Goal: Task Accomplishment & Management: Use online tool/utility

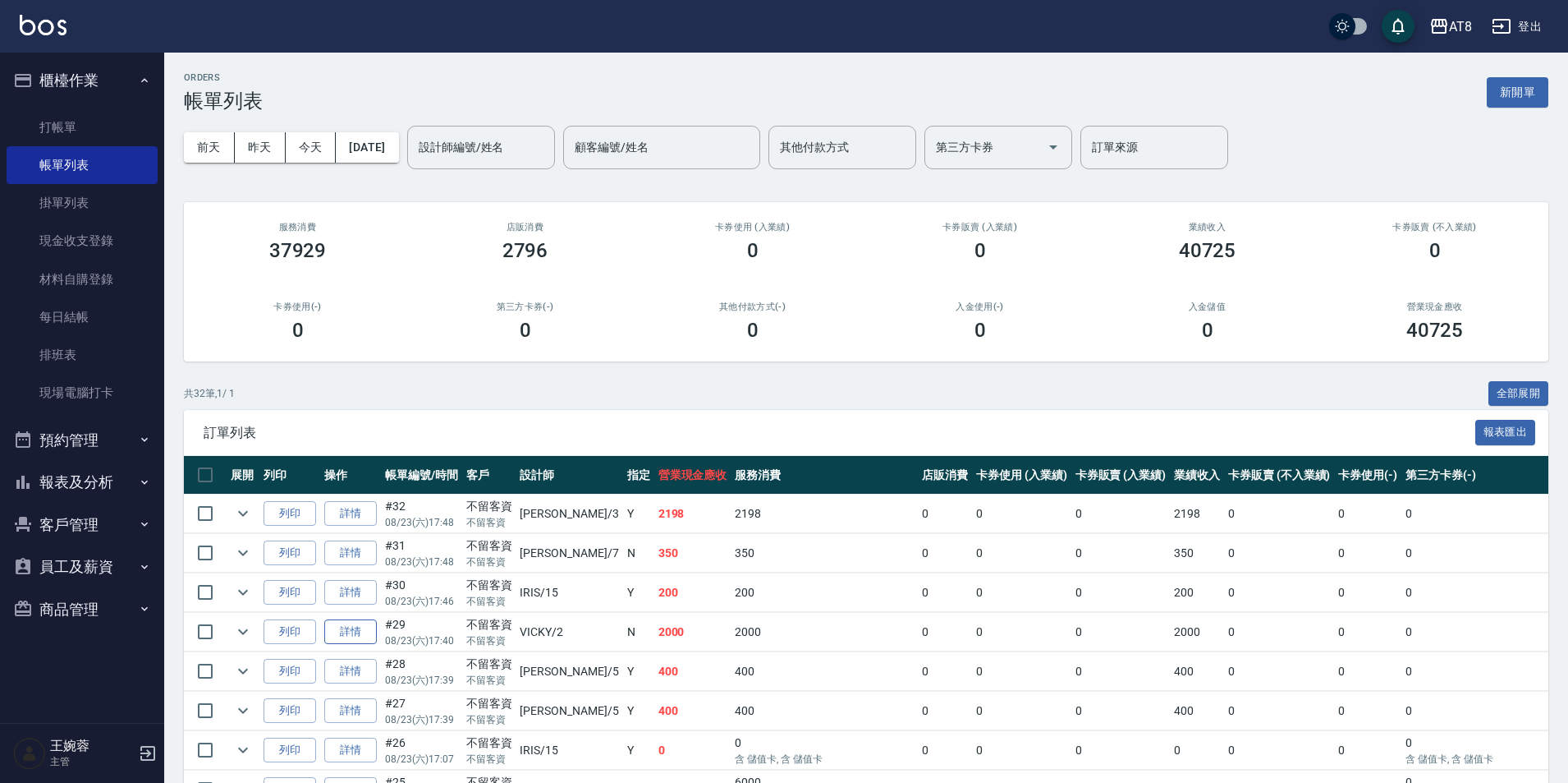
click at [365, 645] on link "詳情" at bounding box center [350, 632] width 52 height 25
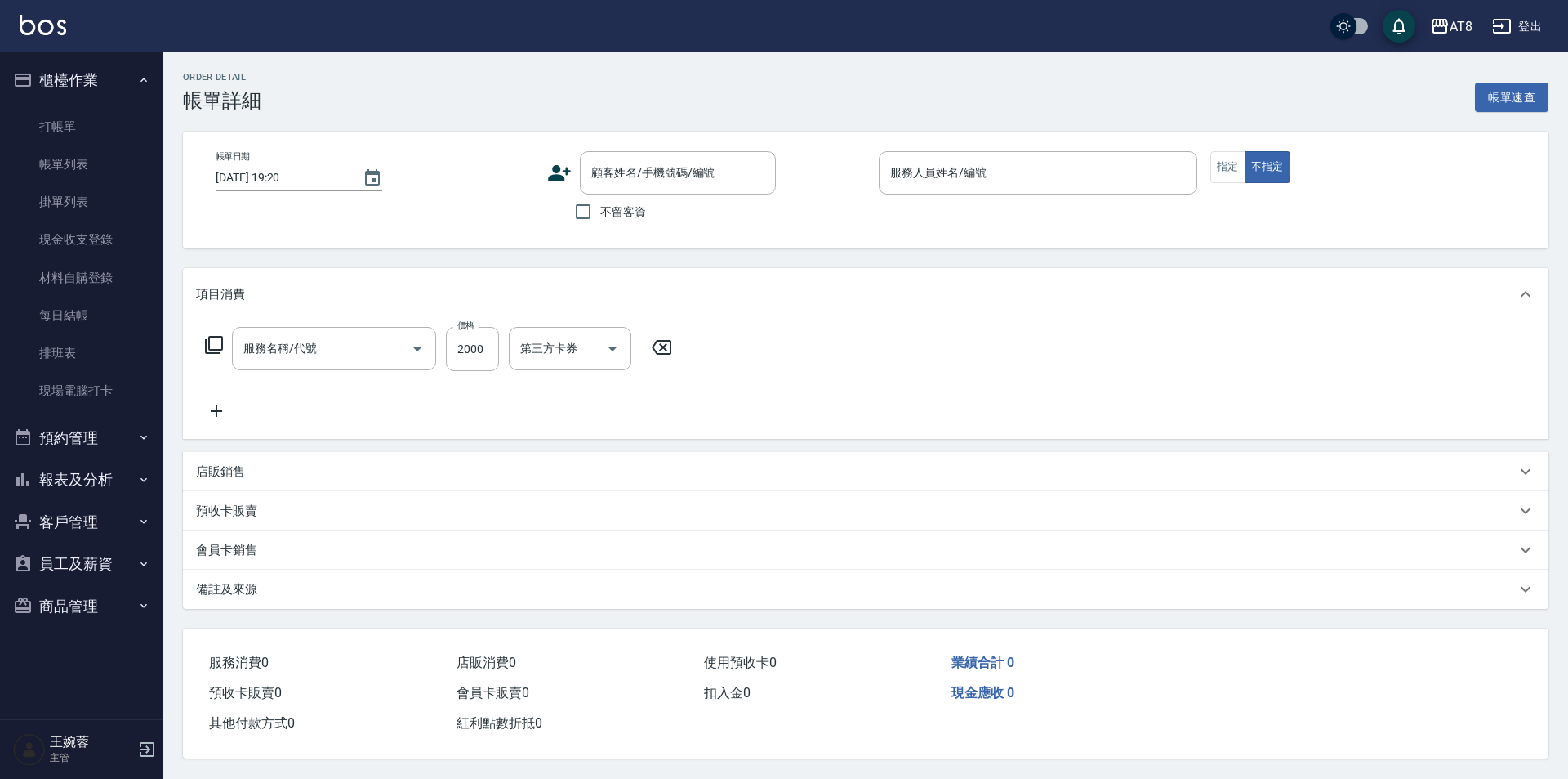
type input "[DATE] 17:40"
checkbox input "true"
type input "VICKY-2"
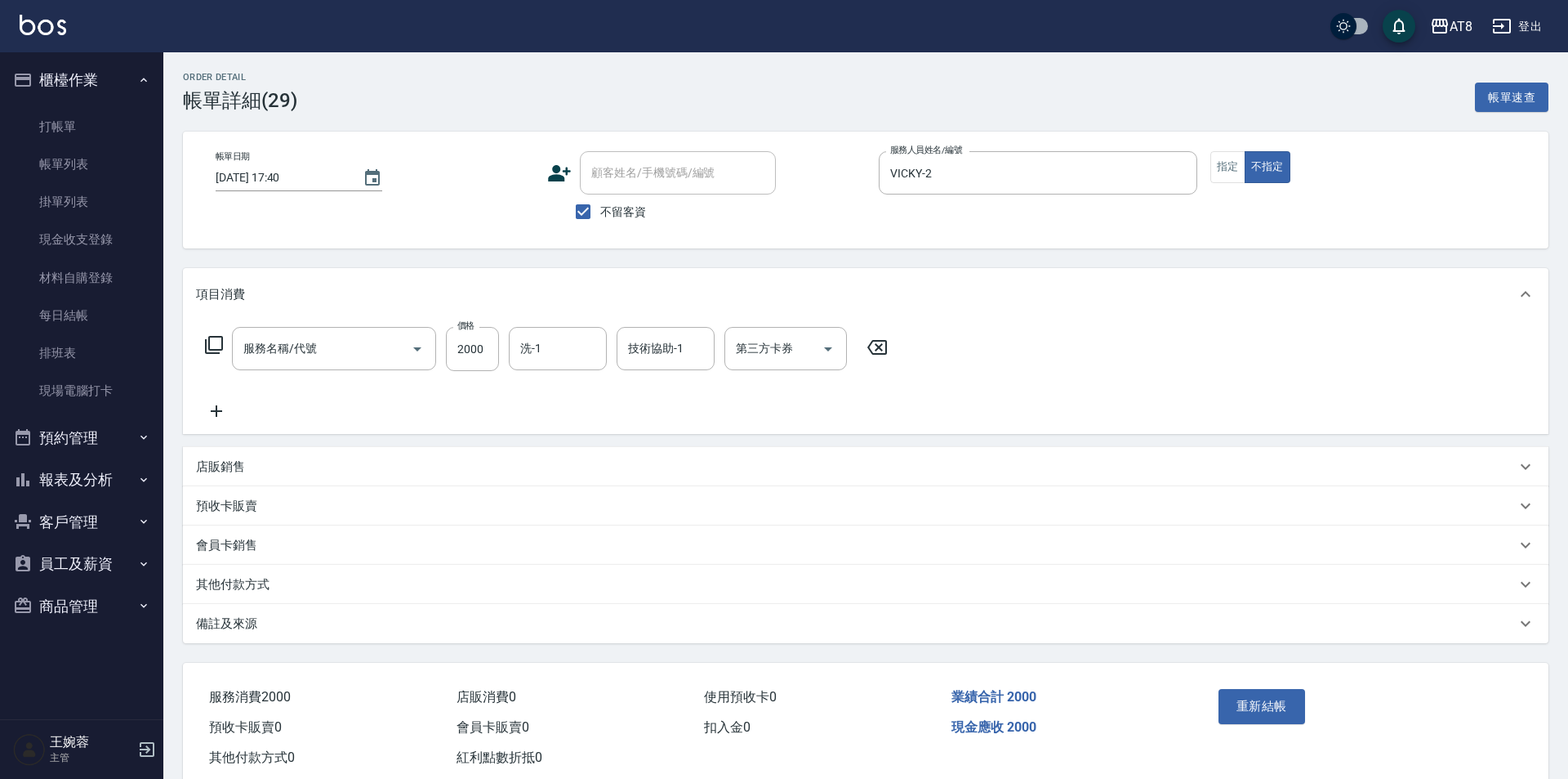
type input "燙髮(32000)"
click at [878, 357] on icon at bounding box center [877, 347] width 41 height 19
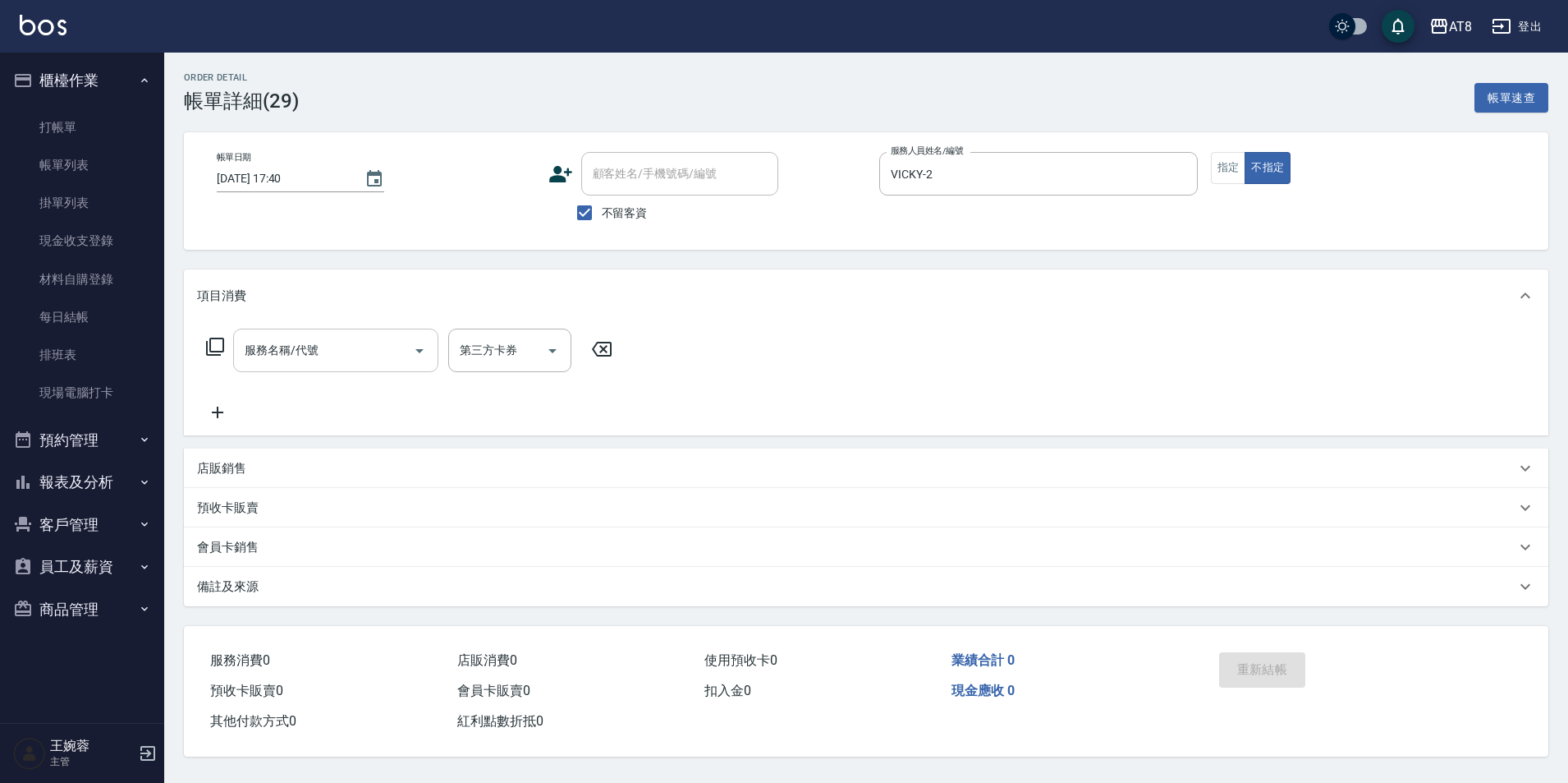
click at [393, 357] on input "服務名稱/代號" at bounding box center [323, 351] width 166 height 29
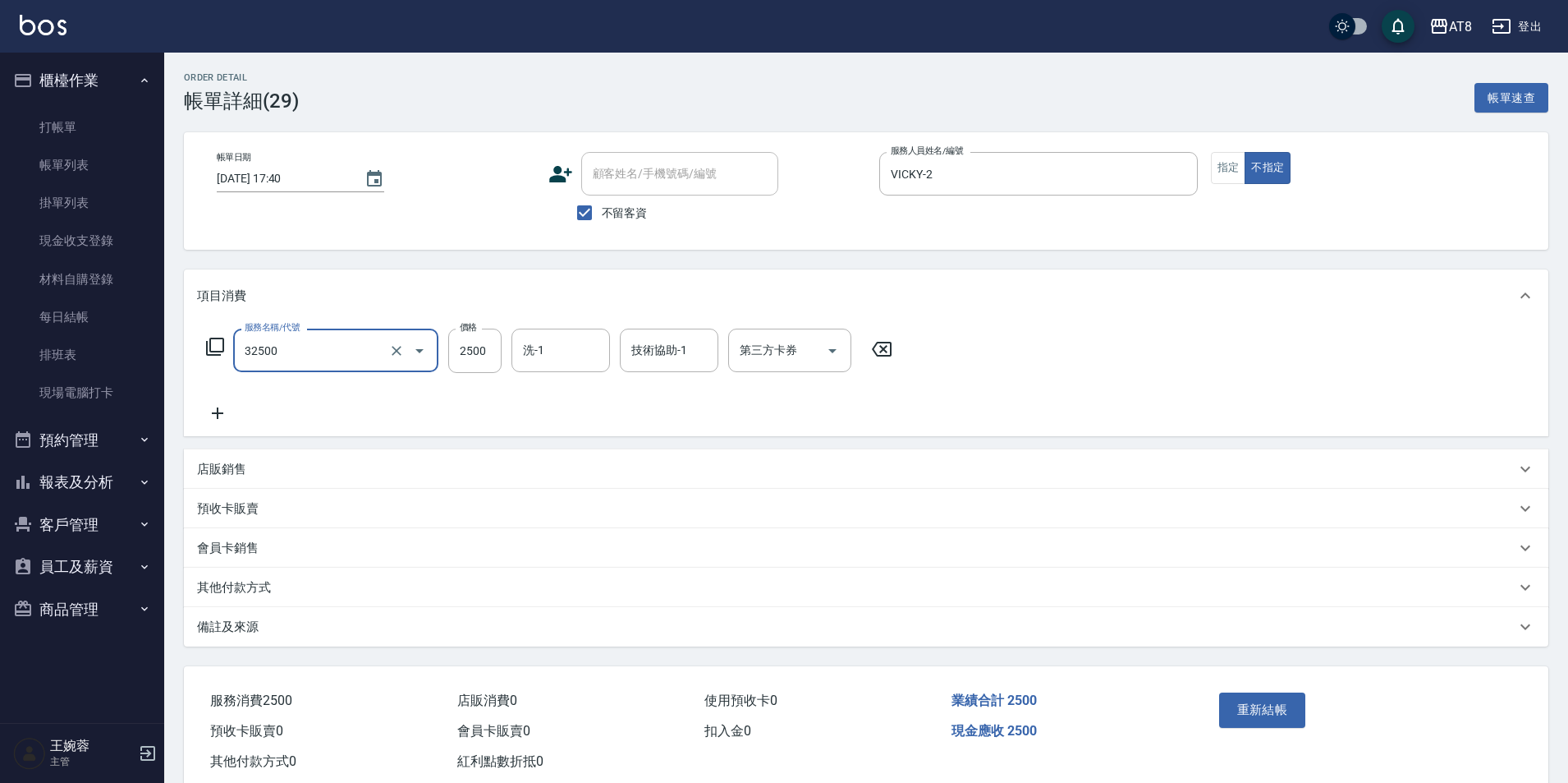
type input "燙髮(32500)"
click at [223, 478] on p "店販銷售" at bounding box center [221, 469] width 50 height 17
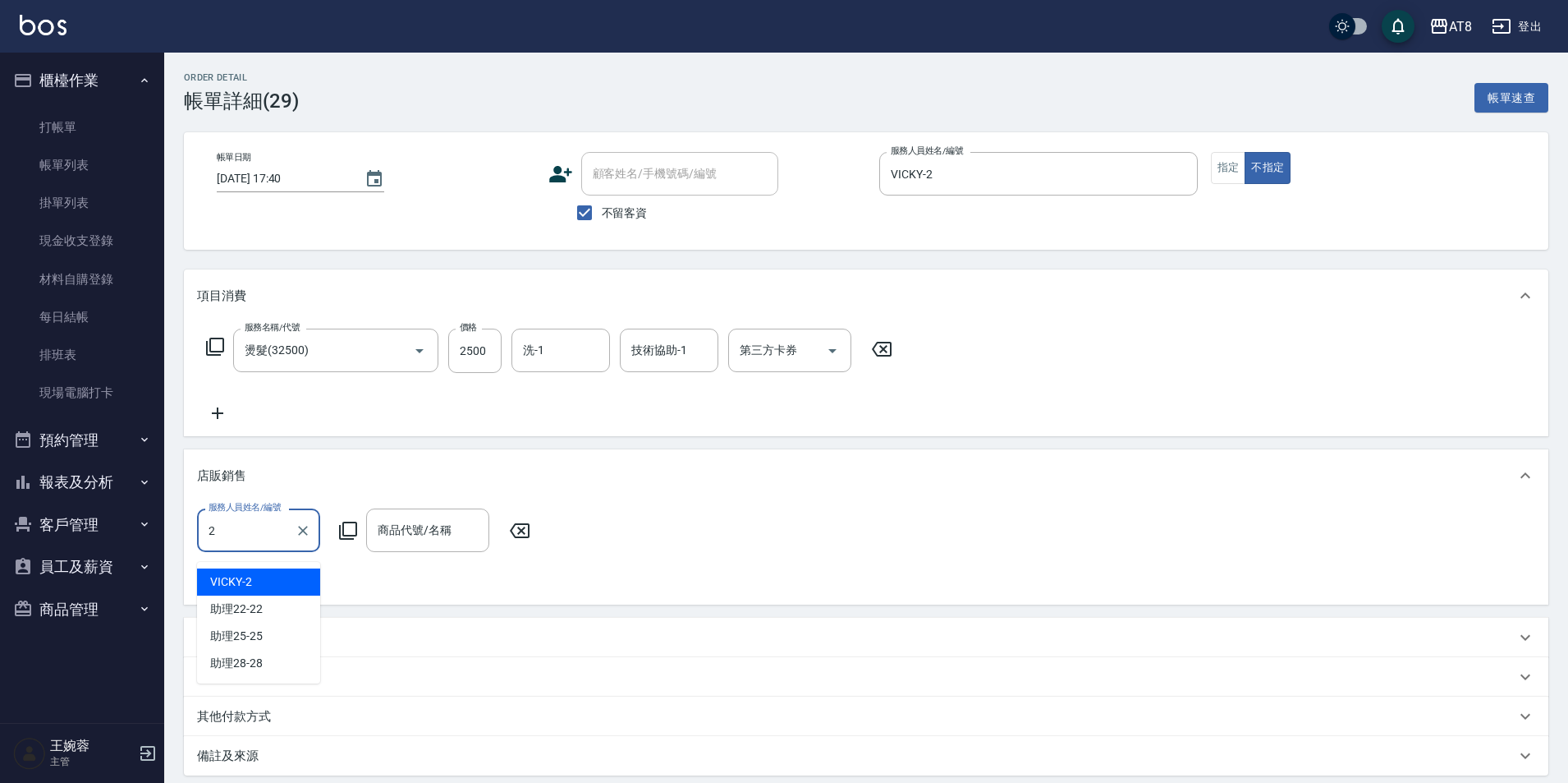
type input "VICKY-2"
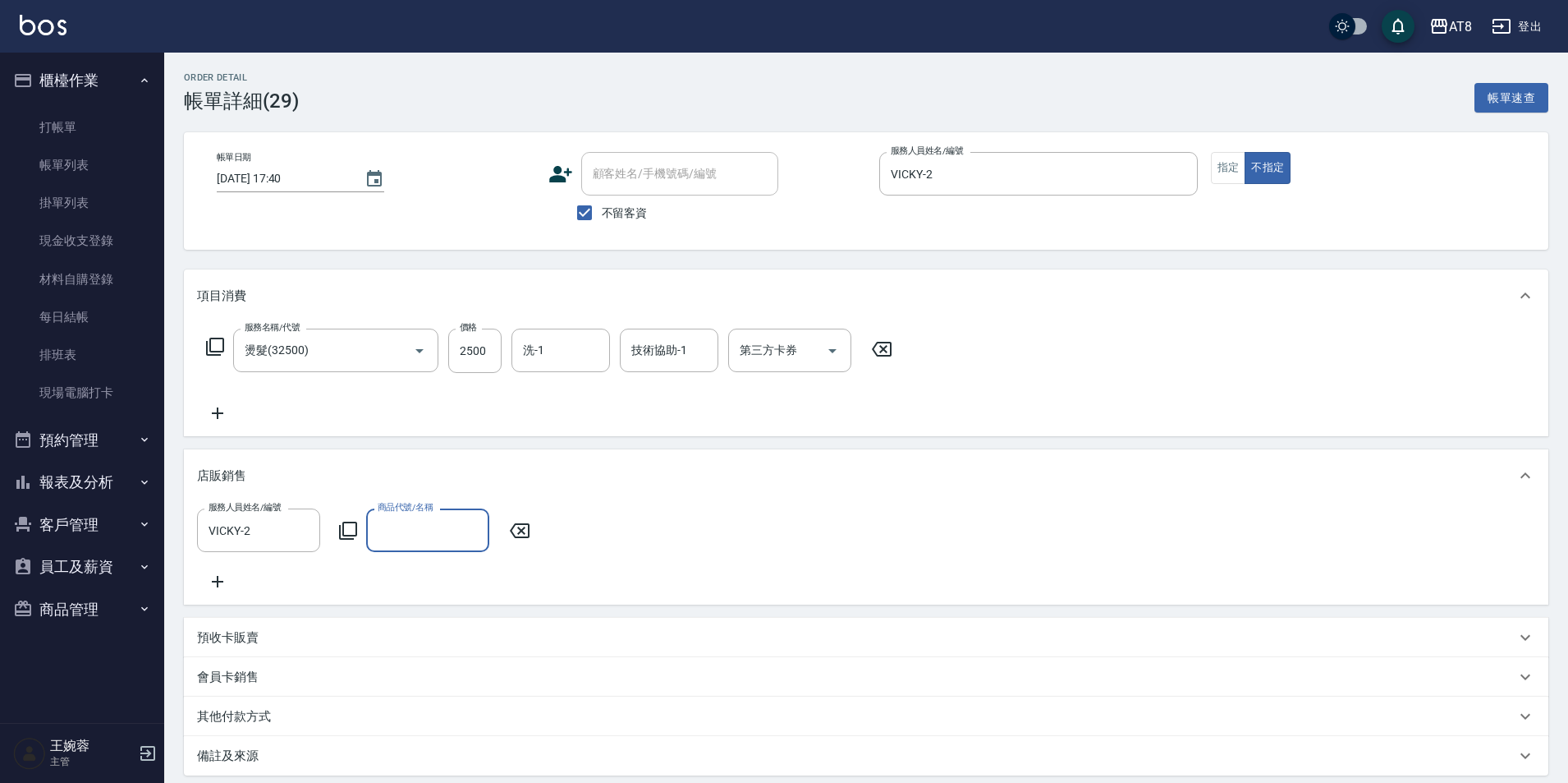
click at [345, 532] on icon at bounding box center [348, 530] width 18 height 18
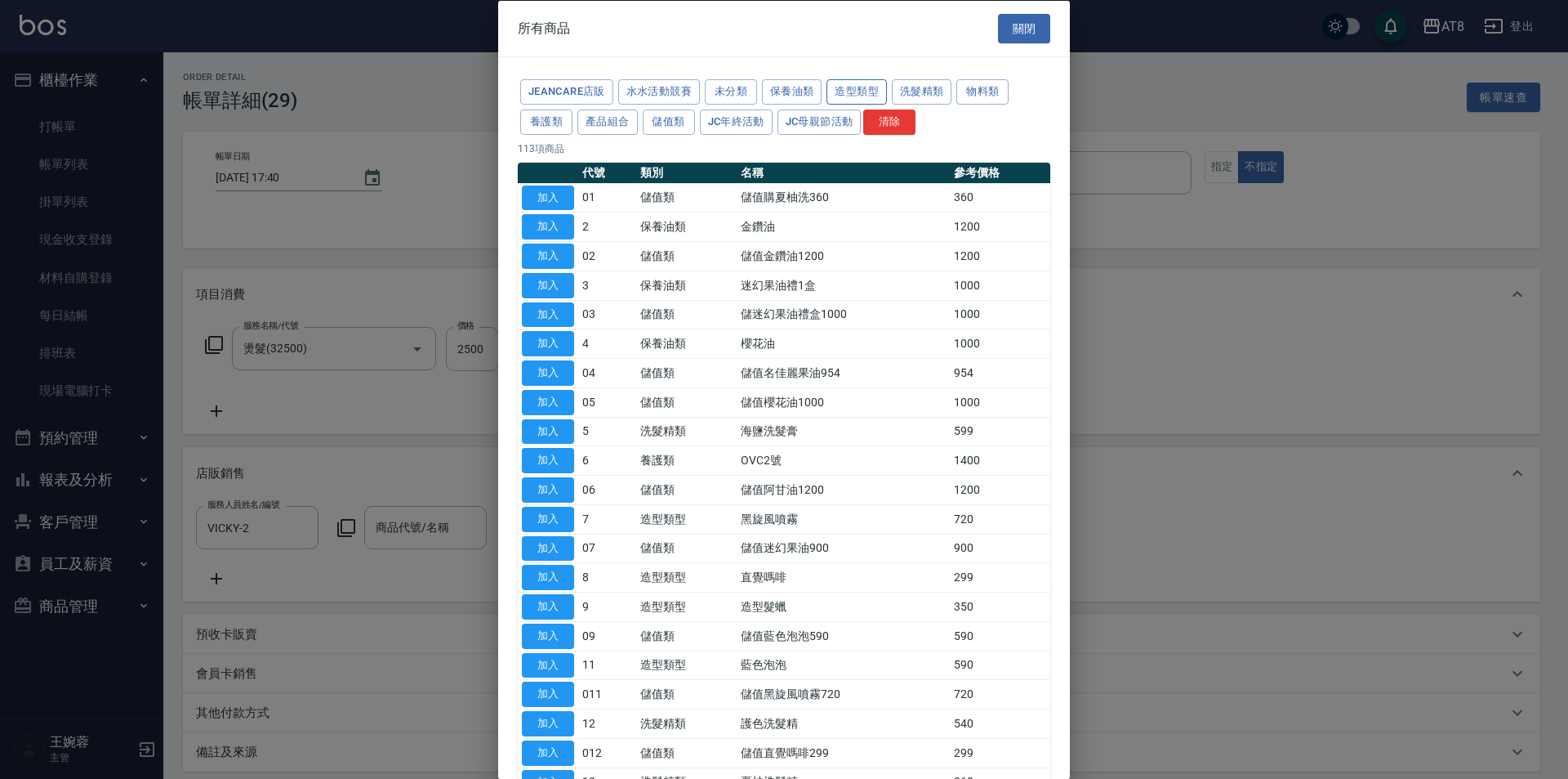
click at [887, 91] on button "造型類型" at bounding box center [857, 92] width 61 height 25
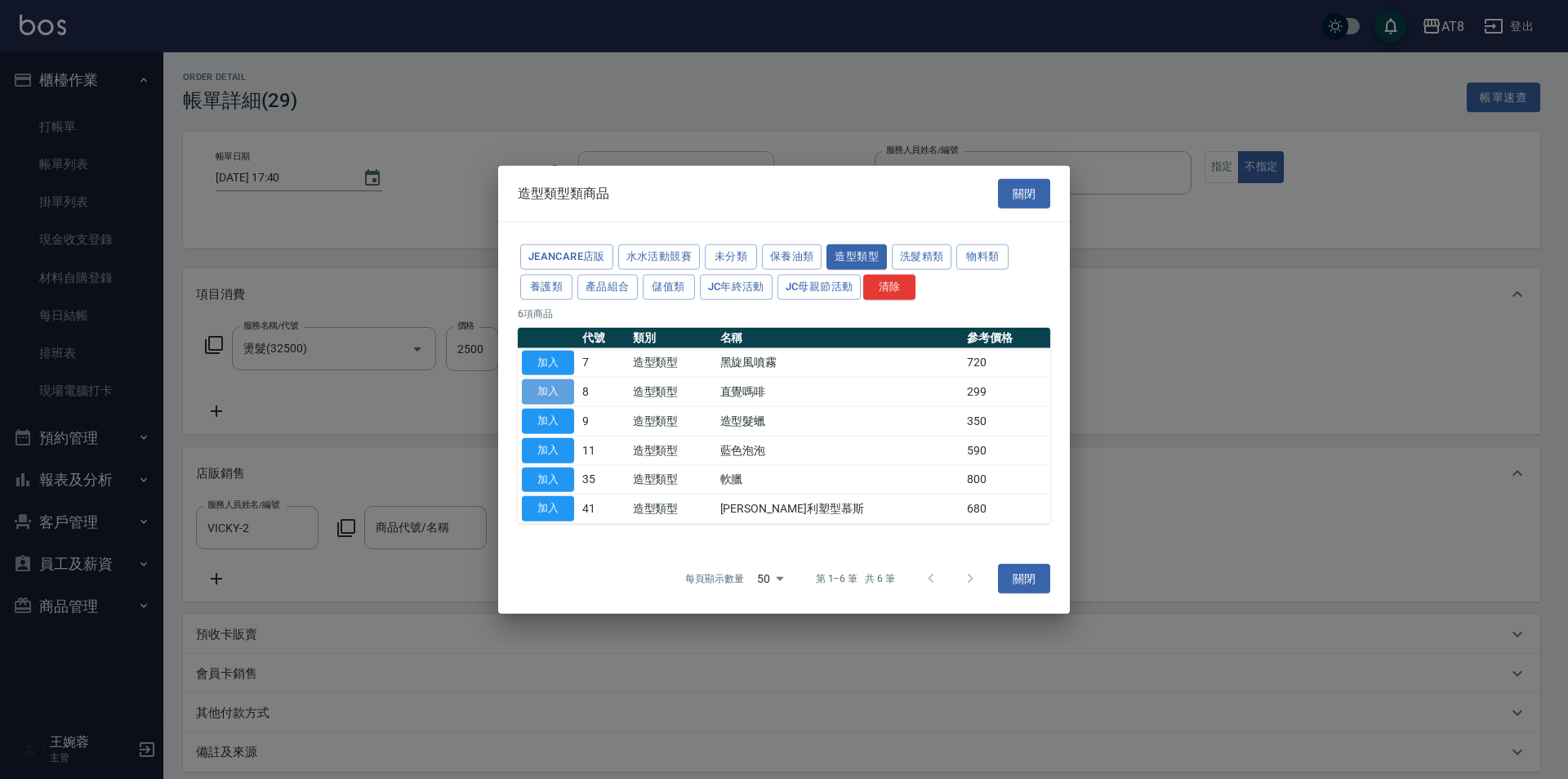
drag, startPoint x: 558, startPoint y: 388, endPoint x: 1404, endPoint y: 362, distance: 846.4
click at [559, 388] on button "加入" at bounding box center [548, 391] width 52 height 25
type input "直覺嗎啡"
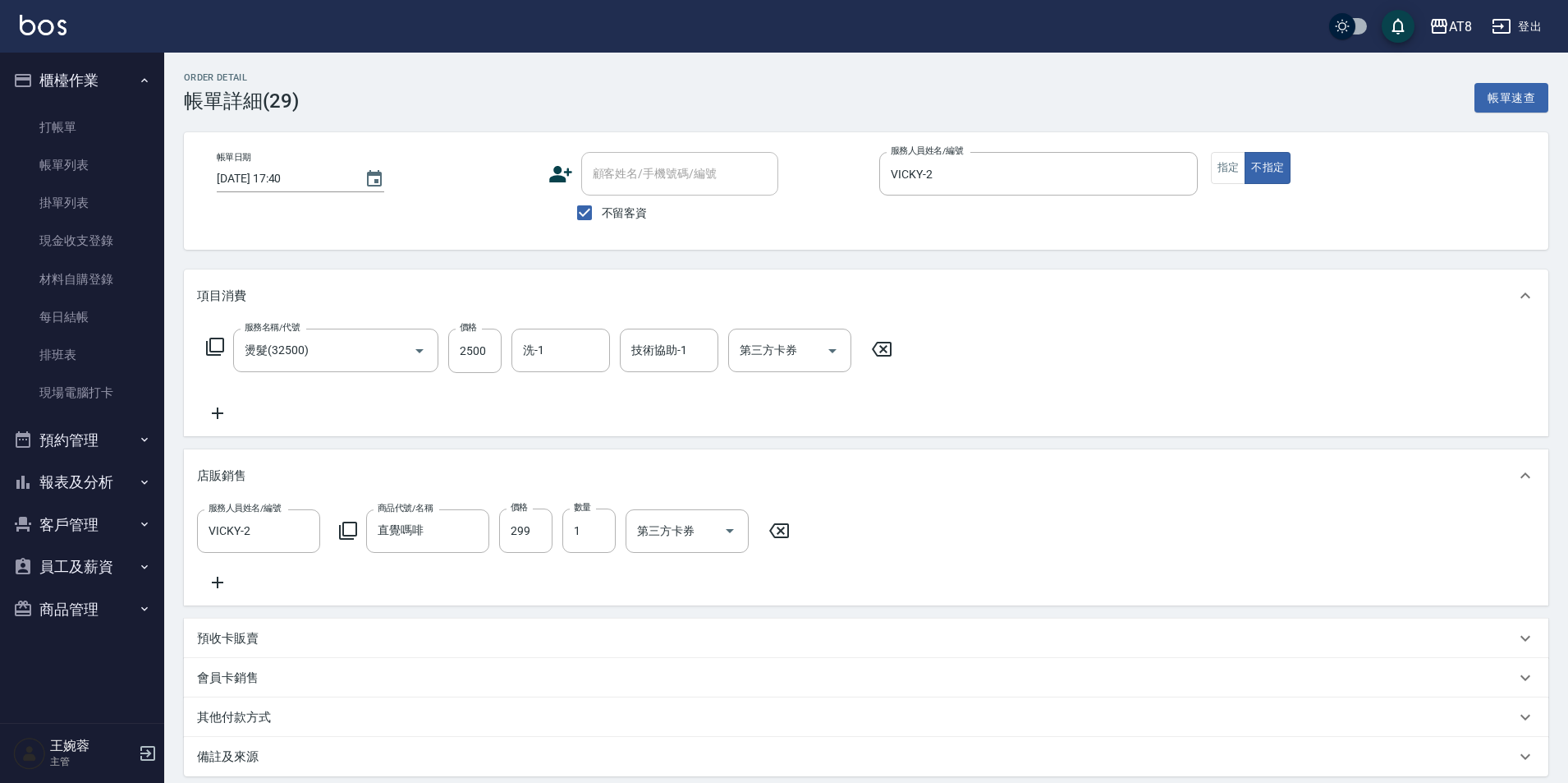
scroll to position [210, 0]
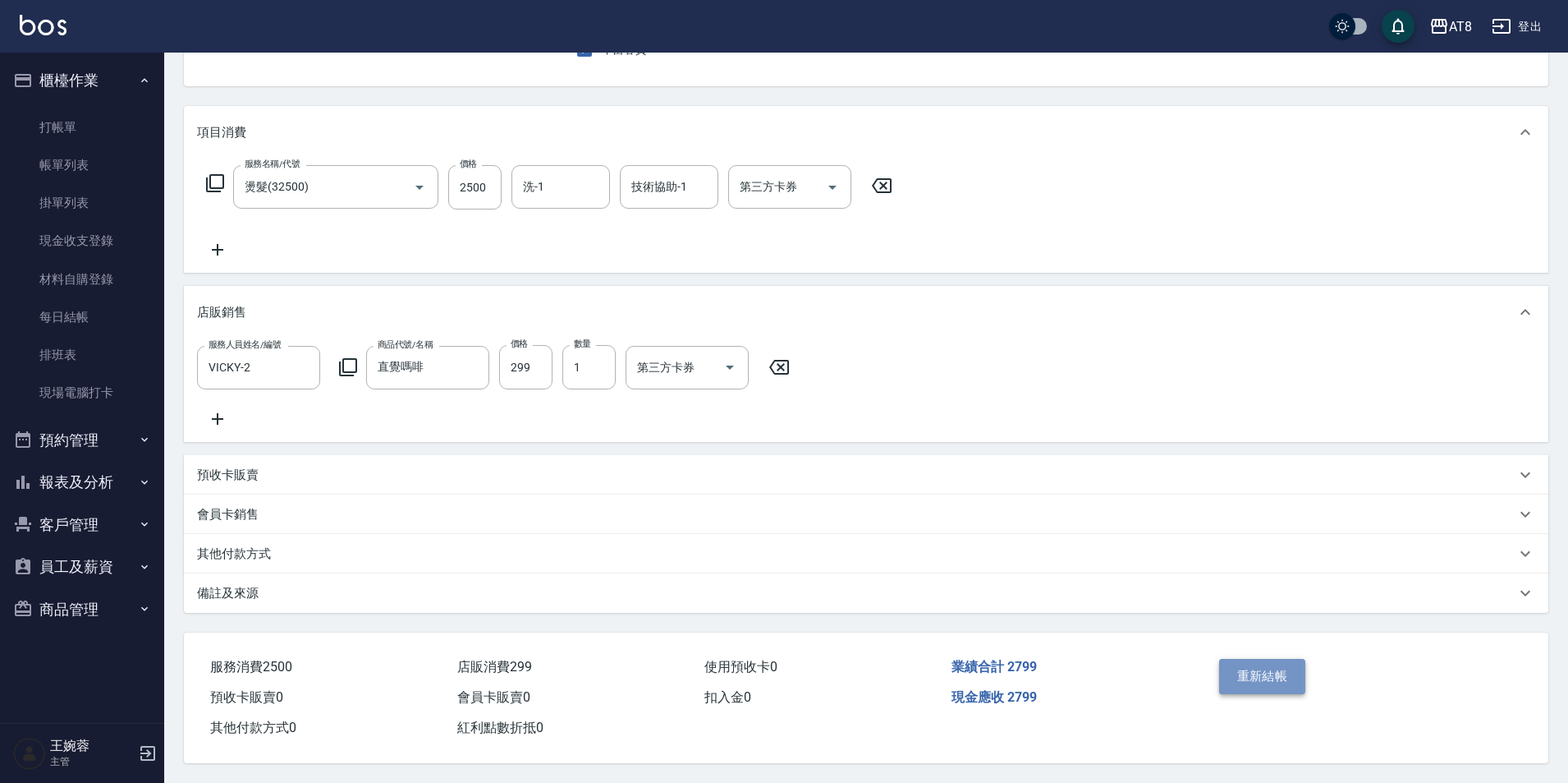
click at [1252, 659] on button "重新結帳" at bounding box center [1263, 676] width 87 height 35
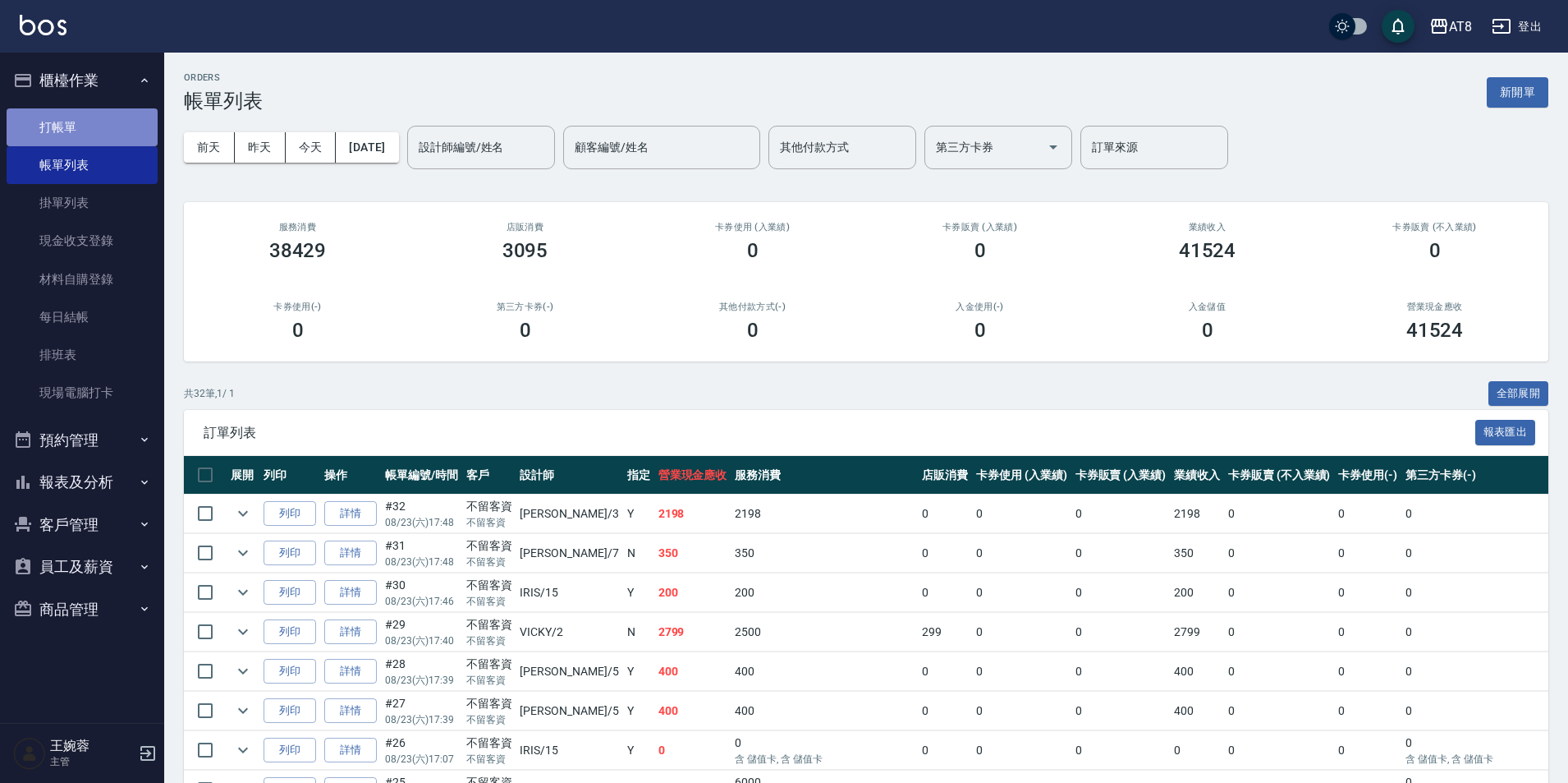
click at [135, 115] on link "打帳單" at bounding box center [83, 127] width 151 height 38
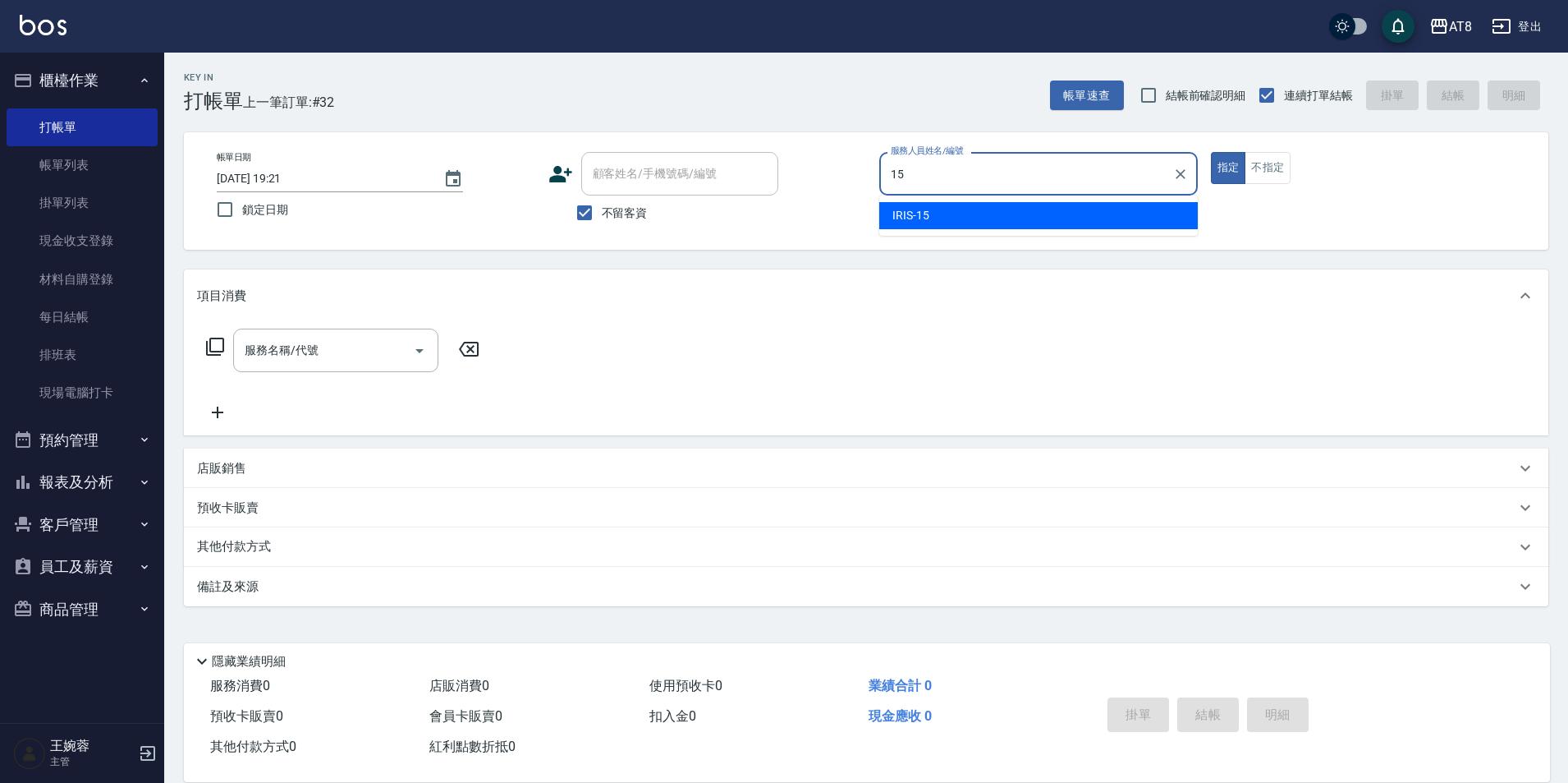
type input "IRIS-15"
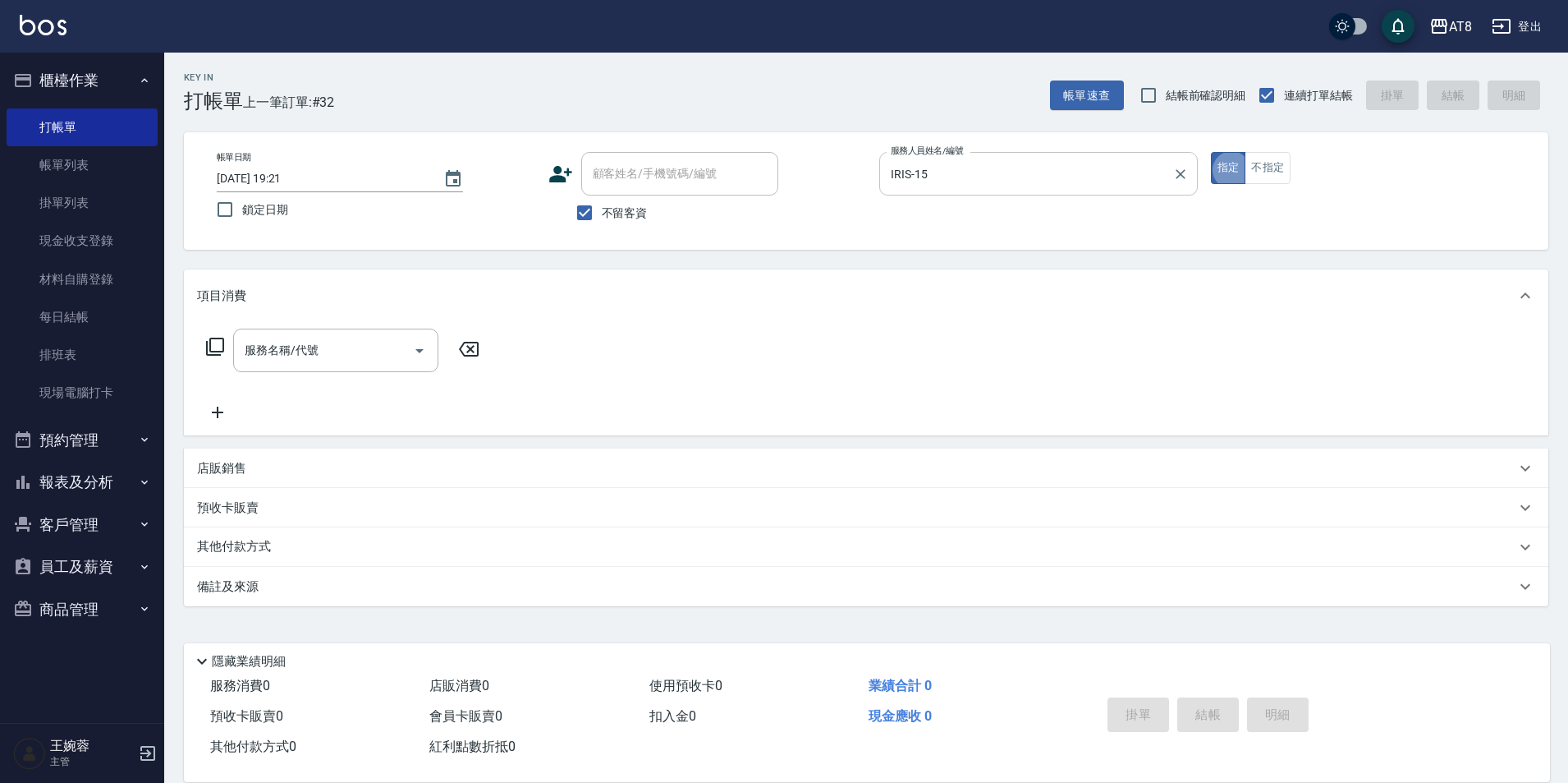
type button "true"
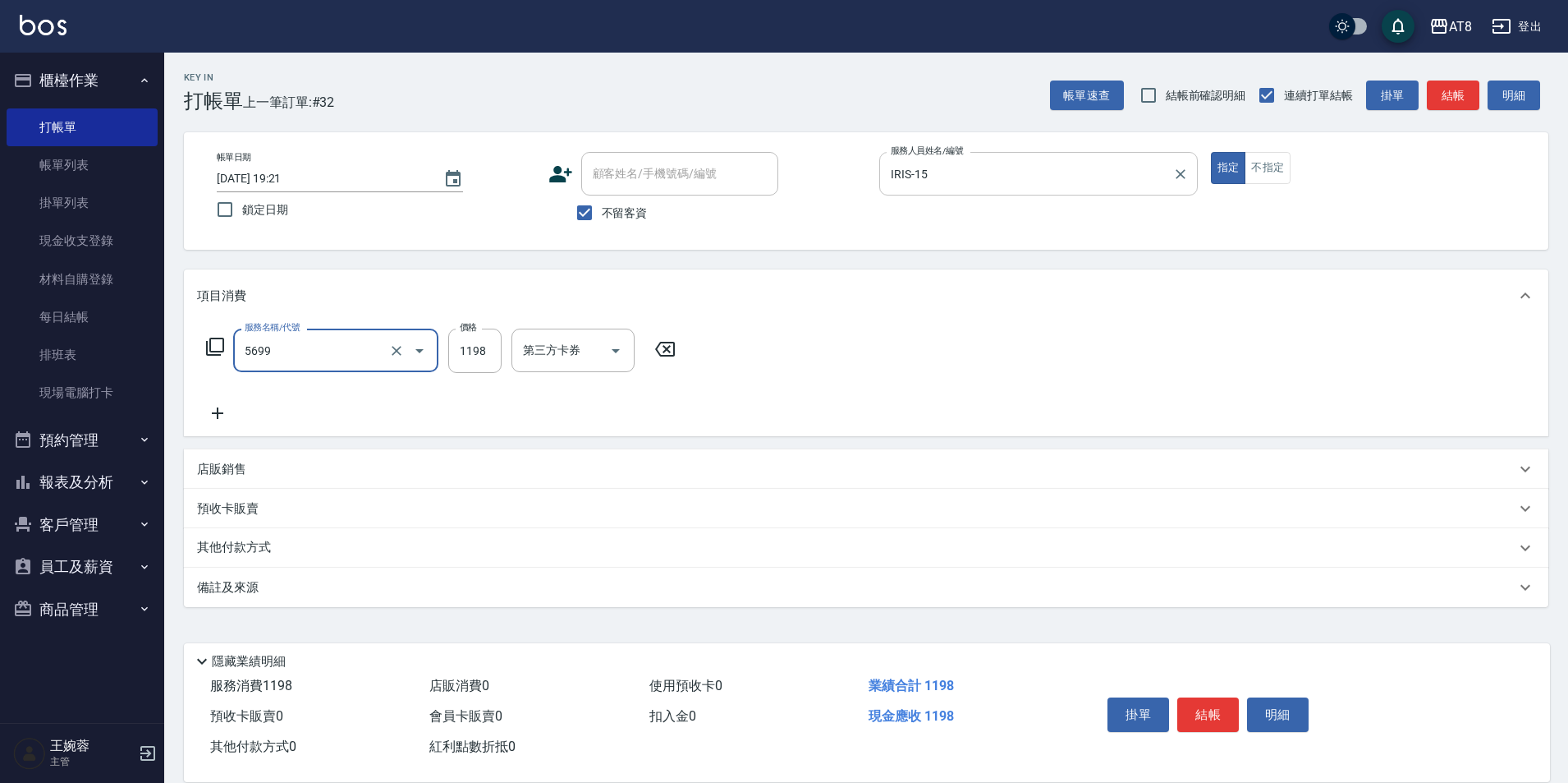
type input "水沁涼套餐(5699)"
type input "1098"
type input "."
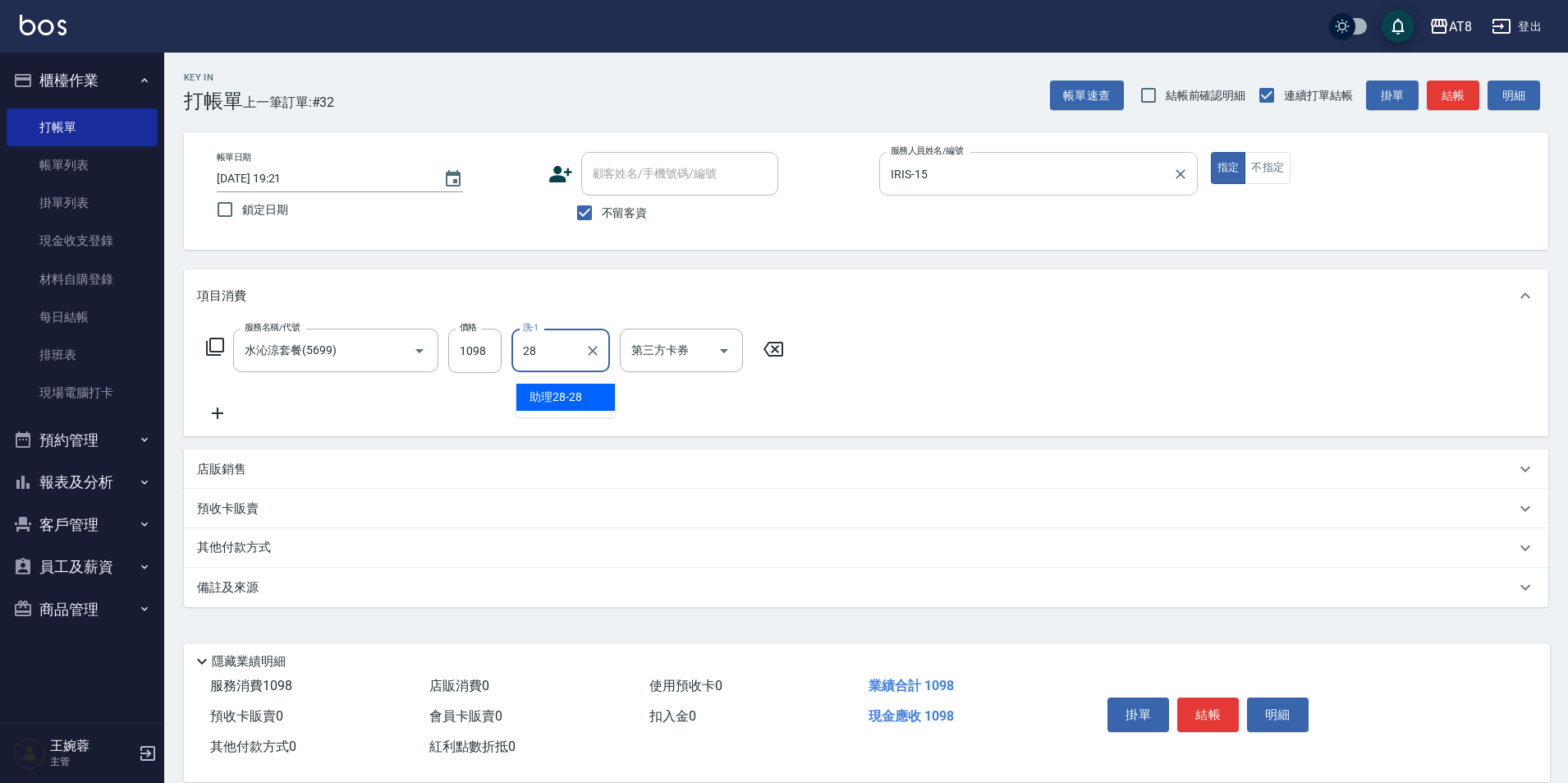
type input "助理28-28"
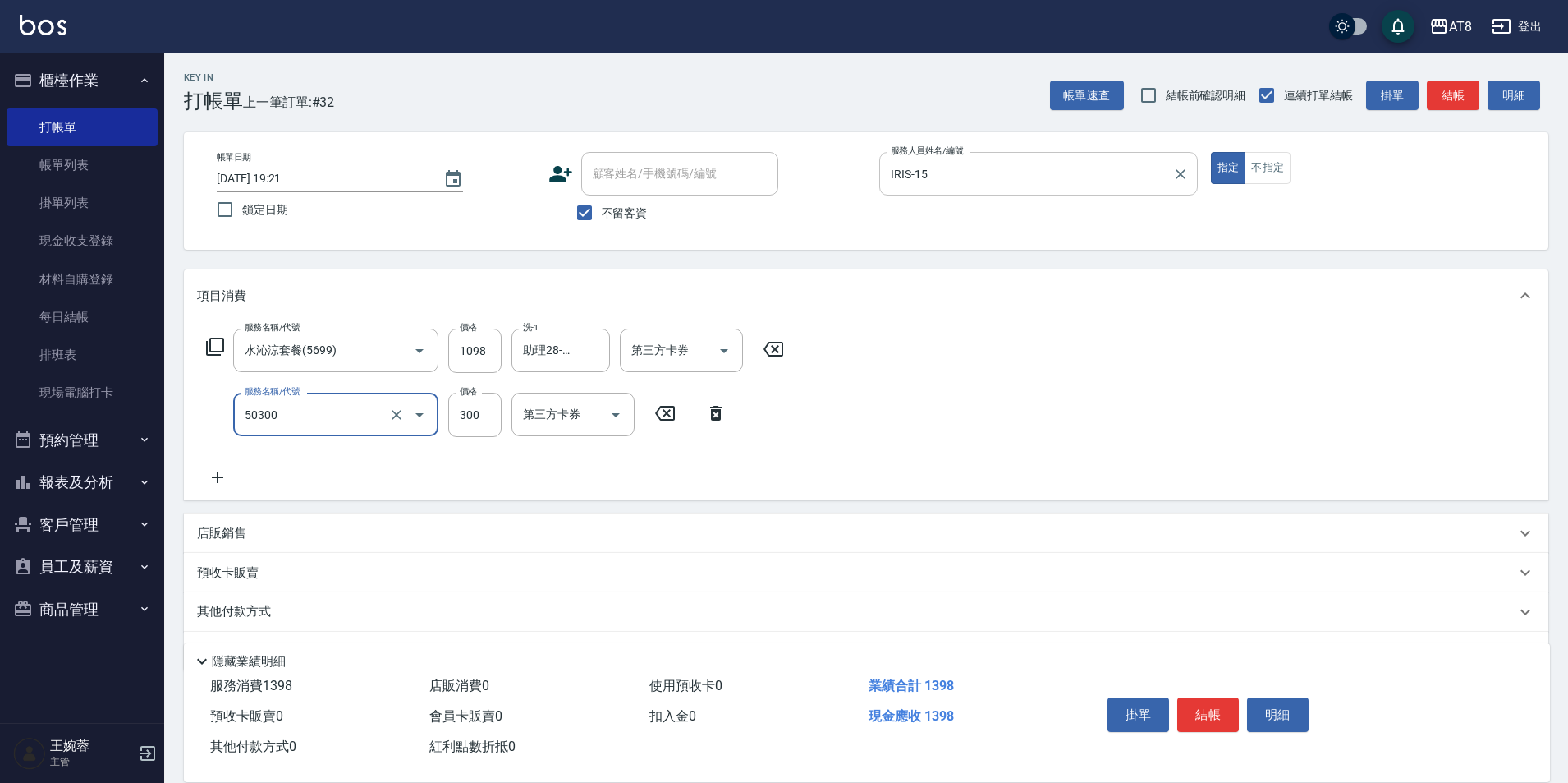
type input "入金護髮.隔離300(50300)"
type input "200"
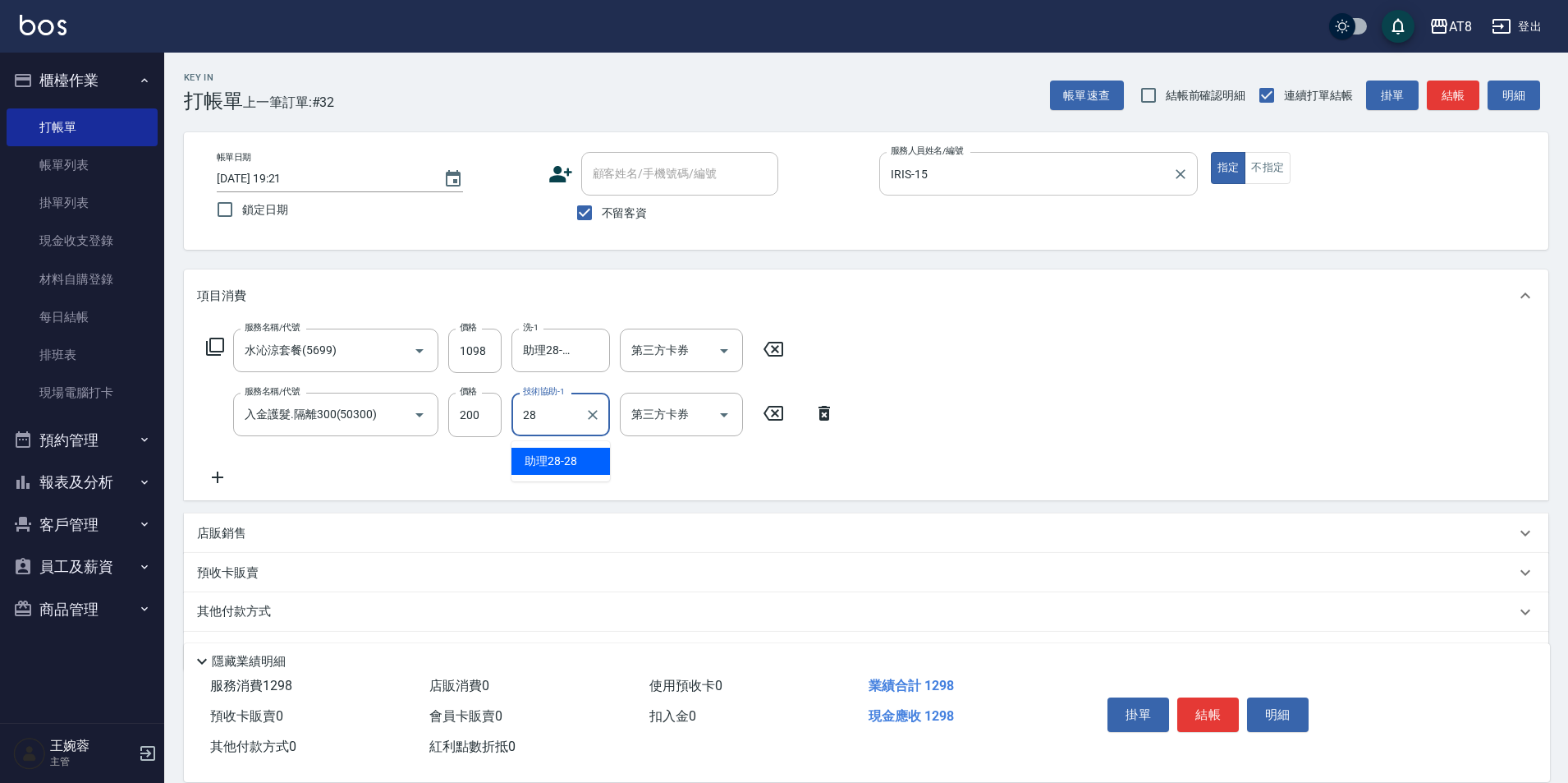
type input "助理28-28"
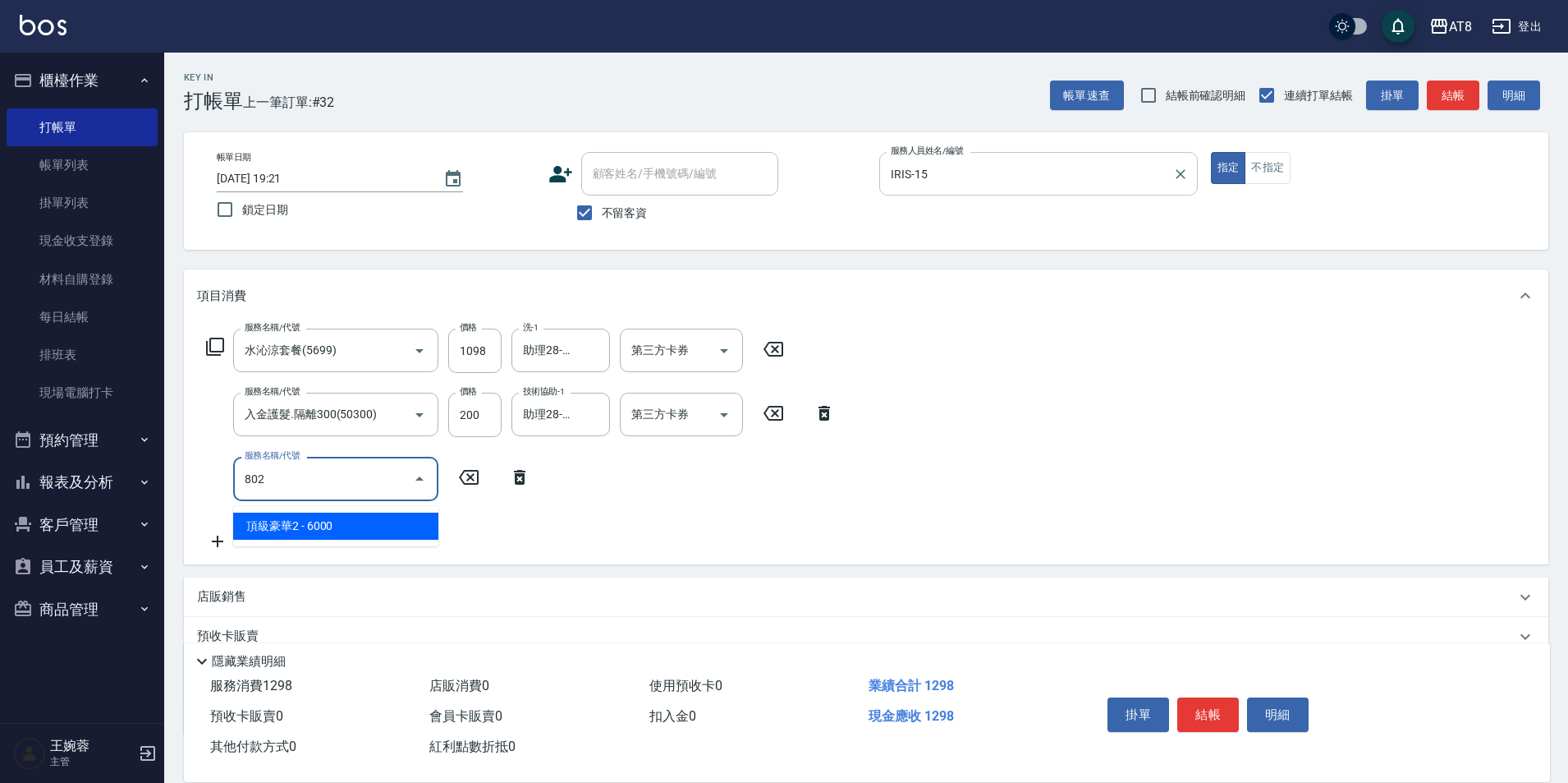
type input "頂級豪華2(802)"
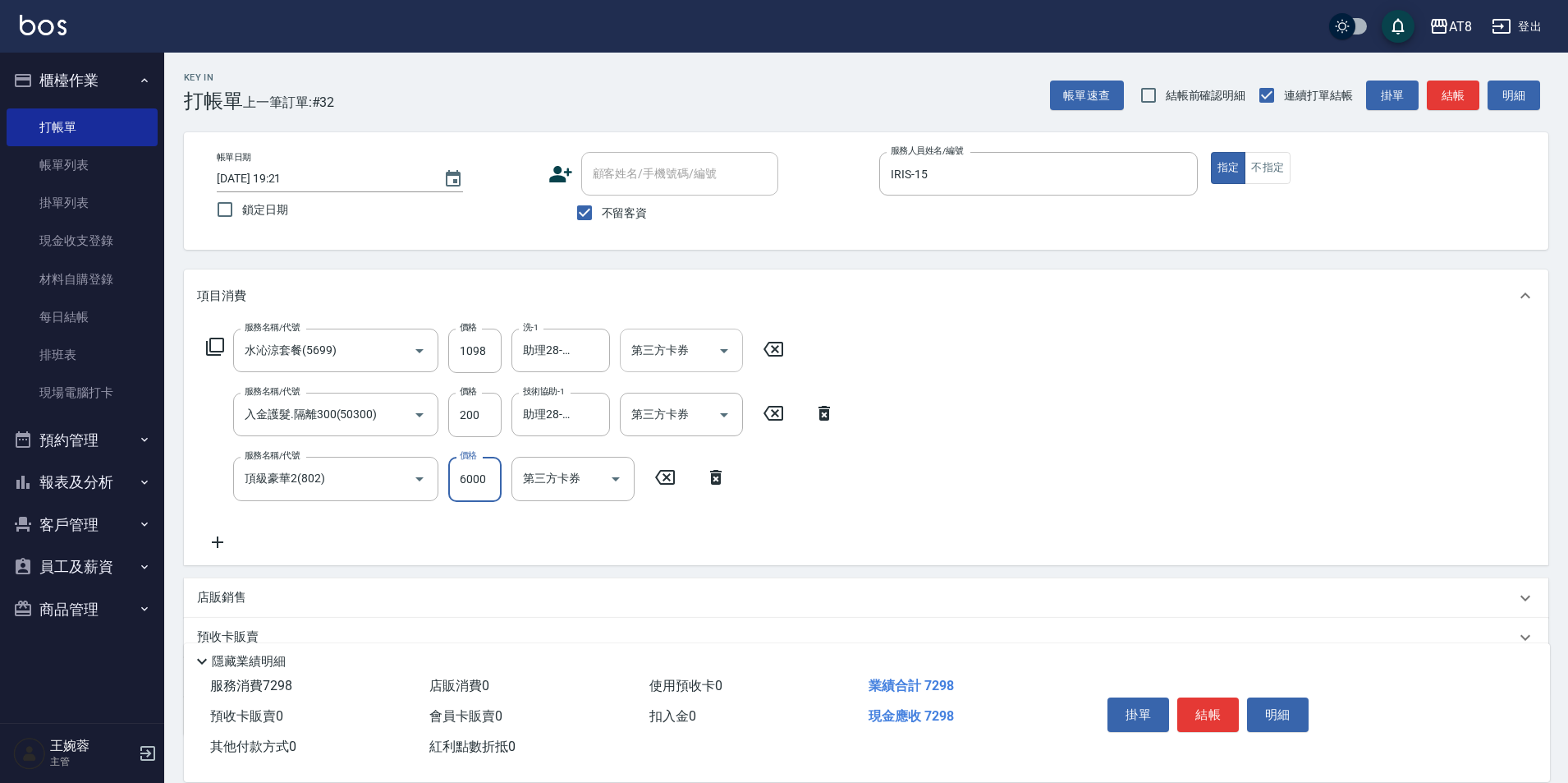
click at [720, 345] on icon "Open" at bounding box center [724, 351] width 19 height 19
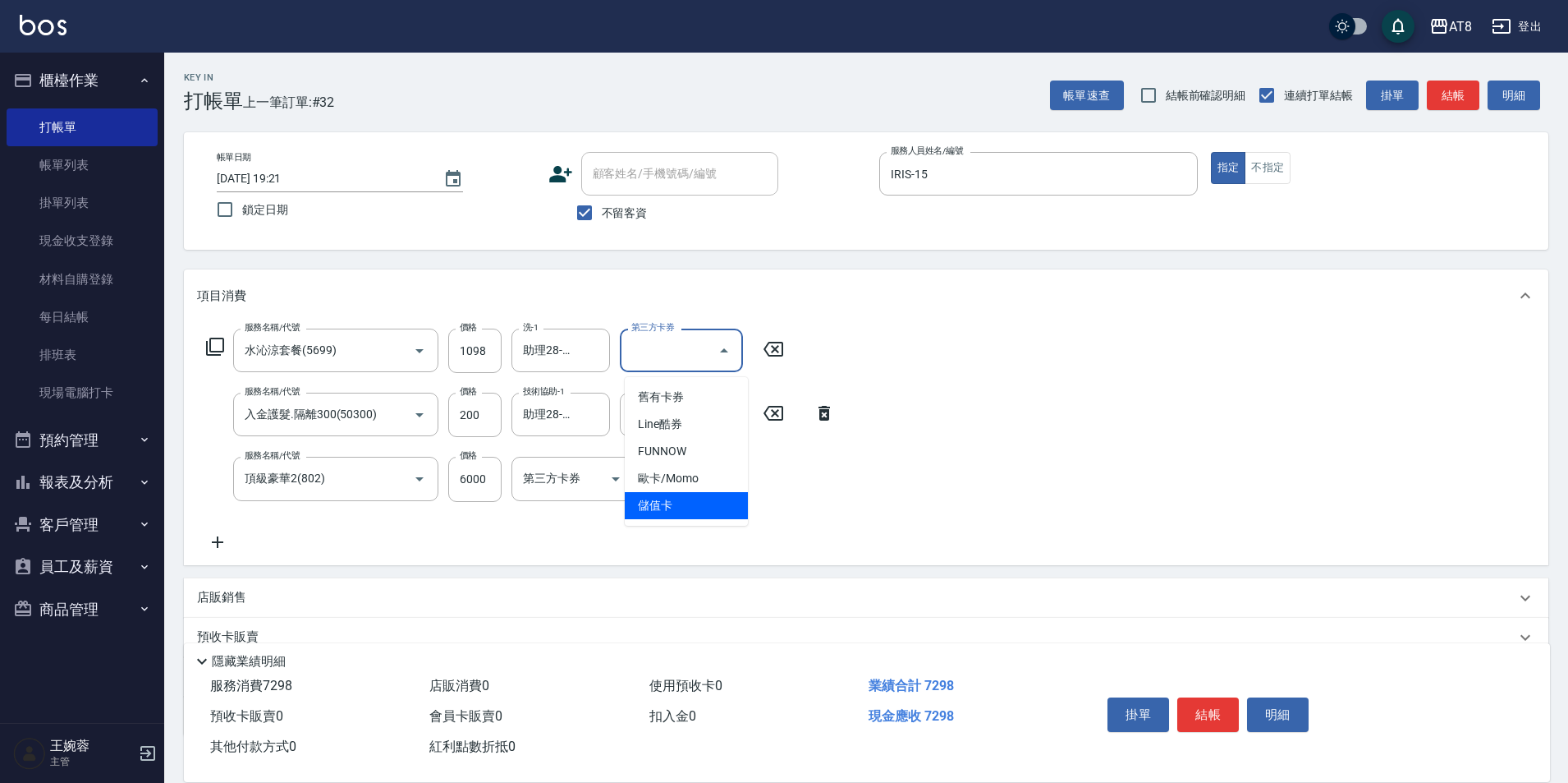
click at [683, 508] on span "儲值卡" at bounding box center [685, 505] width 123 height 27
type input "儲值卡"
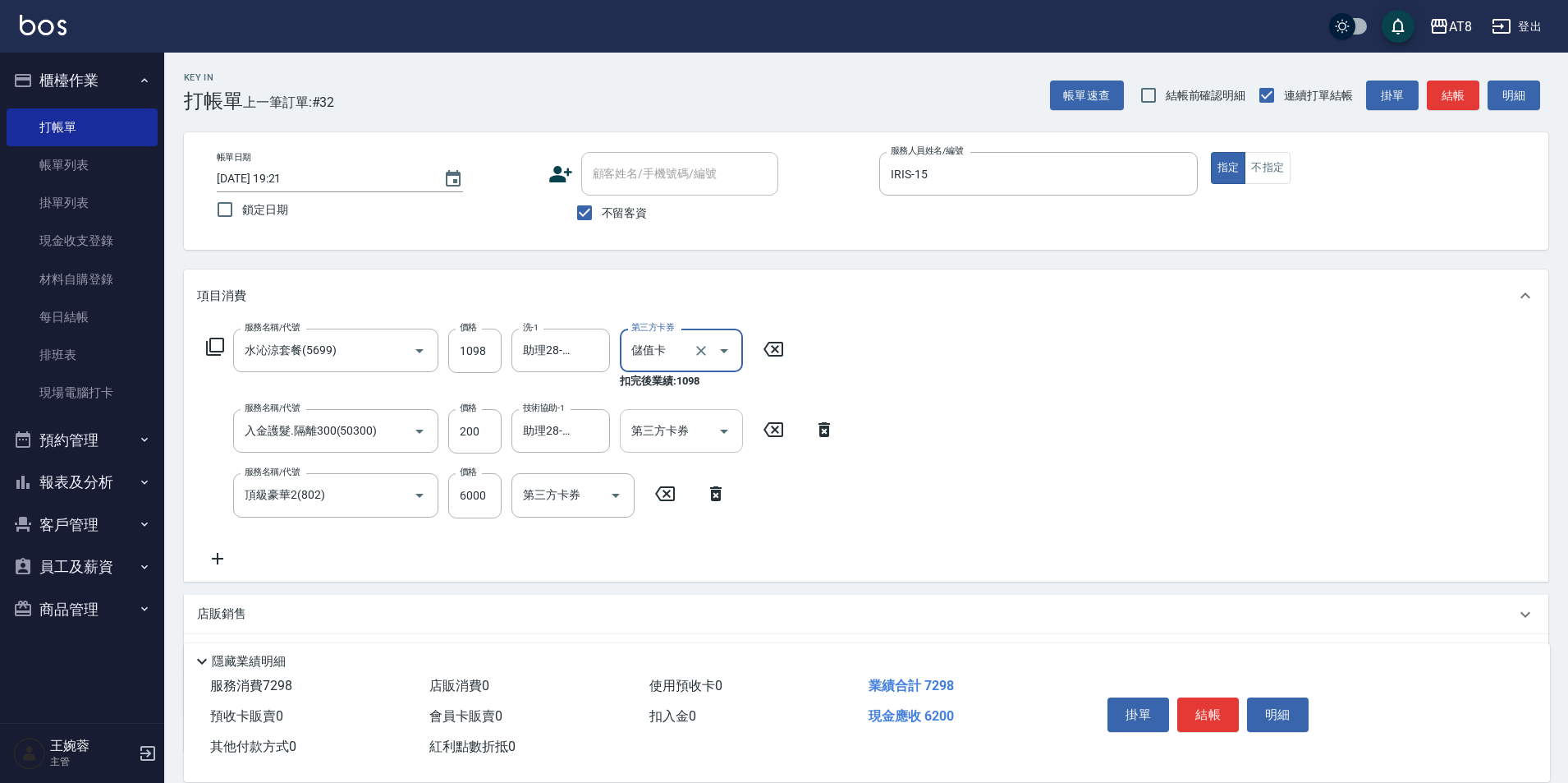
click at [725, 433] on icon "Open" at bounding box center [724, 431] width 19 height 19
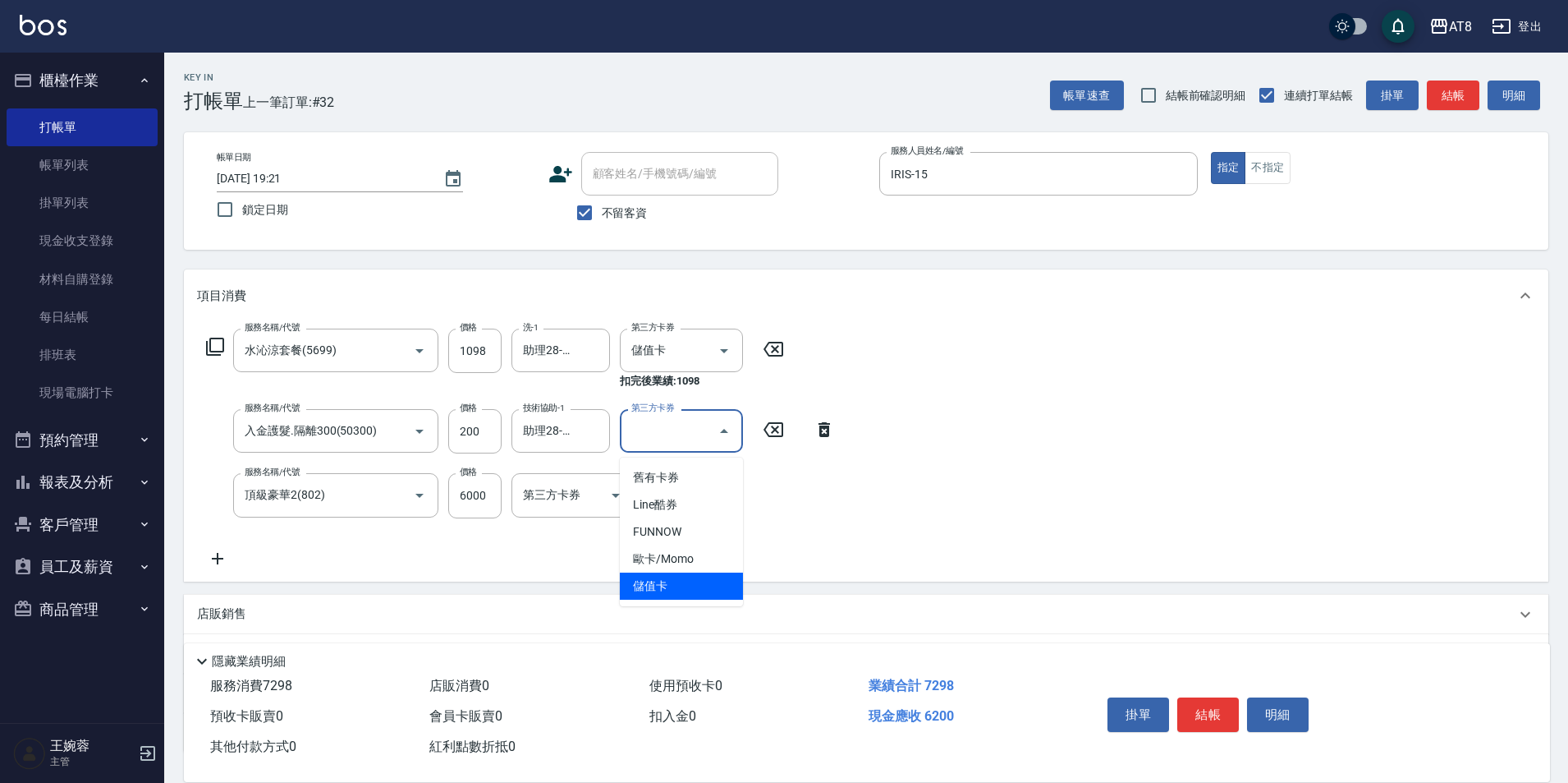
click at [714, 597] on span "儲值卡" at bounding box center [681, 586] width 123 height 27
type input "儲值卡"
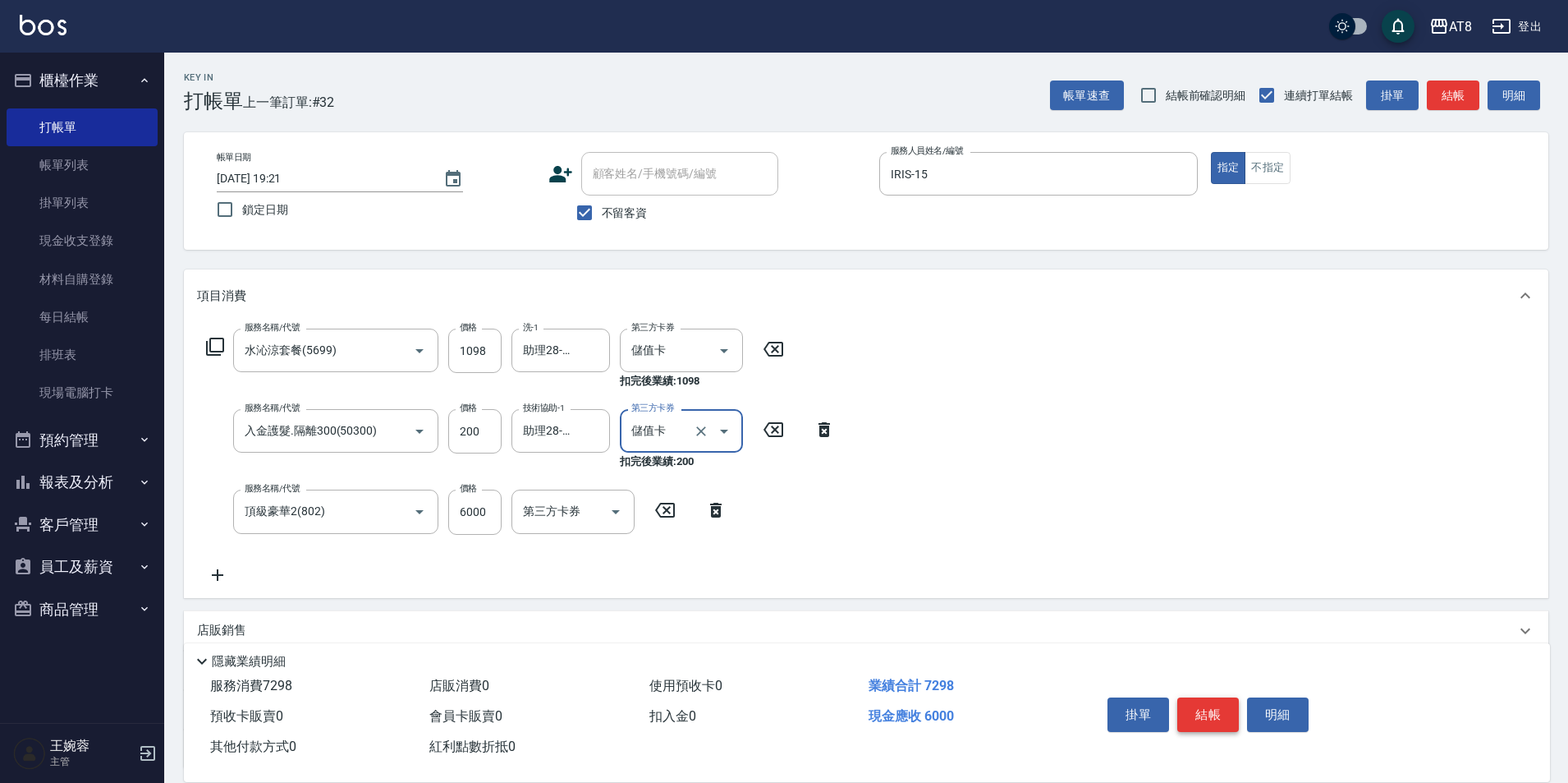
click at [1204, 698] on button "結帳" at bounding box center [1207, 715] width 61 height 35
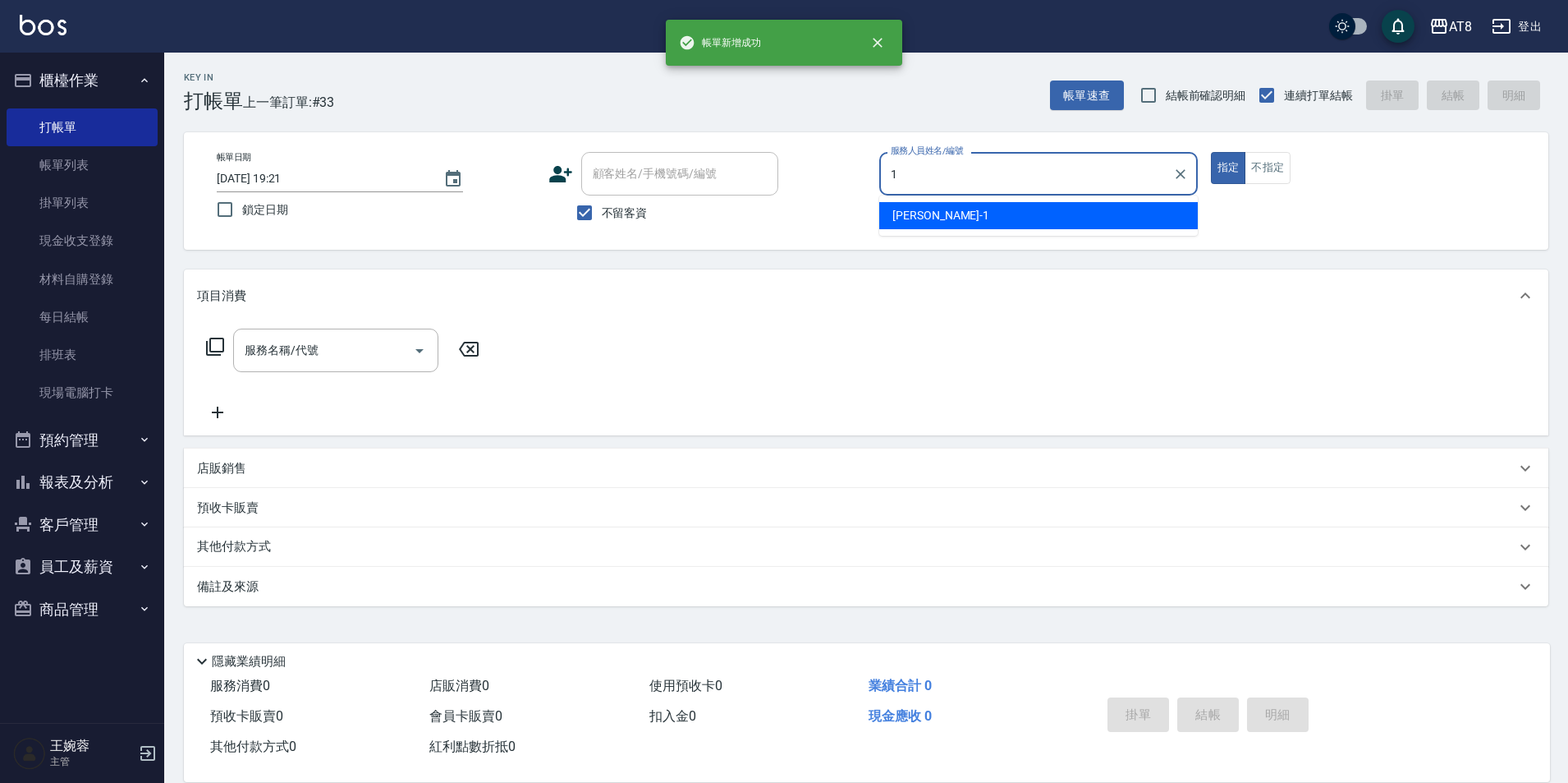
type input "YUKI-1"
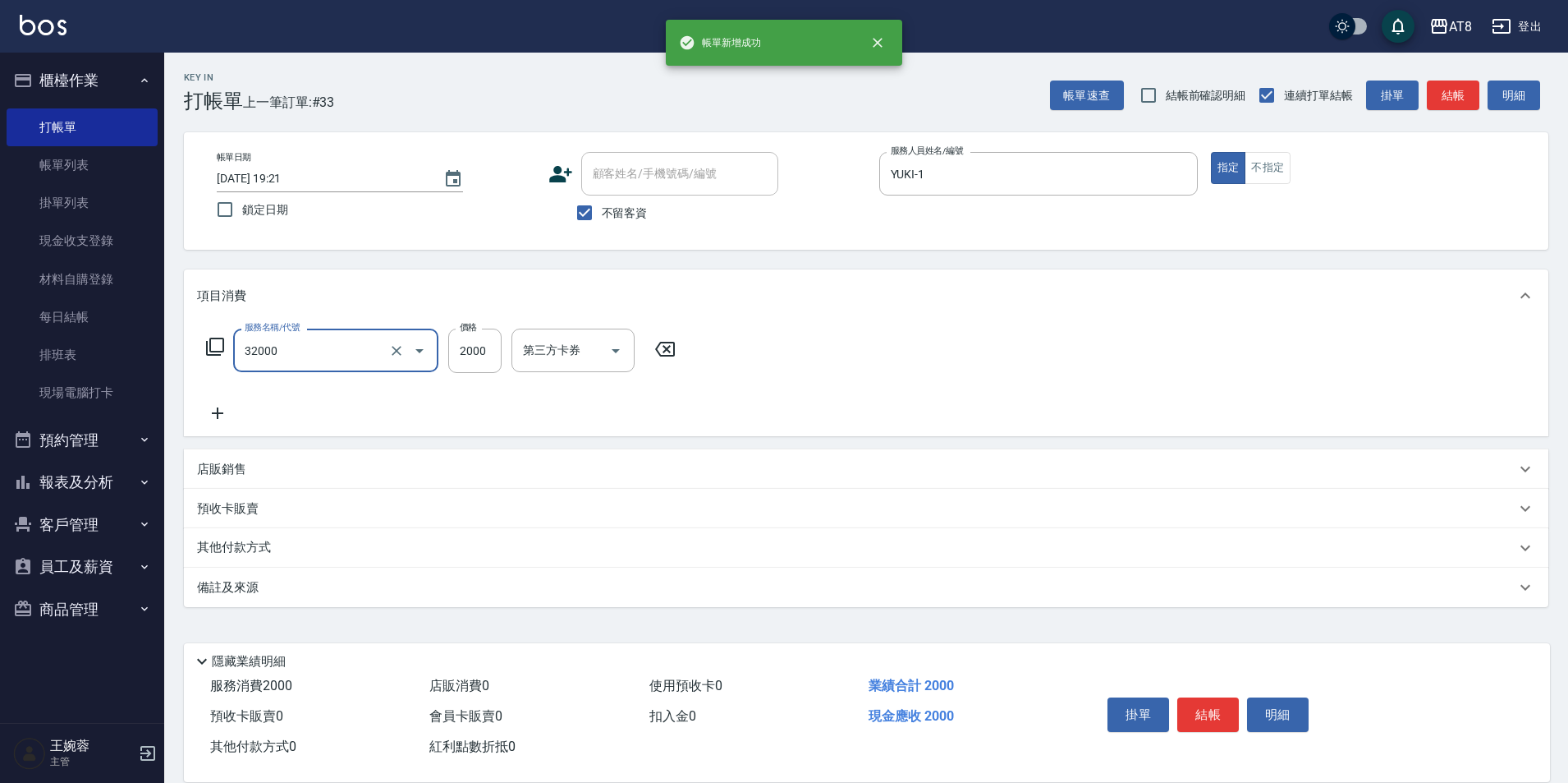
type input "燙髮(32000)"
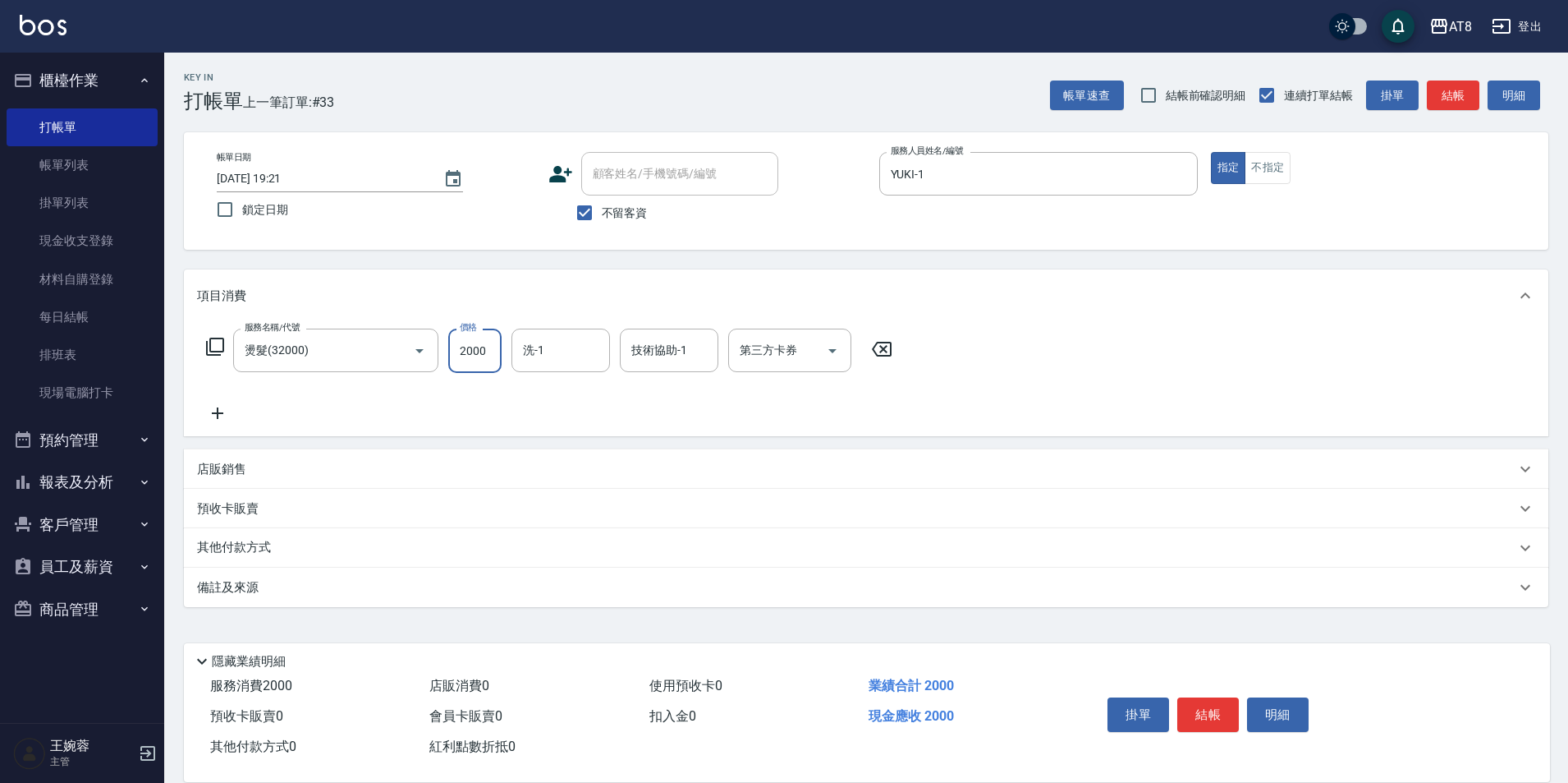
click at [1223, 704] on button "結帳" at bounding box center [1207, 715] width 61 height 35
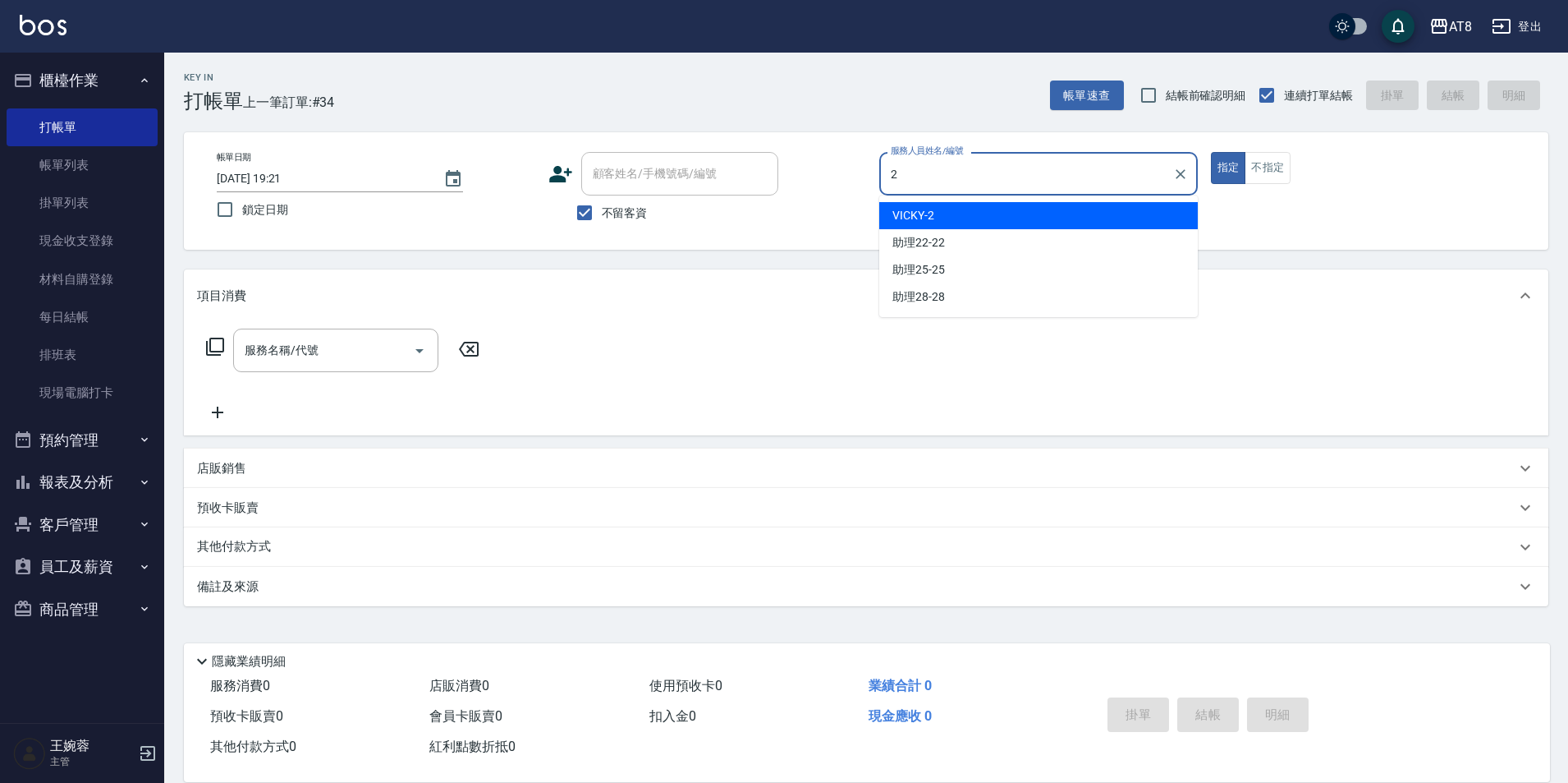
type input "VICKY-2"
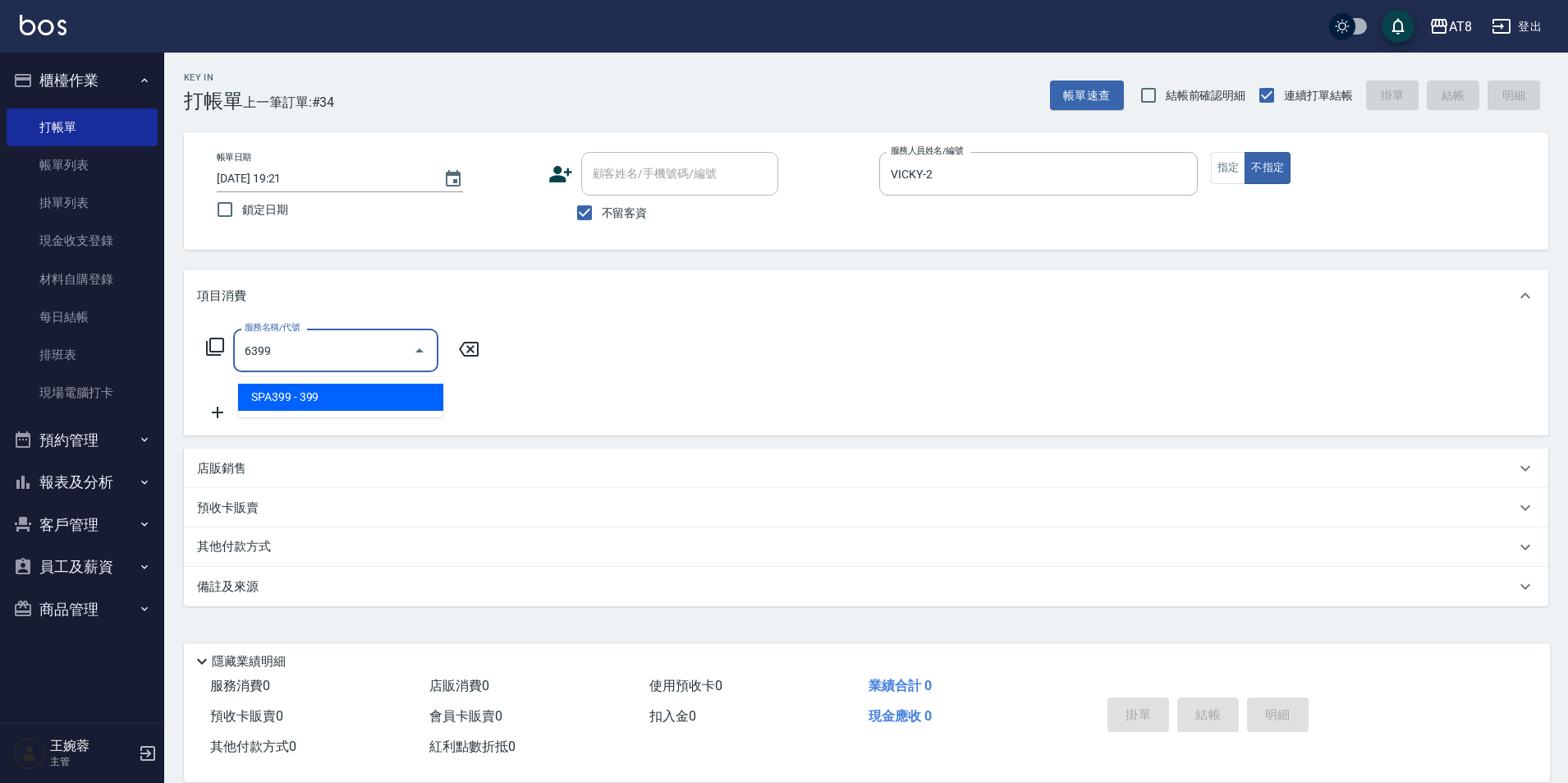
type input "SPA399(6399)"
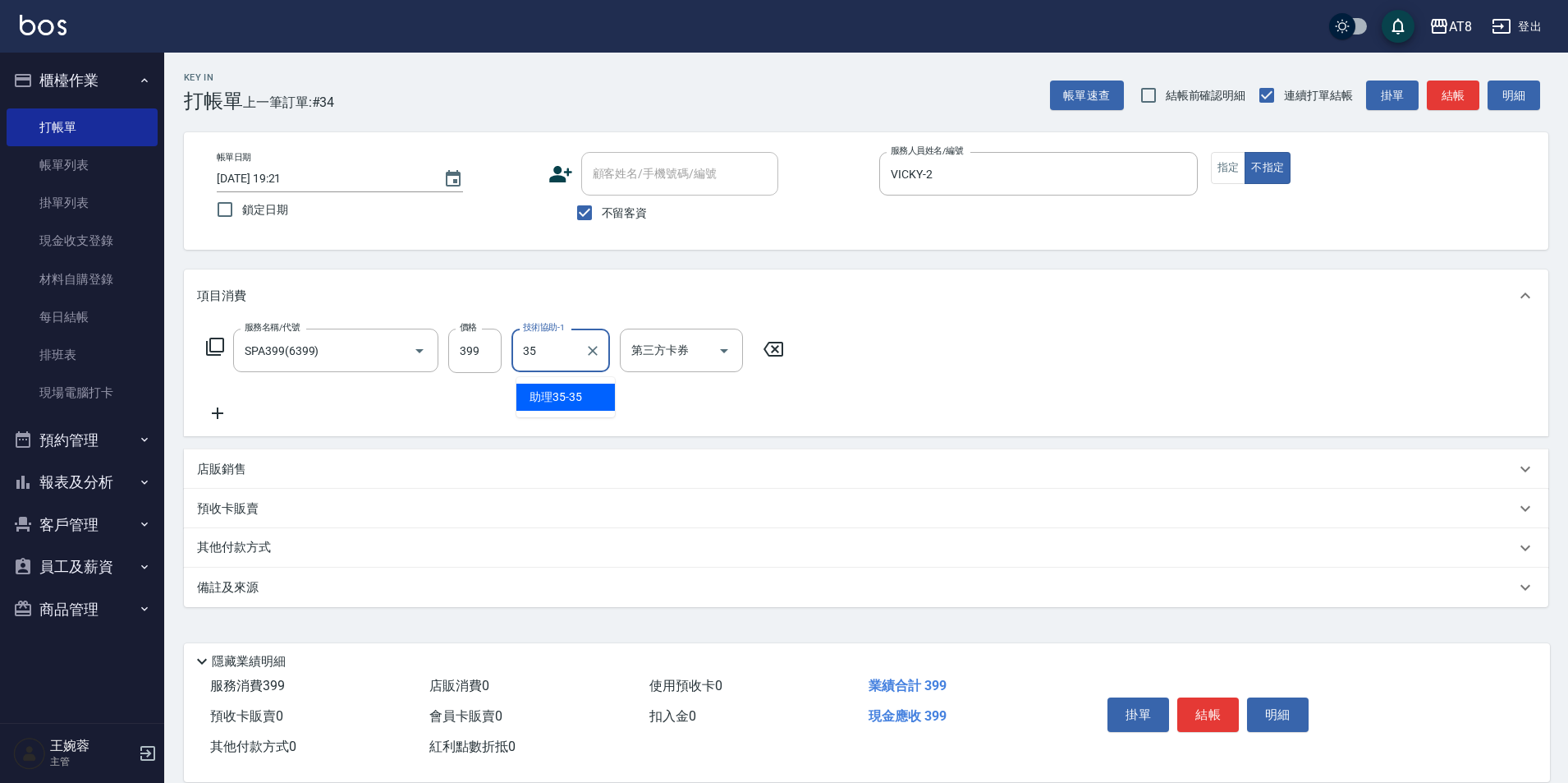
type input "助理35-35"
click at [1217, 704] on button "結帳" at bounding box center [1207, 715] width 61 height 35
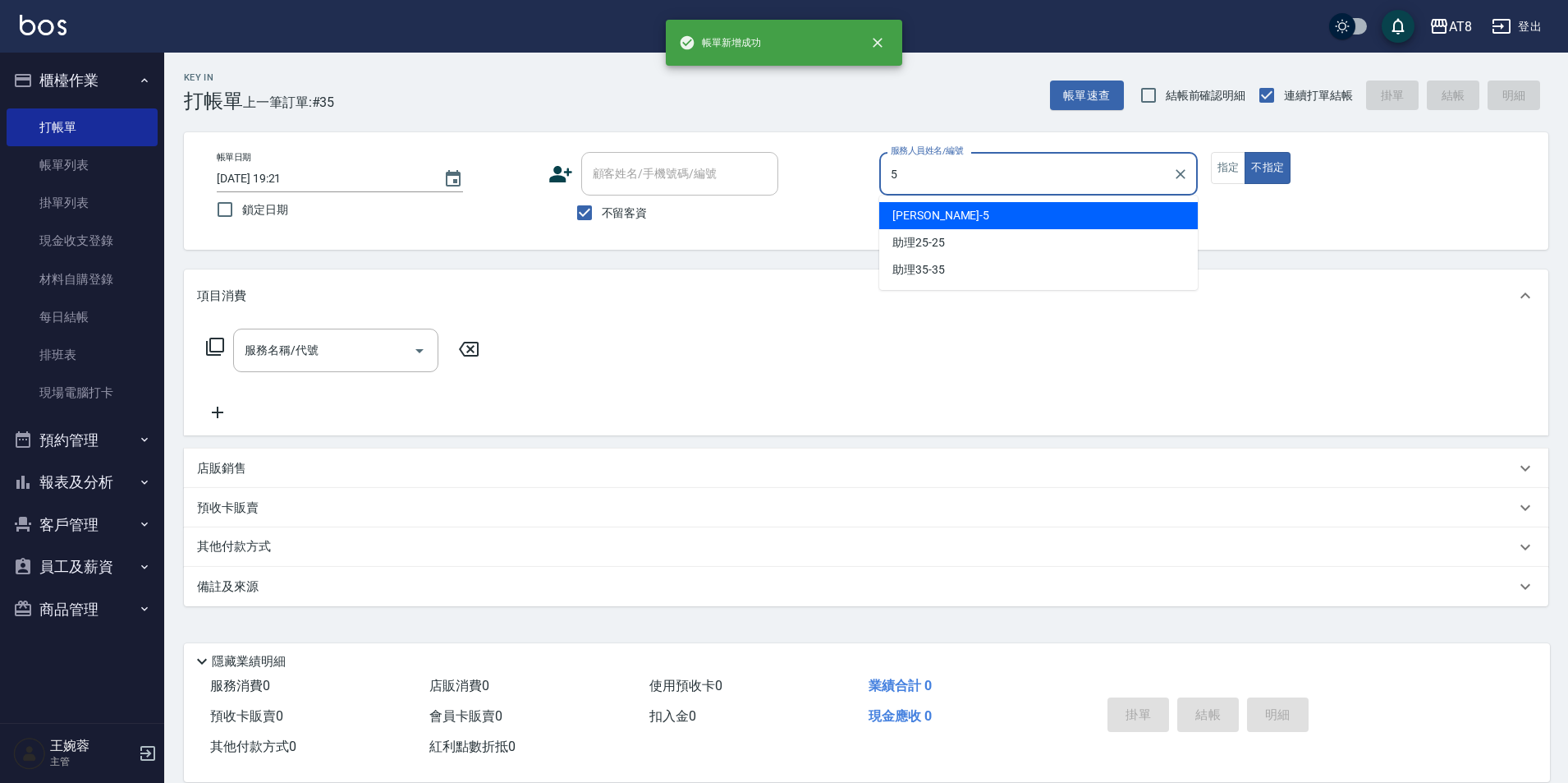
type input "HANK-5"
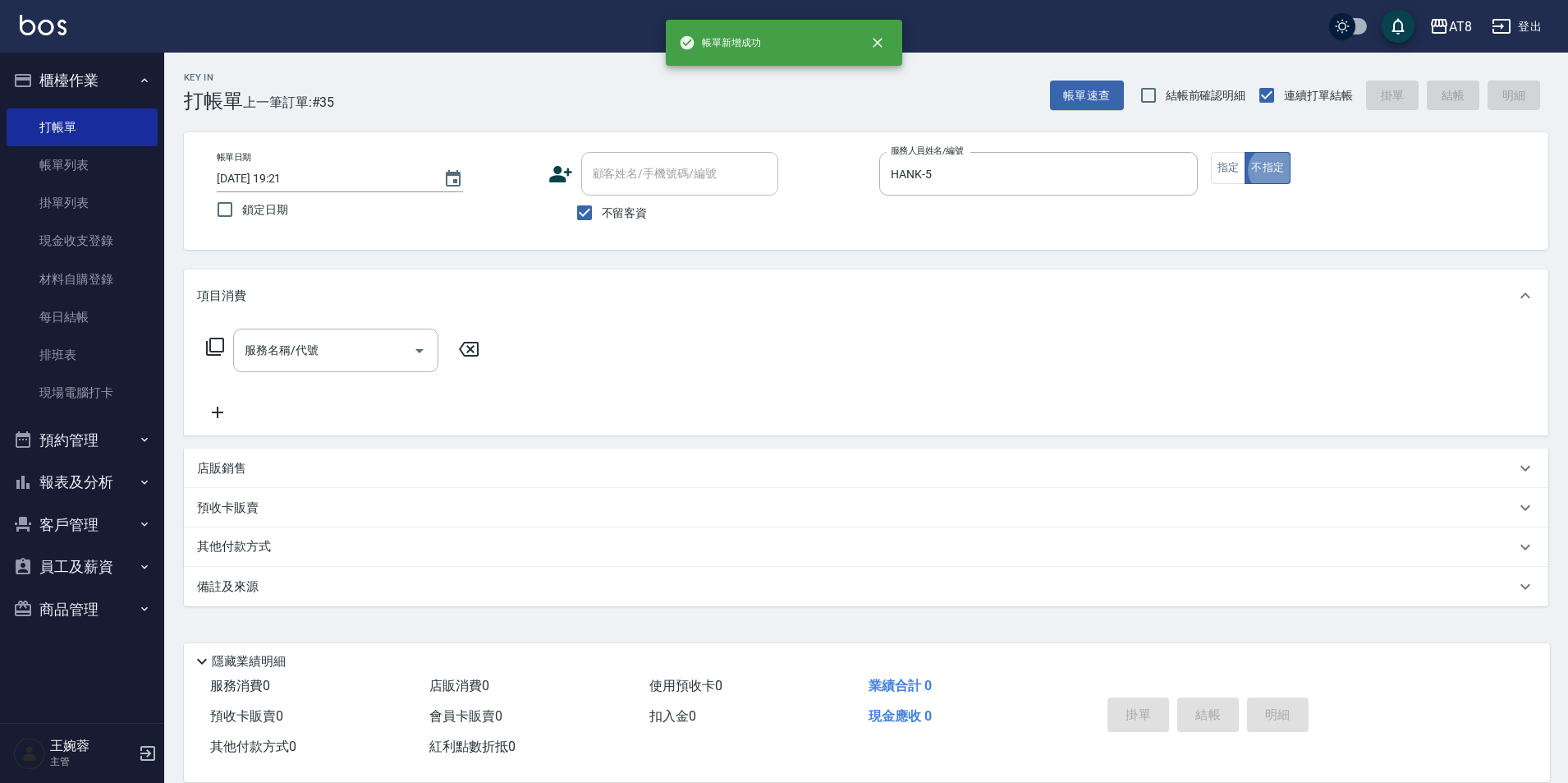
type button "false"
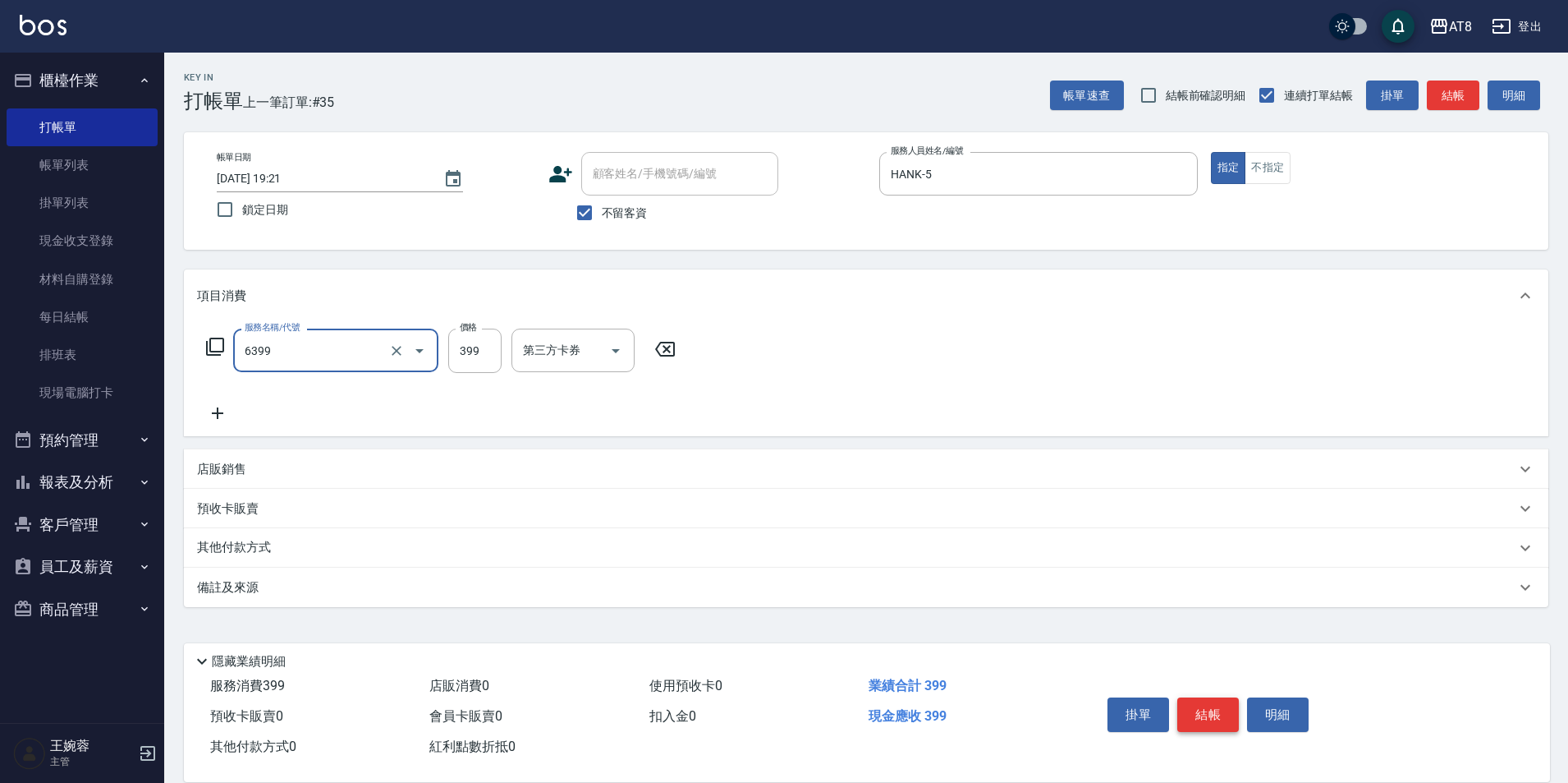
type input "SPA399(6399)"
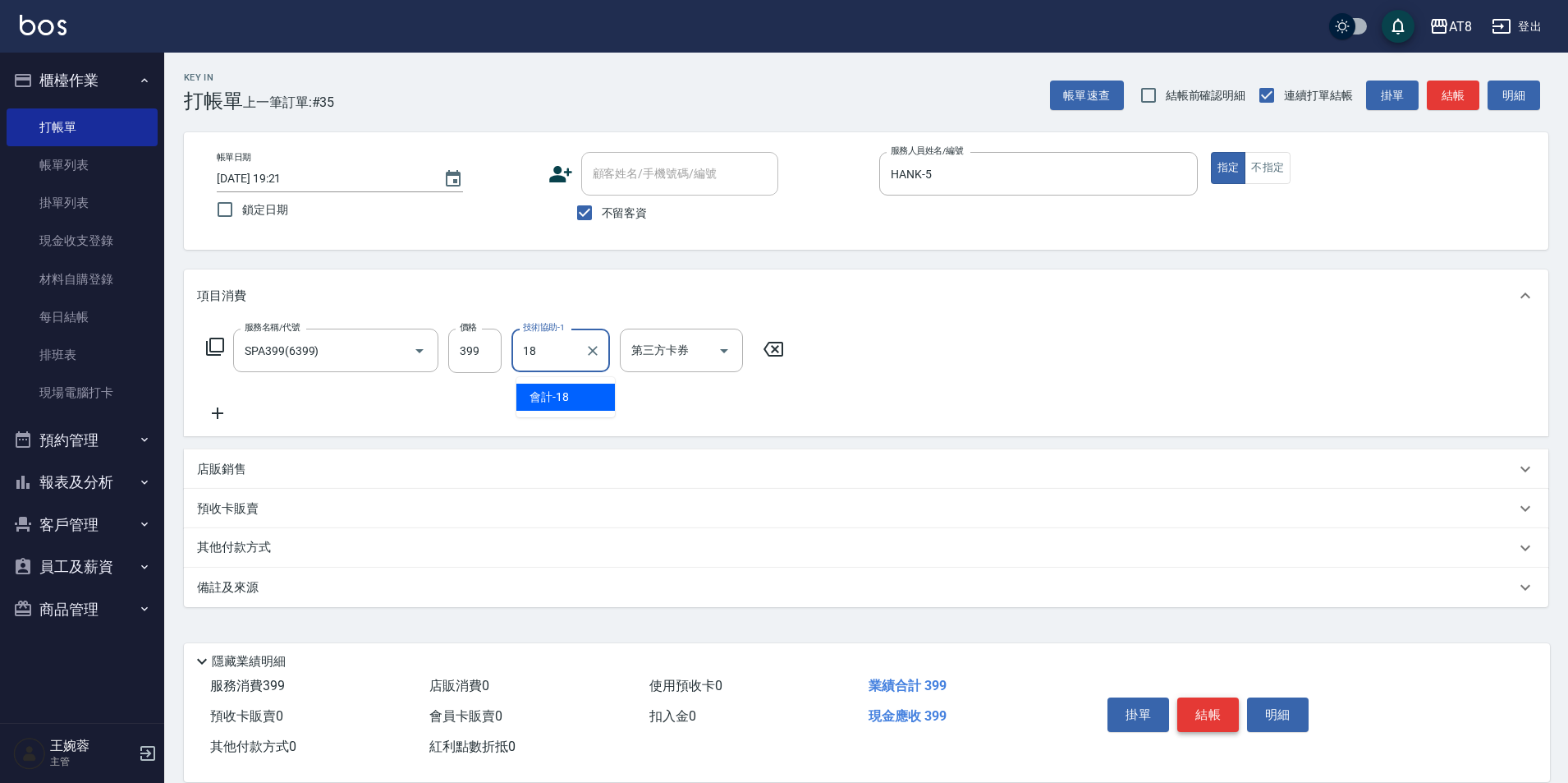
type input "會計-18"
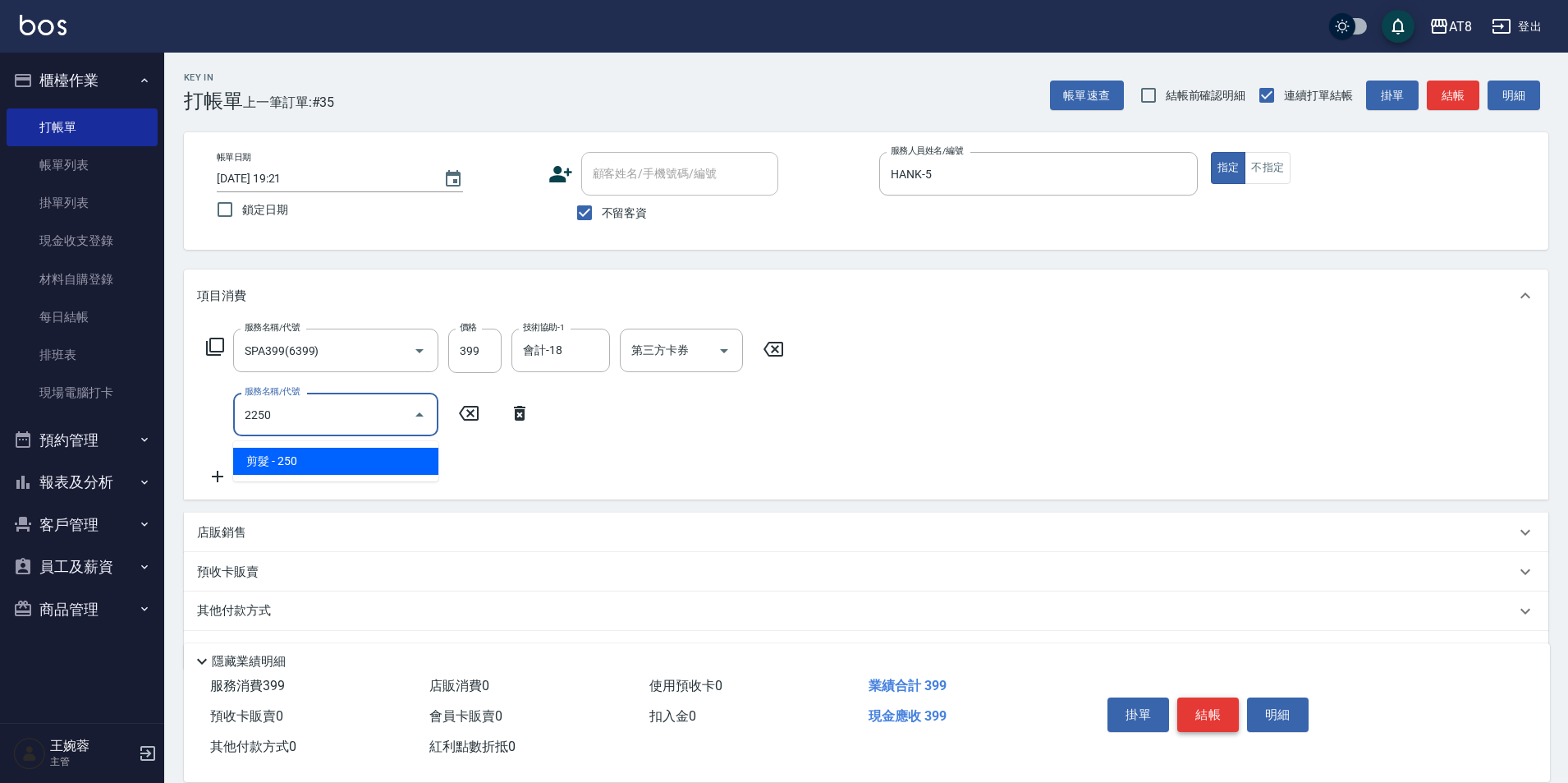
type input "剪髮(2250)"
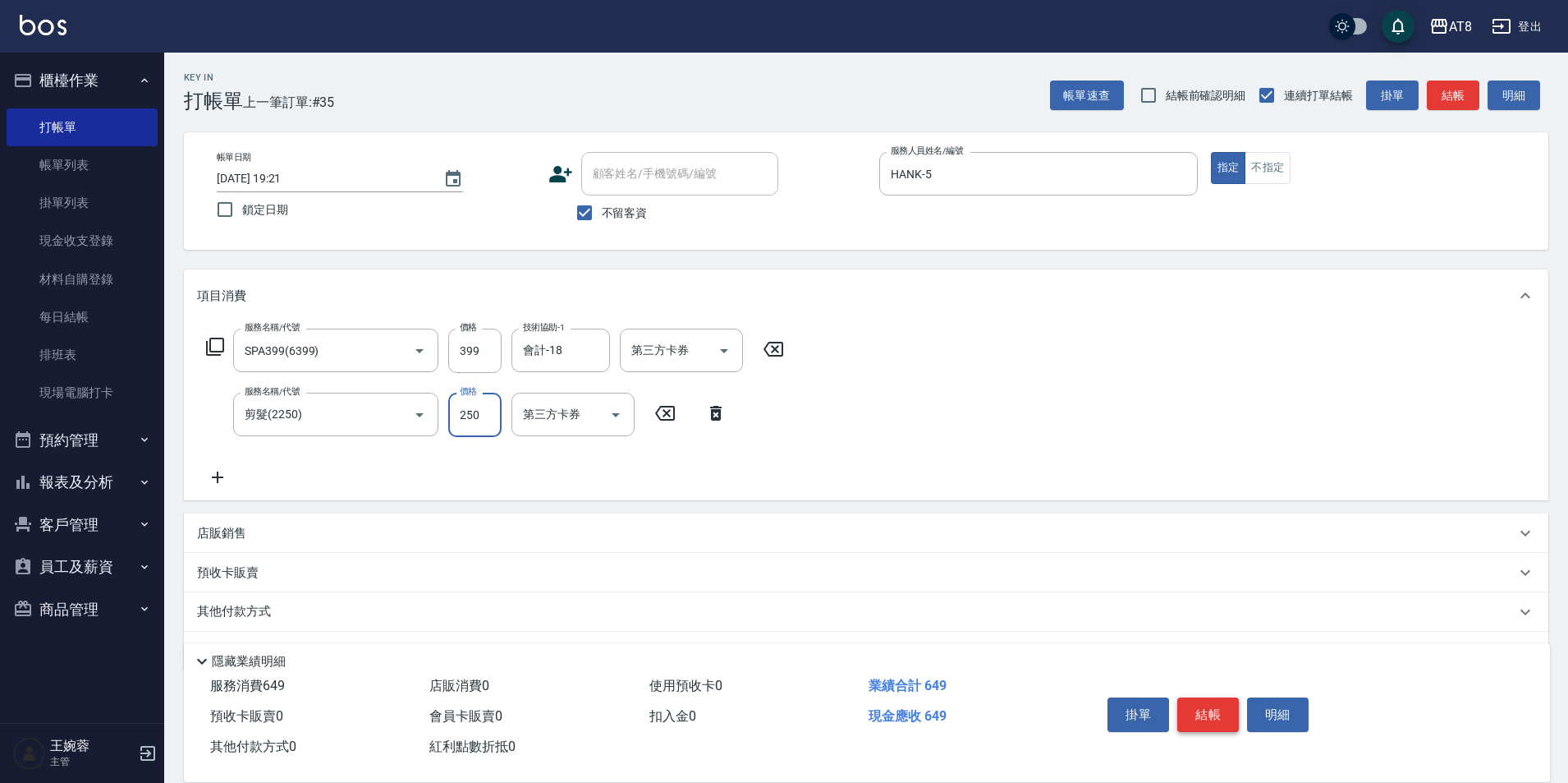
click at [1217, 704] on button "結帳" at bounding box center [1207, 715] width 61 height 35
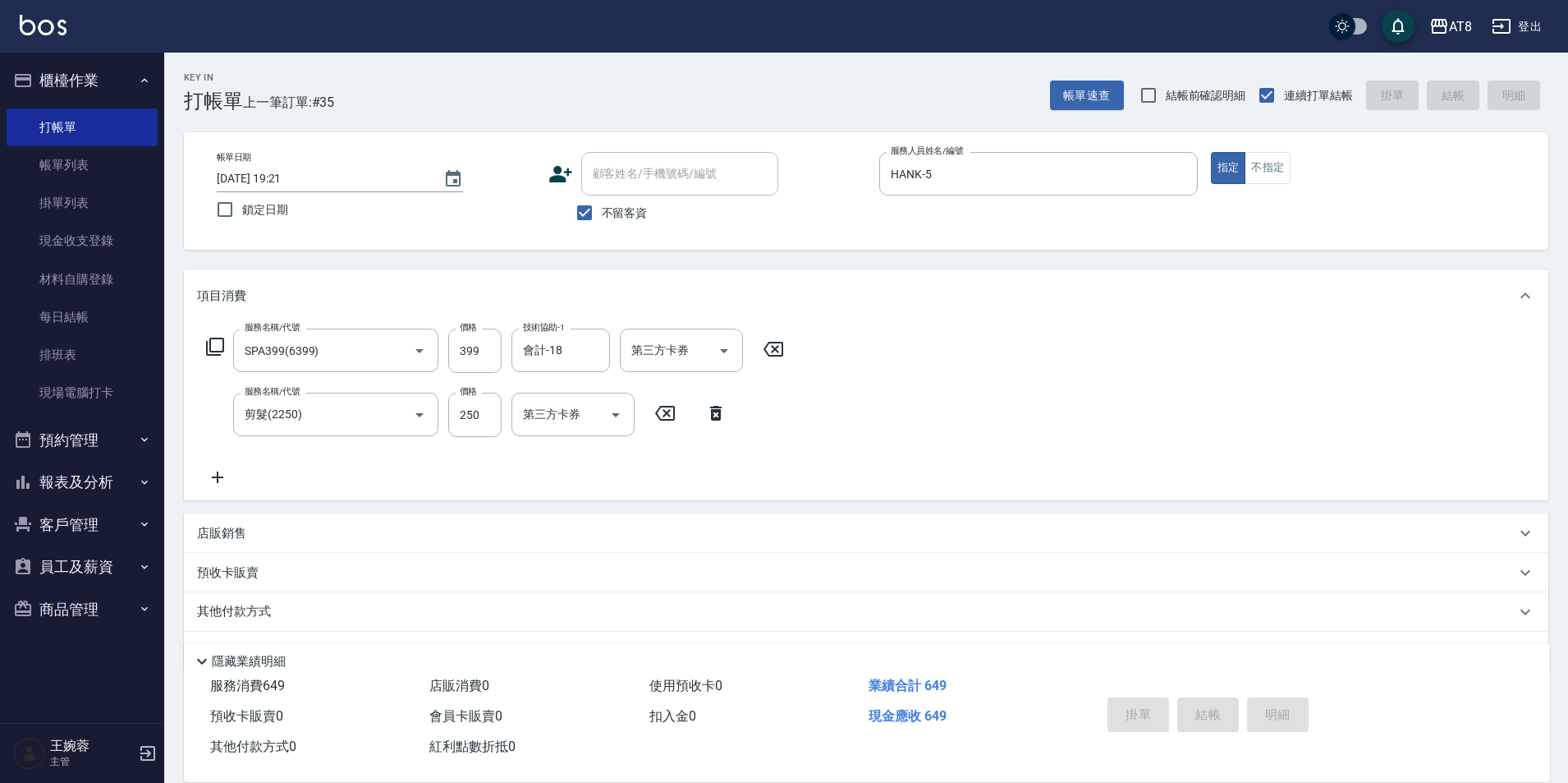
type input "2025/08/23 19:22"
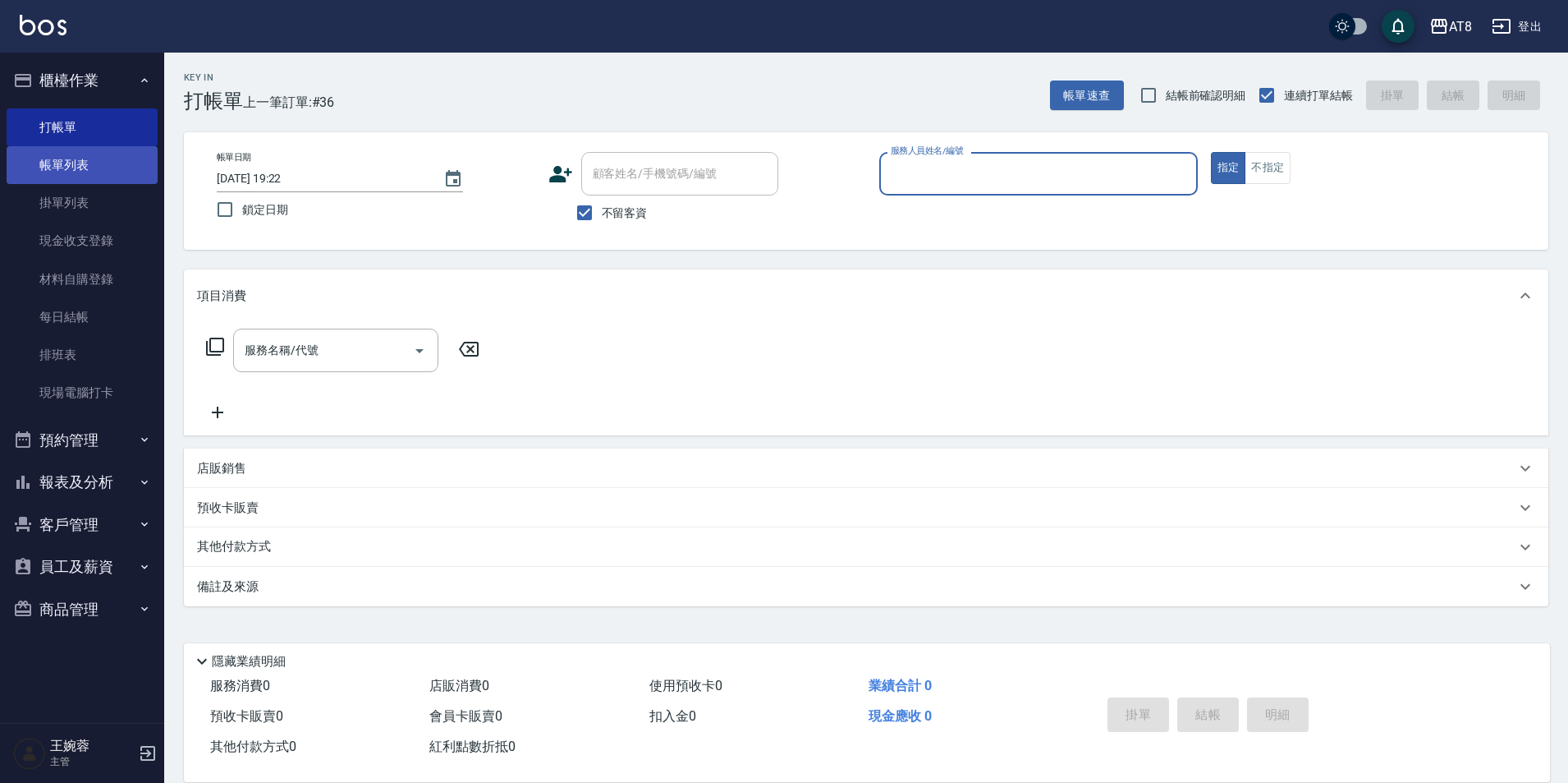
click at [92, 162] on link "帳單列表" at bounding box center [83, 165] width 151 height 38
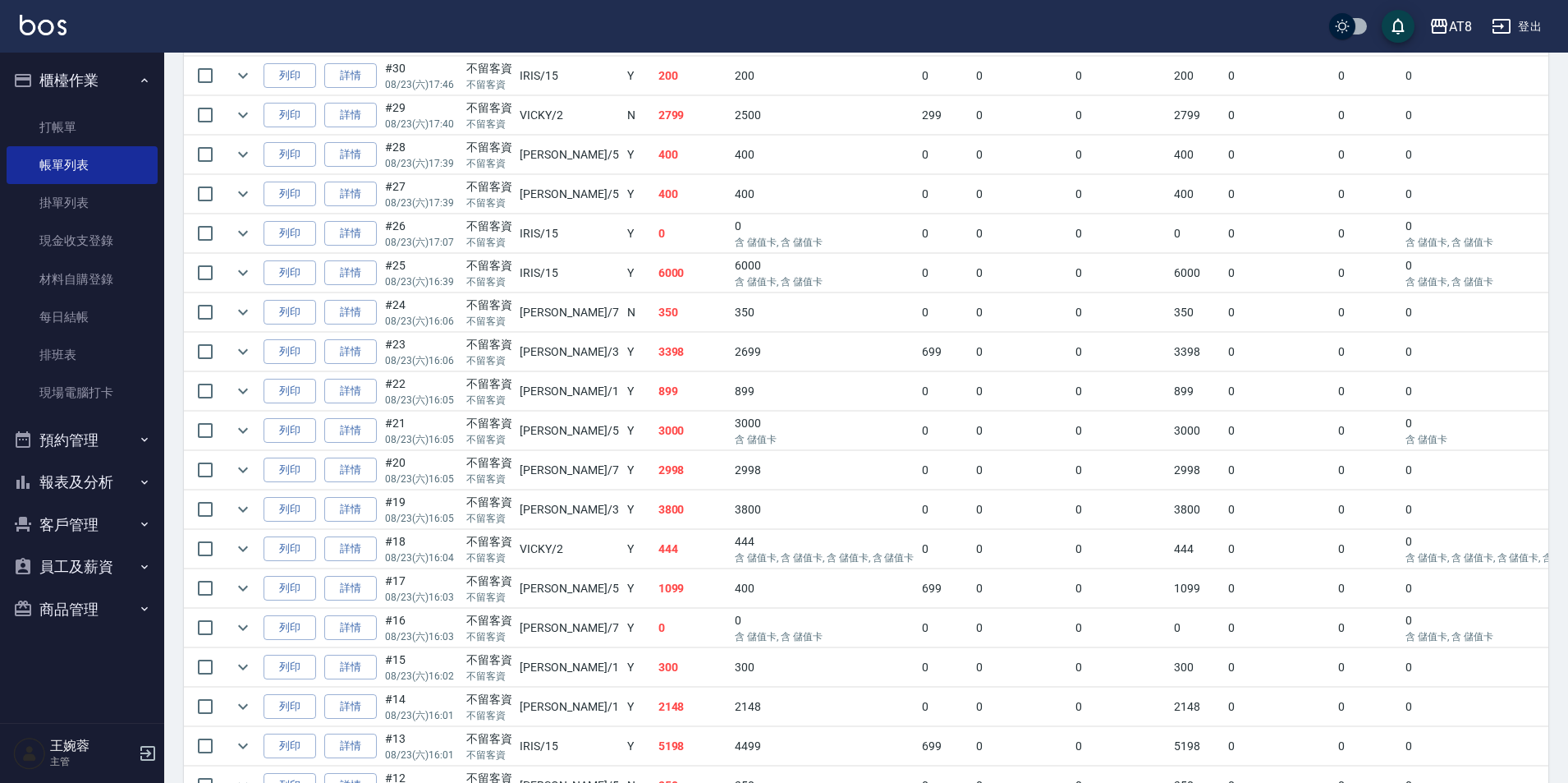
scroll to position [748, 0]
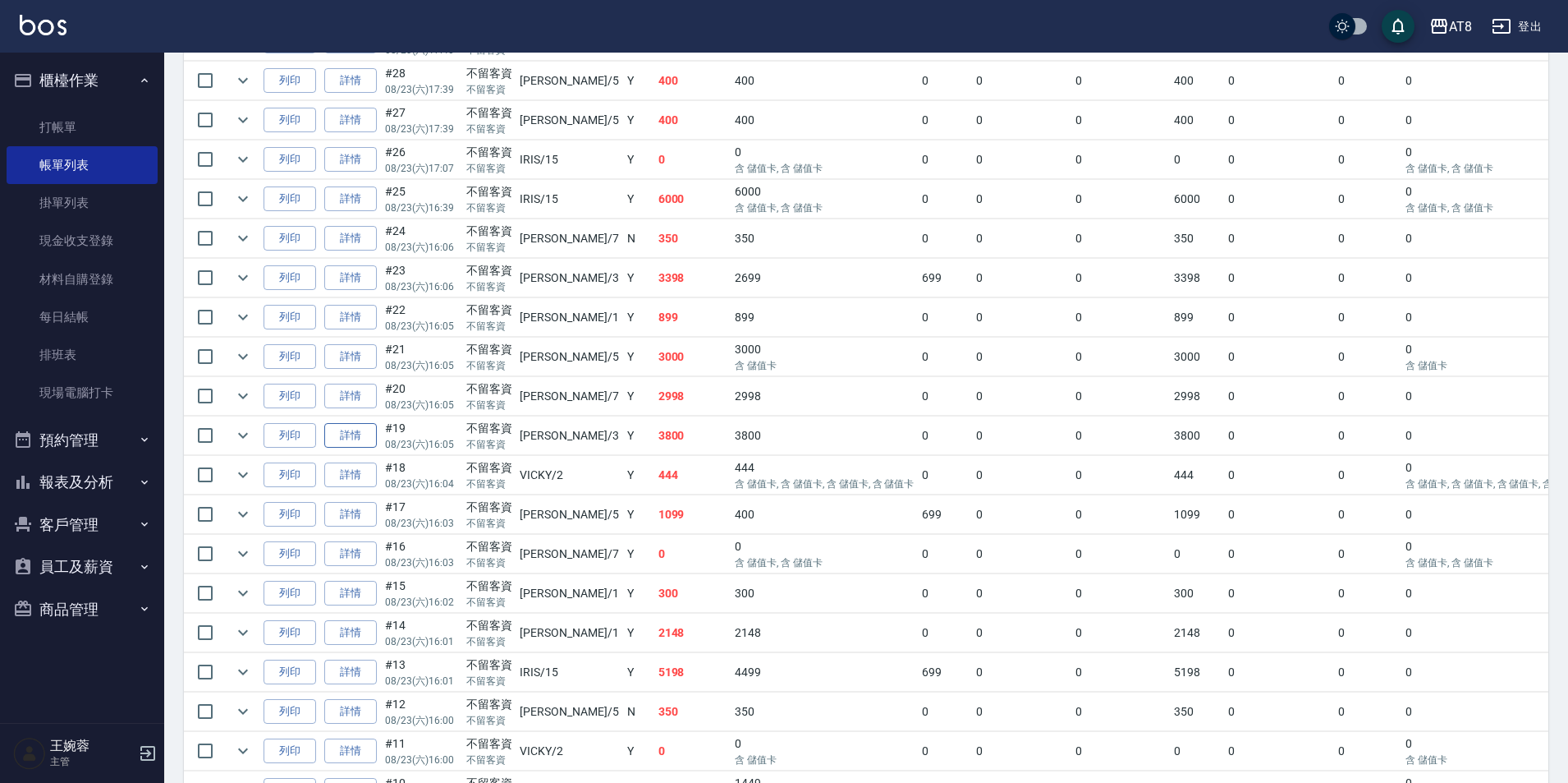
click at [359, 449] on link "詳情" at bounding box center [350, 435] width 52 height 25
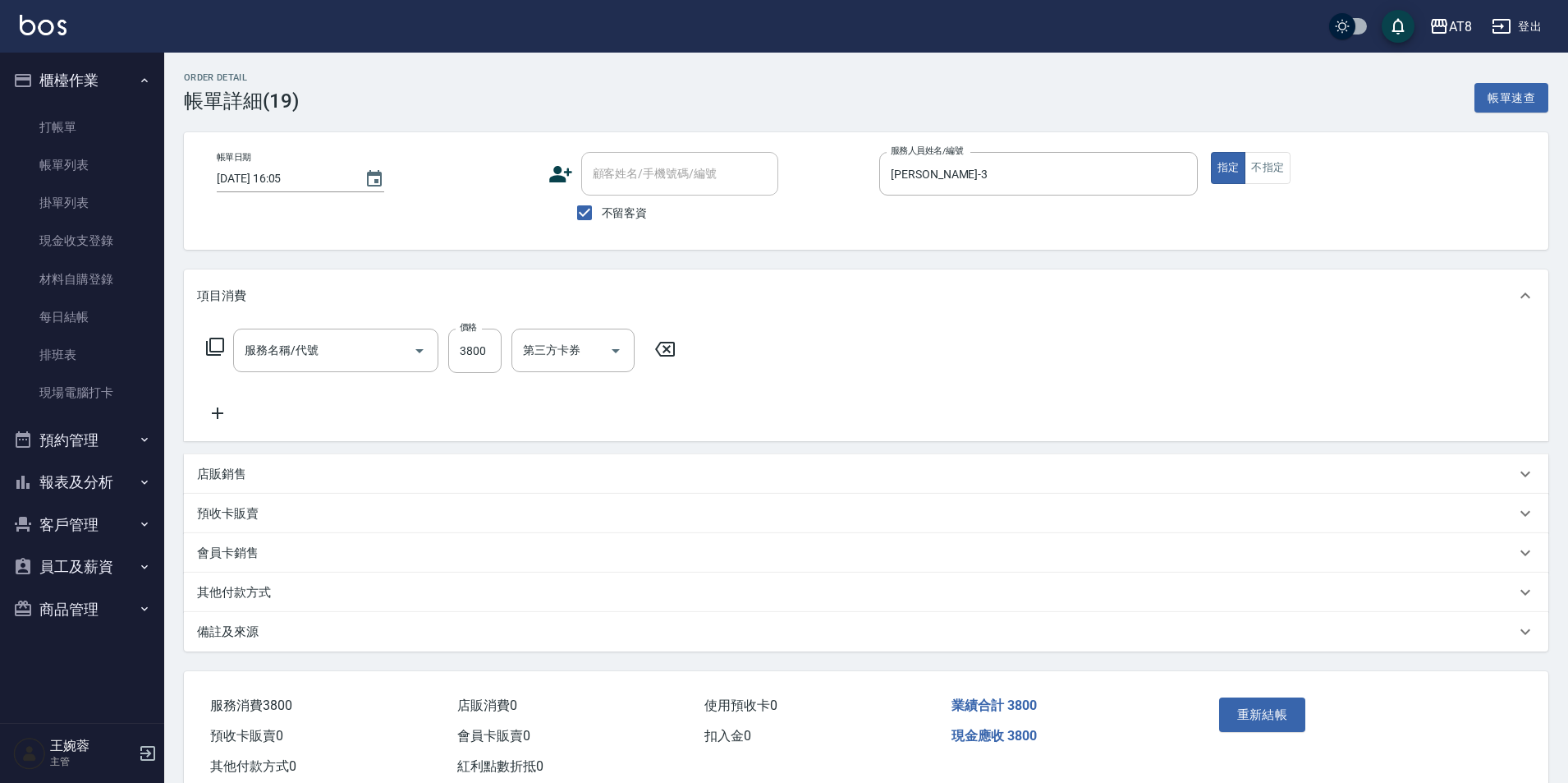
type input "2025/08/23 16:05"
checkbox input "true"
type input "RACHEL-3"
type input "ovc調配燙(33599)"
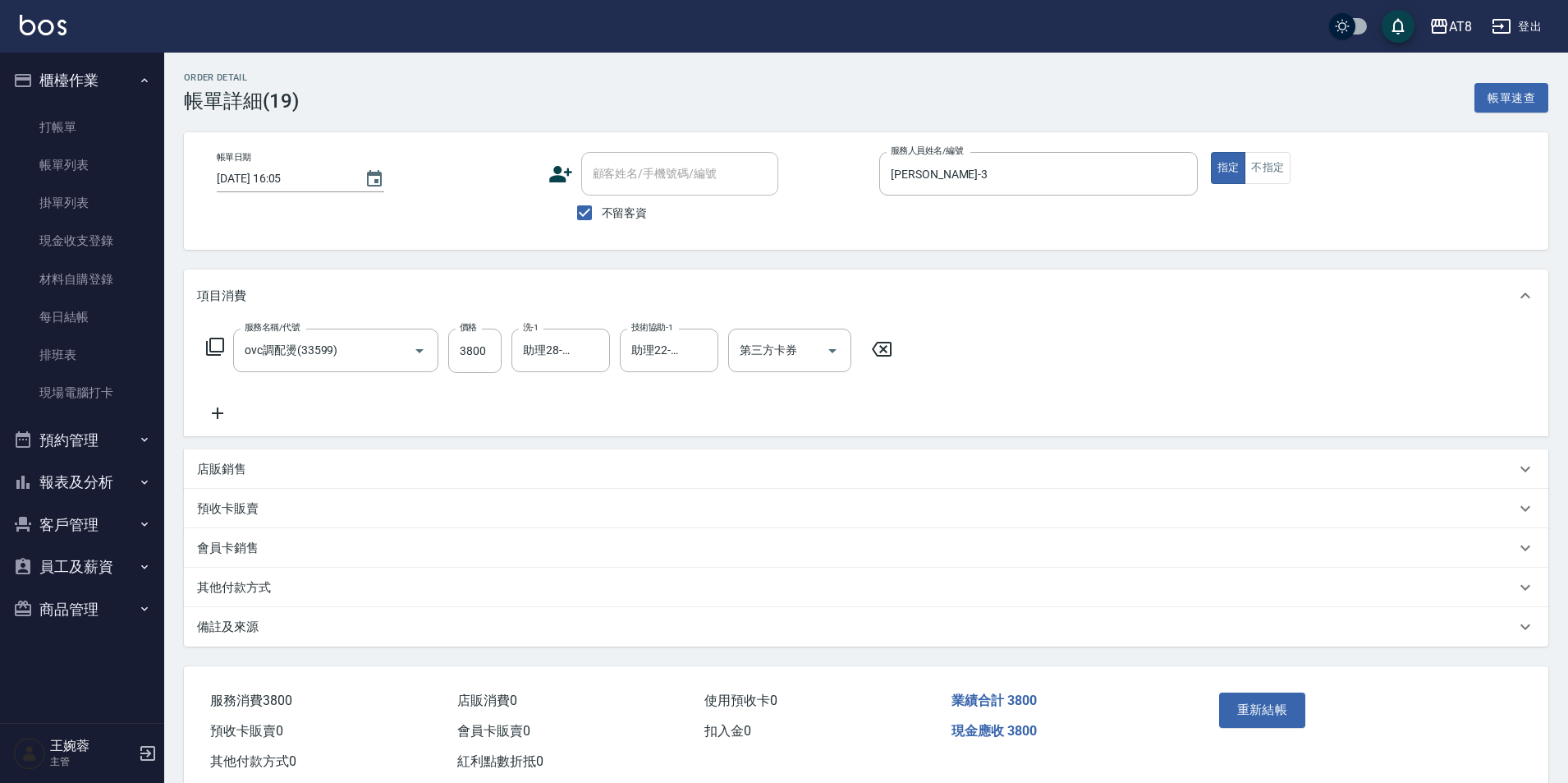
click at [895, 357] on icon at bounding box center [882, 349] width 41 height 19
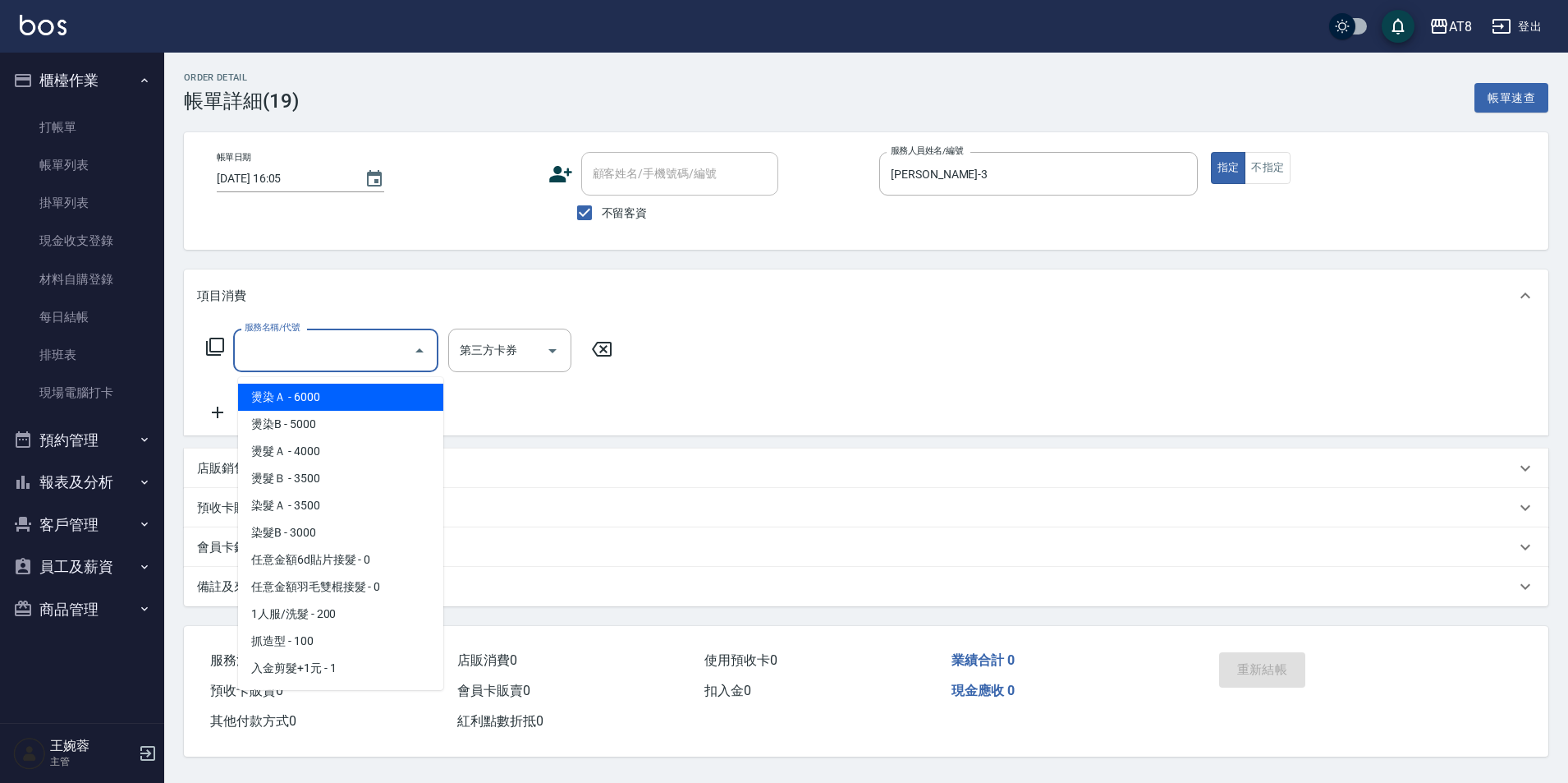
click at [363, 362] on input "服務名稱/代號" at bounding box center [323, 351] width 166 height 29
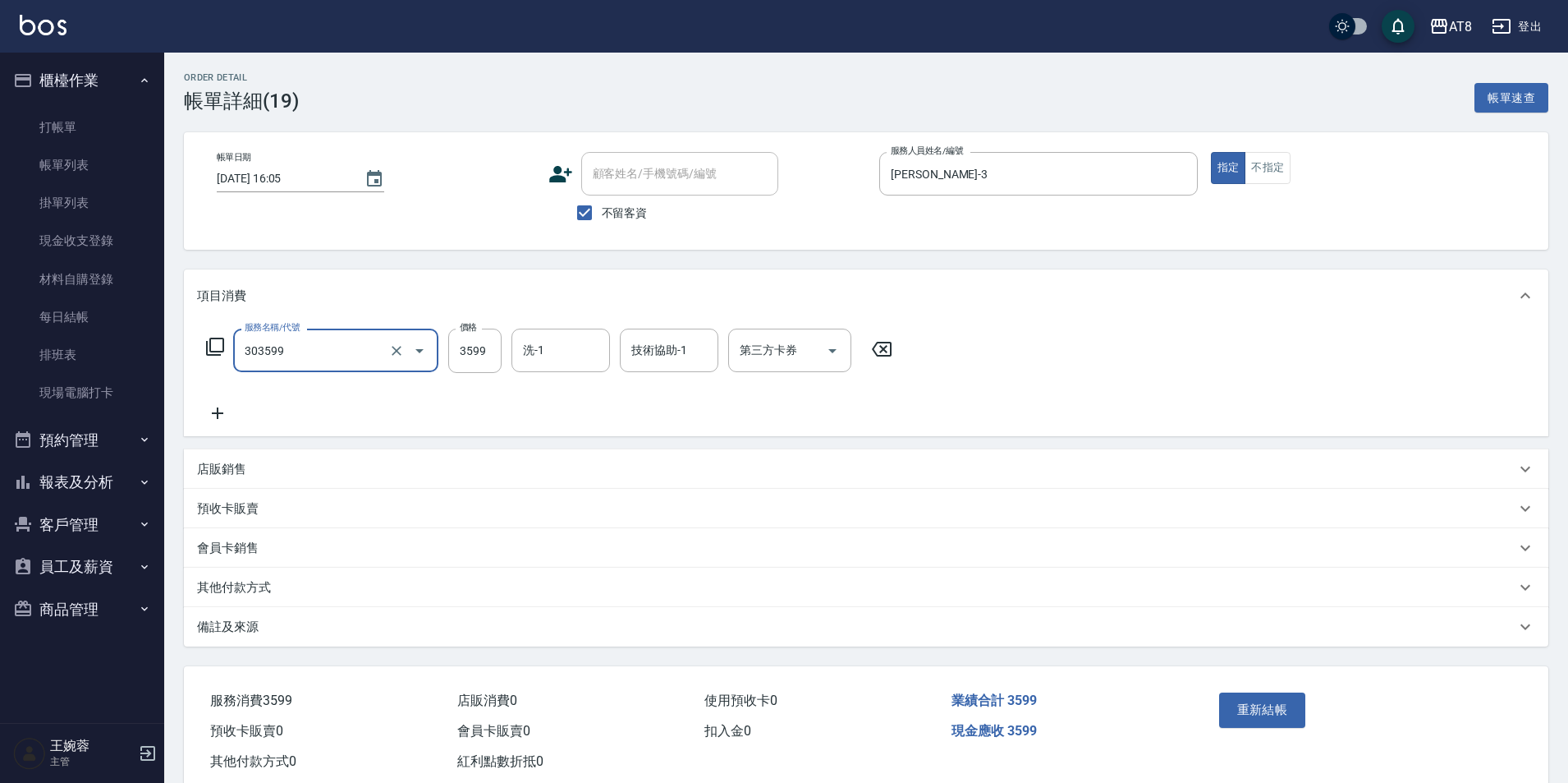
type input "入金ovc調配燙3599(303599)"
type input "3800"
type input "助理22-22"
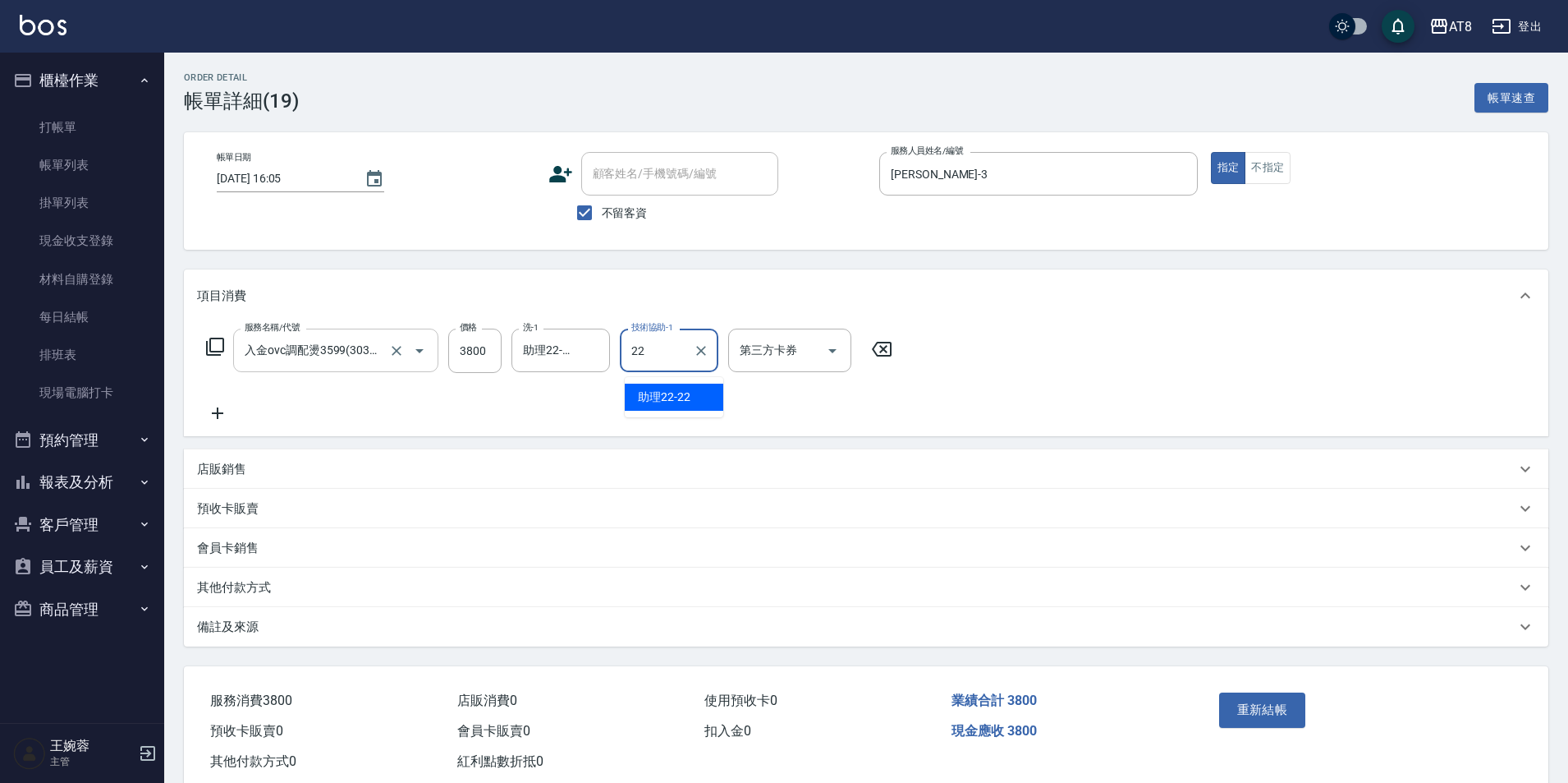
type input "助理22-22"
click at [832, 352] on icon "Open" at bounding box center [832, 351] width 19 height 19
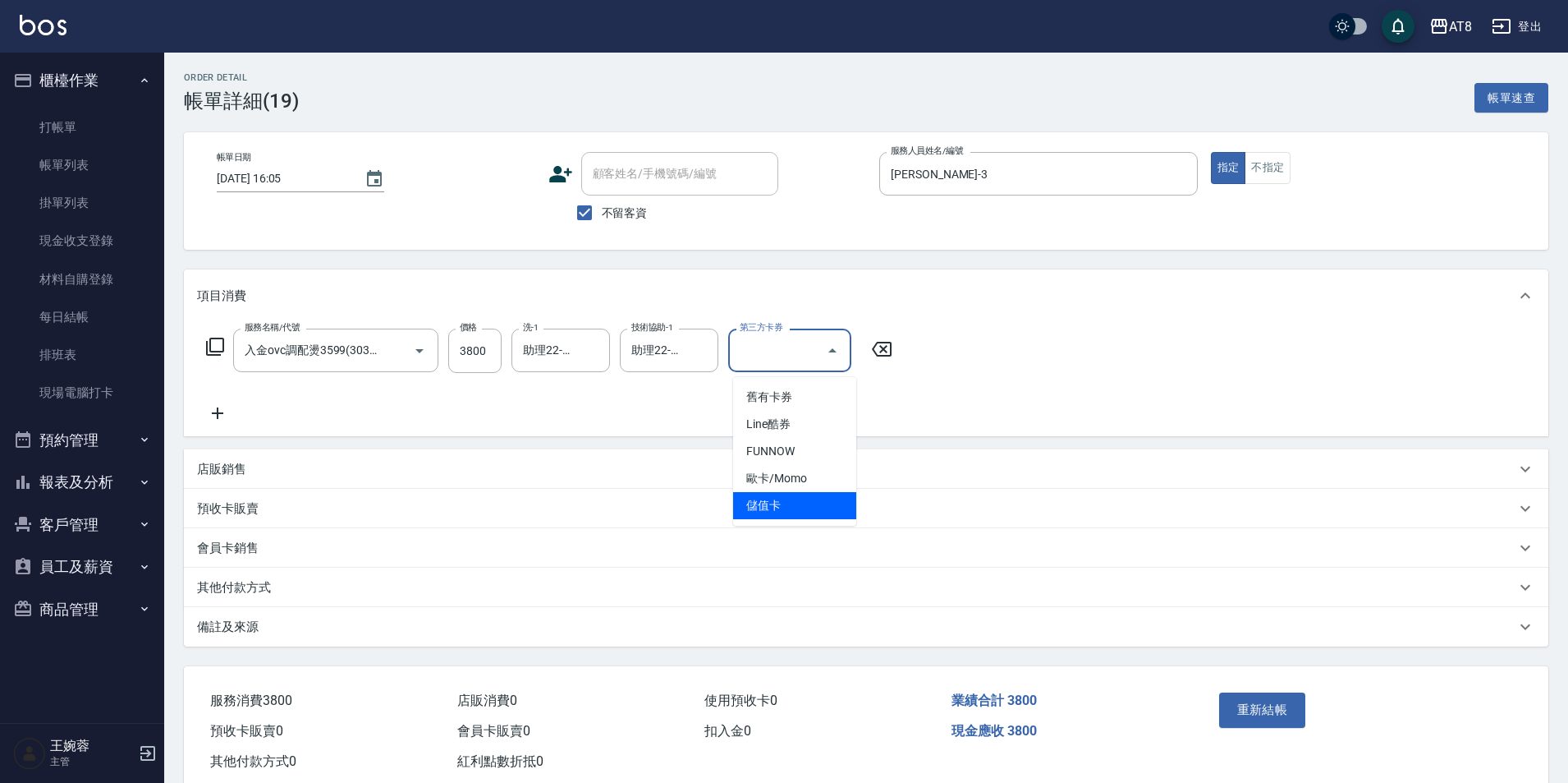
click at [816, 507] on span "儲值卡" at bounding box center [794, 505] width 123 height 27
type input "儲值卡"
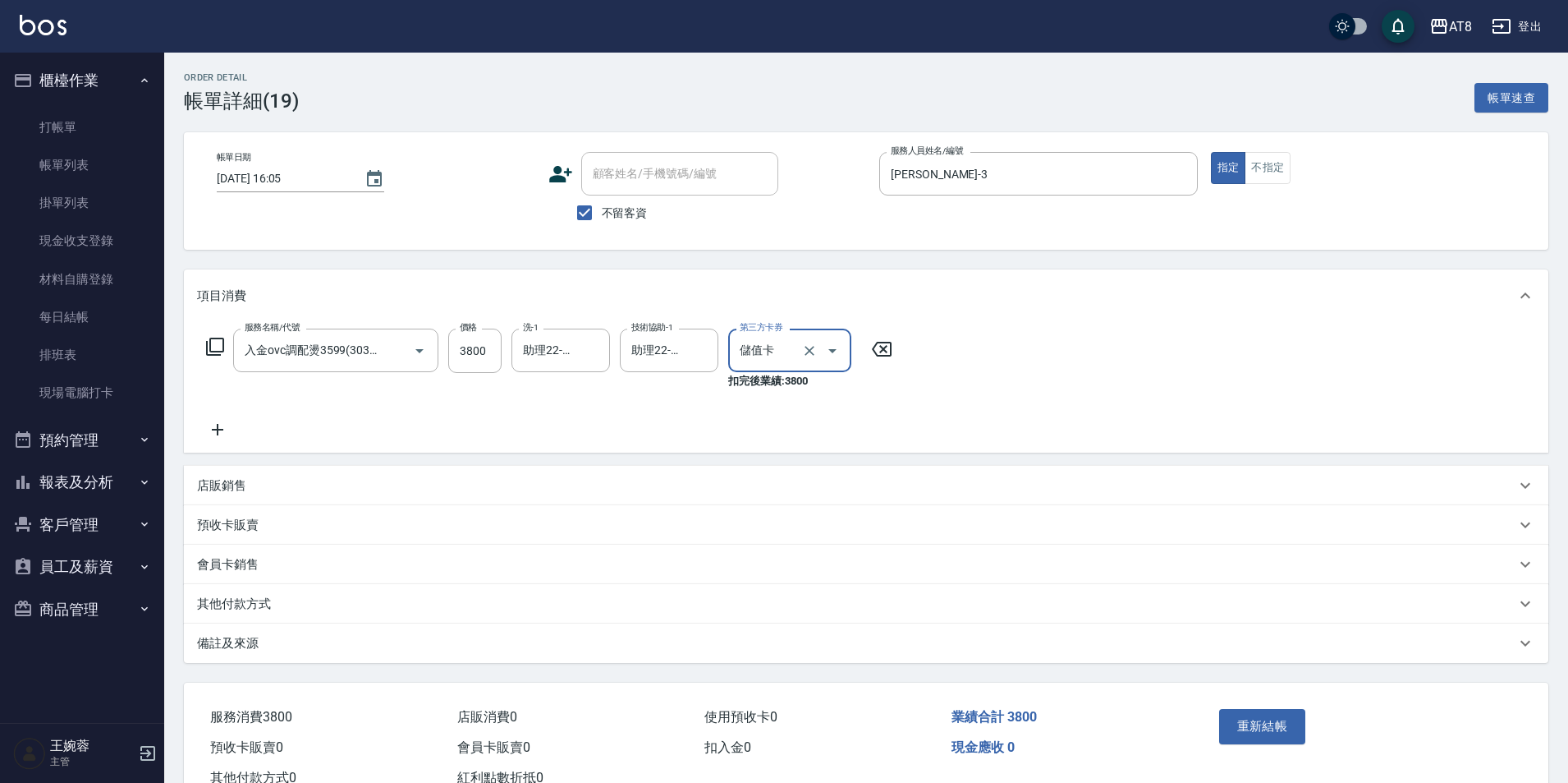
click at [1268, 743] on button "重新結帳" at bounding box center [1263, 727] width 87 height 35
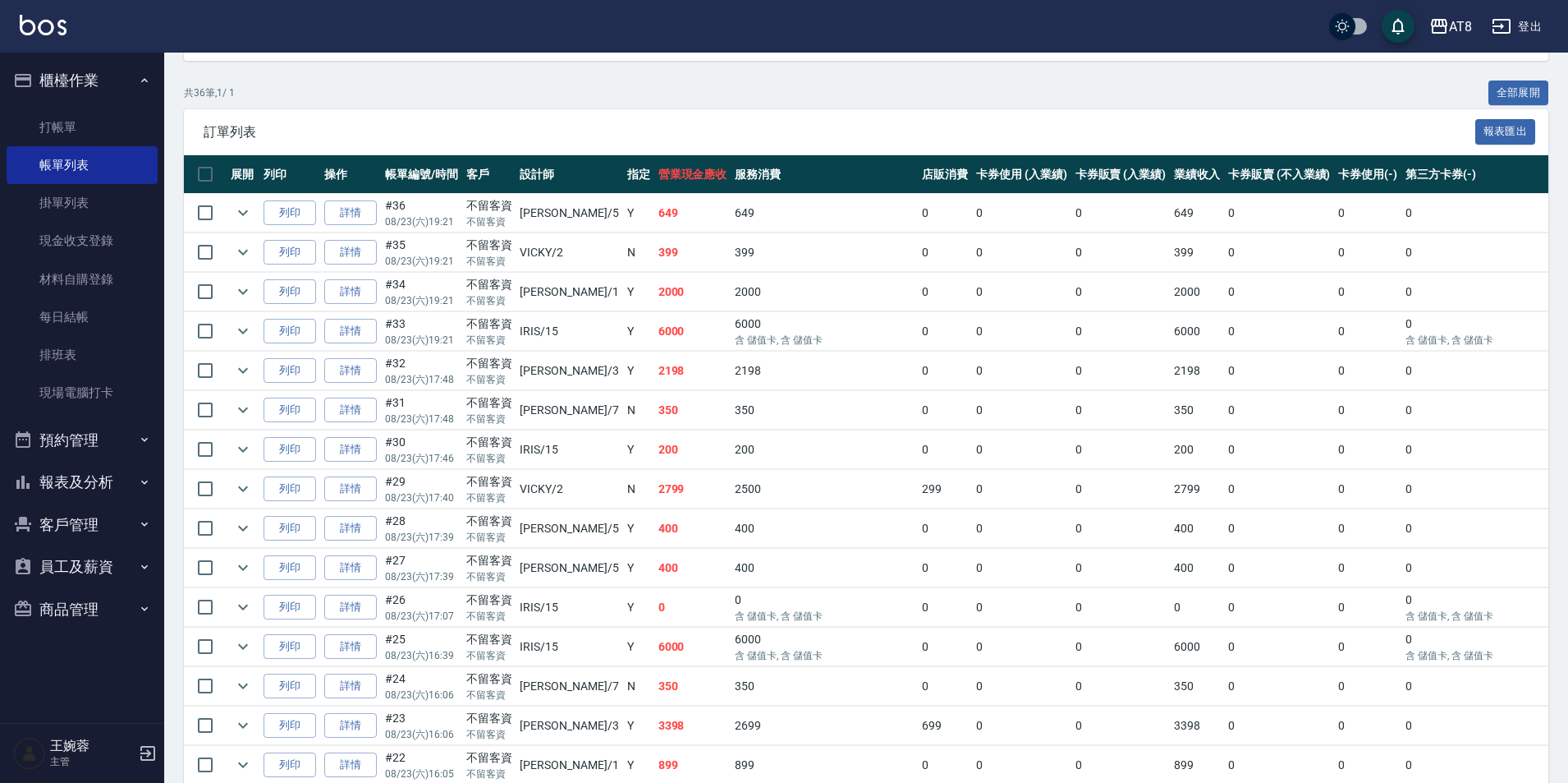
scroll to position [293, 0]
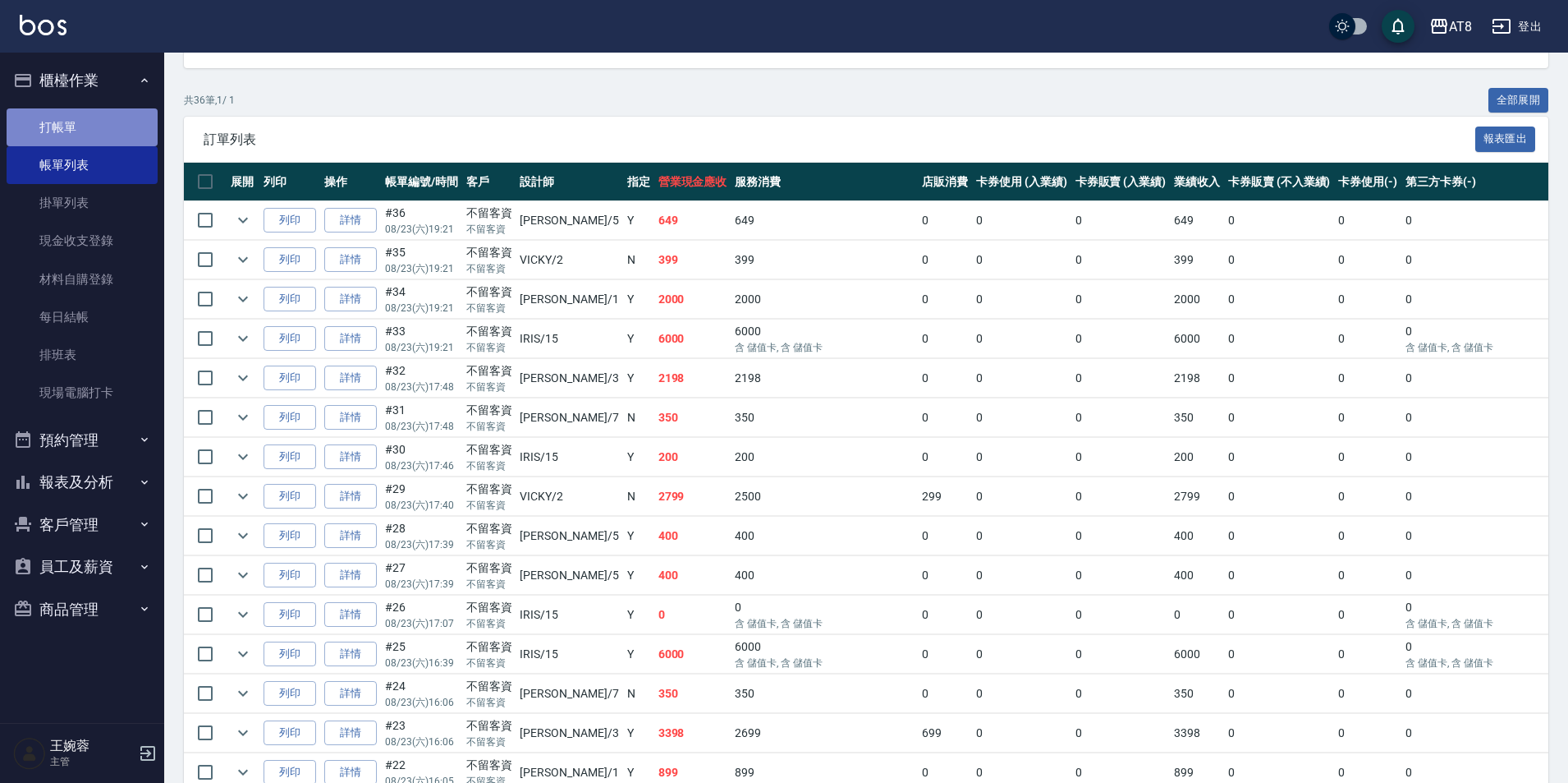
click at [83, 125] on link "打帳單" at bounding box center [83, 127] width 151 height 38
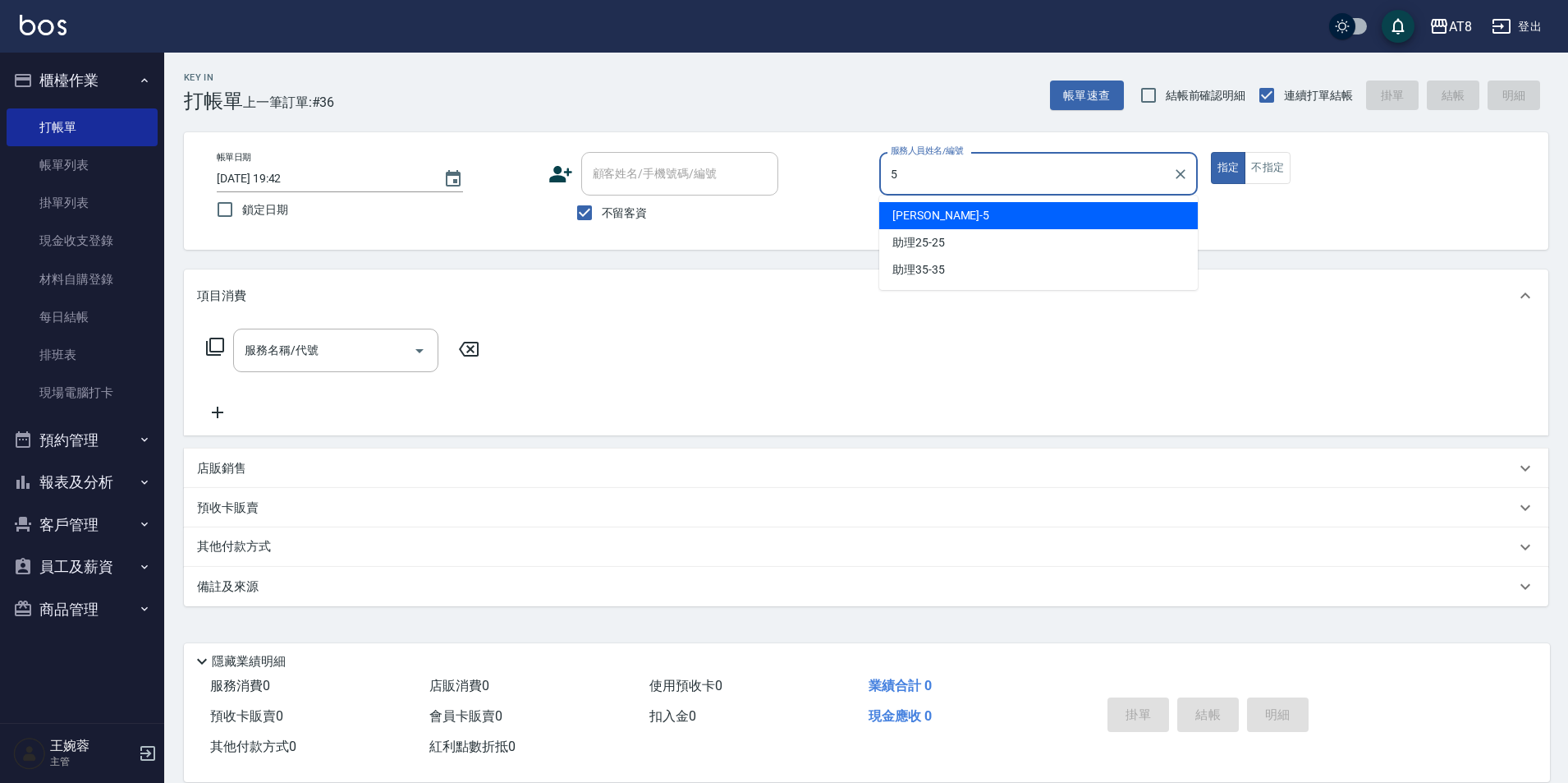
type input "HANK-5"
type button "true"
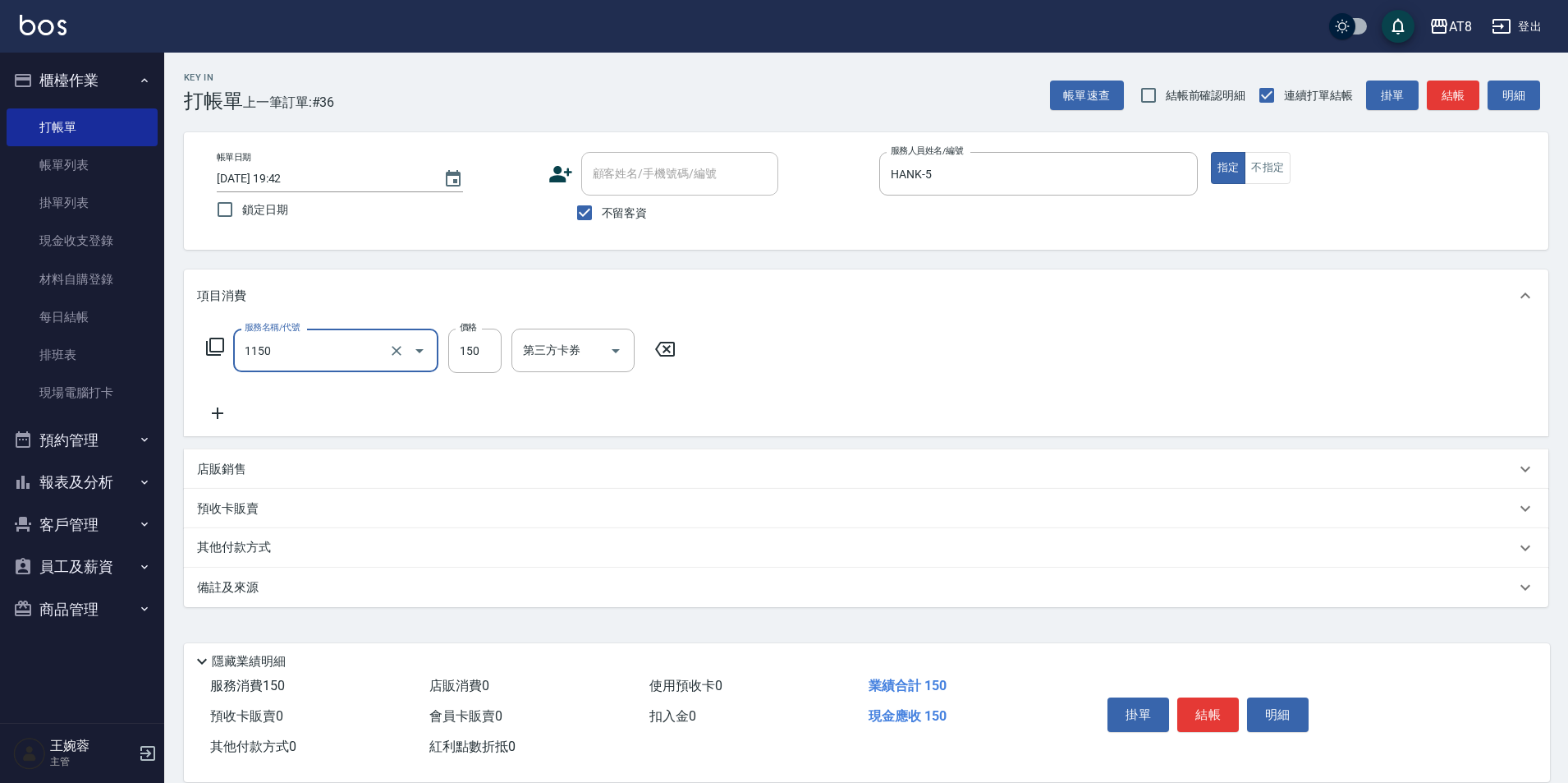
type input "洗髮(1150)"
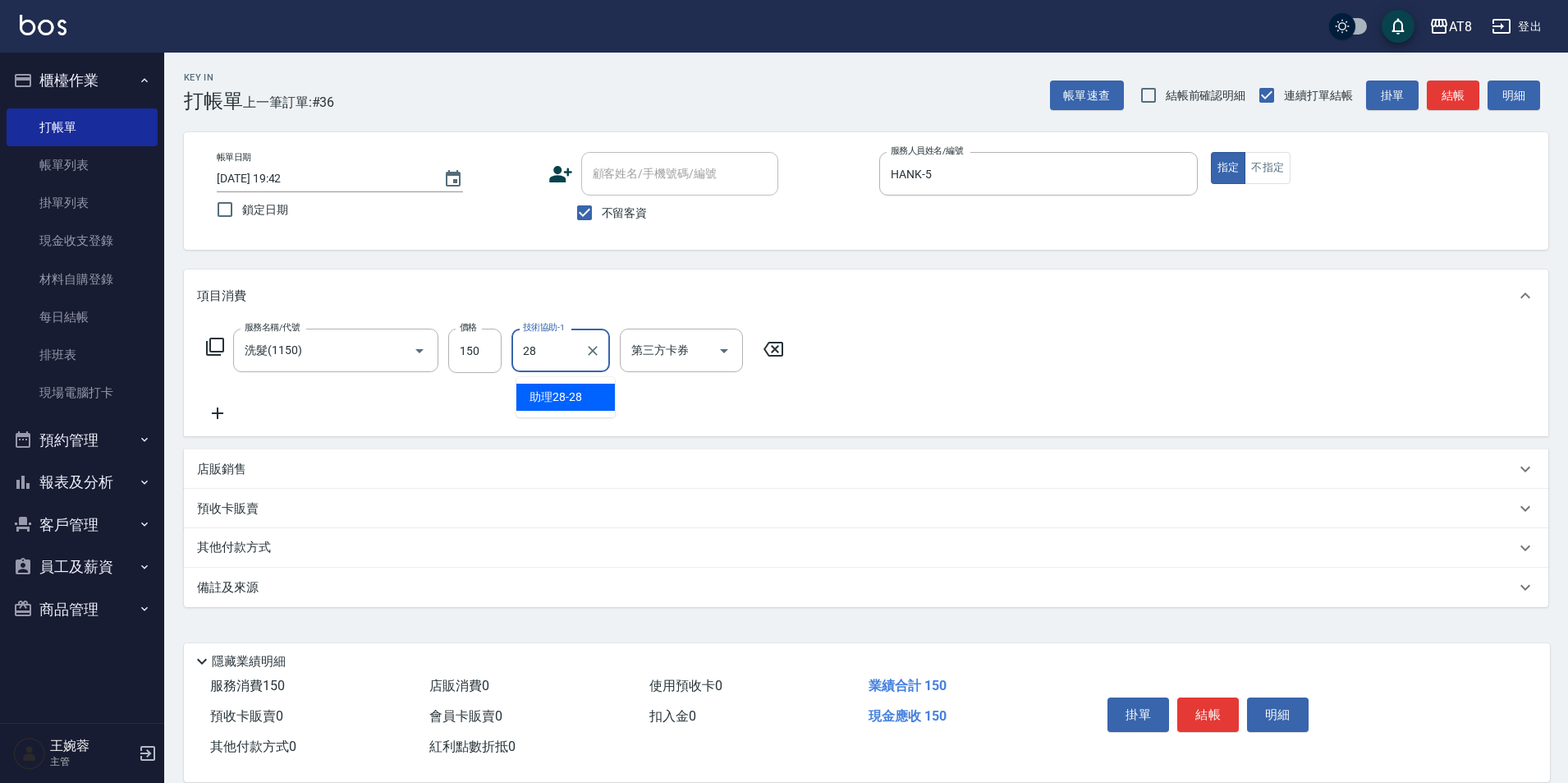
type input "助理28-28"
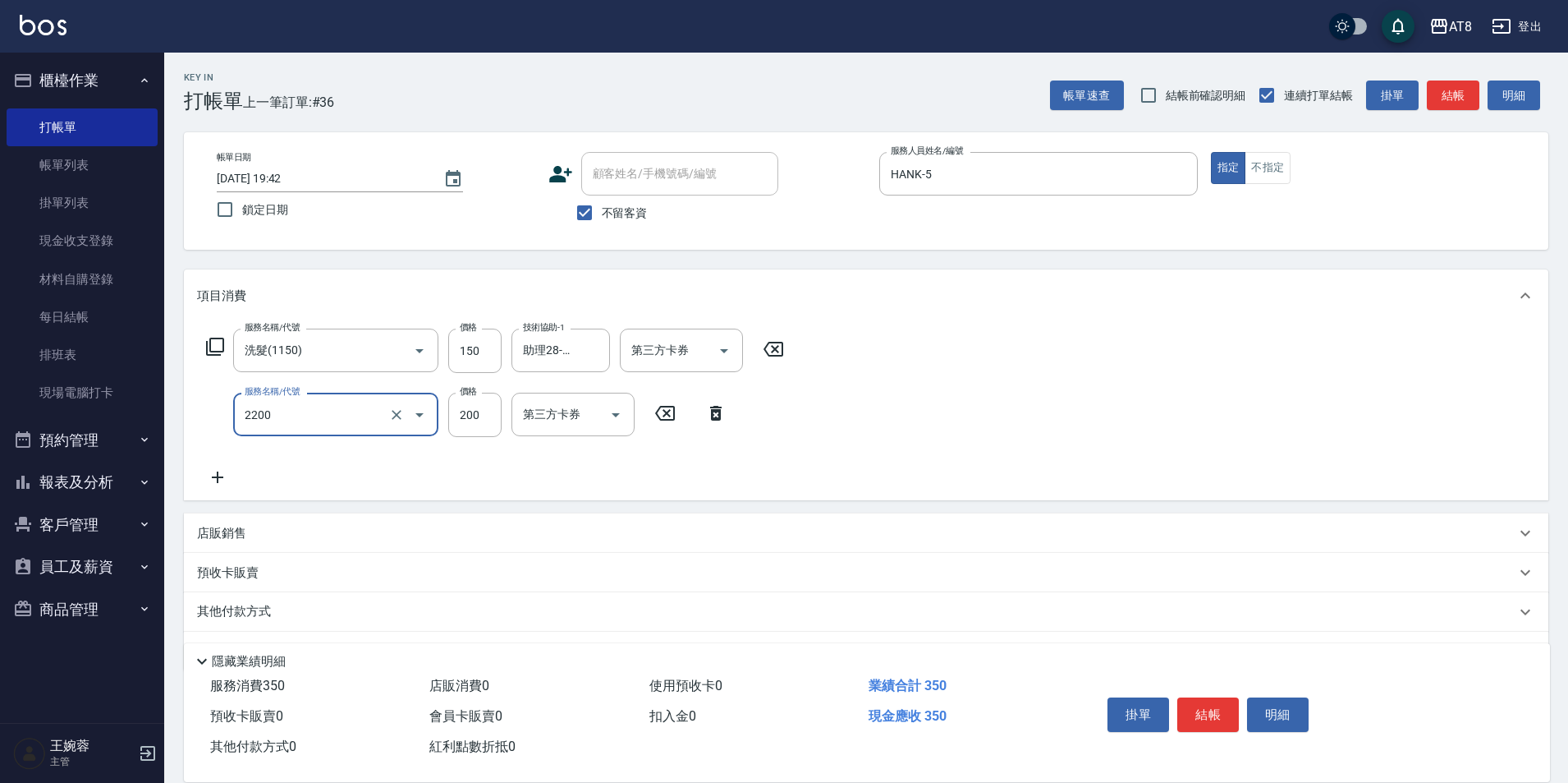
type input "剪髮(2200)"
click at [1203, 706] on button "結帳" at bounding box center [1207, 715] width 61 height 35
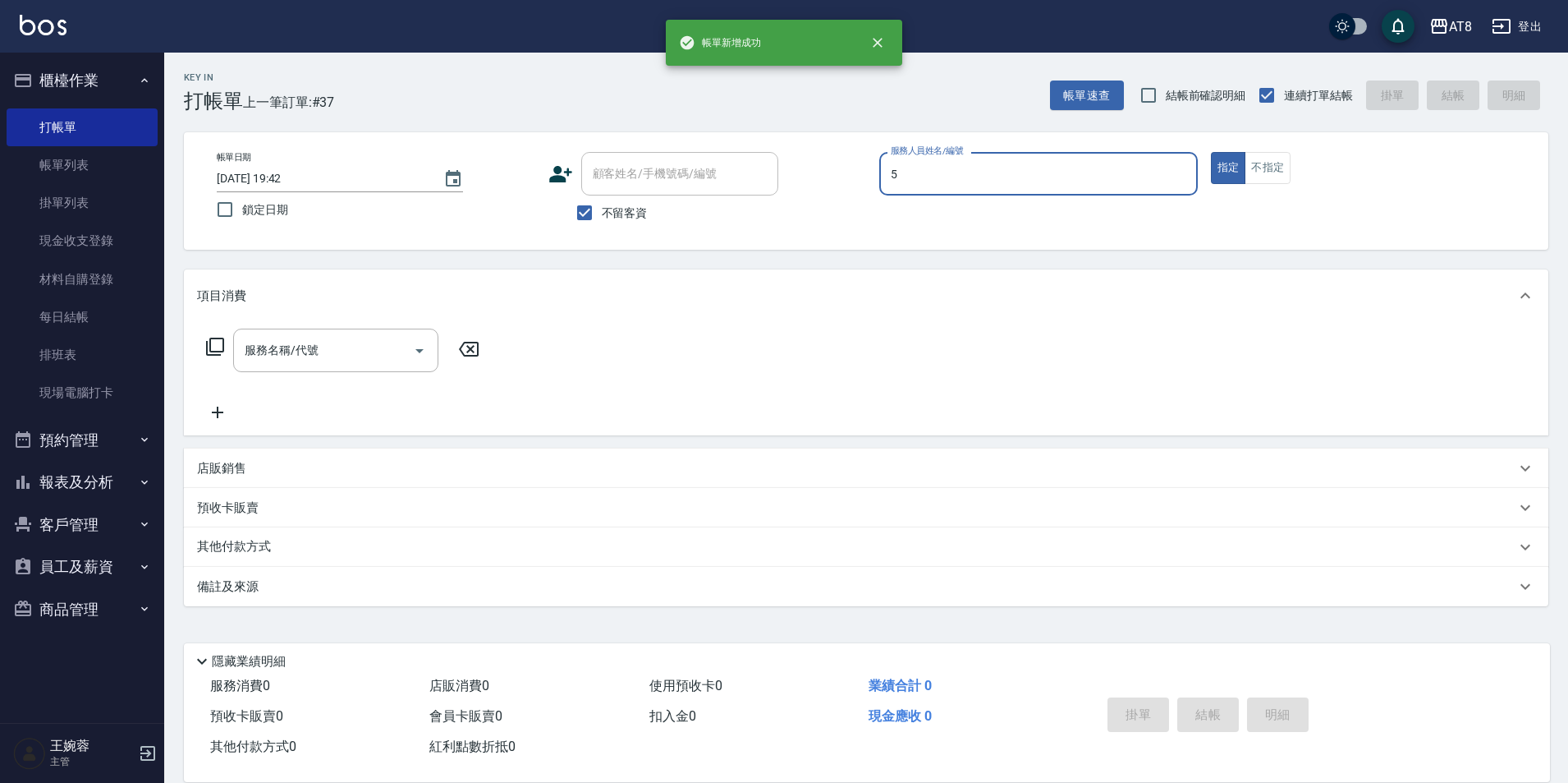
type input "HANK-5"
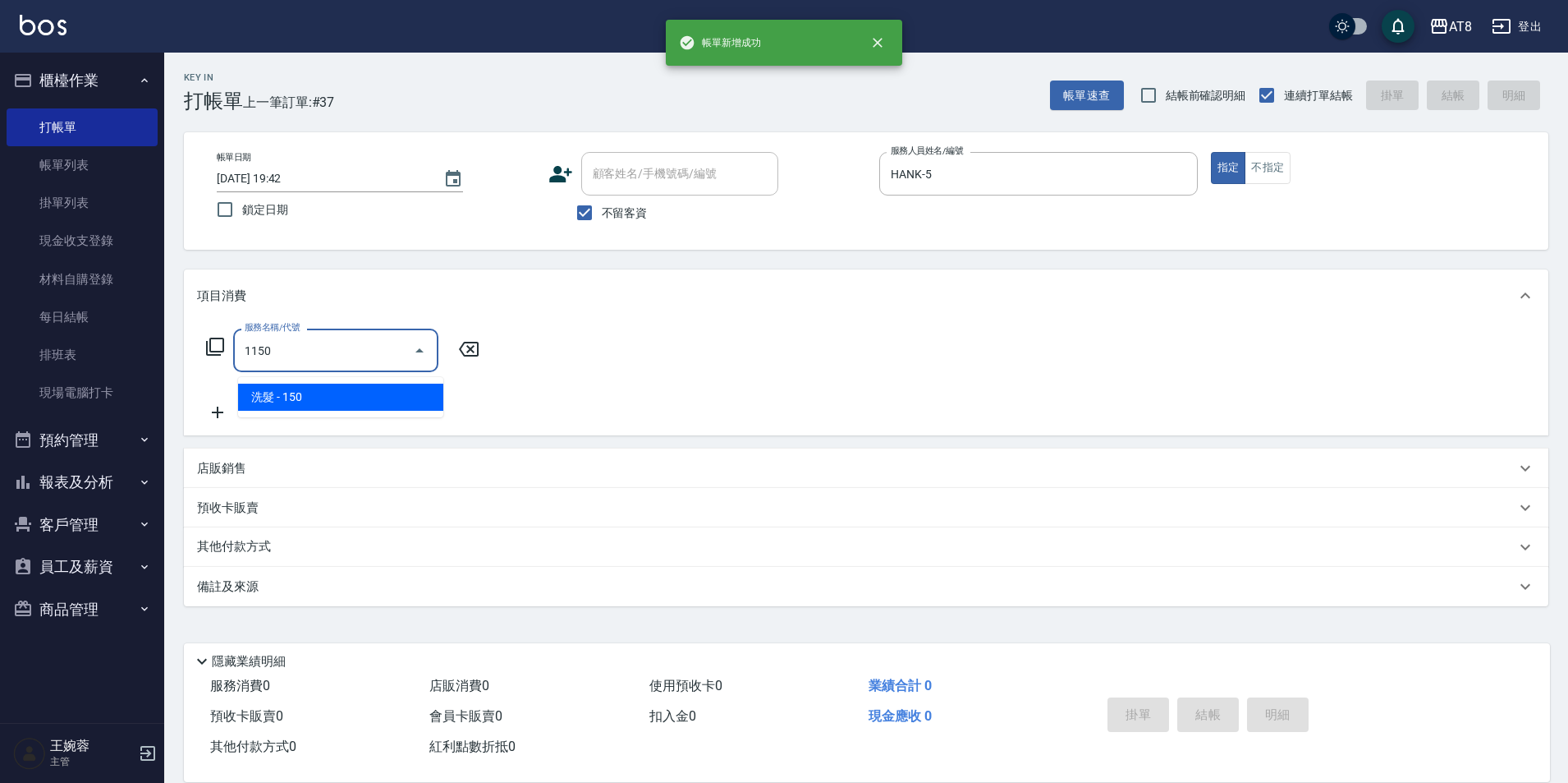
type input "洗髮(1150)"
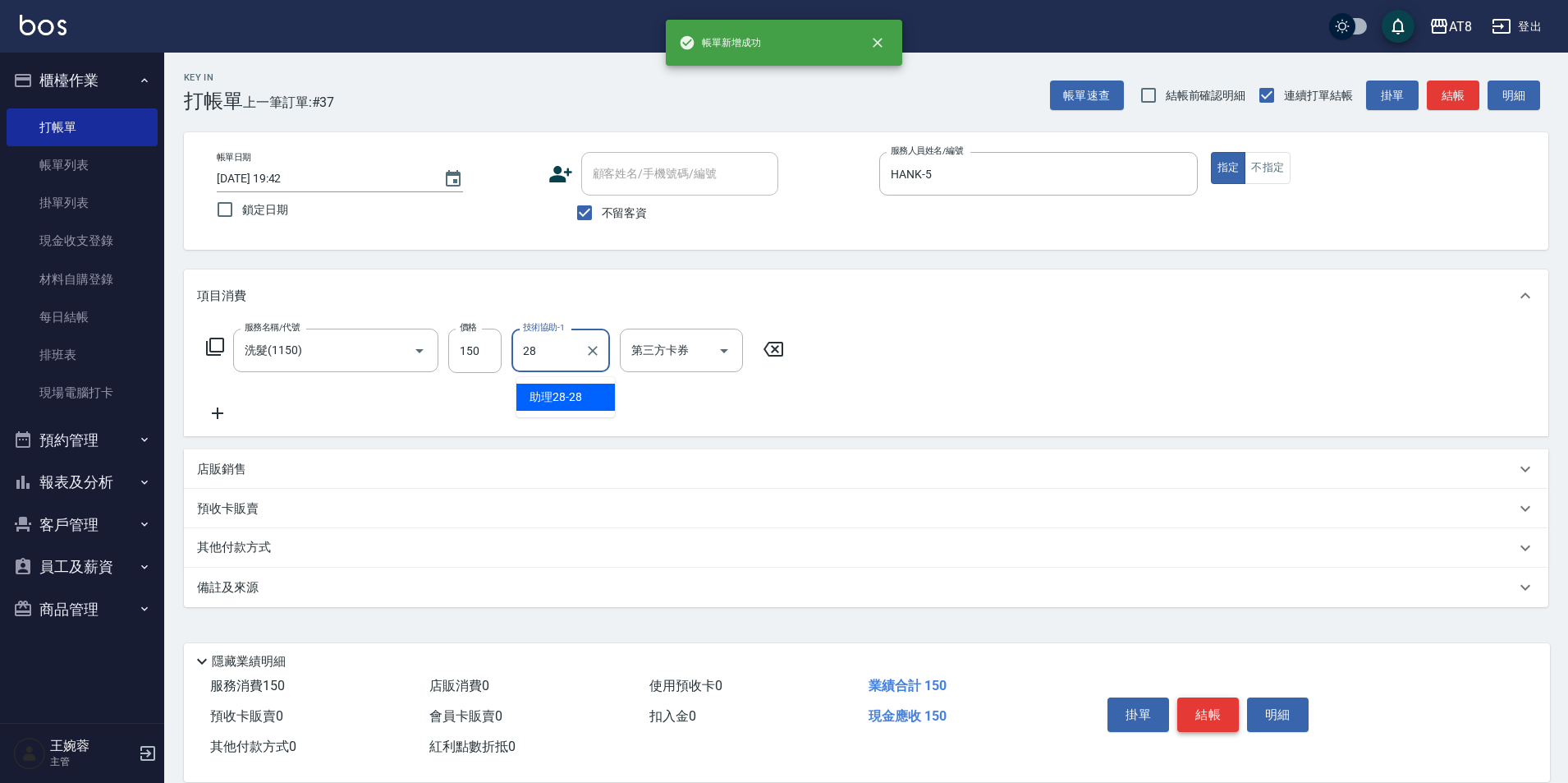
type input "助理28-28"
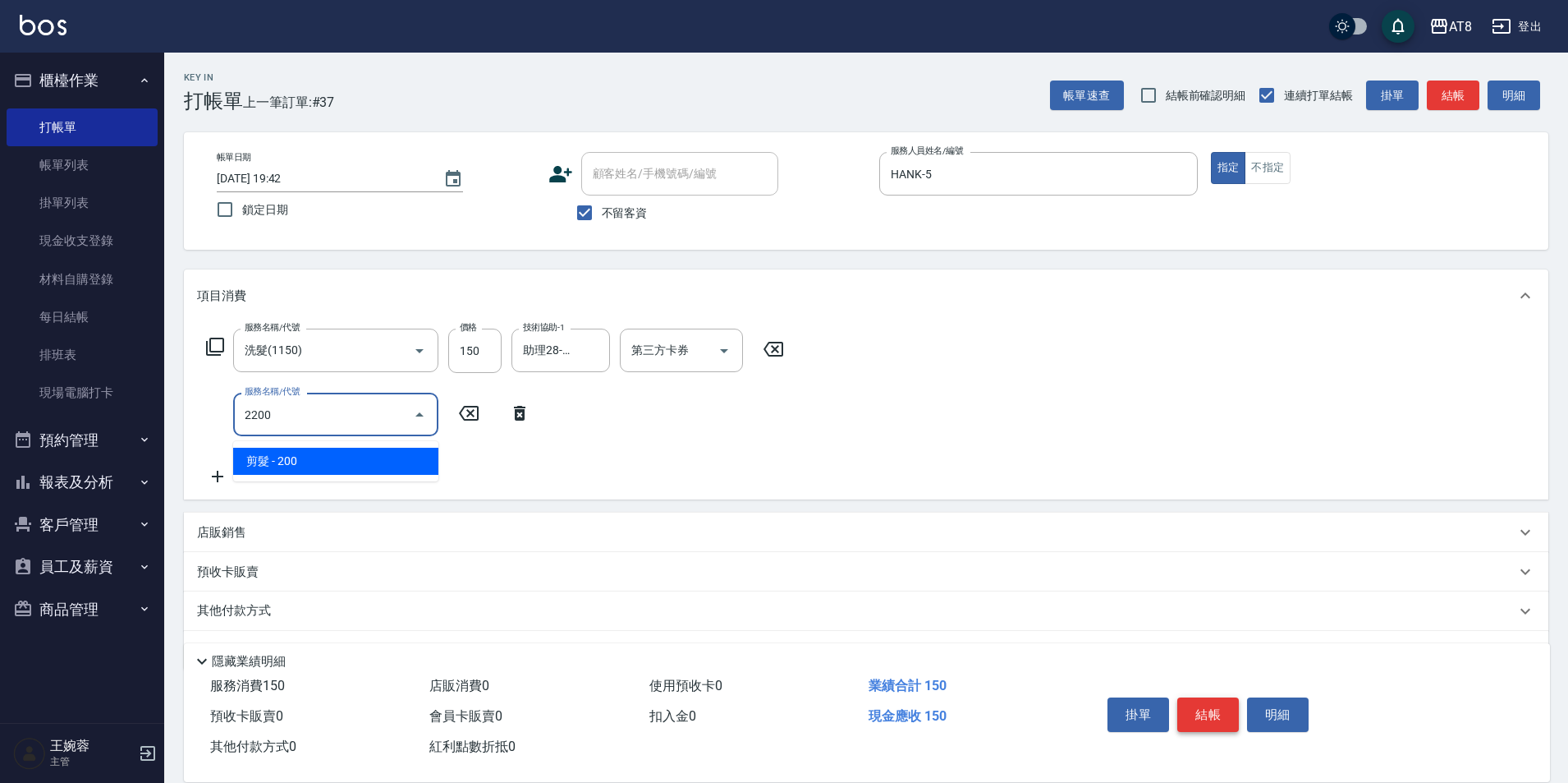
type input "剪髮(2200)"
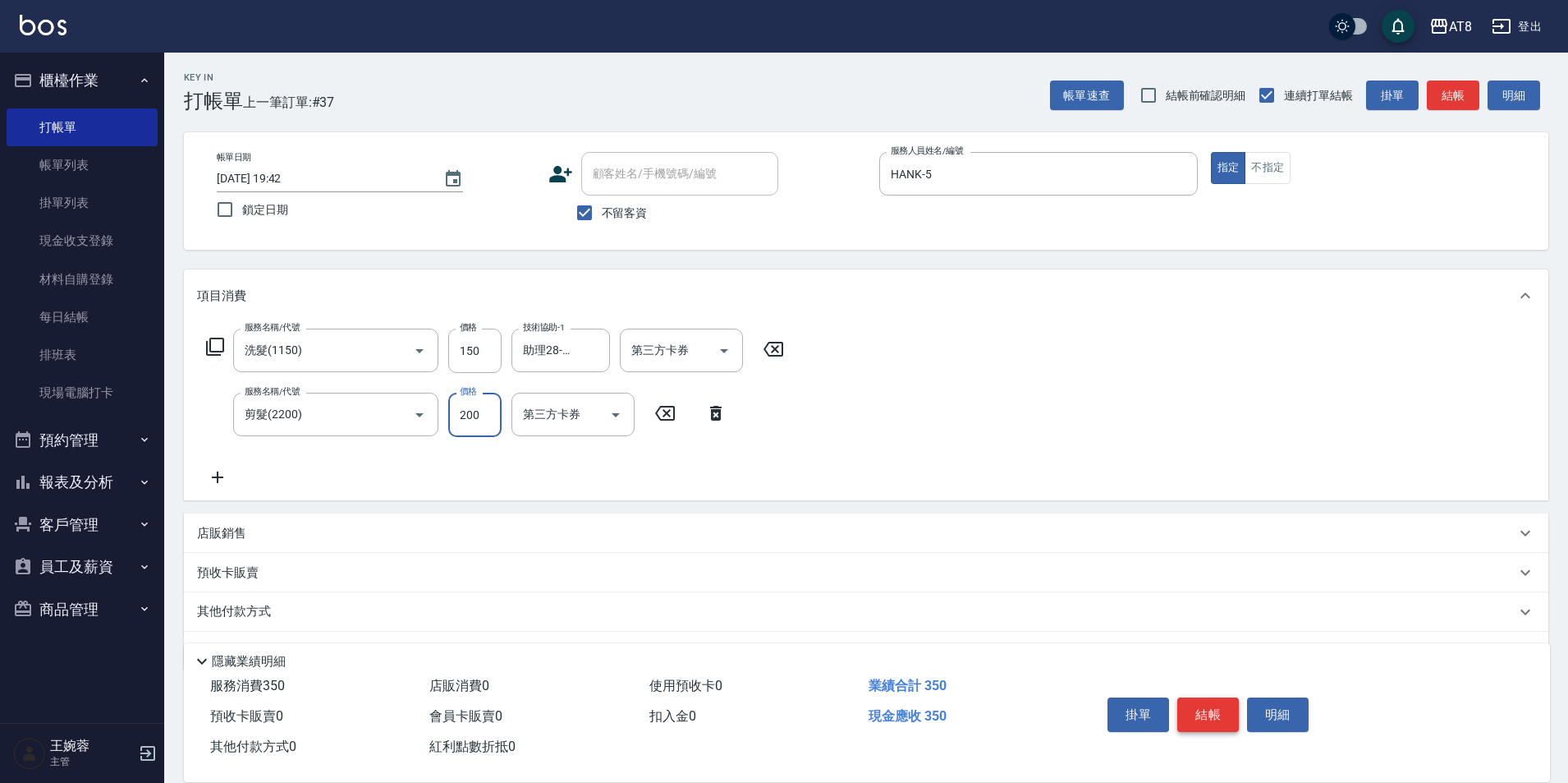
click at [1203, 706] on button "結帳" at bounding box center [1207, 715] width 61 height 35
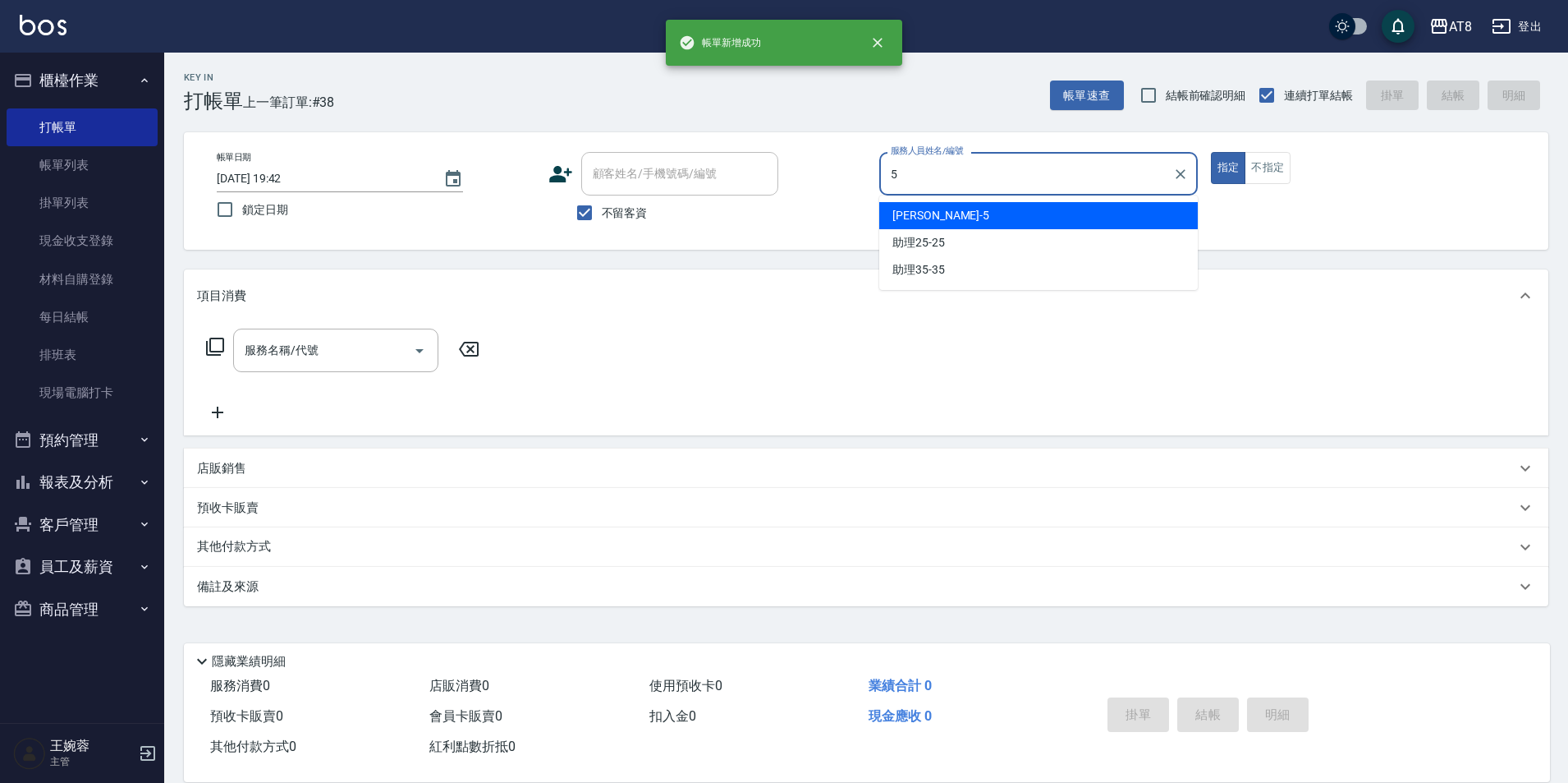
type input "HANK-5"
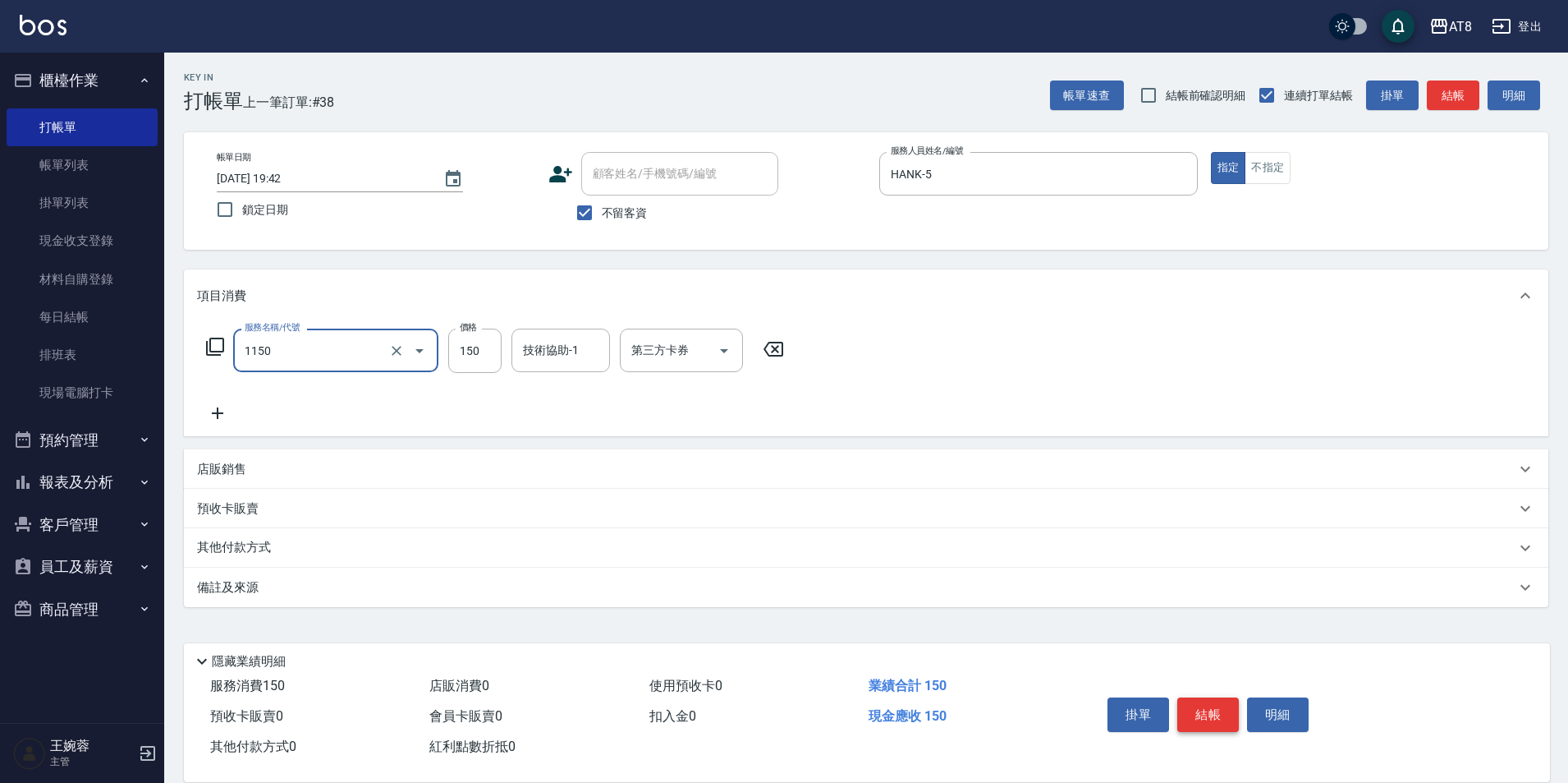
type input "洗髮(1150)"
type input "200"
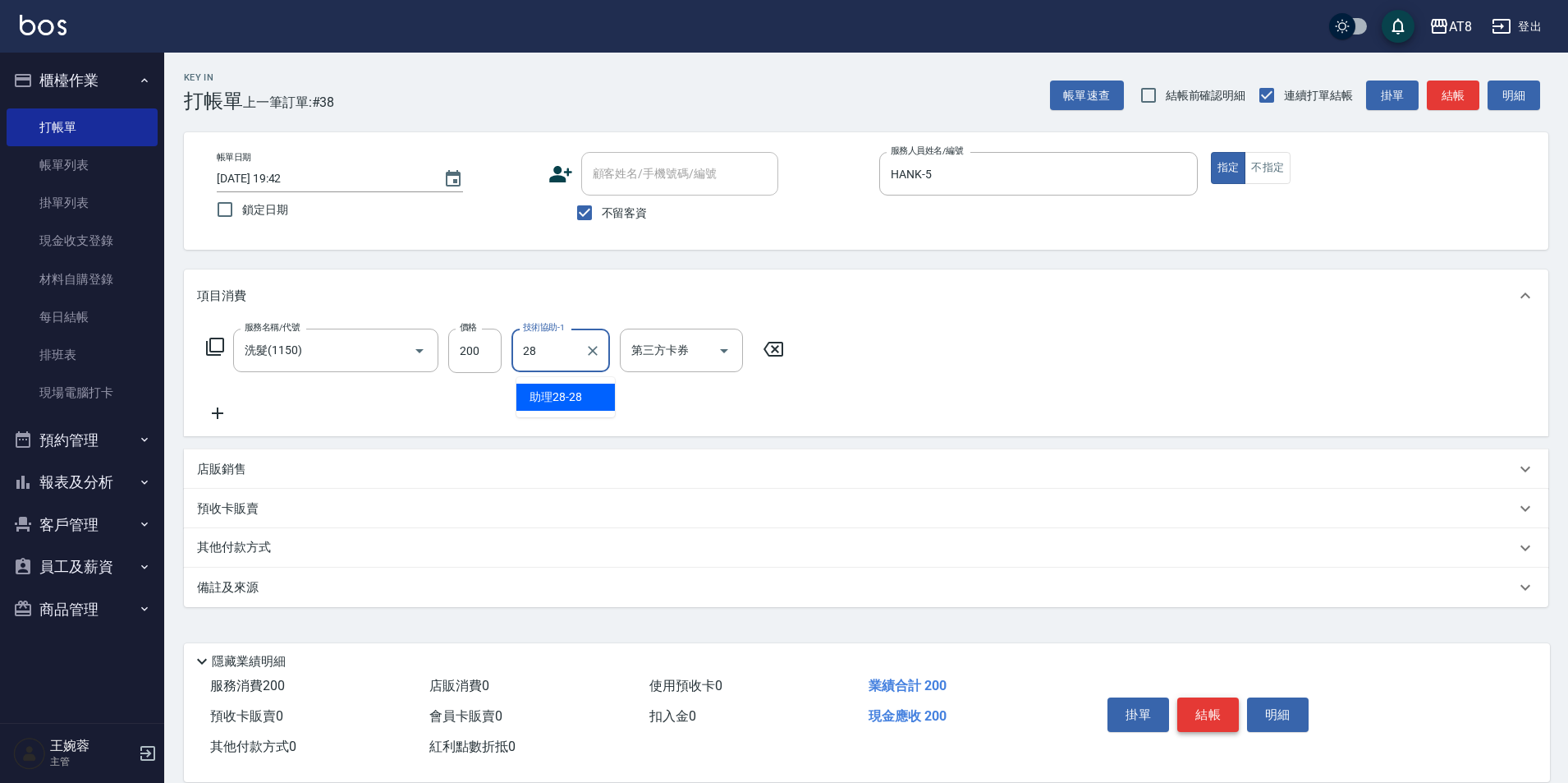
type input "助理28-28"
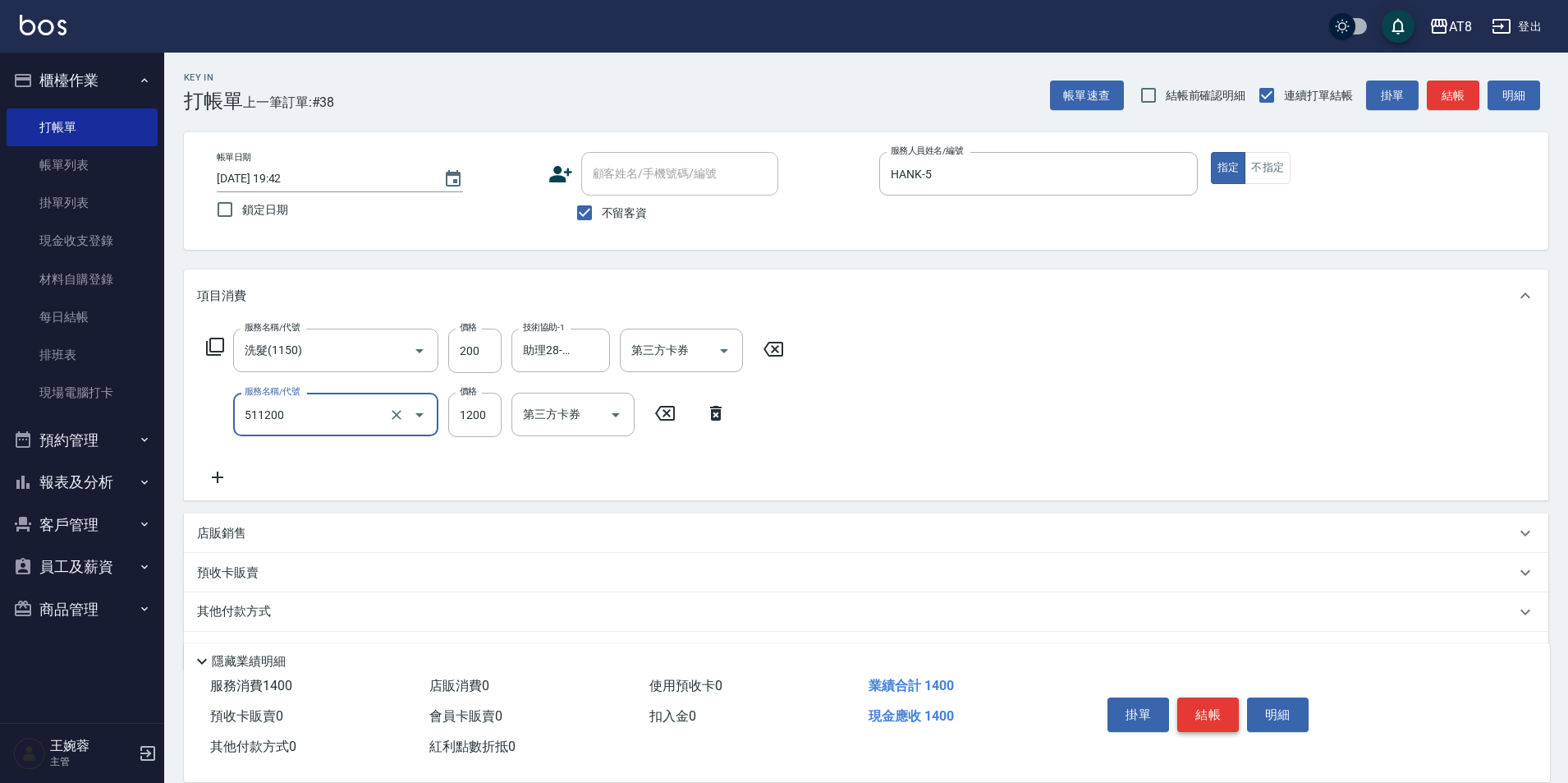
type input "1200護髮(511200)"
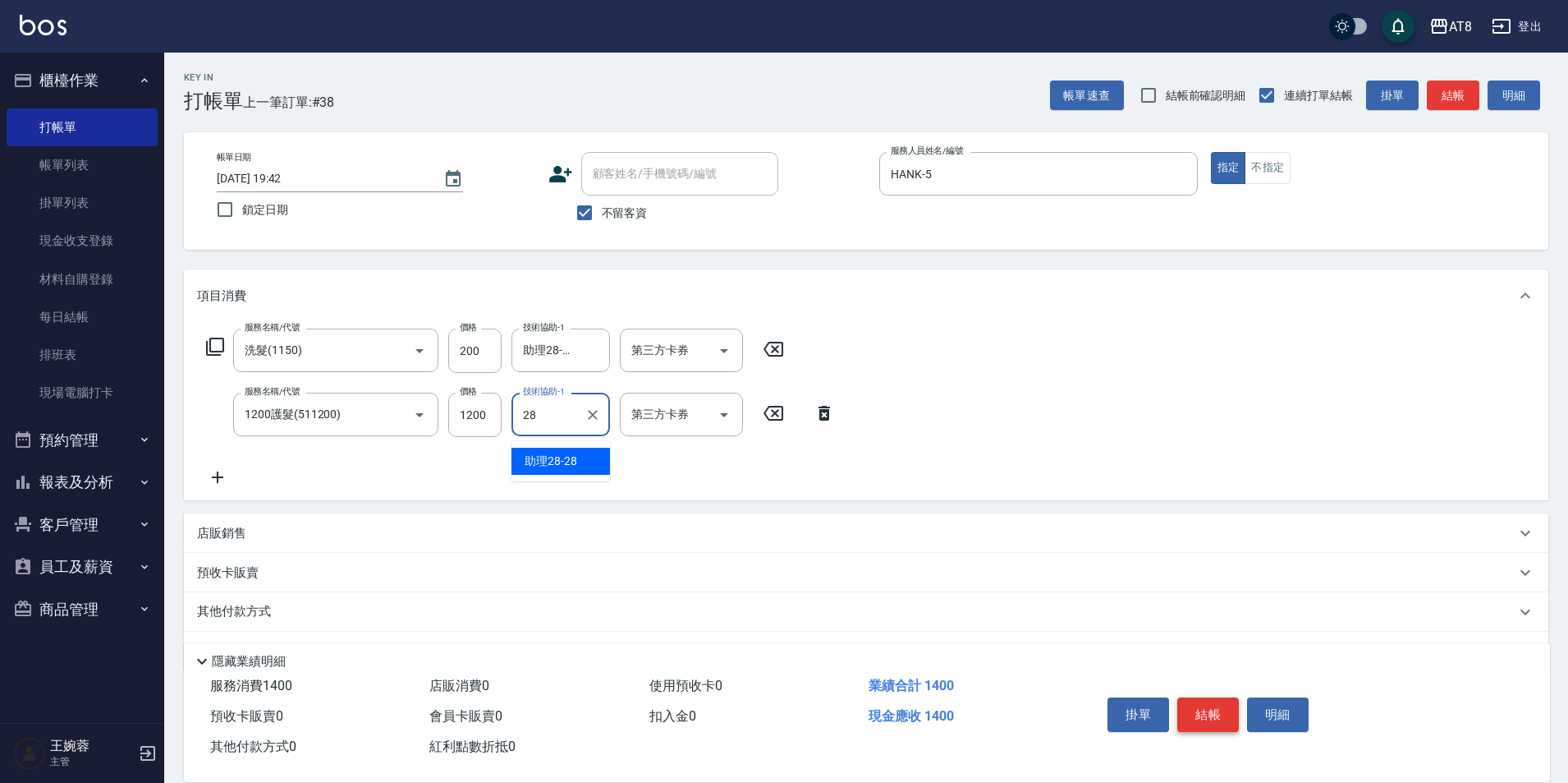
type input "助理28-28"
click at [1203, 706] on button "結帳" at bounding box center [1207, 715] width 61 height 35
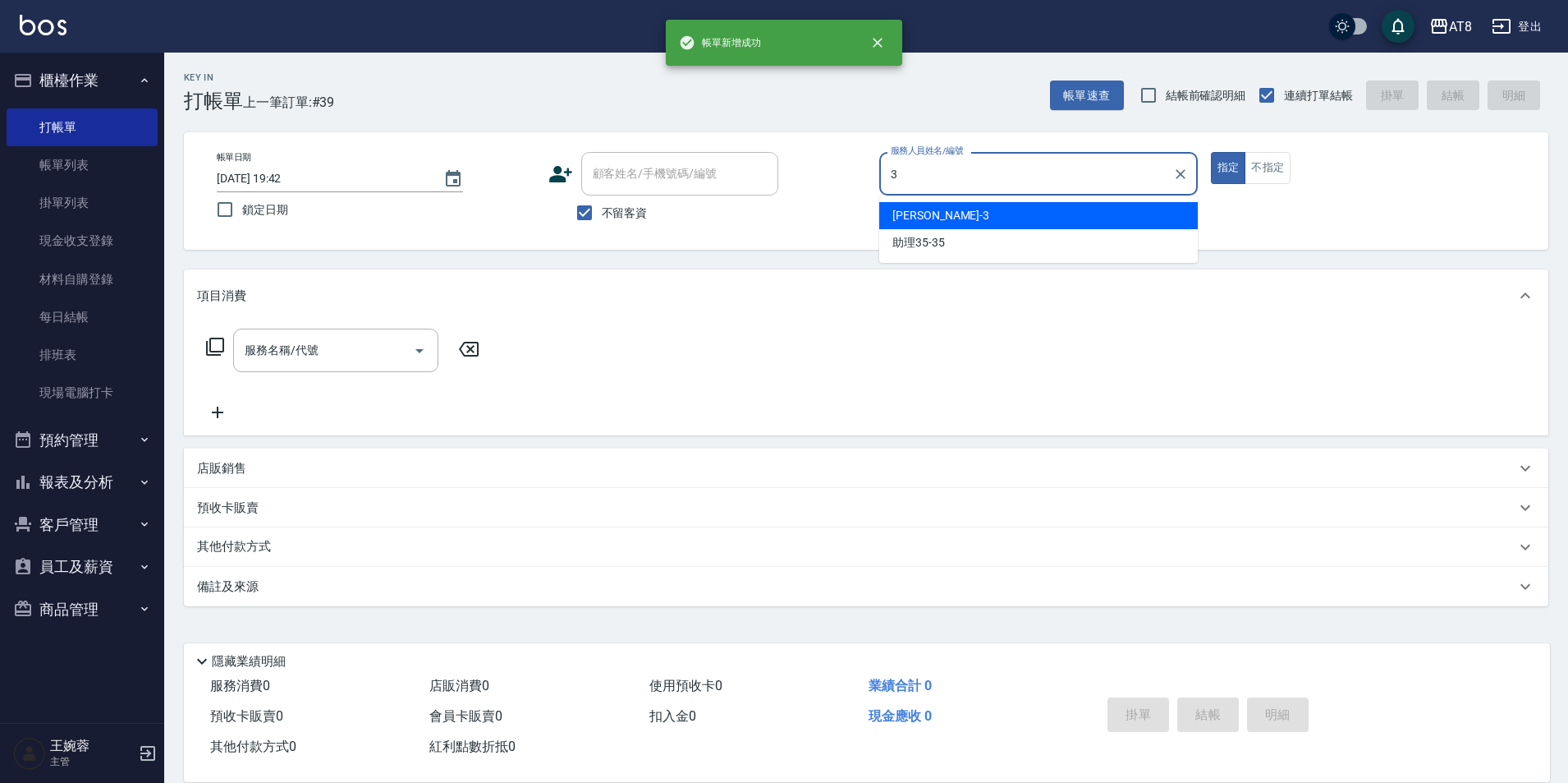
type input "RACHEL-3"
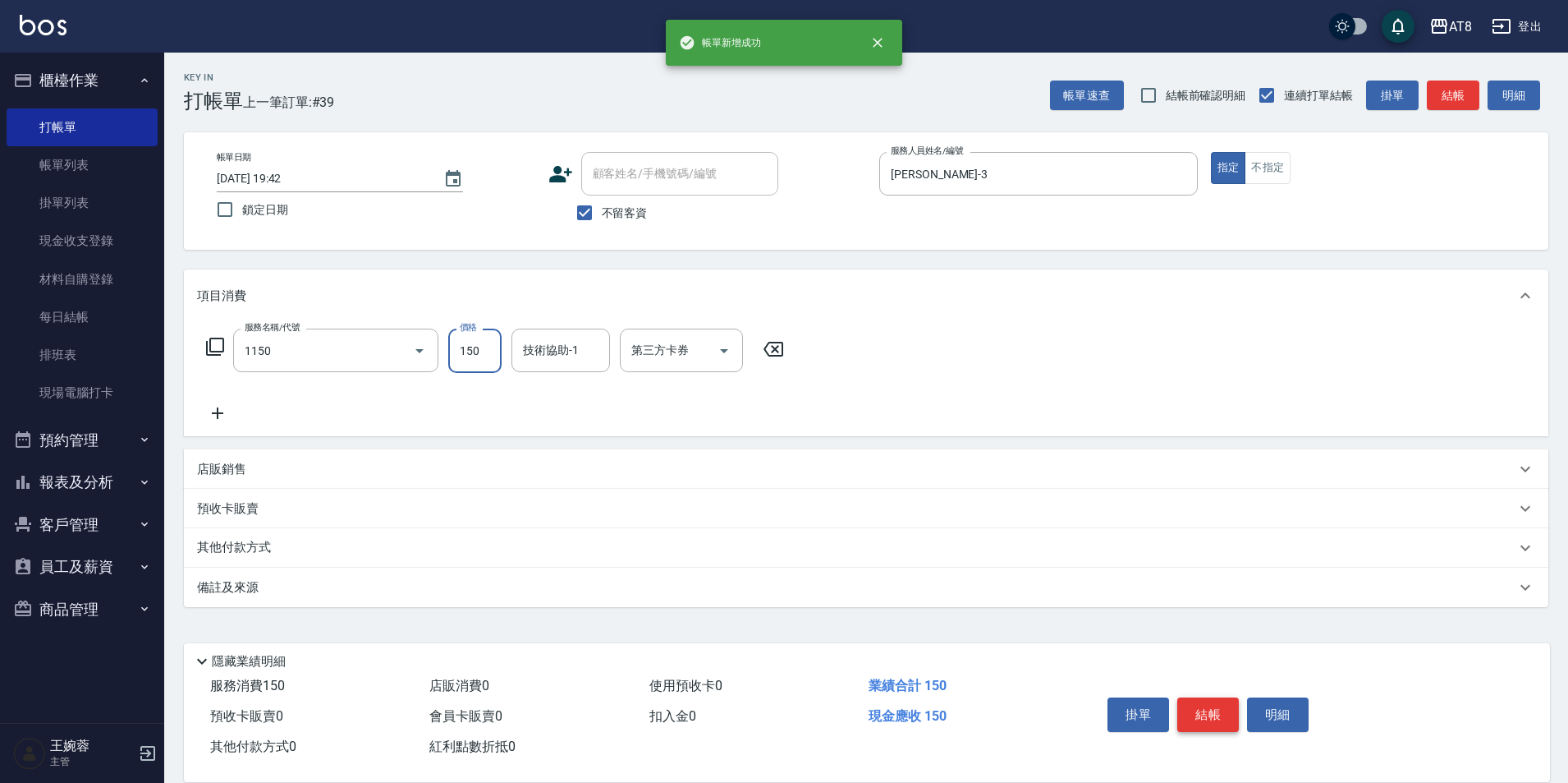
type input "洗髮(1150)"
type input "200"
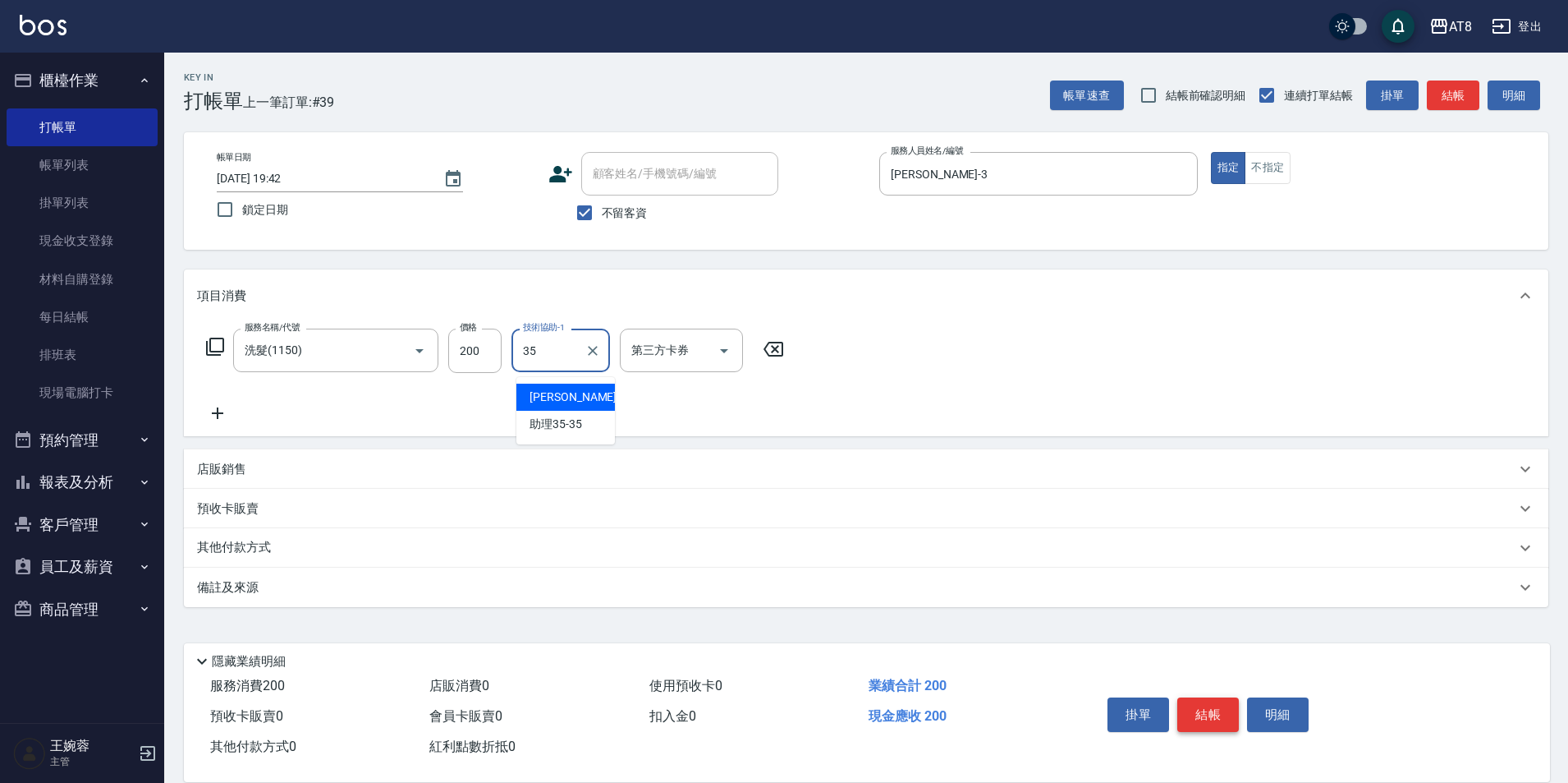
type input "助理35-35"
click at [1203, 706] on button "結帳" at bounding box center [1207, 715] width 61 height 35
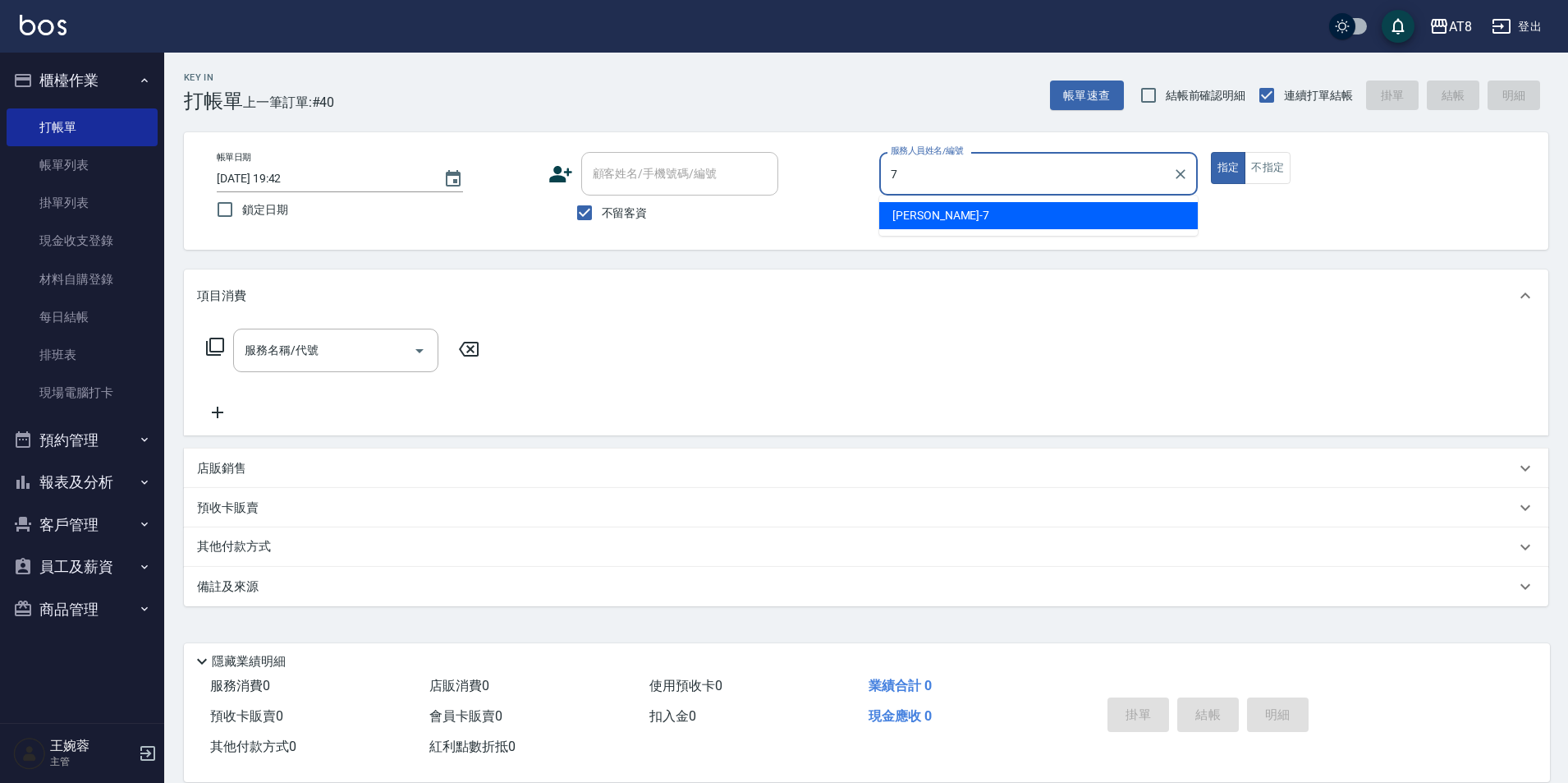
type input "NINA-7"
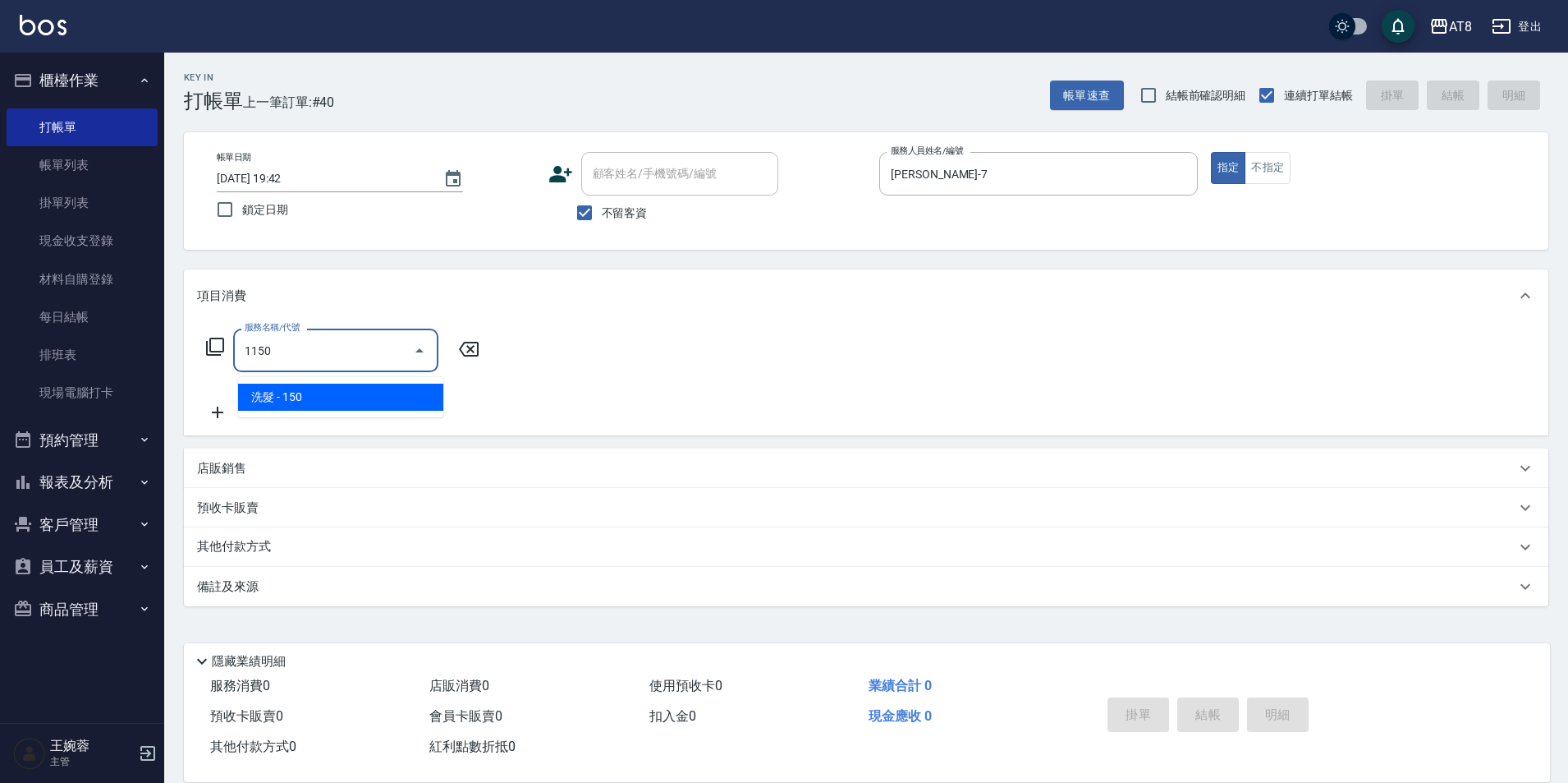
type input "洗髮(1150)"
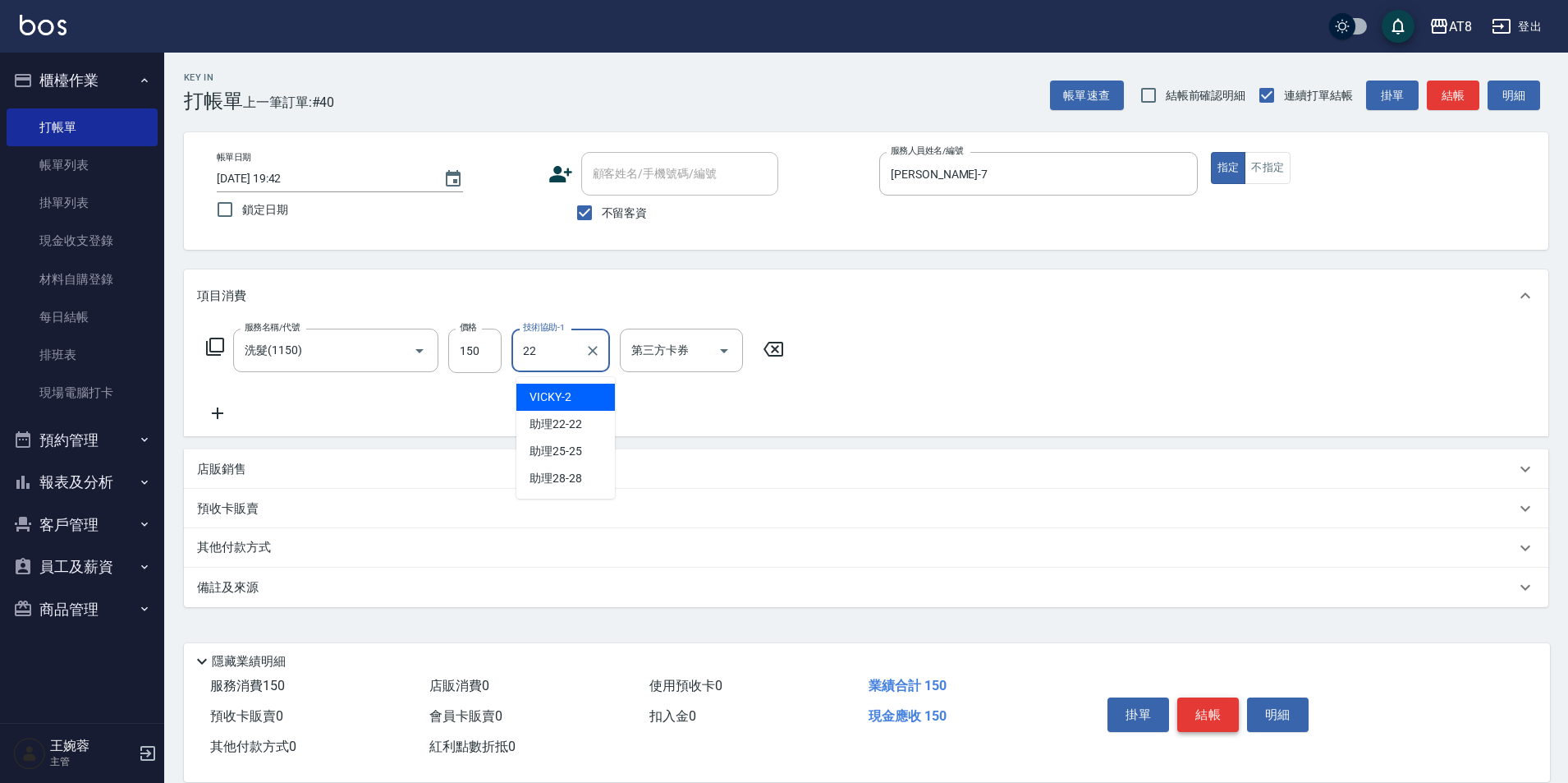
type input "助理22-22"
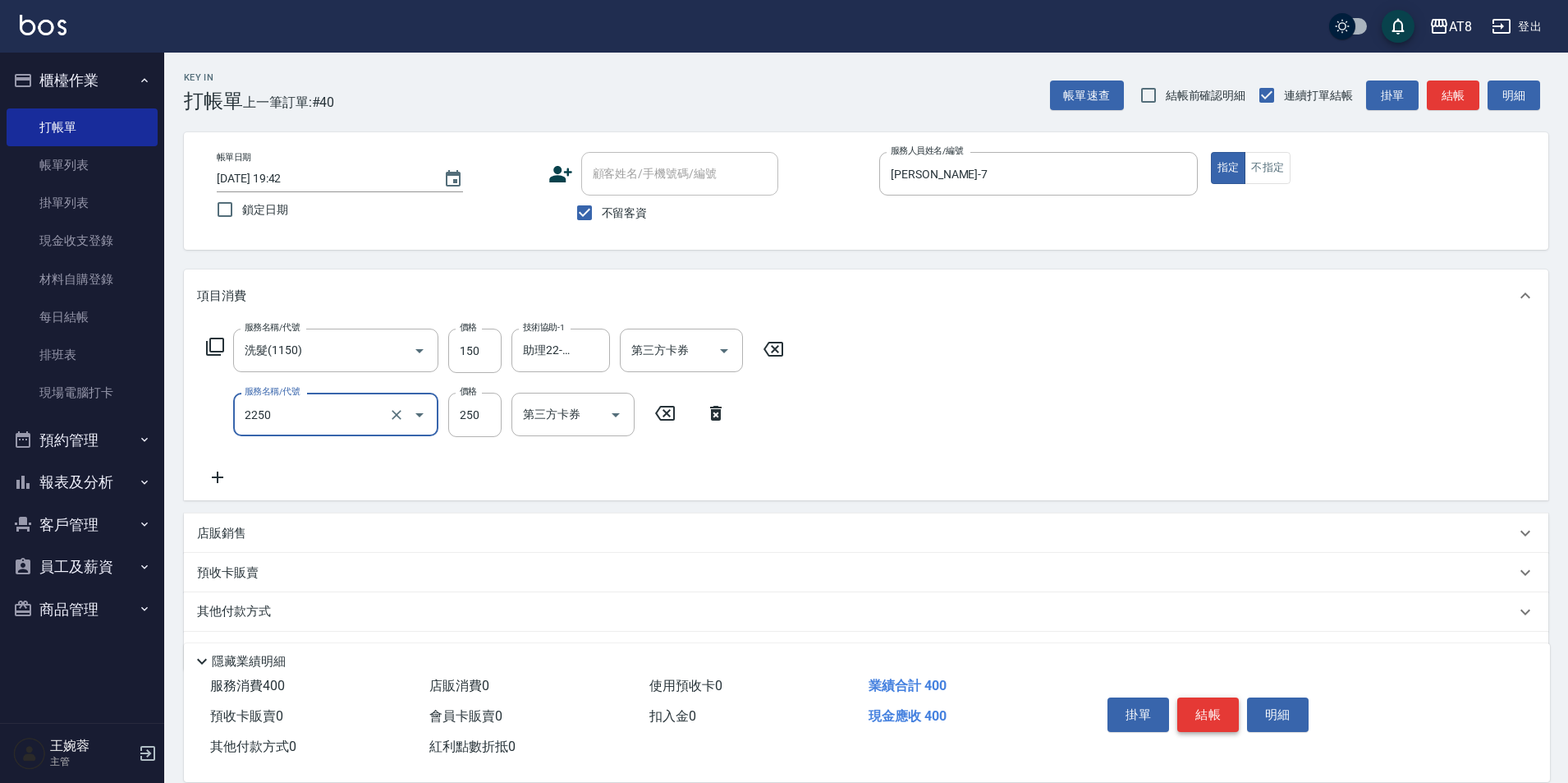
type input "剪髮(2250)"
click at [1203, 706] on button "結帳" at bounding box center [1207, 715] width 61 height 35
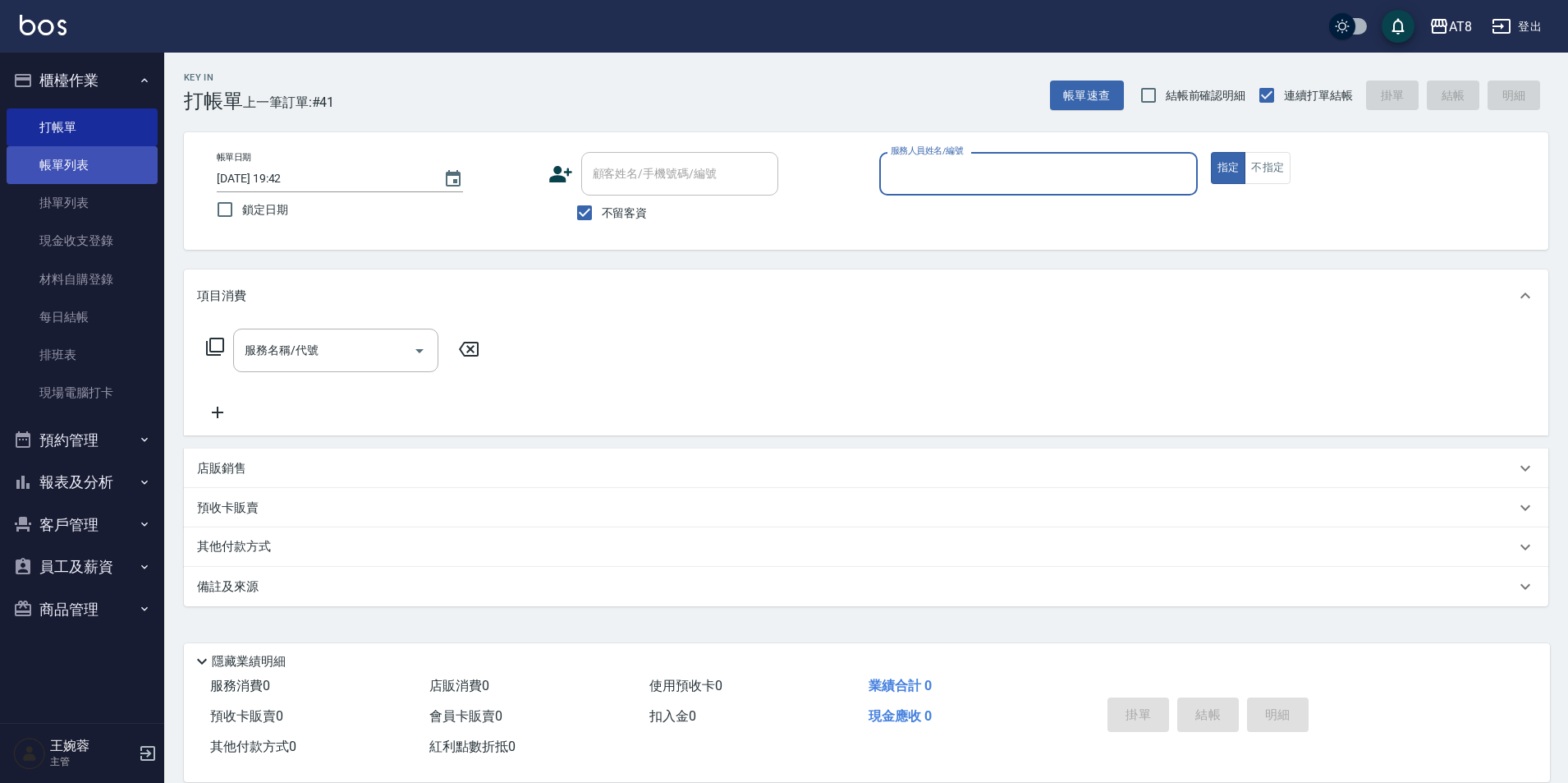
drag, startPoint x: 96, startPoint y: 173, endPoint x: 68, endPoint y: 163, distance: 29.7
click at [96, 173] on link "帳單列表" at bounding box center [83, 165] width 151 height 38
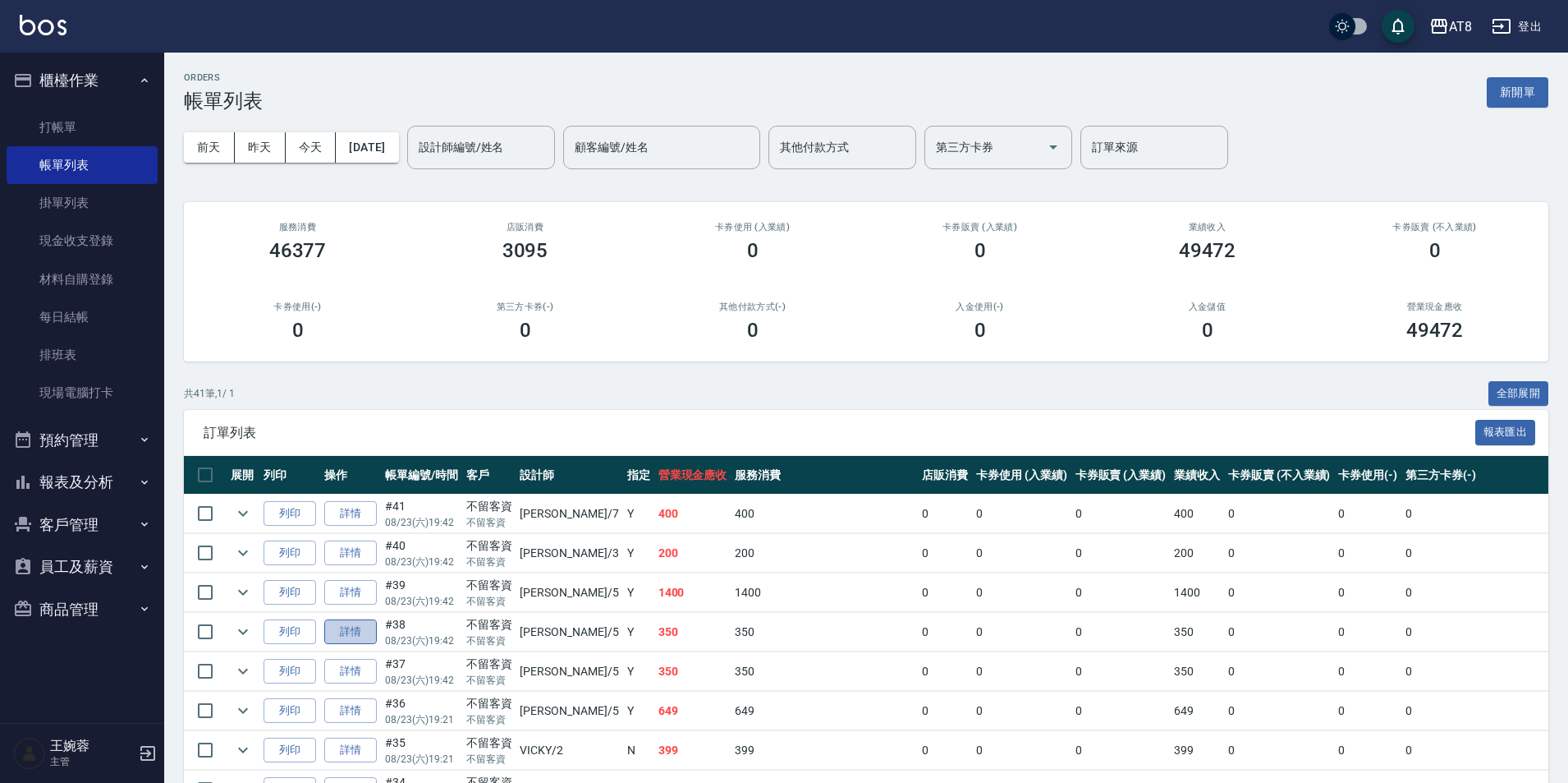
click at [360, 645] on link "詳情" at bounding box center [350, 632] width 52 height 25
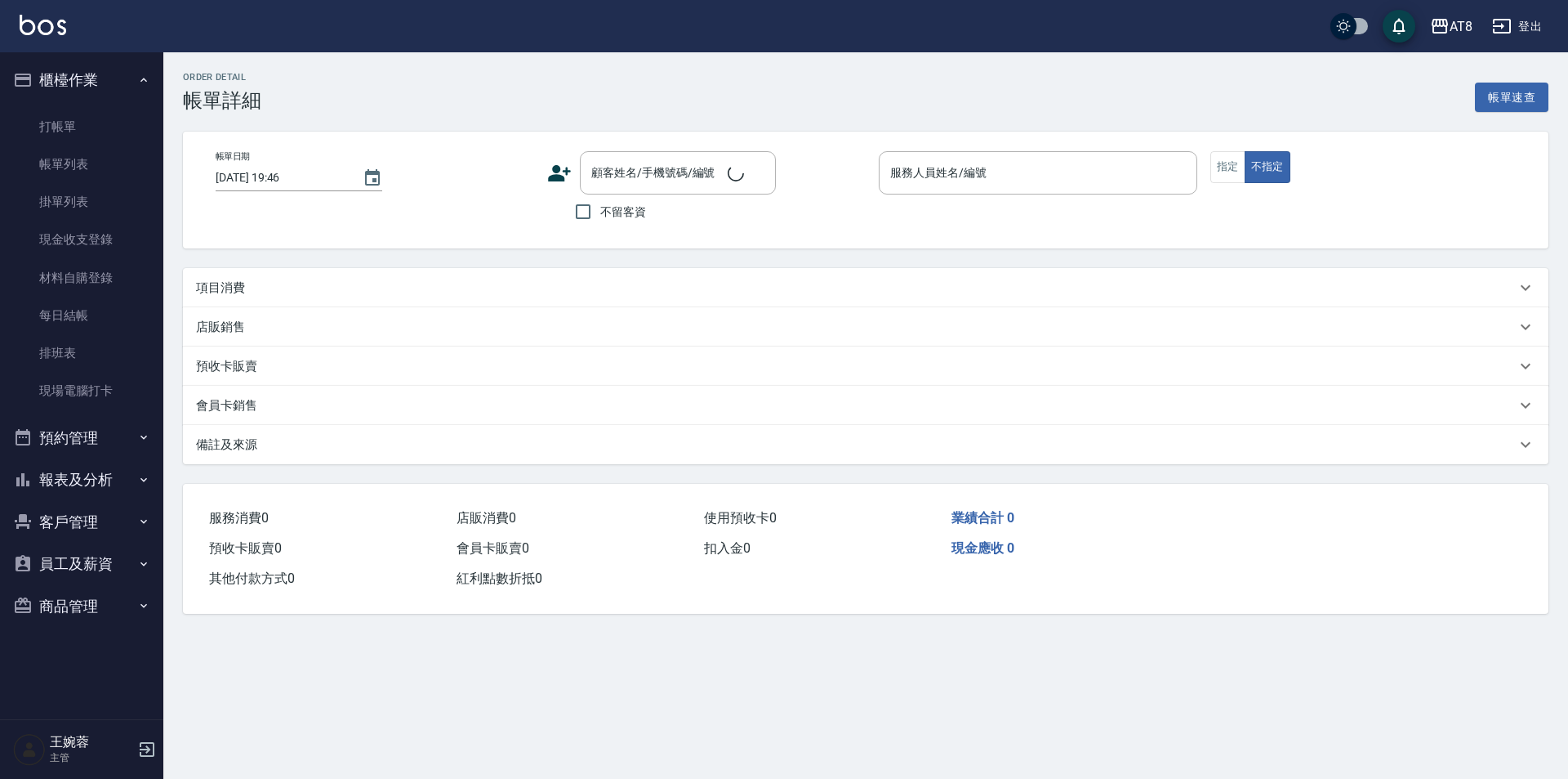
type input "2025/08/23 19:42"
checkbox input "true"
type input "HANK-5"
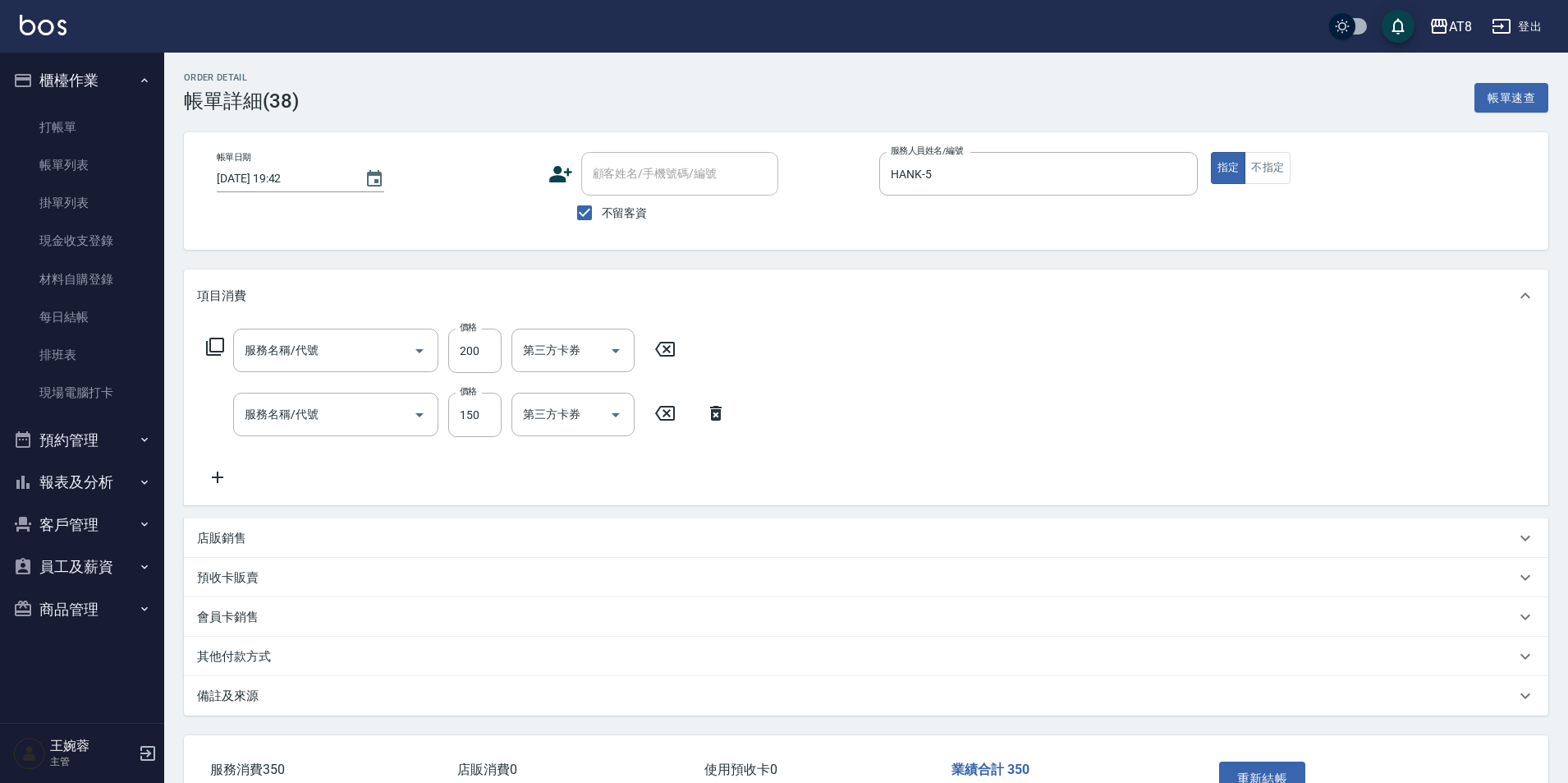
type input "剪髮(2200)"
type input "洗髮(1150)"
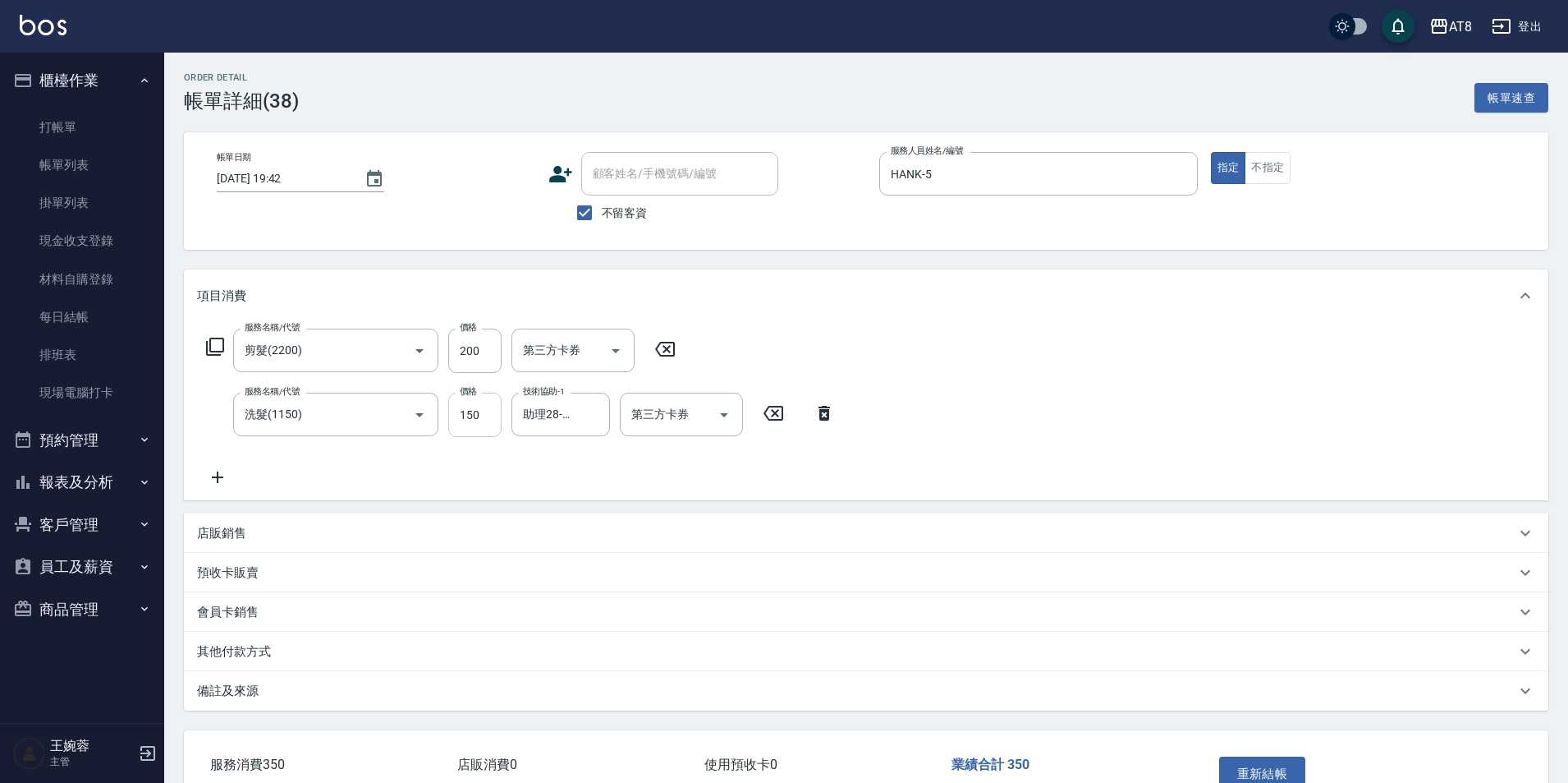
click at [470, 423] on input "150" at bounding box center [475, 415] width 53 height 45
type input "200"
click at [670, 353] on icon at bounding box center [665, 349] width 41 height 19
click at [1247, 769] on button "重新結帳" at bounding box center [1263, 773] width 87 height 35
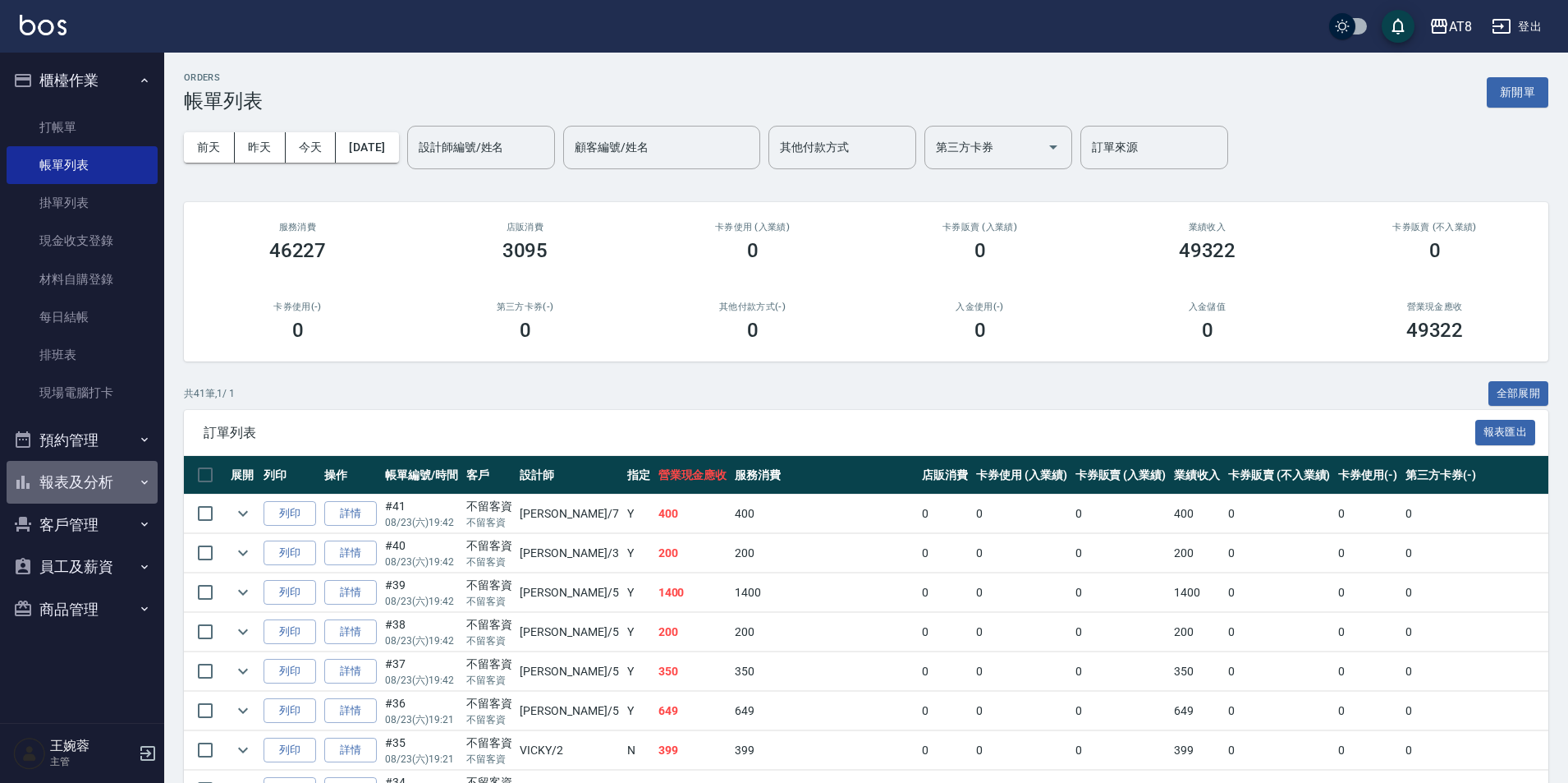
click at [64, 496] on button "報表及分析" at bounding box center [83, 482] width 151 height 43
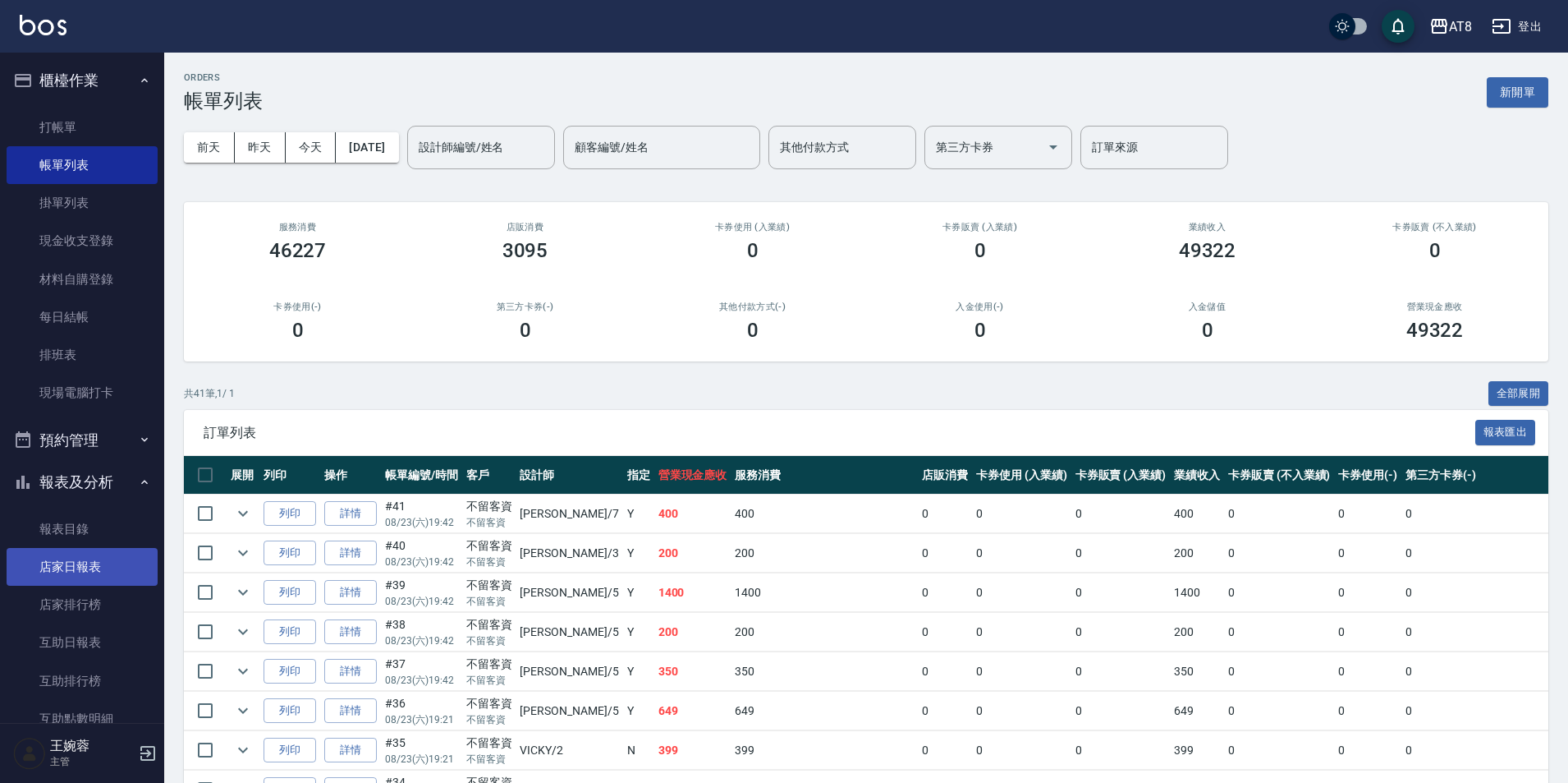
click at [73, 561] on link "店家日報表" at bounding box center [83, 566] width 151 height 38
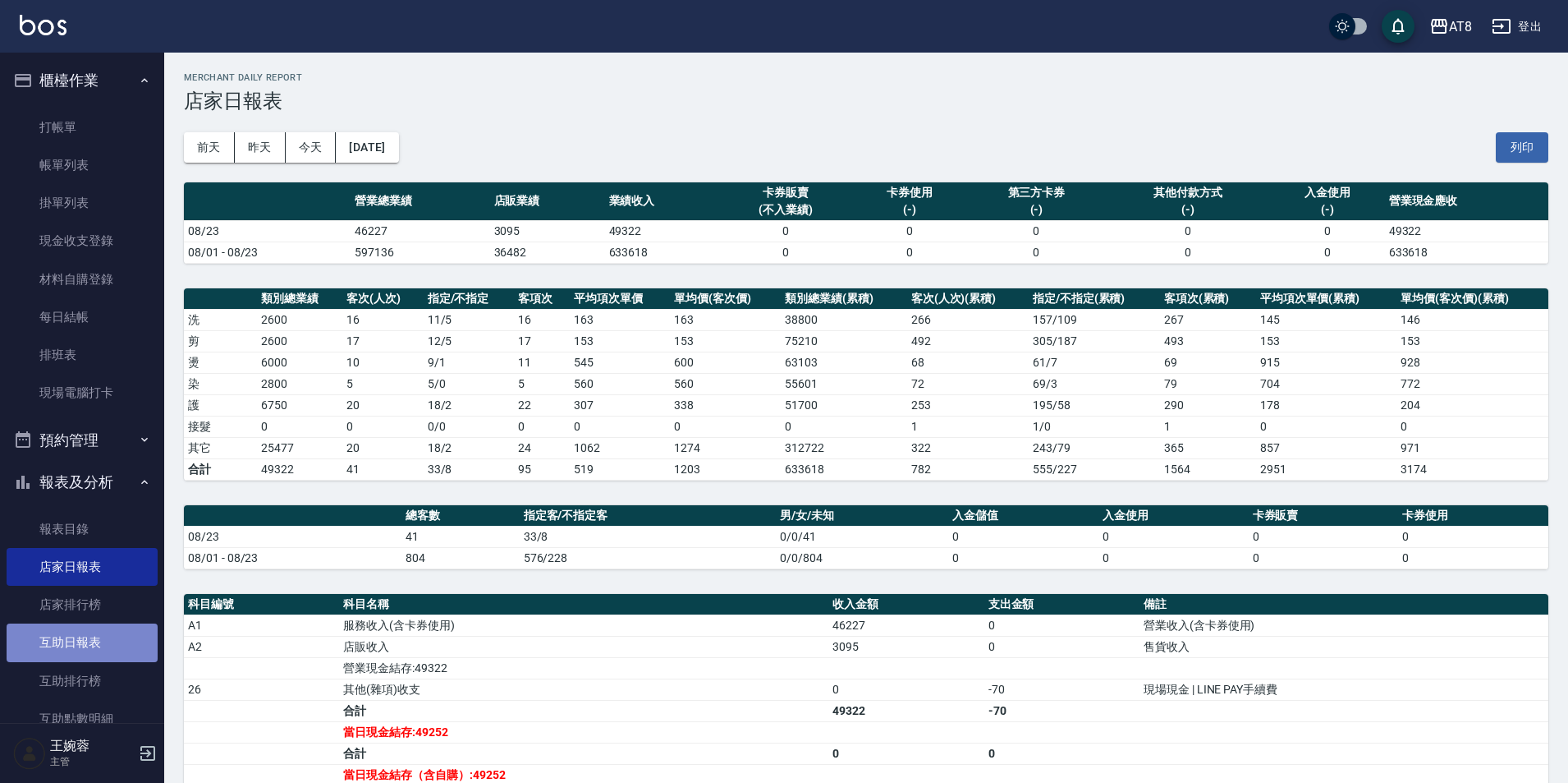
click at [105, 646] on link "互助日報表" at bounding box center [83, 642] width 151 height 38
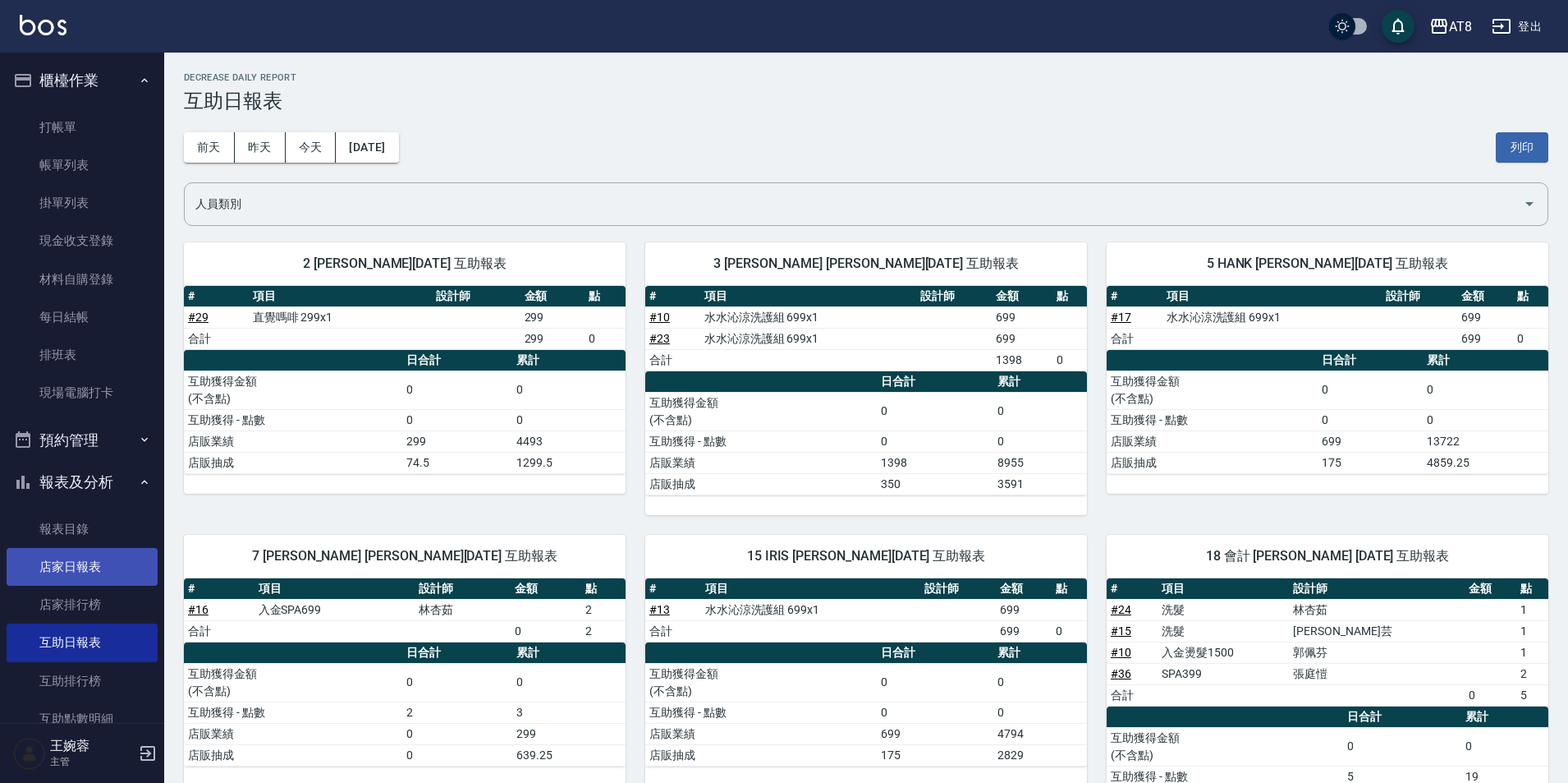
click at [112, 563] on link "店家日報表" at bounding box center [83, 566] width 151 height 38
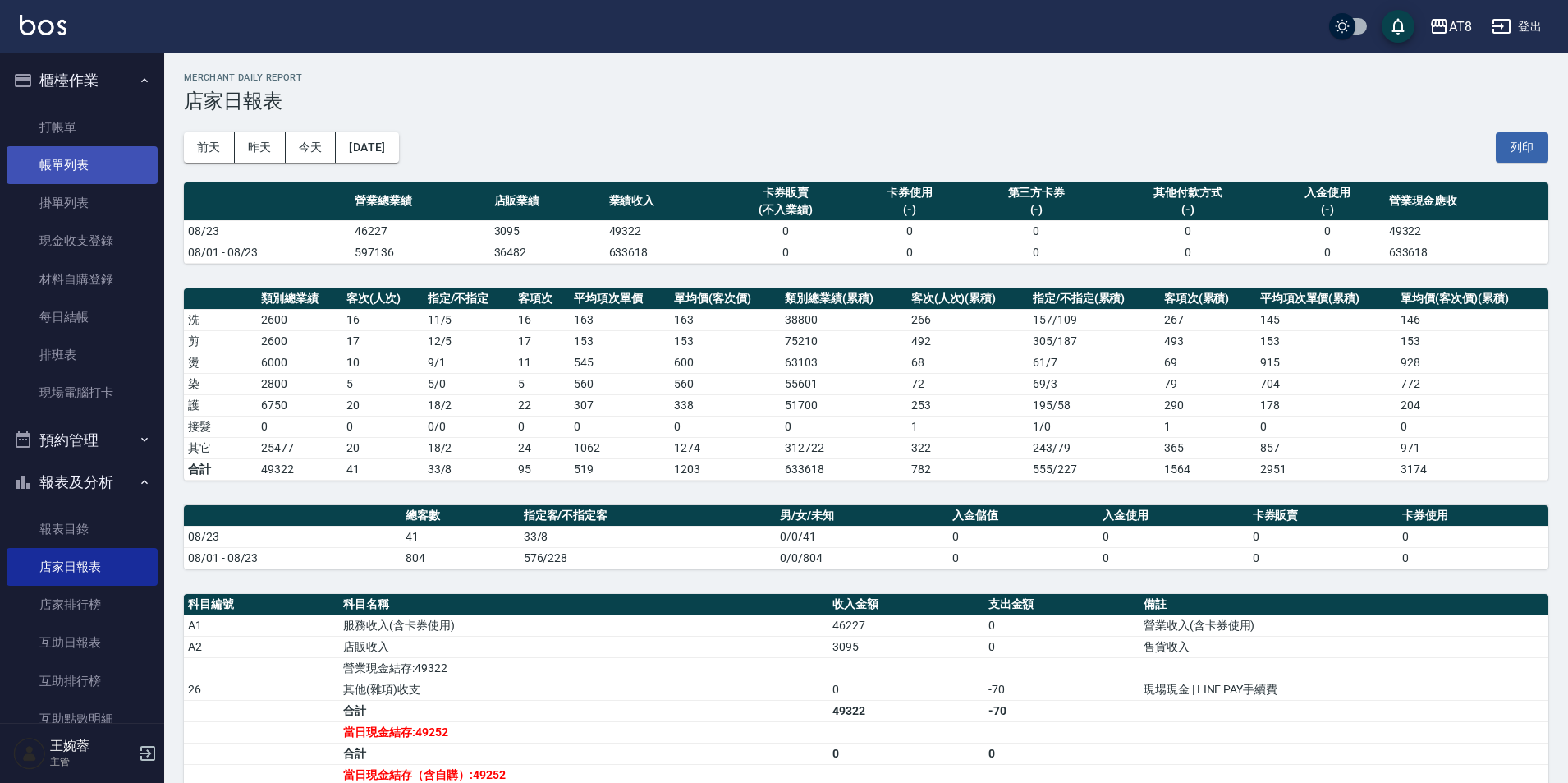
click at [109, 164] on link "帳單列表" at bounding box center [83, 165] width 151 height 38
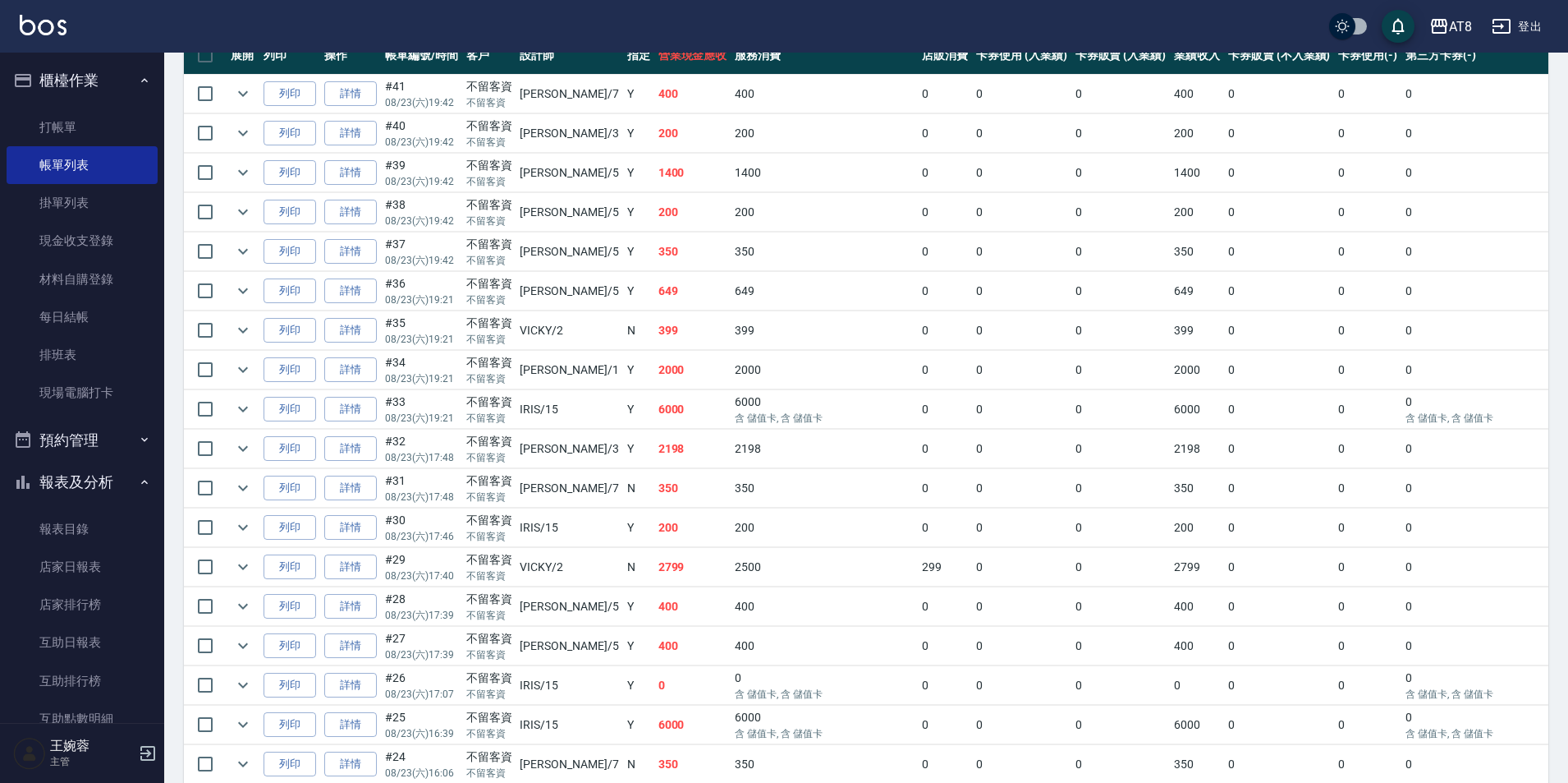
scroll to position [425, 0]
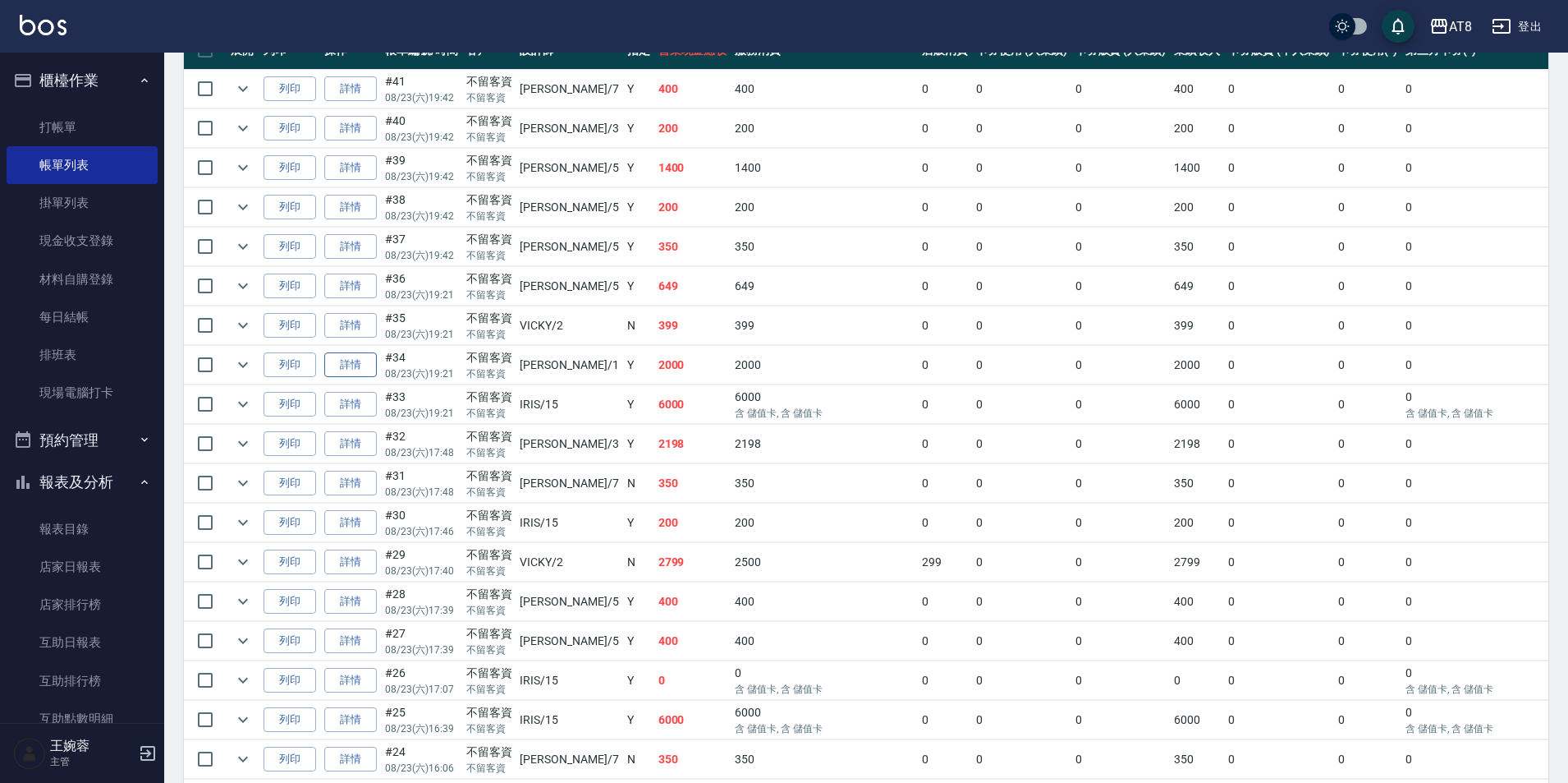
click at [359, 378] on link "詳情" at bounding box center [350, 365] width 52 height 25
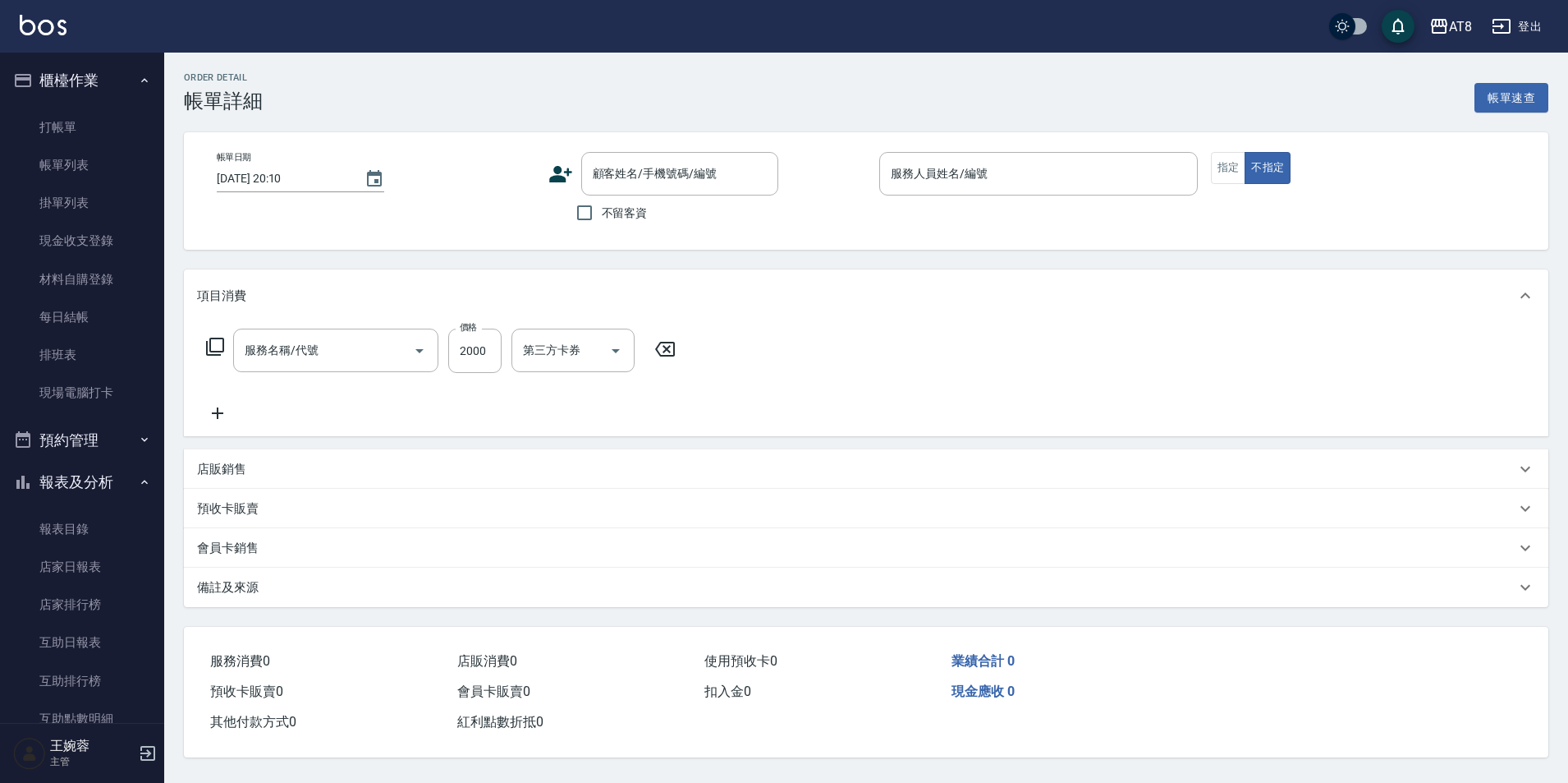
type input "[DATE] 19:21"
checkbox input "true"
type input "YUKI-1"
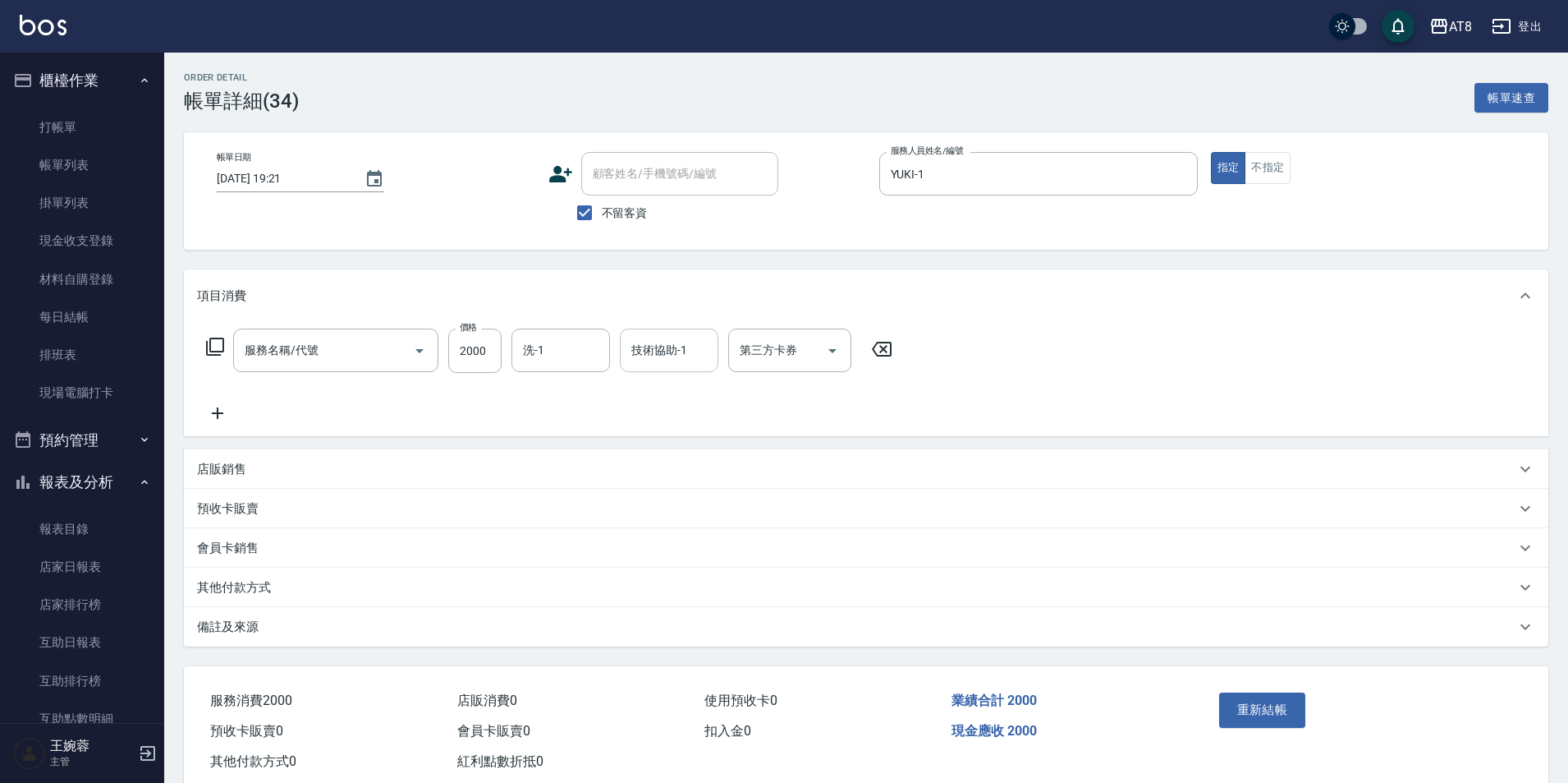
type input "燙髮(32000)"
click at [891, 357] on icon at bounding box center [882, 349] width 41 height 19
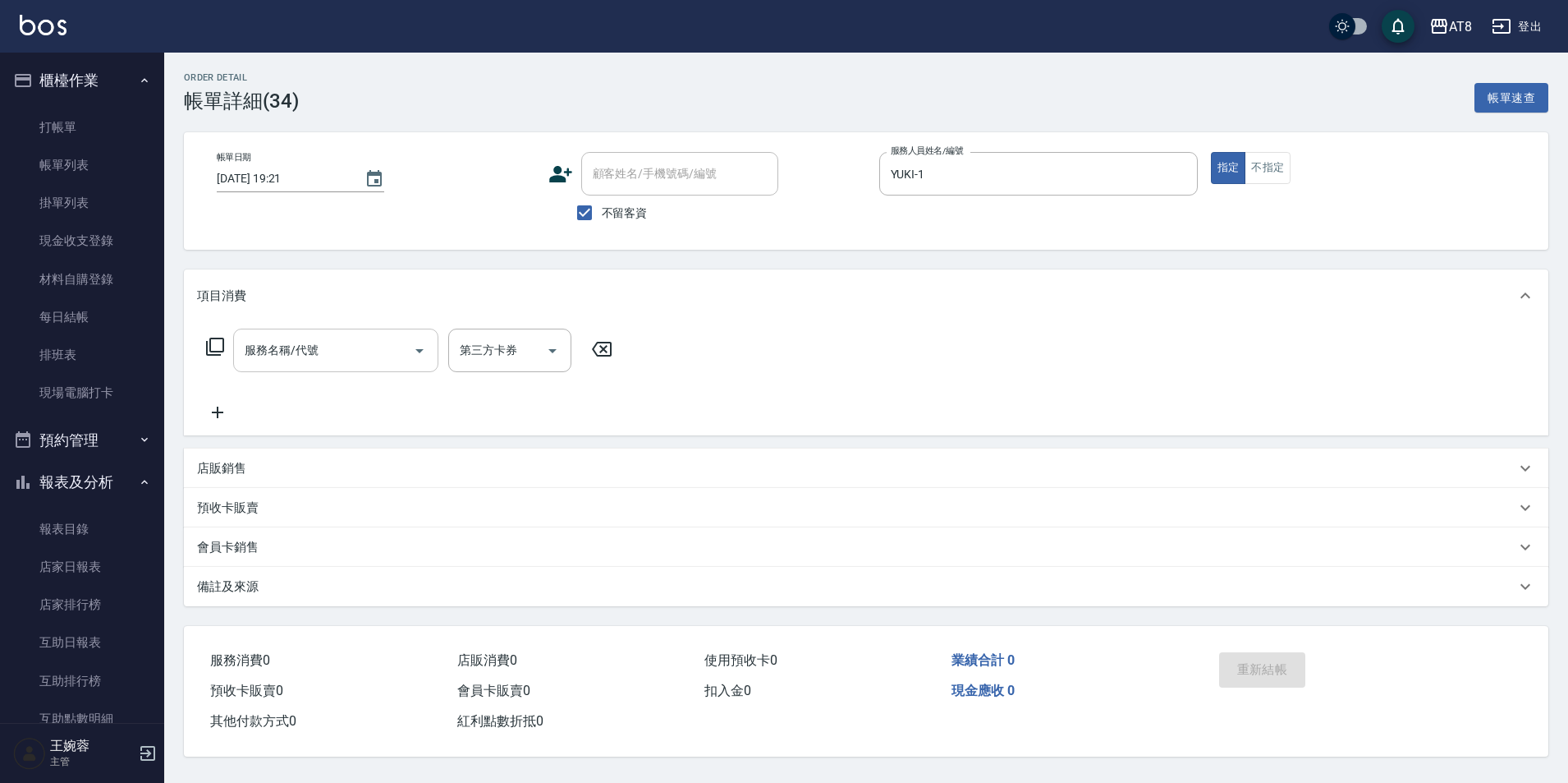
click at [302, 364] on input "服務名稱/代號" at bounding box center [323, 351] width 166 height 29
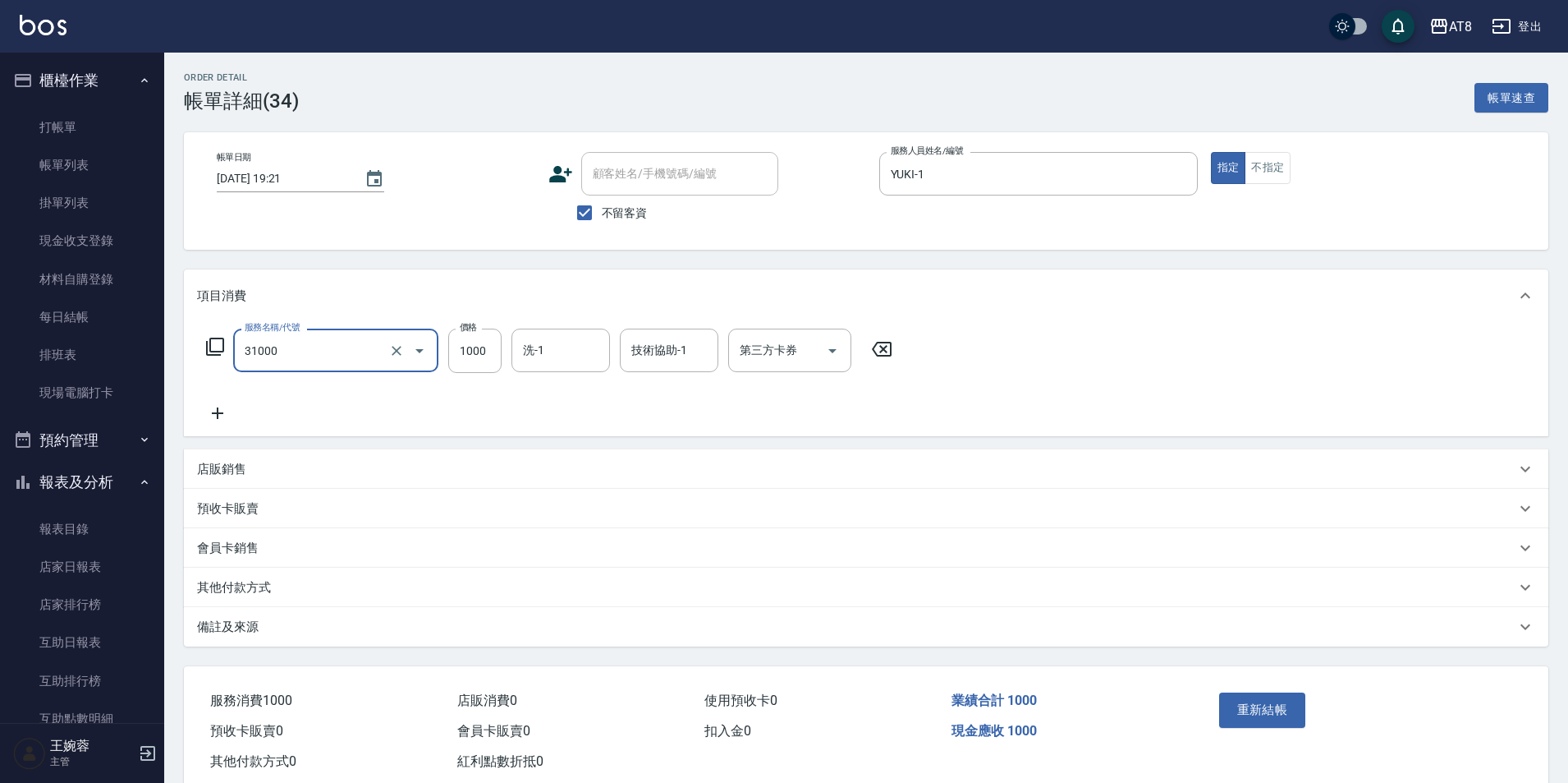
type input "燙髮(31000)"
type input "1101"
type input "助理22-22"
drag, startPoint x: 870, startPoint y: 351, endPoint x: 842, endPoint y: 346, distance: 28.4
click at [869, 351] on icon at bounding box center [882, 349] width 41 height 19
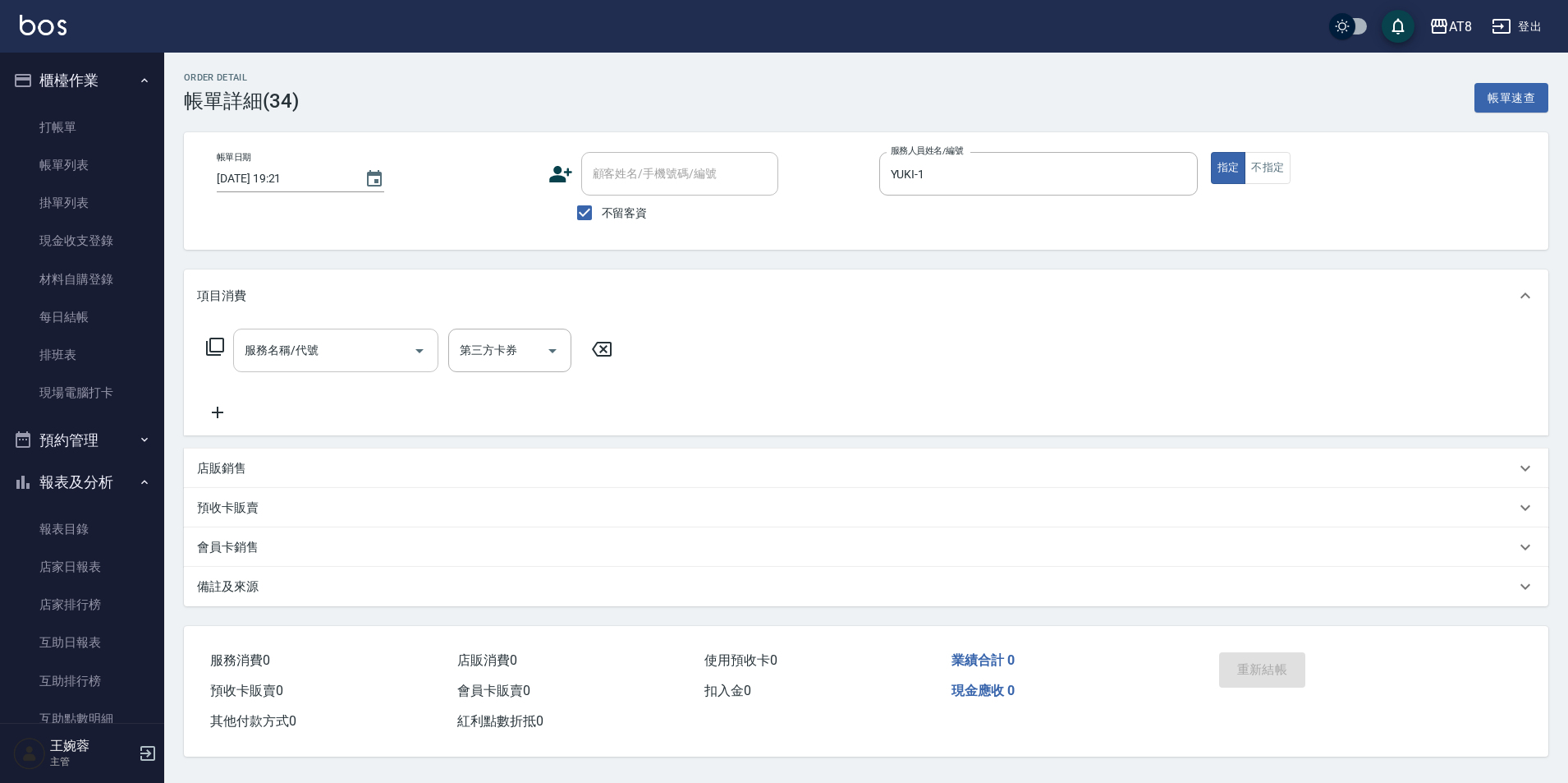
click at [341, 360] on input "服務名稱/代號" at bounding box center [323, 351] width 166 height 29
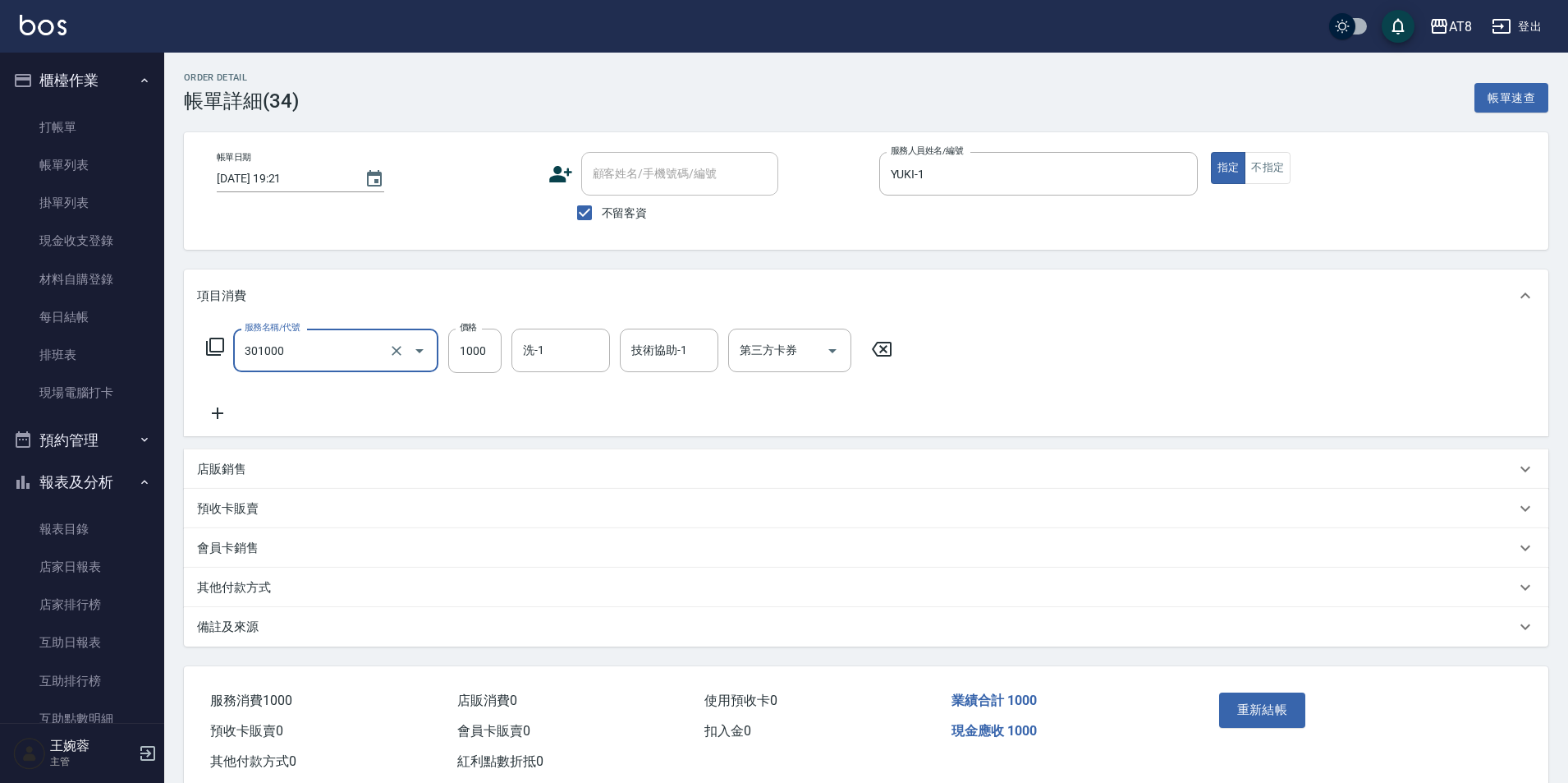
type input "入金燙髮1000(301000)"
type input "1101"
type input "助理22-22"
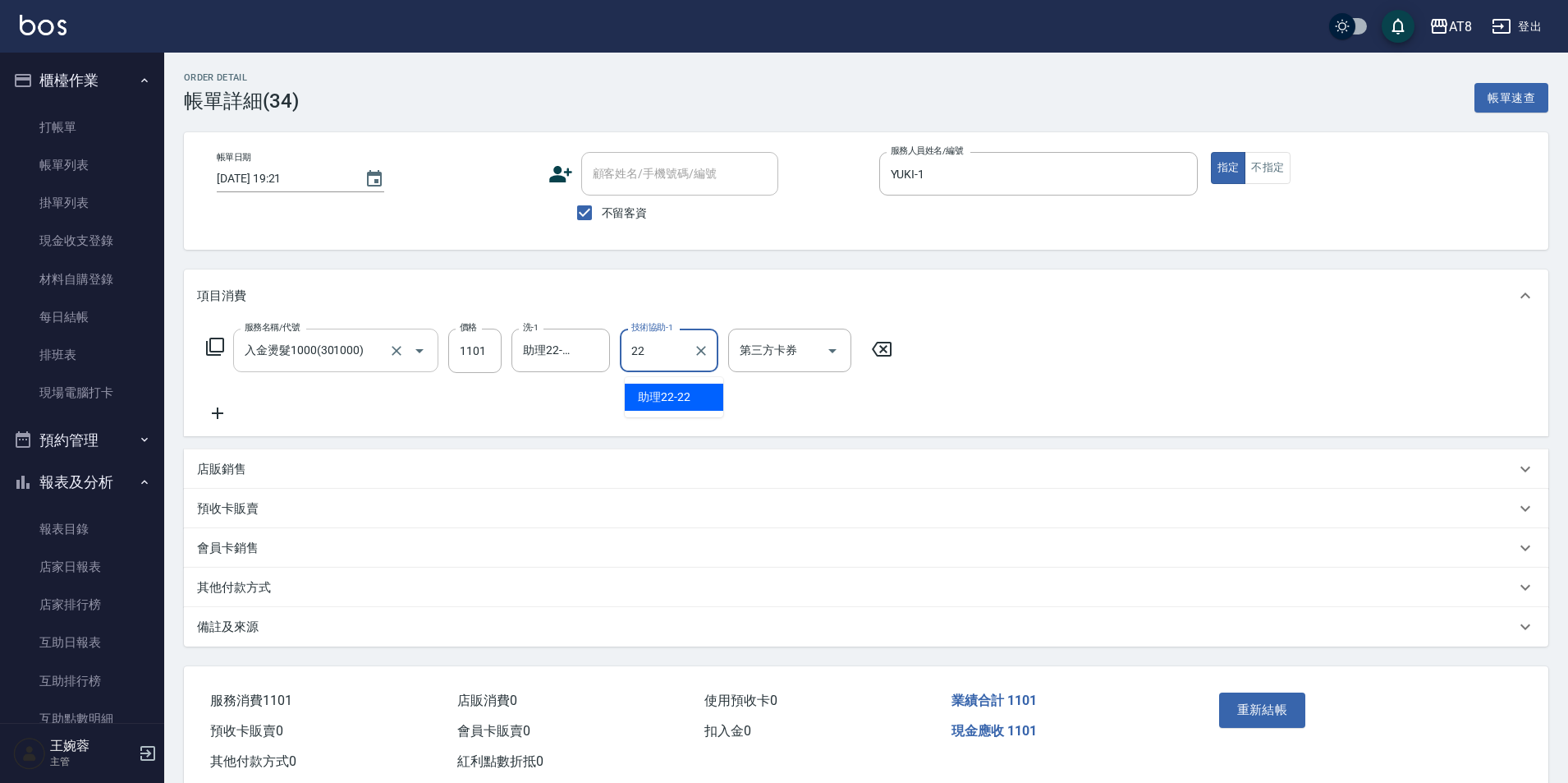
type input "助理22-22"
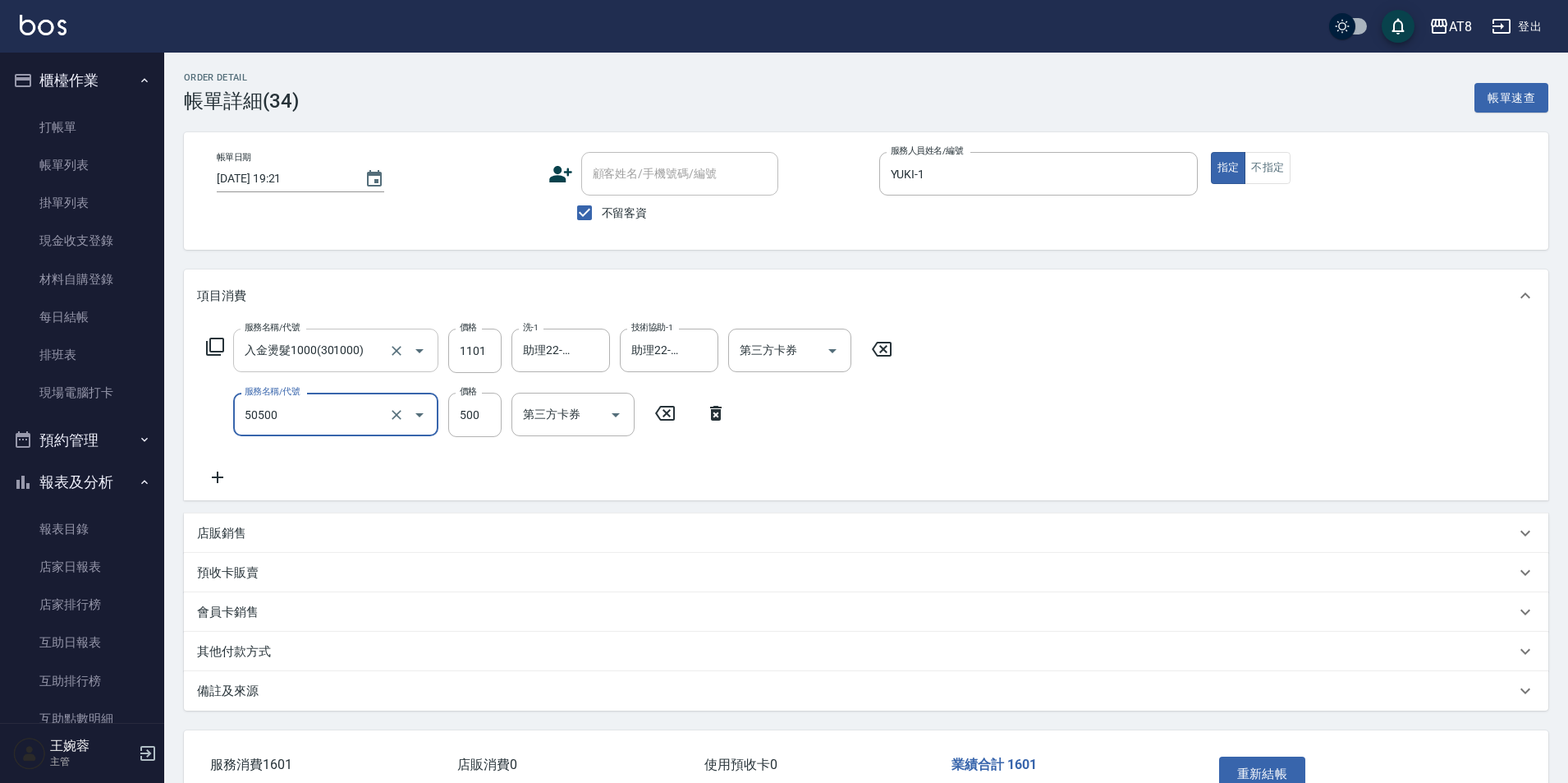
type input "入金護髮500(50500)"
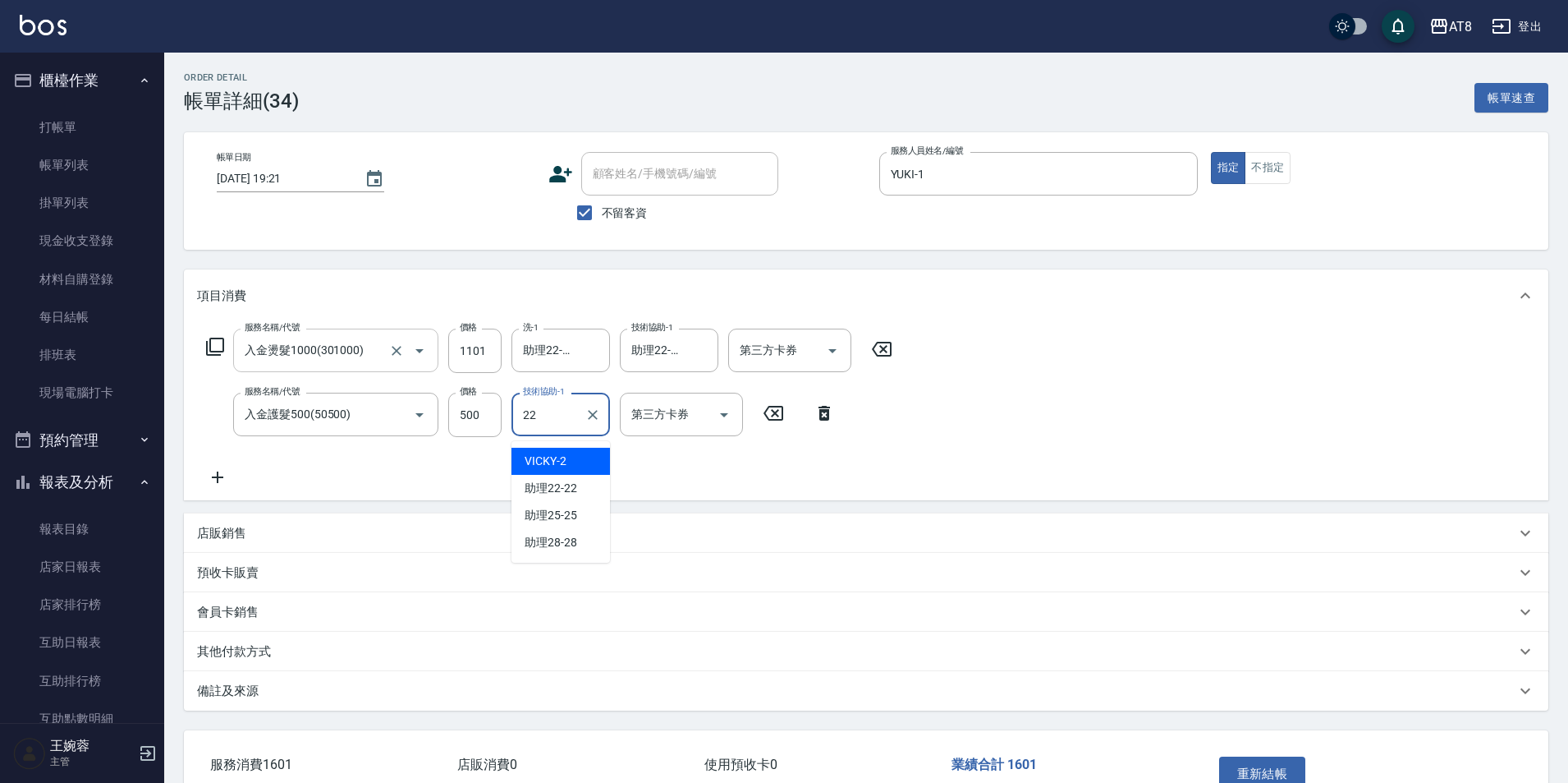
type input "助理22-22"
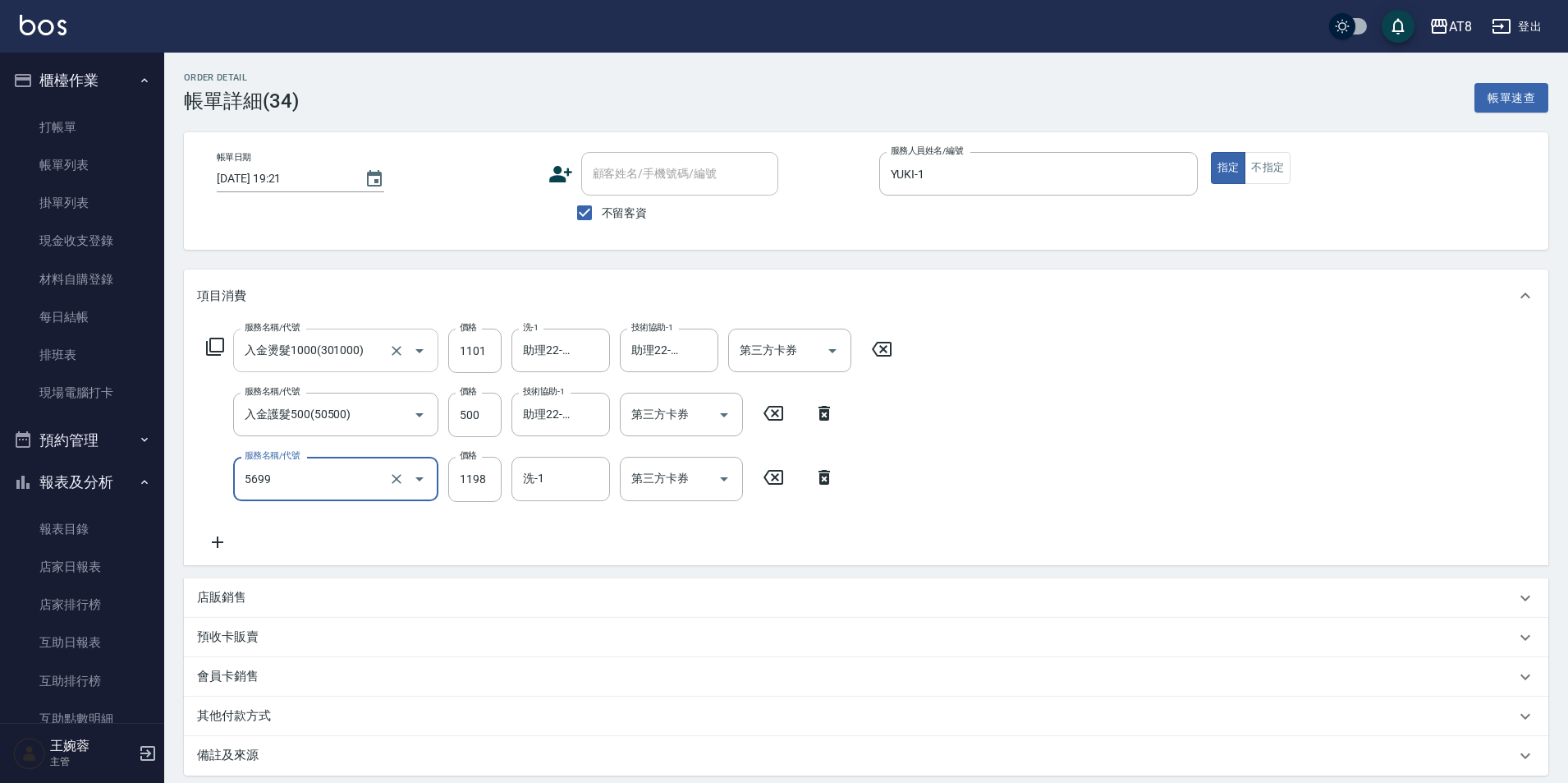
type input "水沁涼套餐(5699)"
type input "1098"
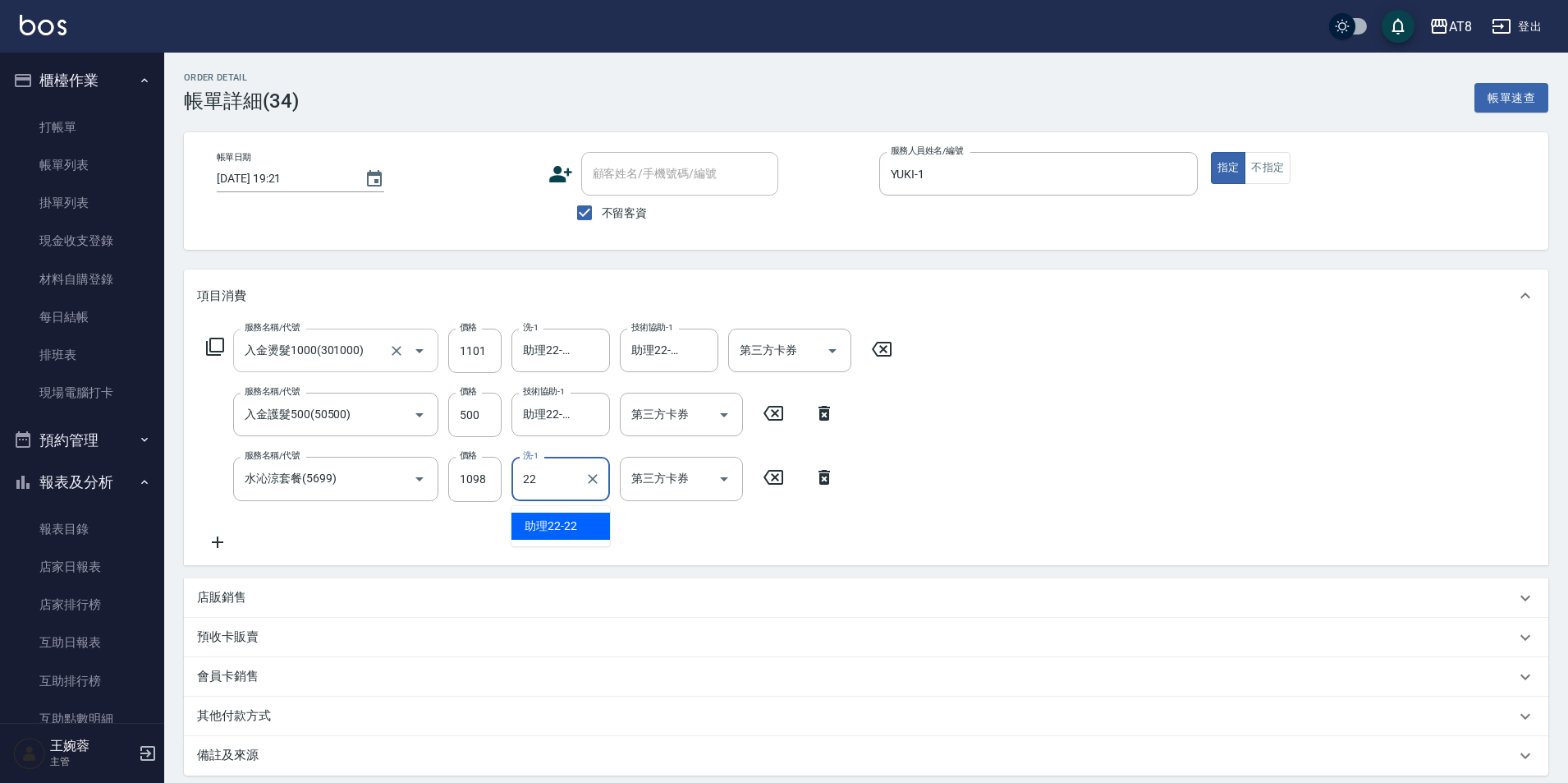
type input "助理22-22"
click at [1063, 395] on div "服務名稱/代號 入金燙髮1000(301000) 服務名稱/代號 價格 1101 價格 洗-1 助理22-22 洗-1 技術協助-1 助理22-22 技術協助…" at bounding box center [865, 442] width 1364 height 242
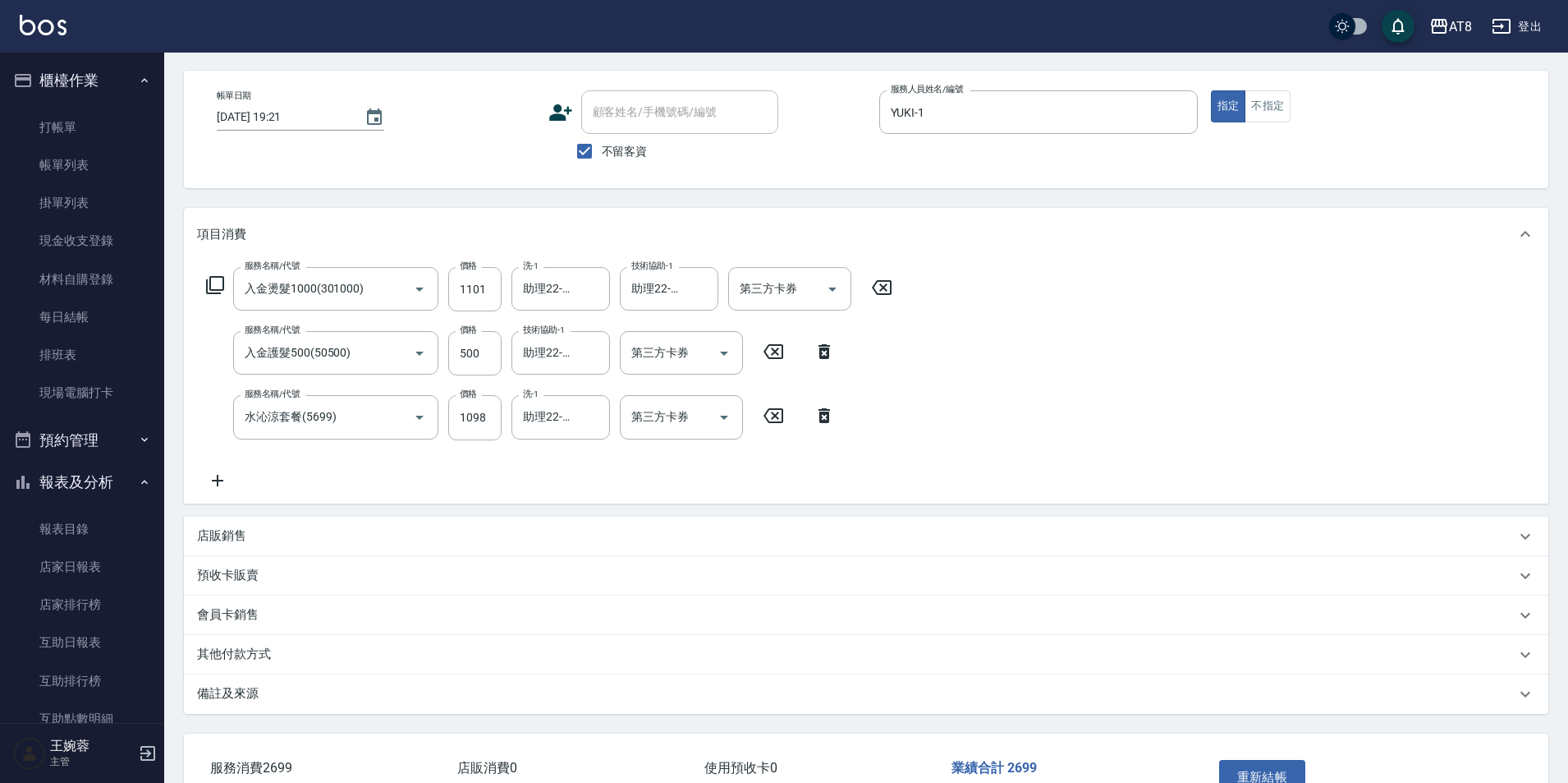
scroll to position [179, 0]
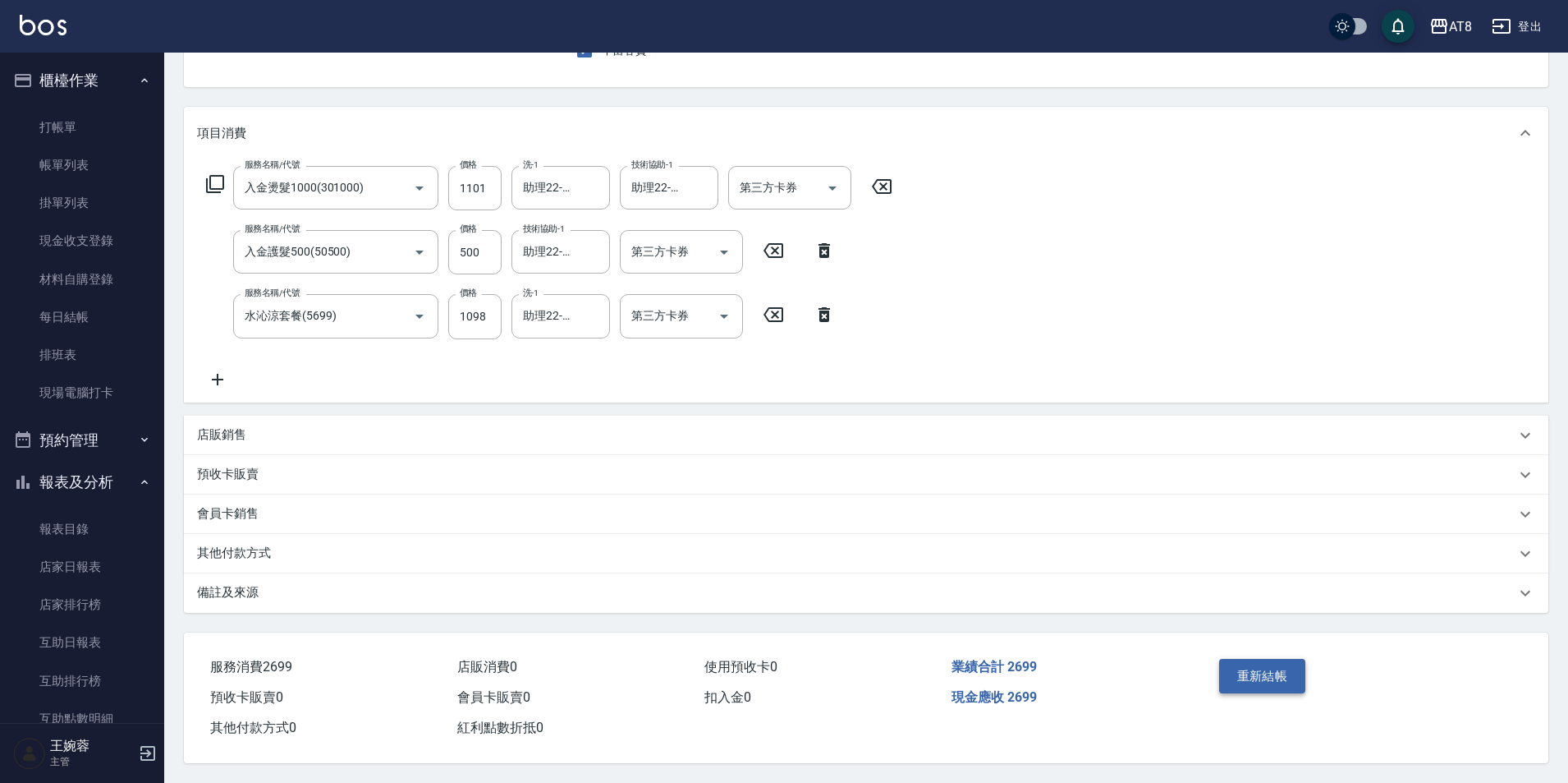
click at [1274, 671] on button "重新結帳" at bounding box center [1263, 676] width 87 height 35
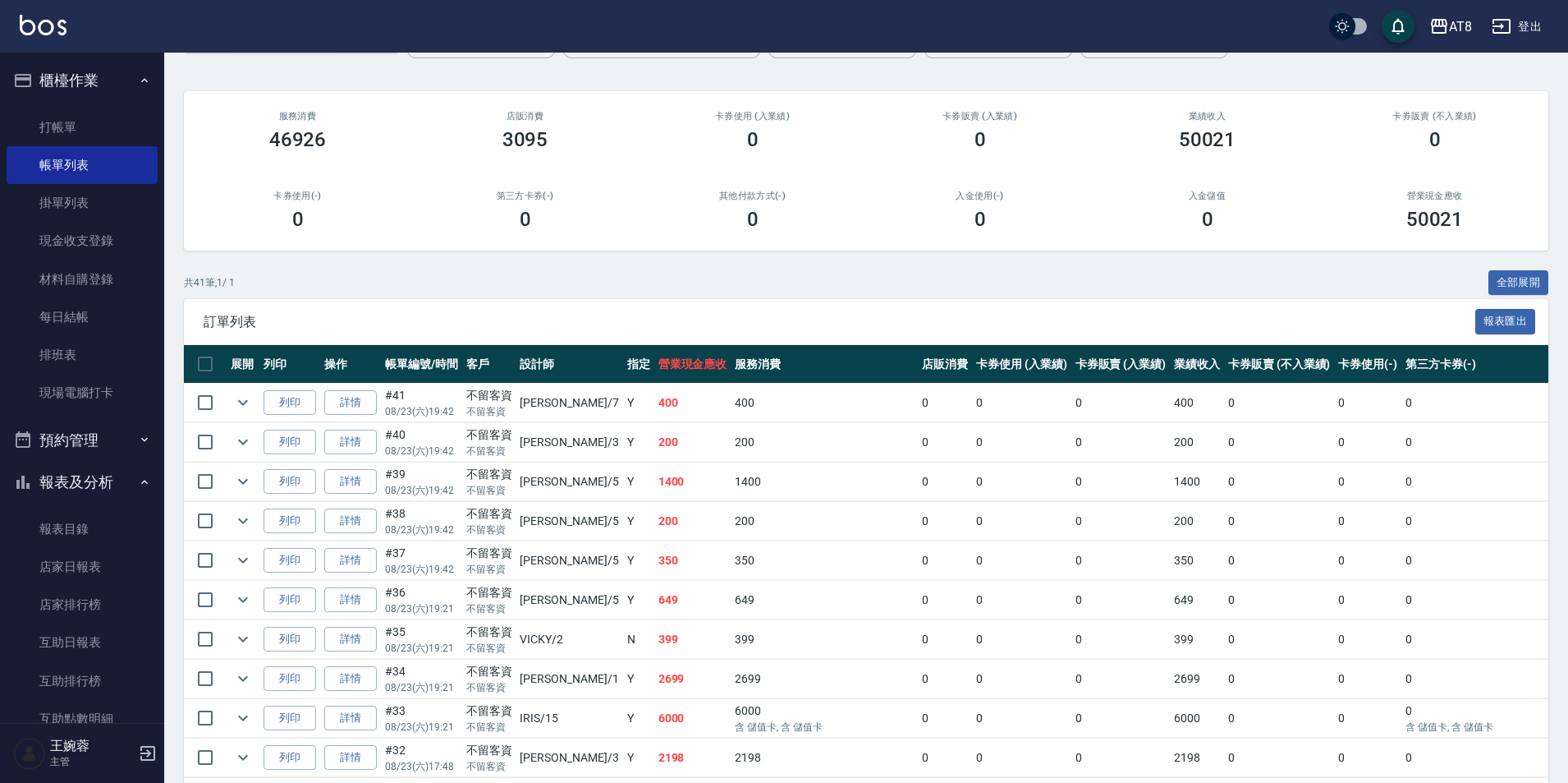
scroll to position [129, 0]
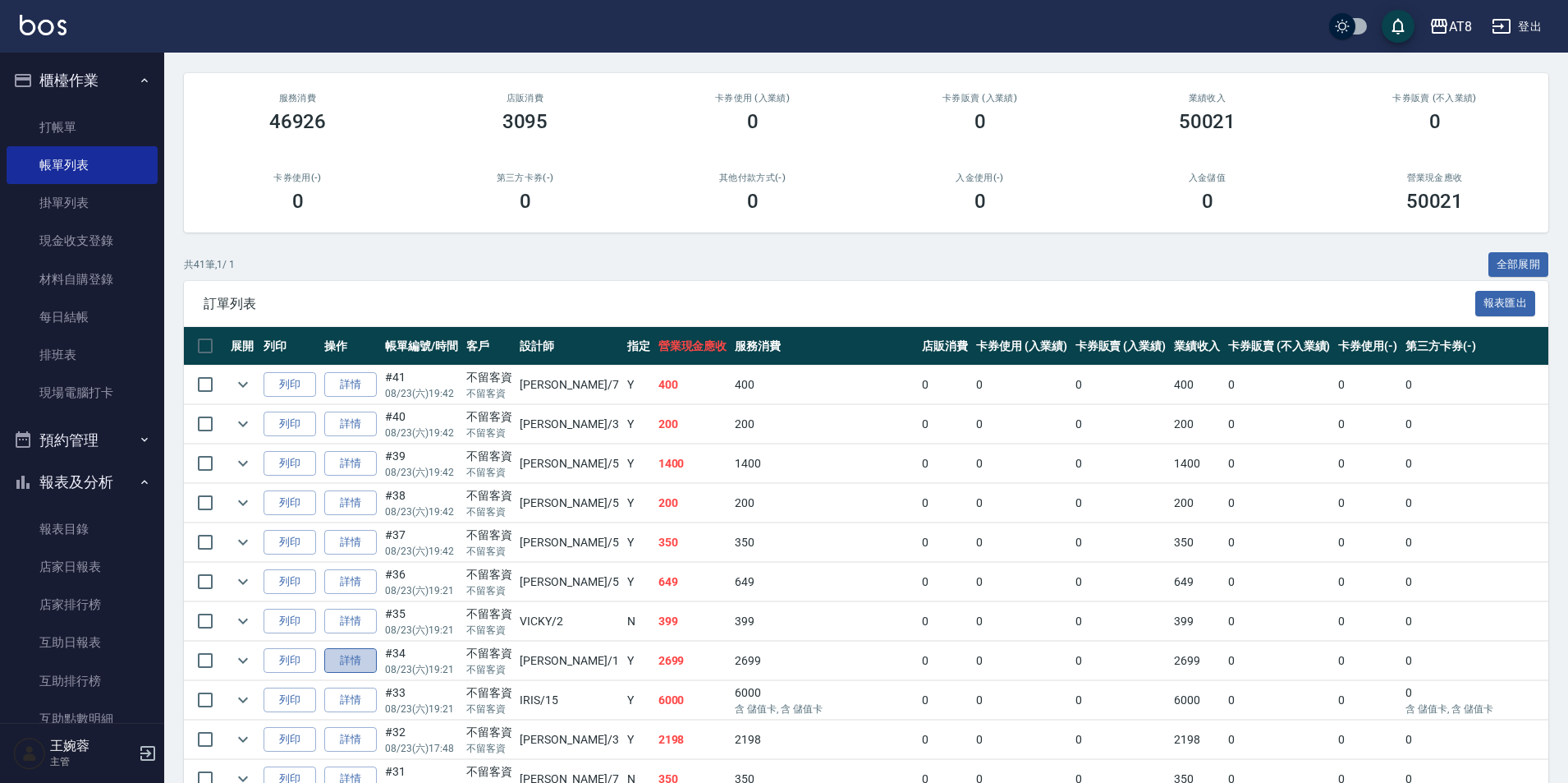
click at [367, 673] on link "詳情" at bounding box center [350, 661] width 52 height 25
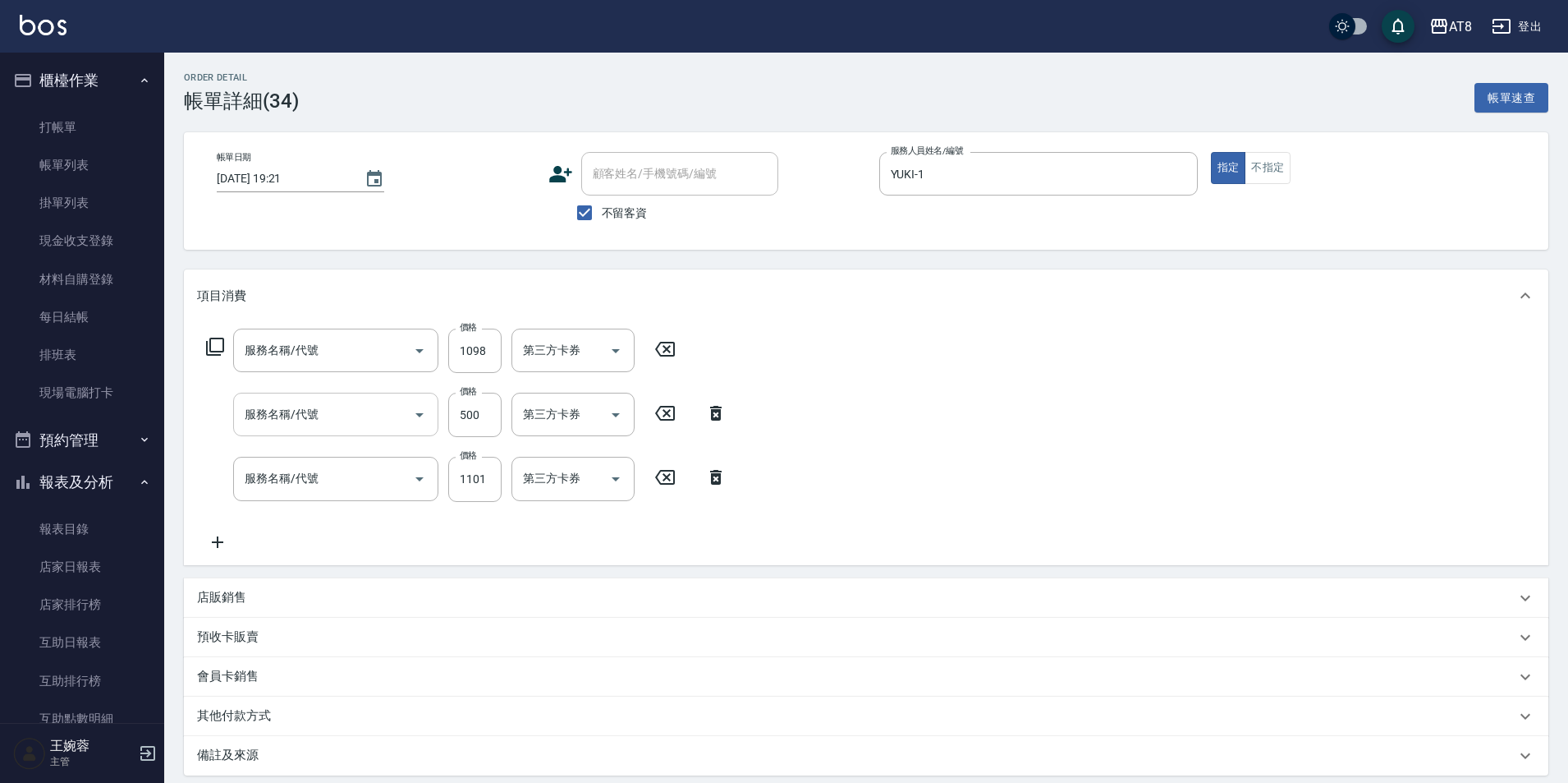
type input "[DATE] 19:21"
checkbox input "true"
type input "YUKI-1"
type input "水沁涼套餐(5699)"
type input "入金護髮500(50500)"
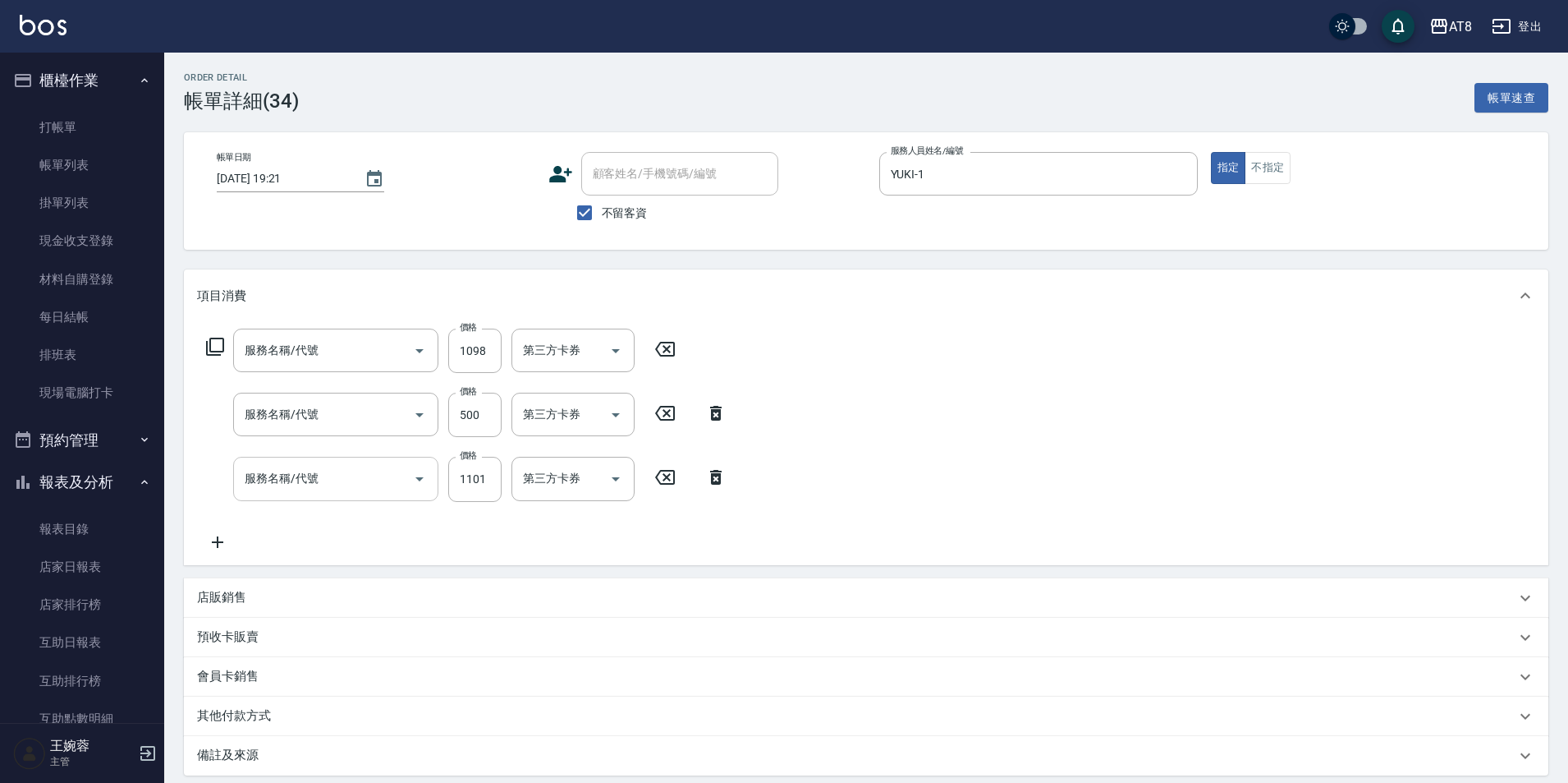
type input "入金燙髮1000(301000)"
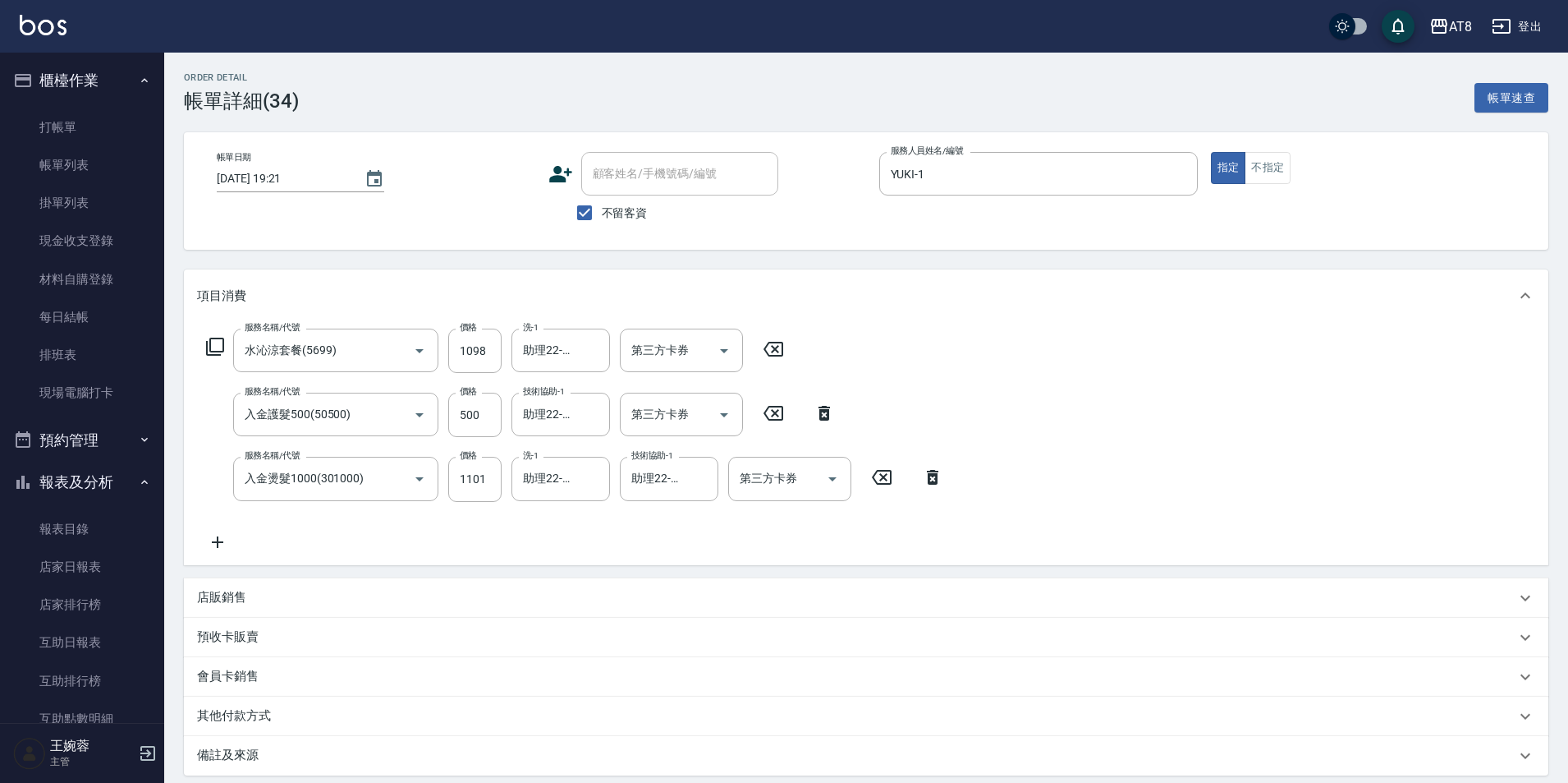
click at [222, 551] on icon at bounding box center [217, 542] width 41 height 19
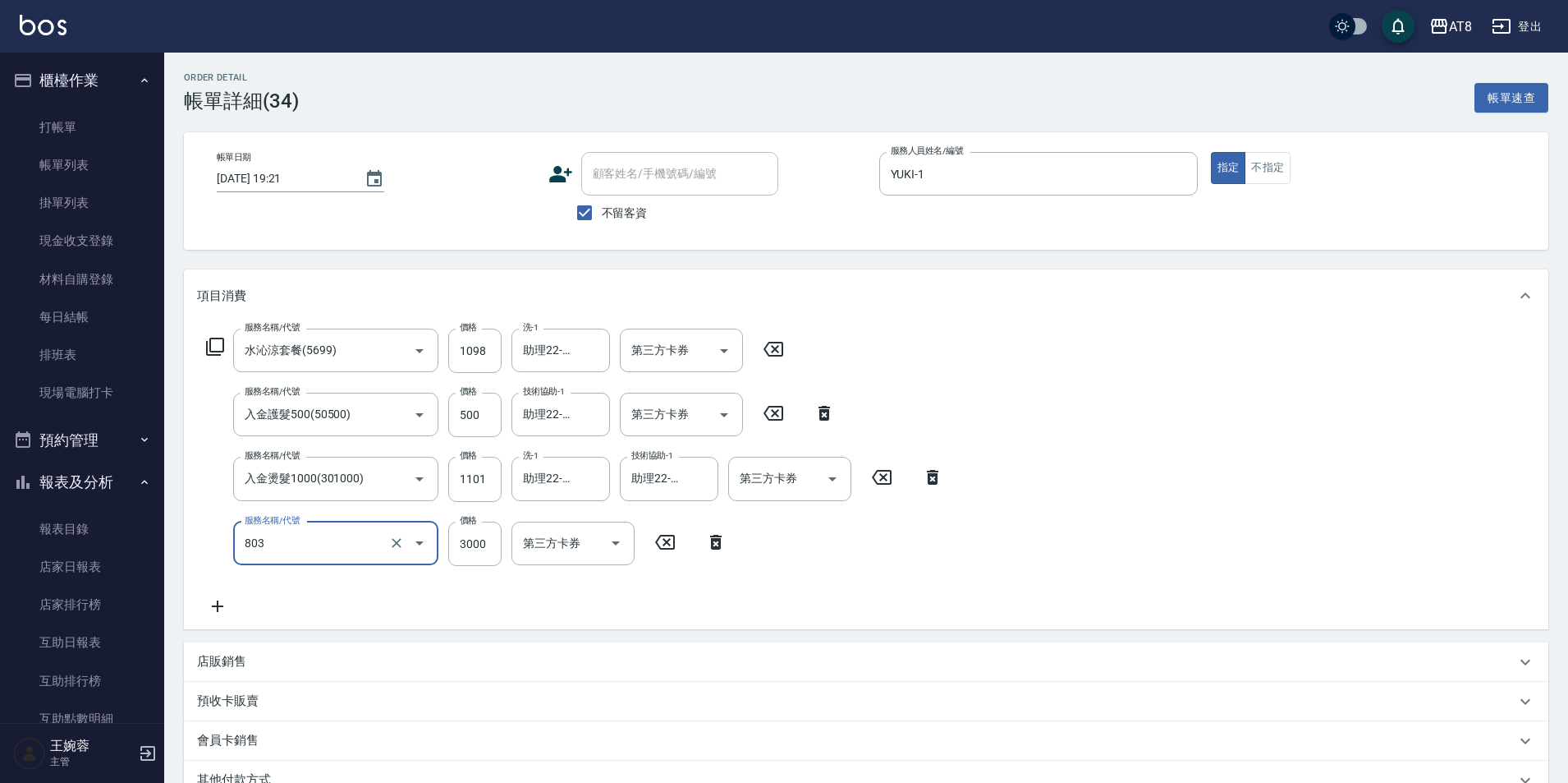
type input "頂級豪華3(803)"
click at [931, 593] on div "服務名稱/代號 水沁涼套餐(5699) 服務名稱/代號 價格 1098 價格 洗-1 助理22-22 洗-1 第三方卡券 第三方卡券 服務名稱/代號 入金護髮…" at bounding box center [575, 472] width 756 height 288
click at [1159, 500] on div "服務名稱/代號 水沁涼套餐(5699) 服務名稱/代號 價格 1098 價格 洗-1 助理22-22 洗-1 第三方卡券 第三方卡券 服務名稱/代號 入金護髮…" at bounding box center [865, 475] width 1364 height 307
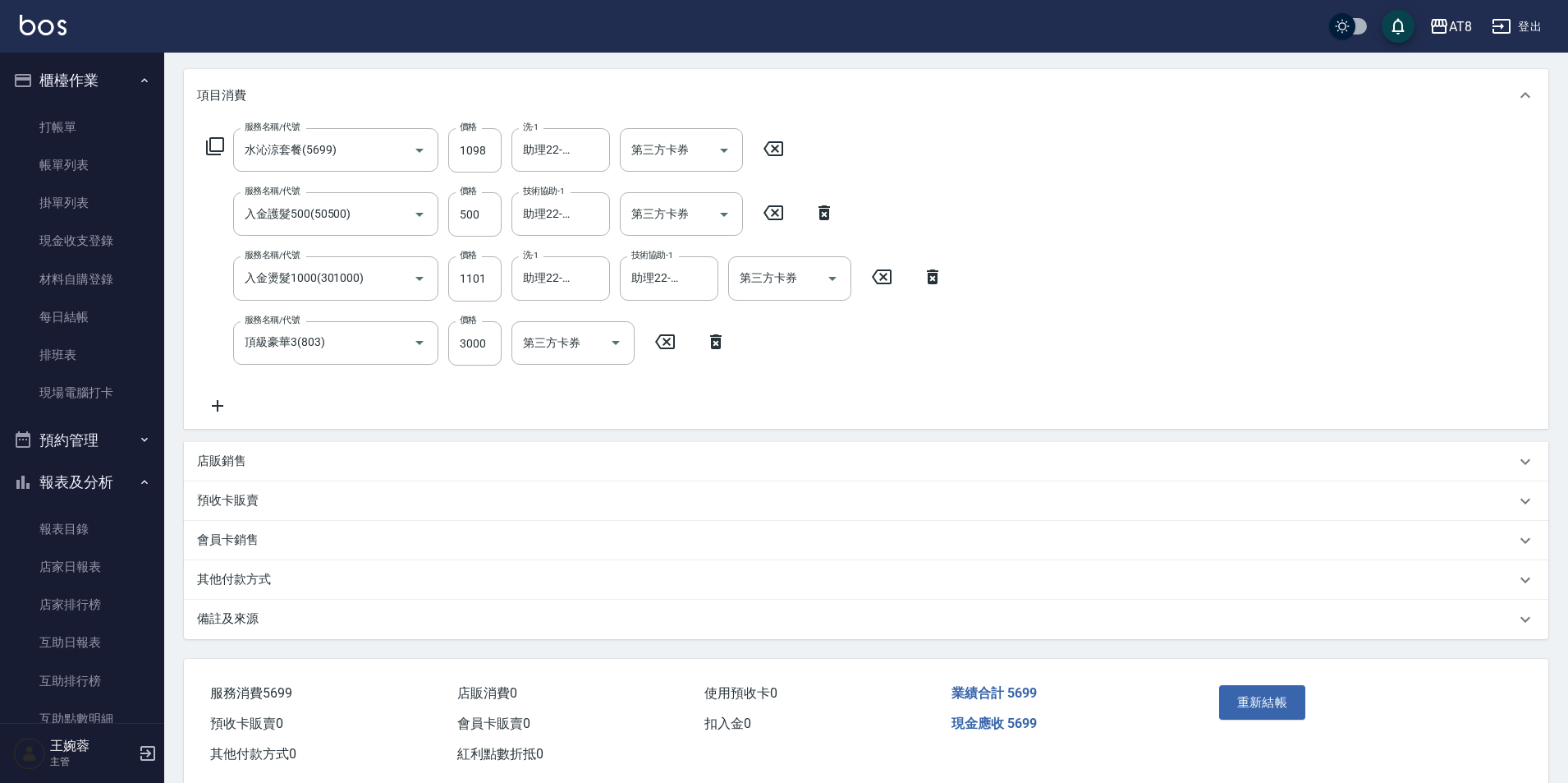
scroll to position [208, 0]
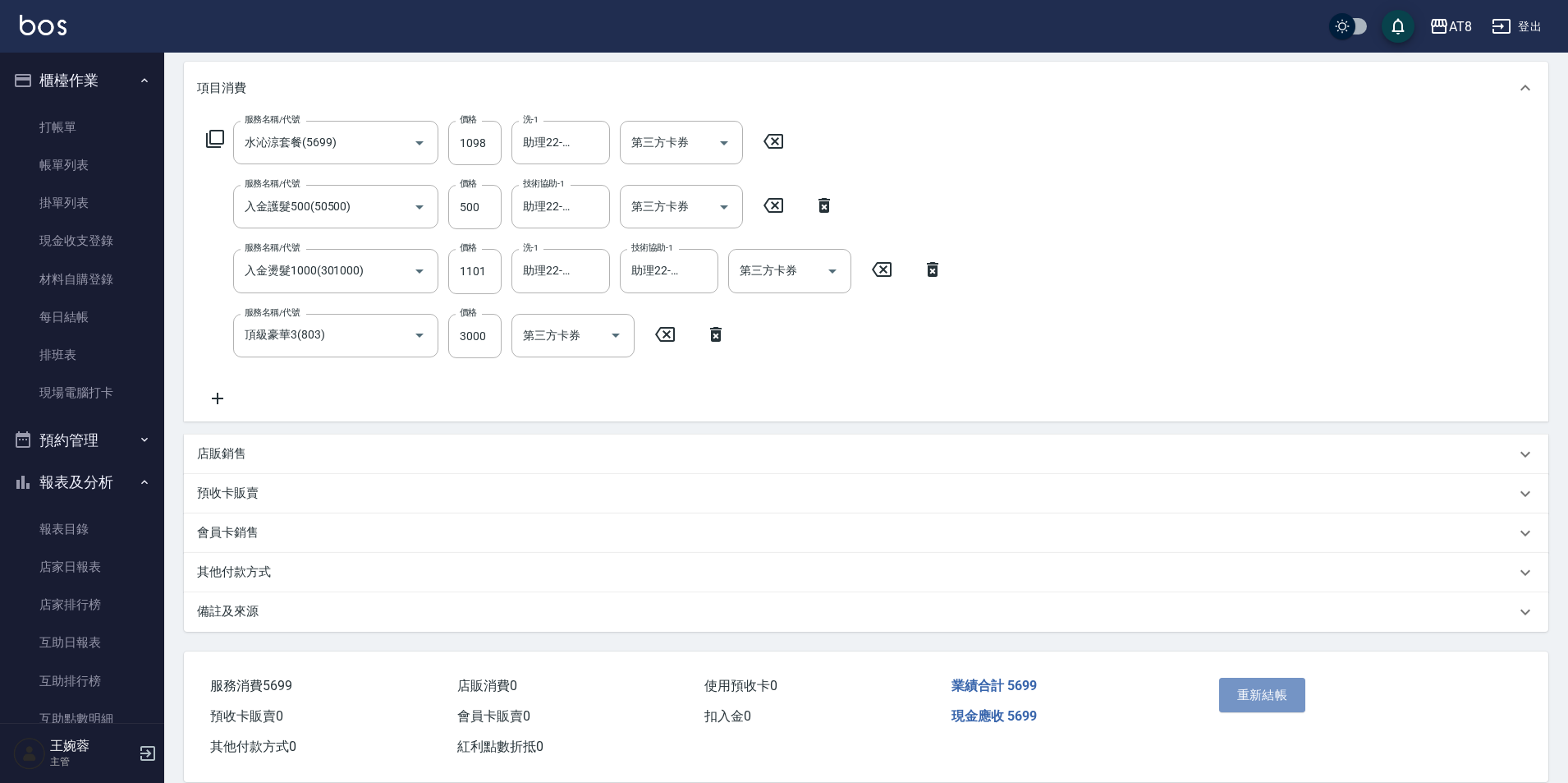
click at [1285, 700] on button "重新結帳" at bounding box center [1263, 696] width 87 height 35
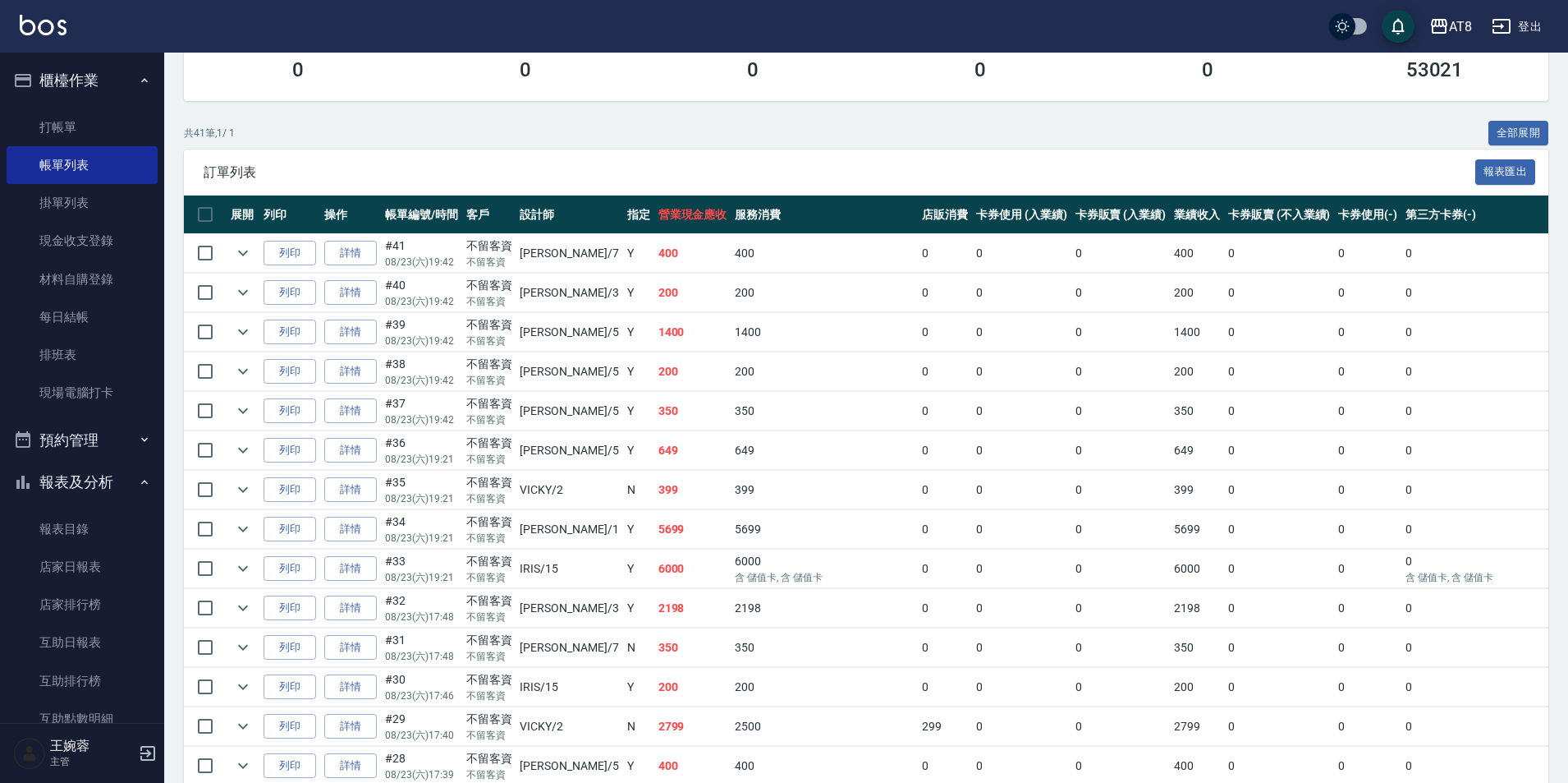
scroll to position [263, 0]
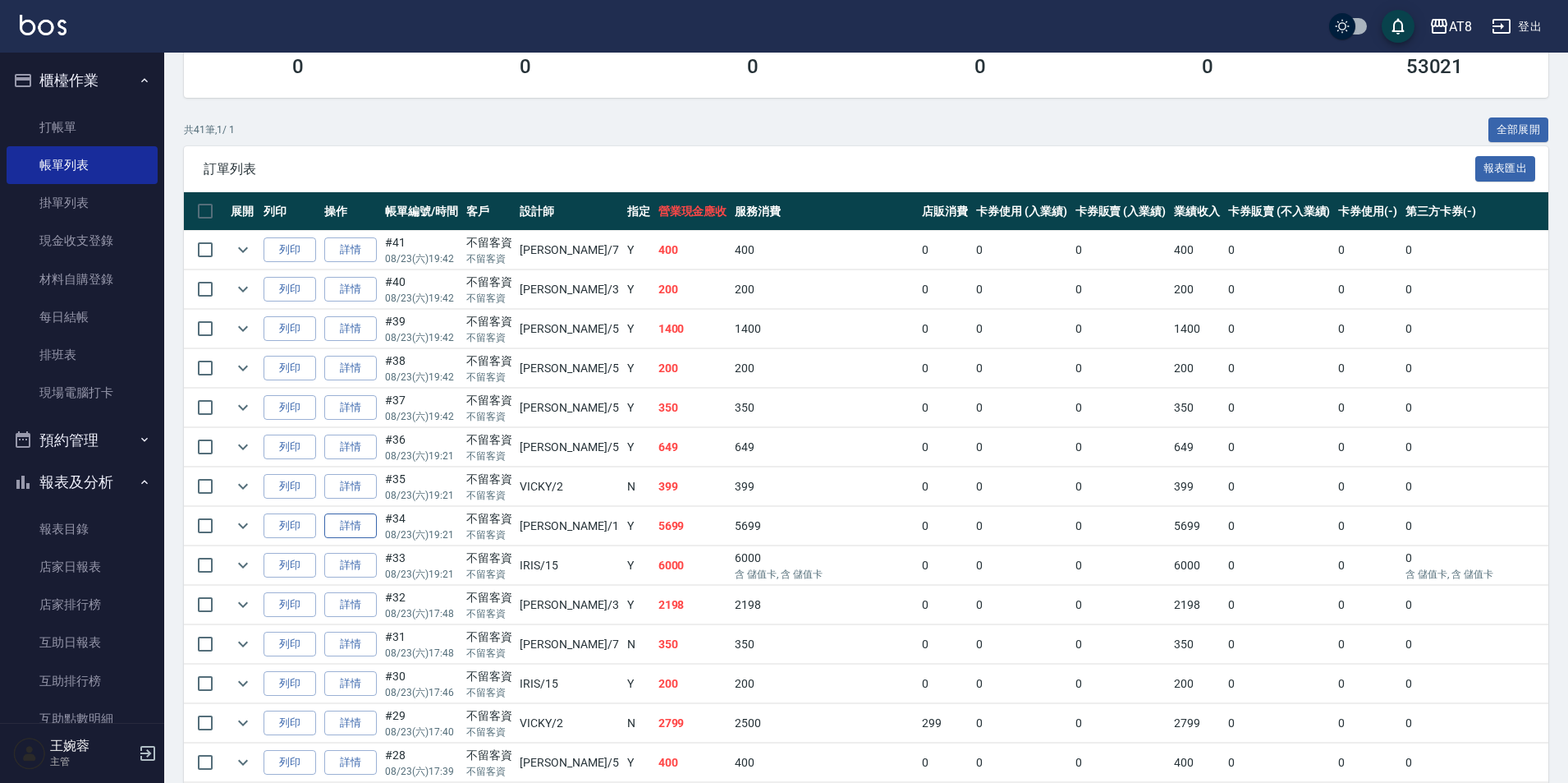
click at [343, 539] on link "詳情" at bounding box center [350, 526] width 52 height 25
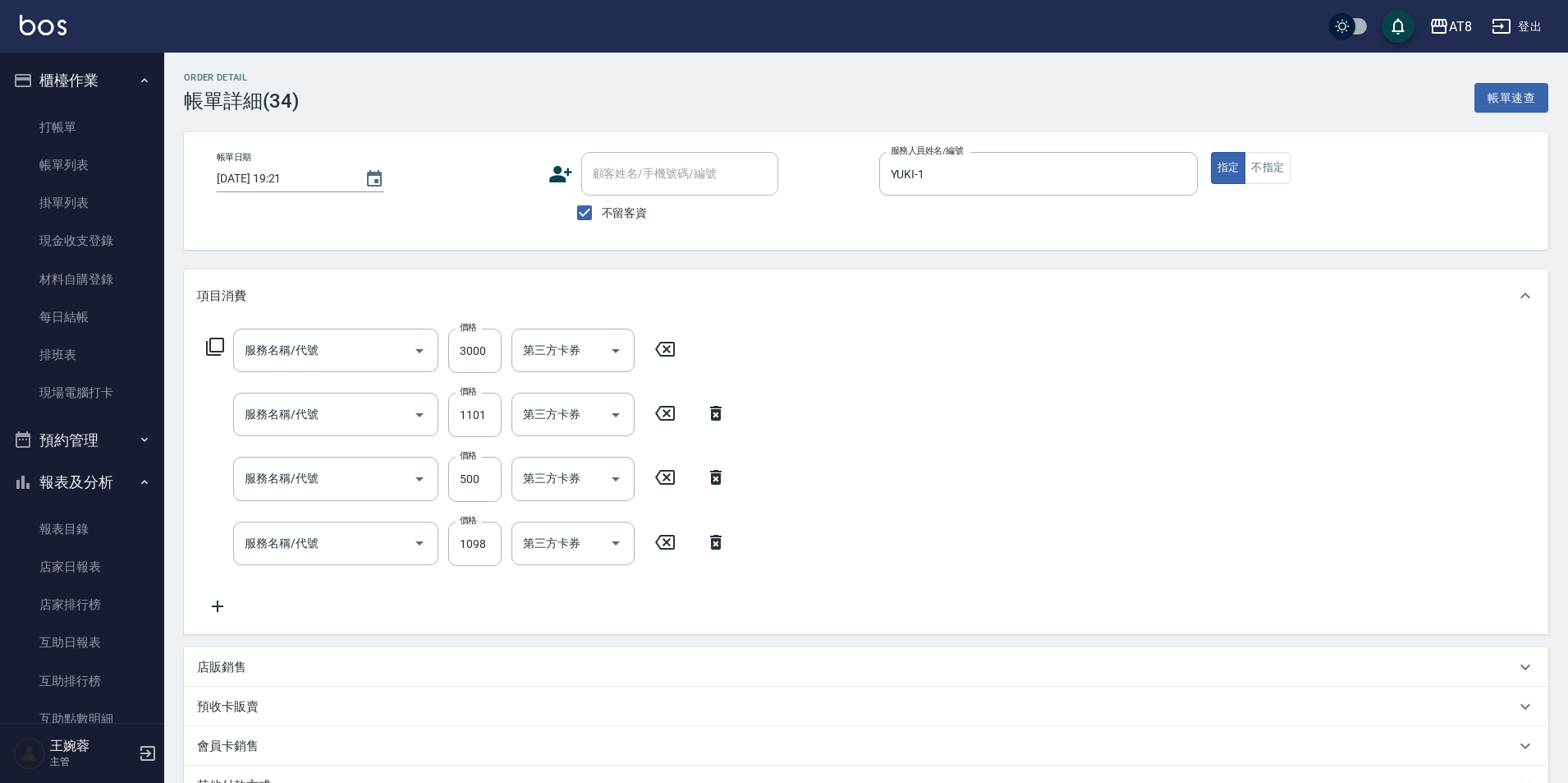
type input "[DATE] 19:21"
checkbox input "true"
type input "YUKI-1"
type input "頂級豪華3(803)"
type input "入金燙髮1000(301000)"
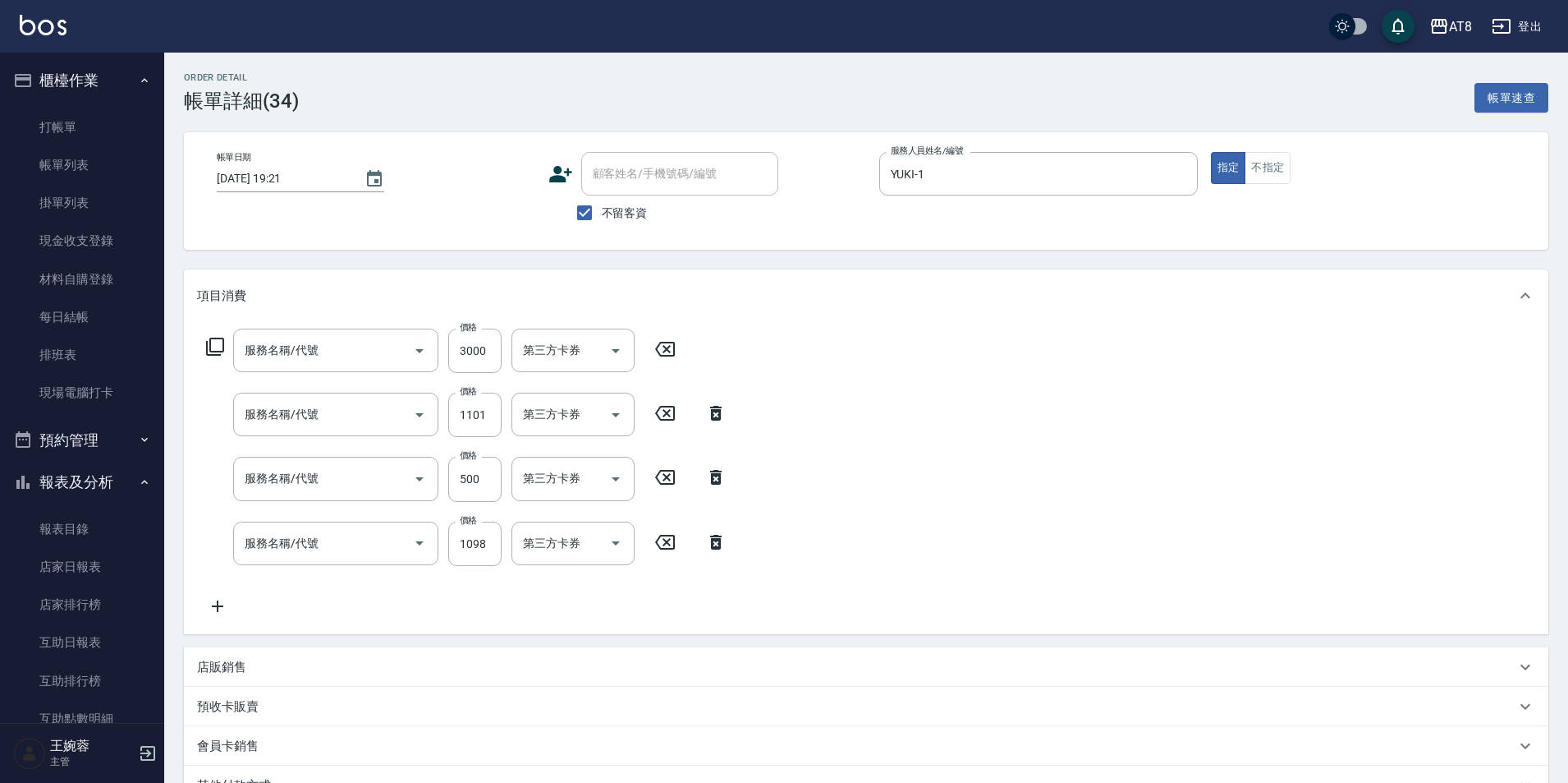
type input "入金護髮500(50500)"
type input "水沁涼套餐(5699)"
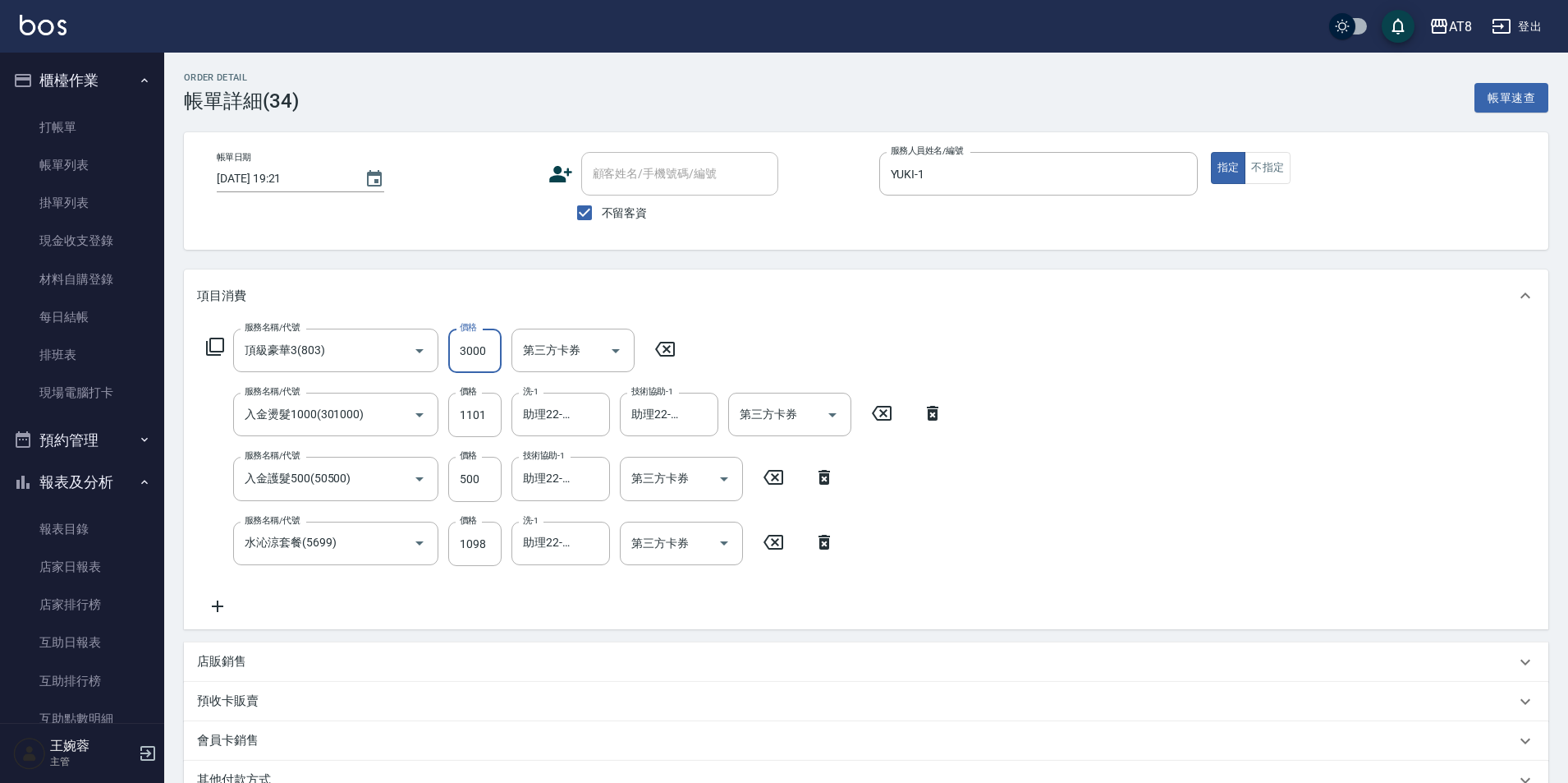
click at [497, 347] on input "3000" at bounding box center [475, 351] width 53 height 45
click at [831, 418] on icon "Open" at bounding box center [832, 415] width 8 height 4
type input "3799"
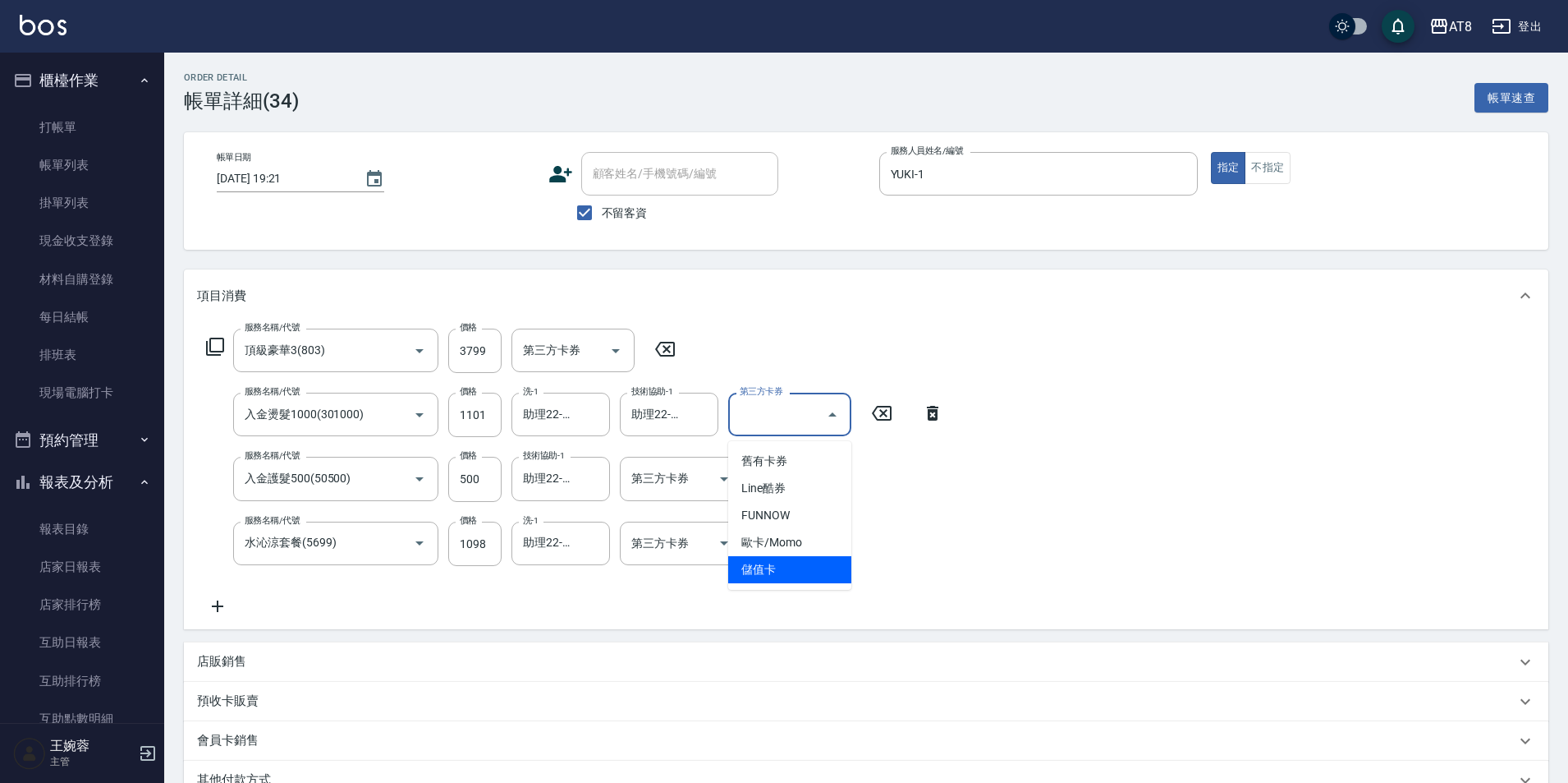
click at [789, 572] on span "儲值卡" at bounding box center [789, 569] width 123 height 27
type input "儲值卡"
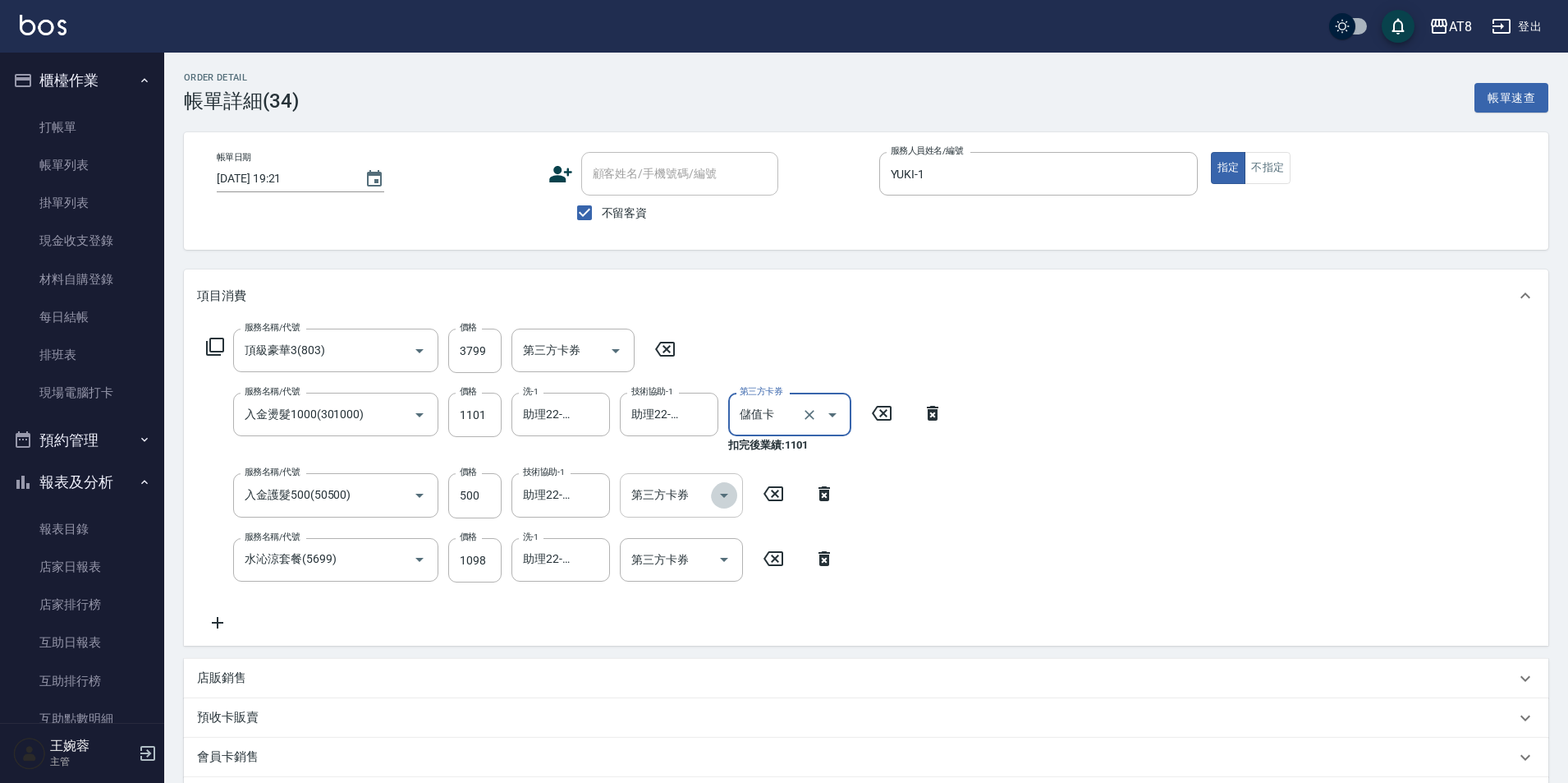
click at [731, 494] on icon "Open" at bounding box center [724, 495] width 19 height 19
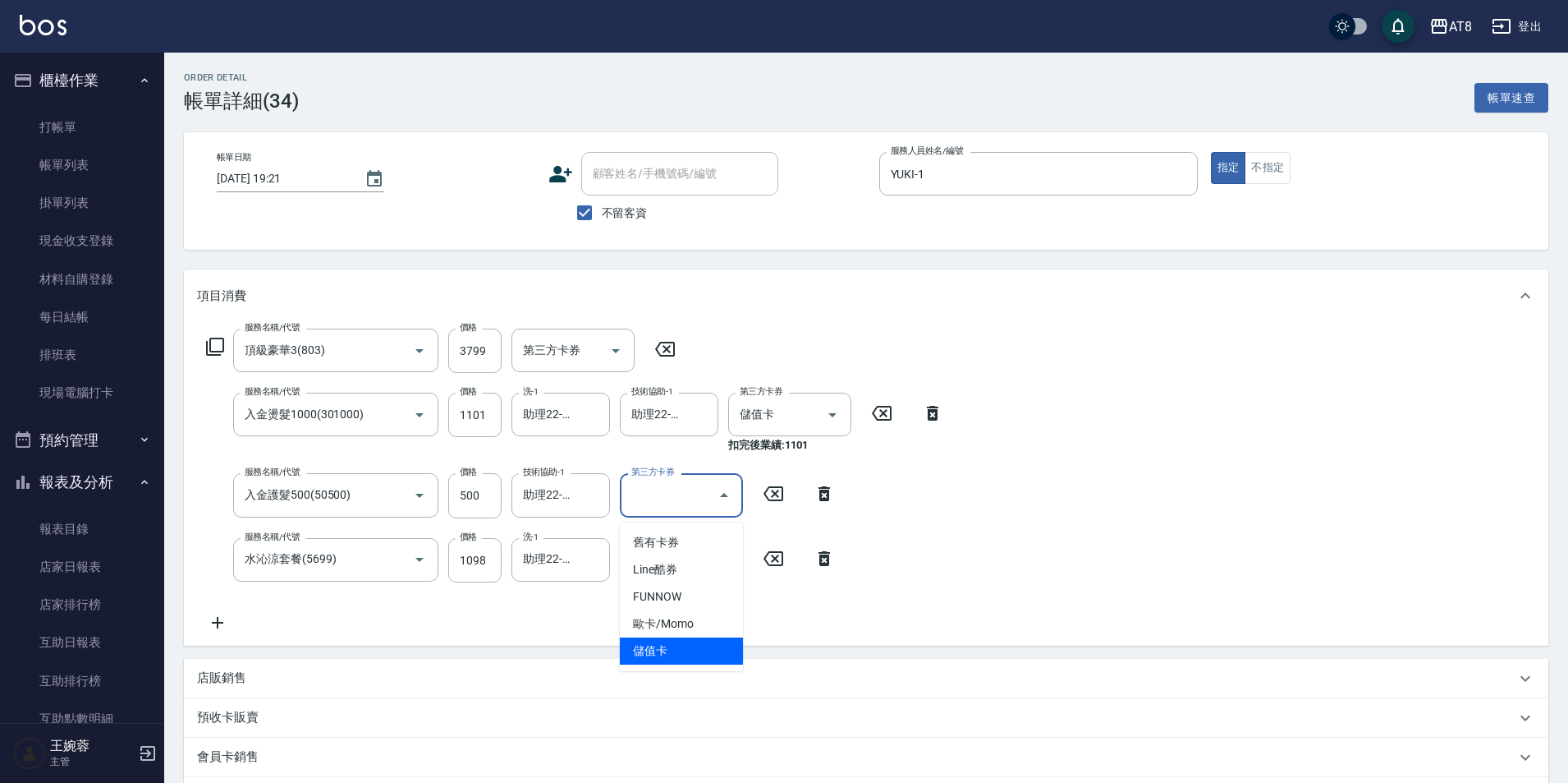
click at [699, 648] on span "儲值卡" at bounding box center [681, 651] width 123 height 27
type input "儲值卡"
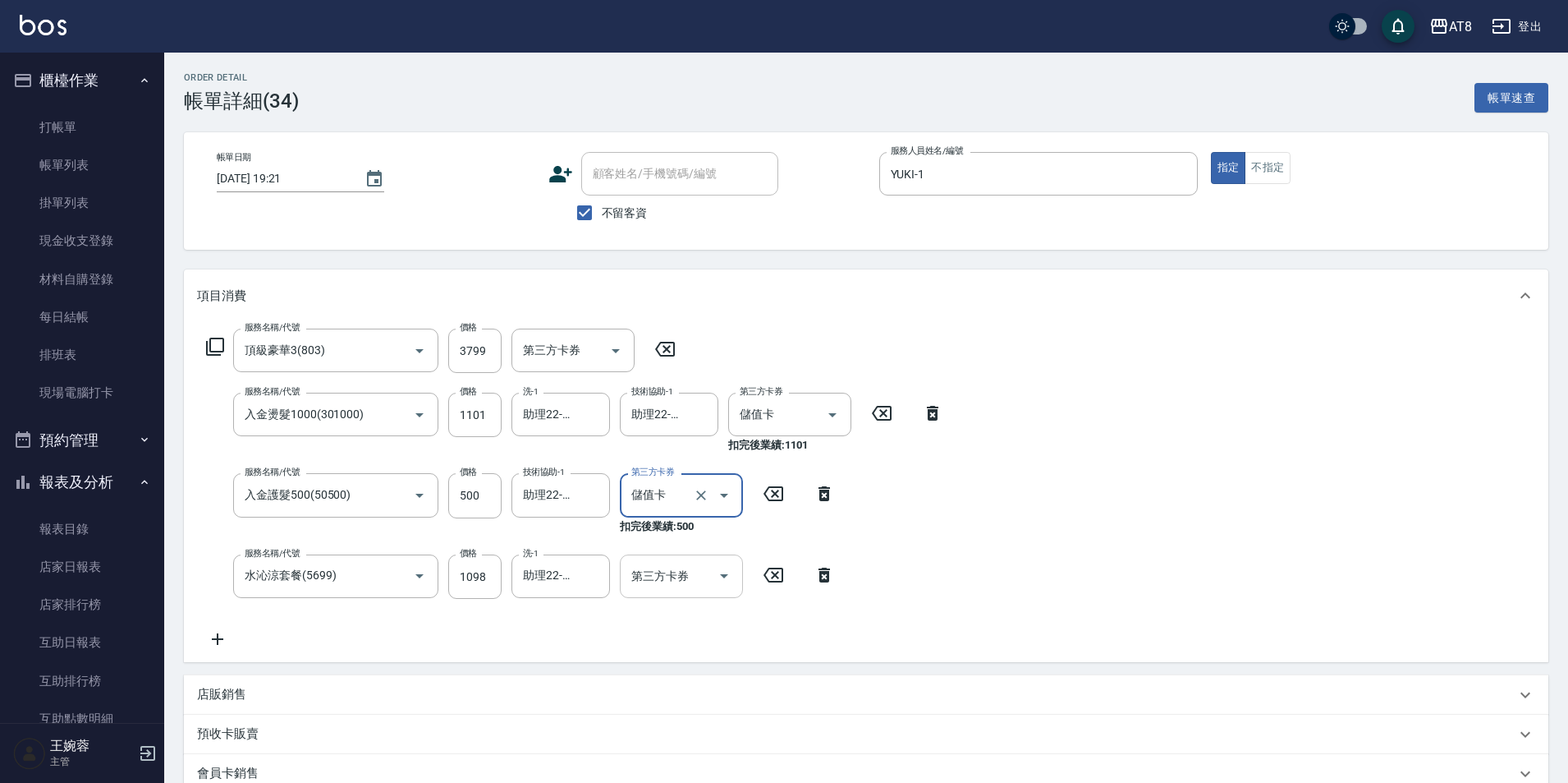
click at [725, 586] on icon "Open" at bounding box center [724, 576] width 19 height 19
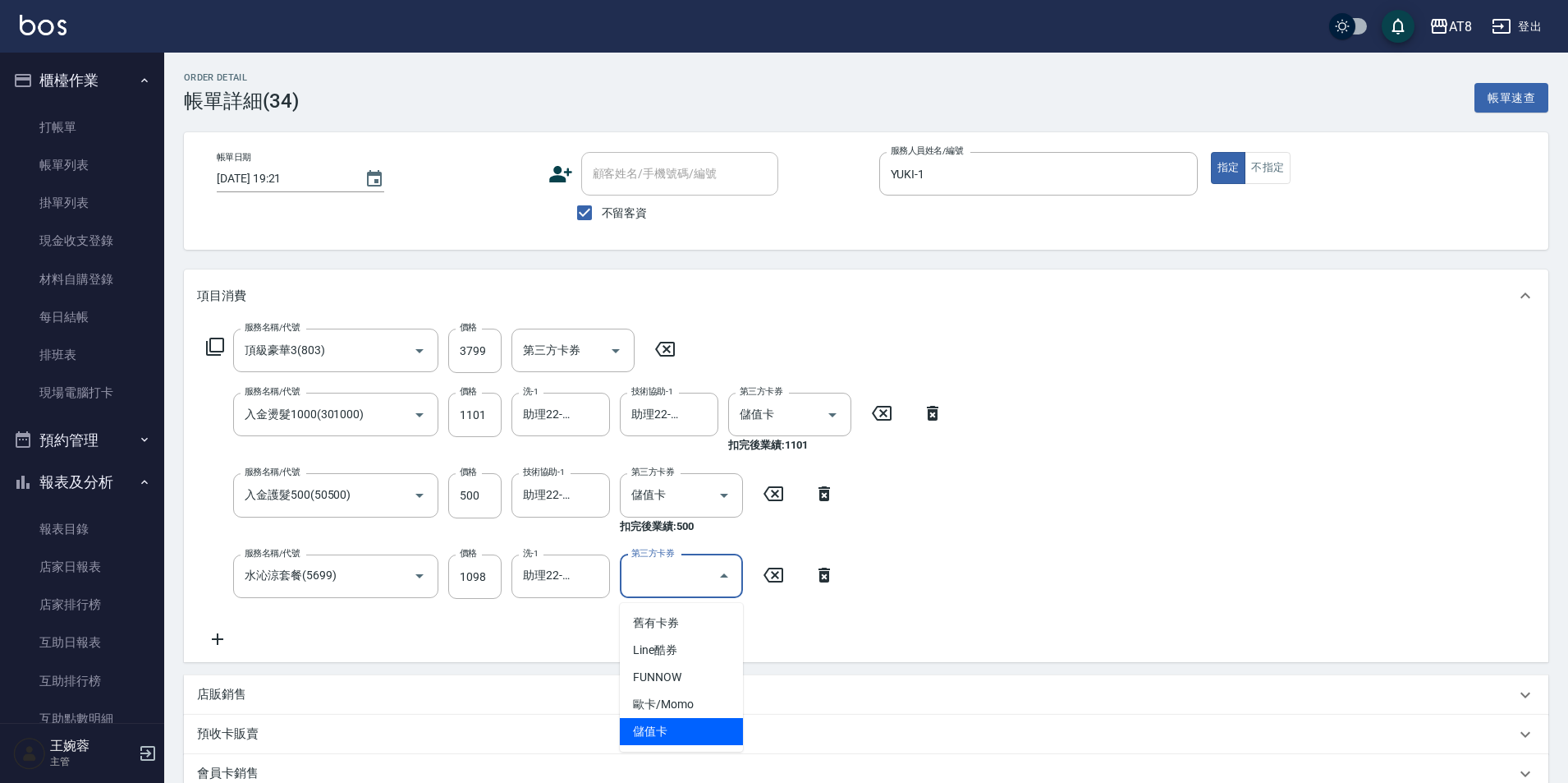
click at [717, 732] on span "儲值卡" at bounding box center [681, 732] width 123 height 27
type input "儲值卡"
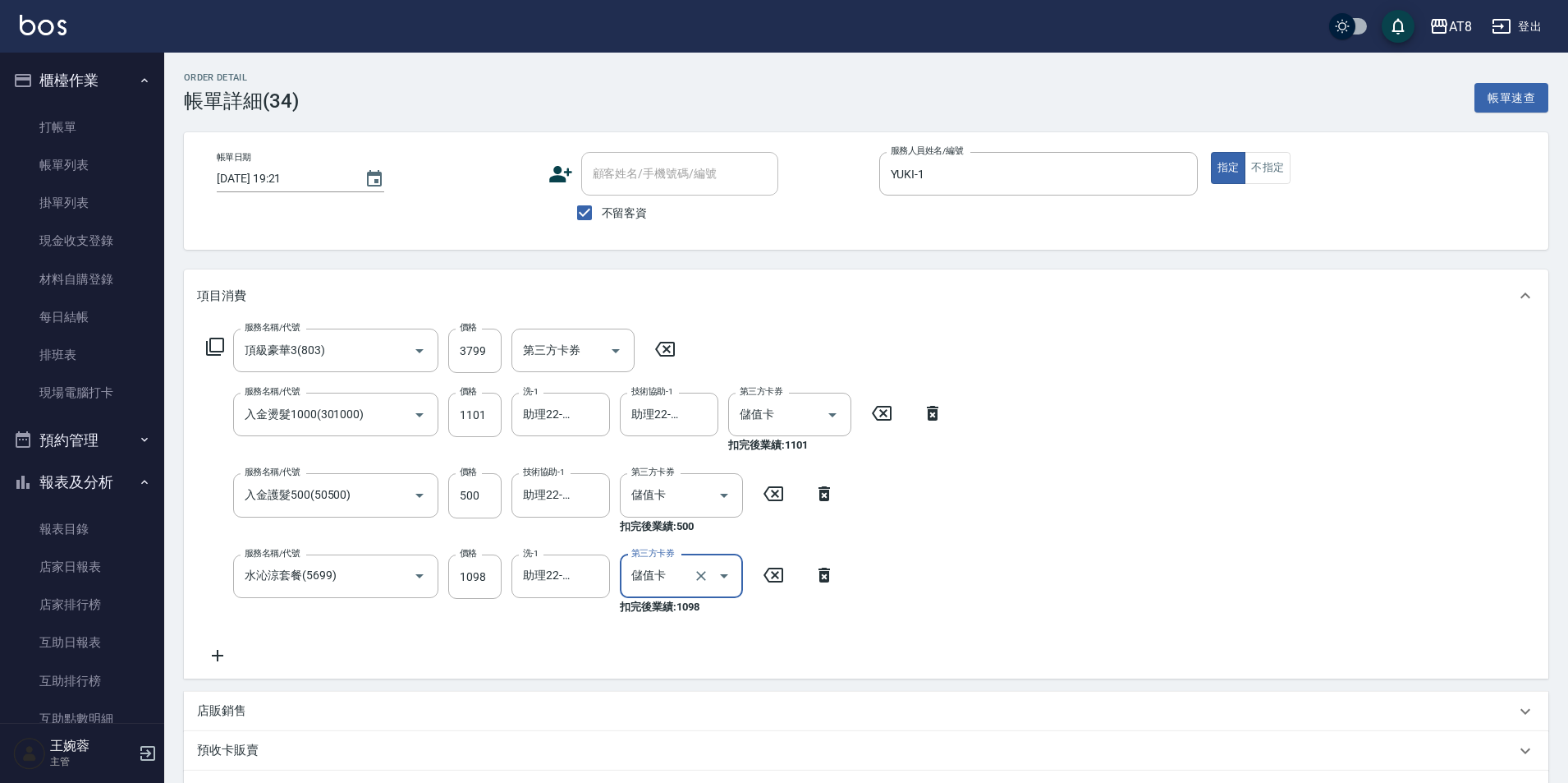
scroll to position [306, 0]
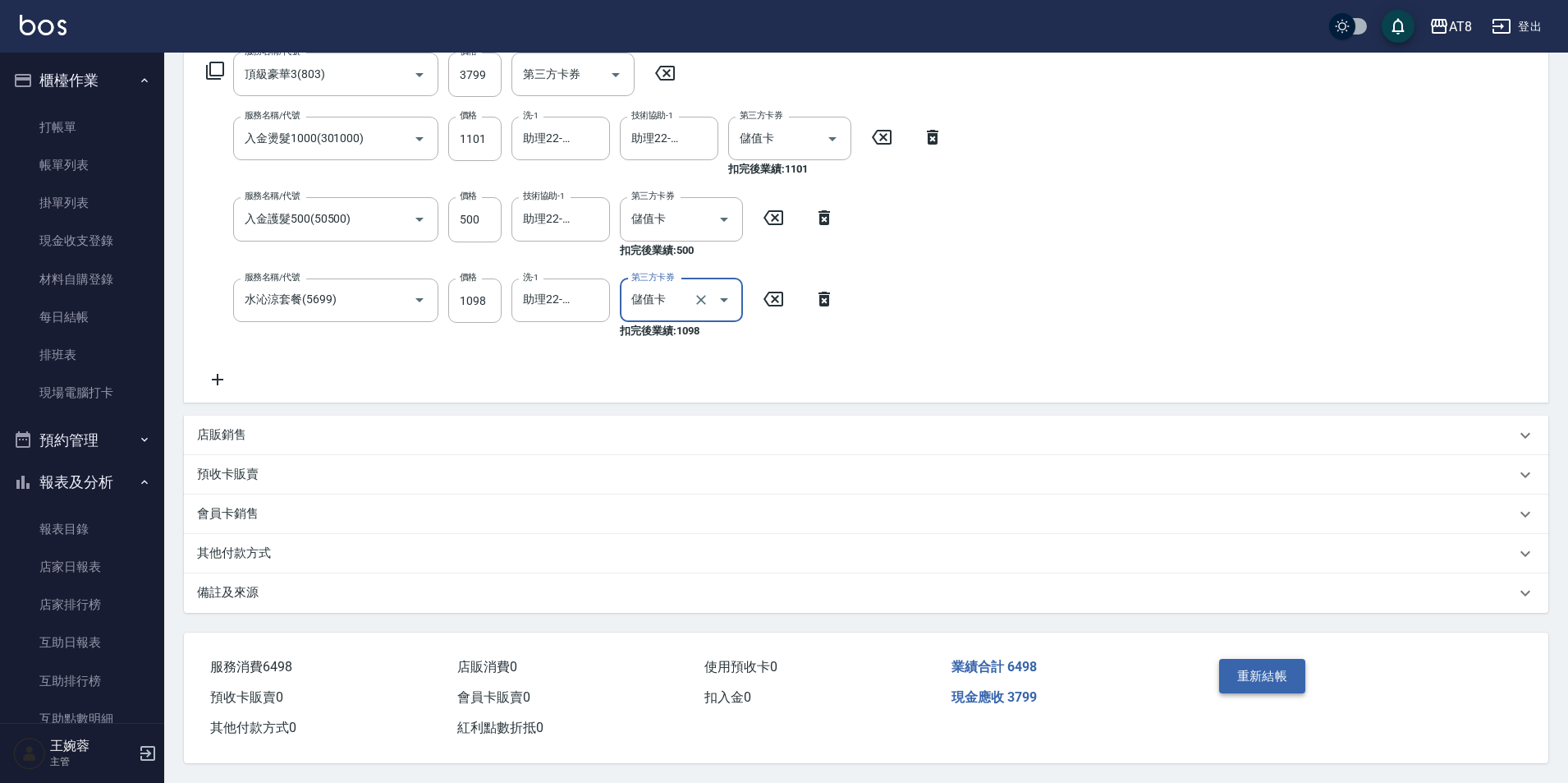
click at [1229, 673] on button "重新結帳" at bounding box center [1263, 676] width 87 height 35
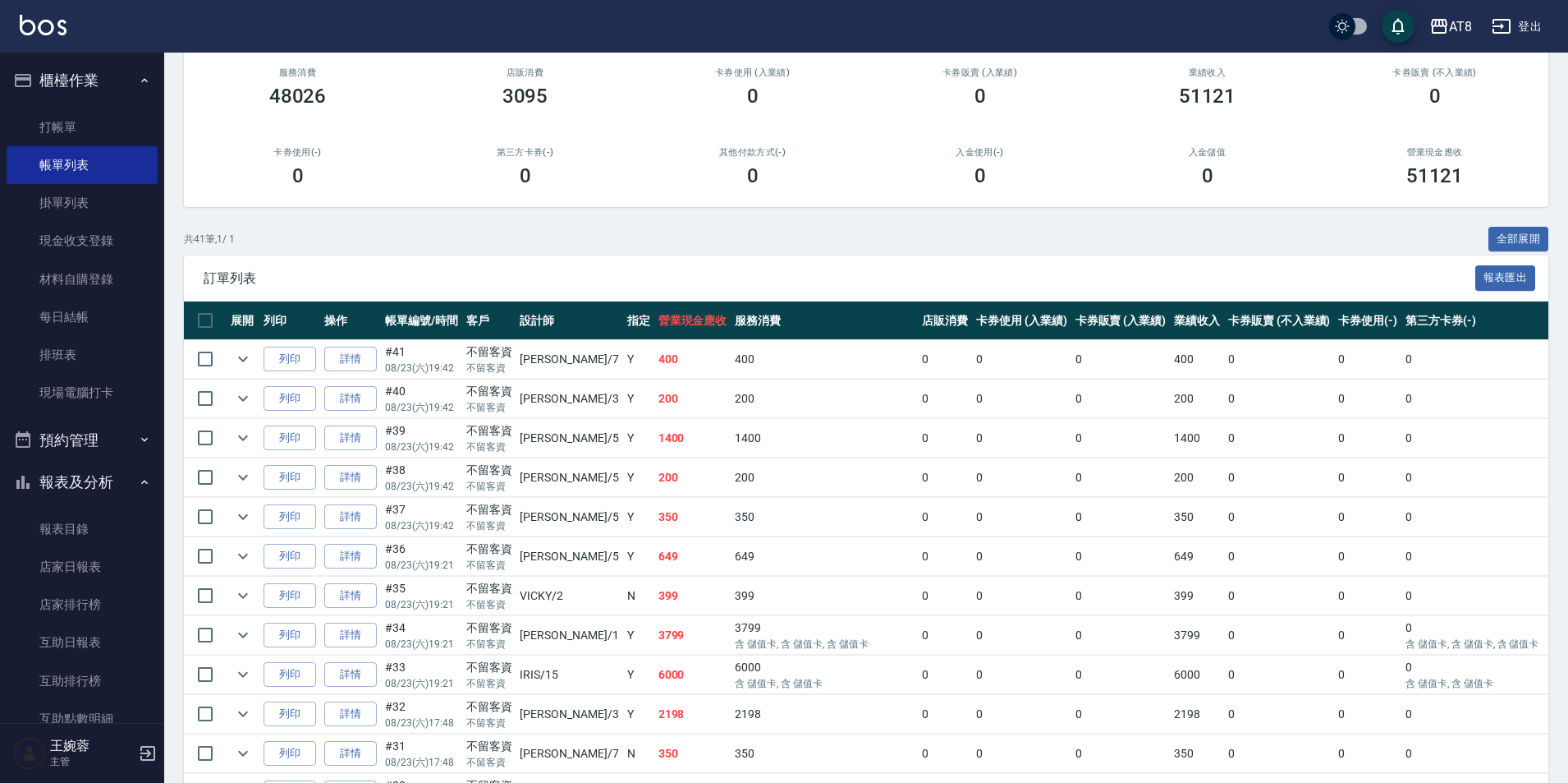
scroll to position [152, 0]
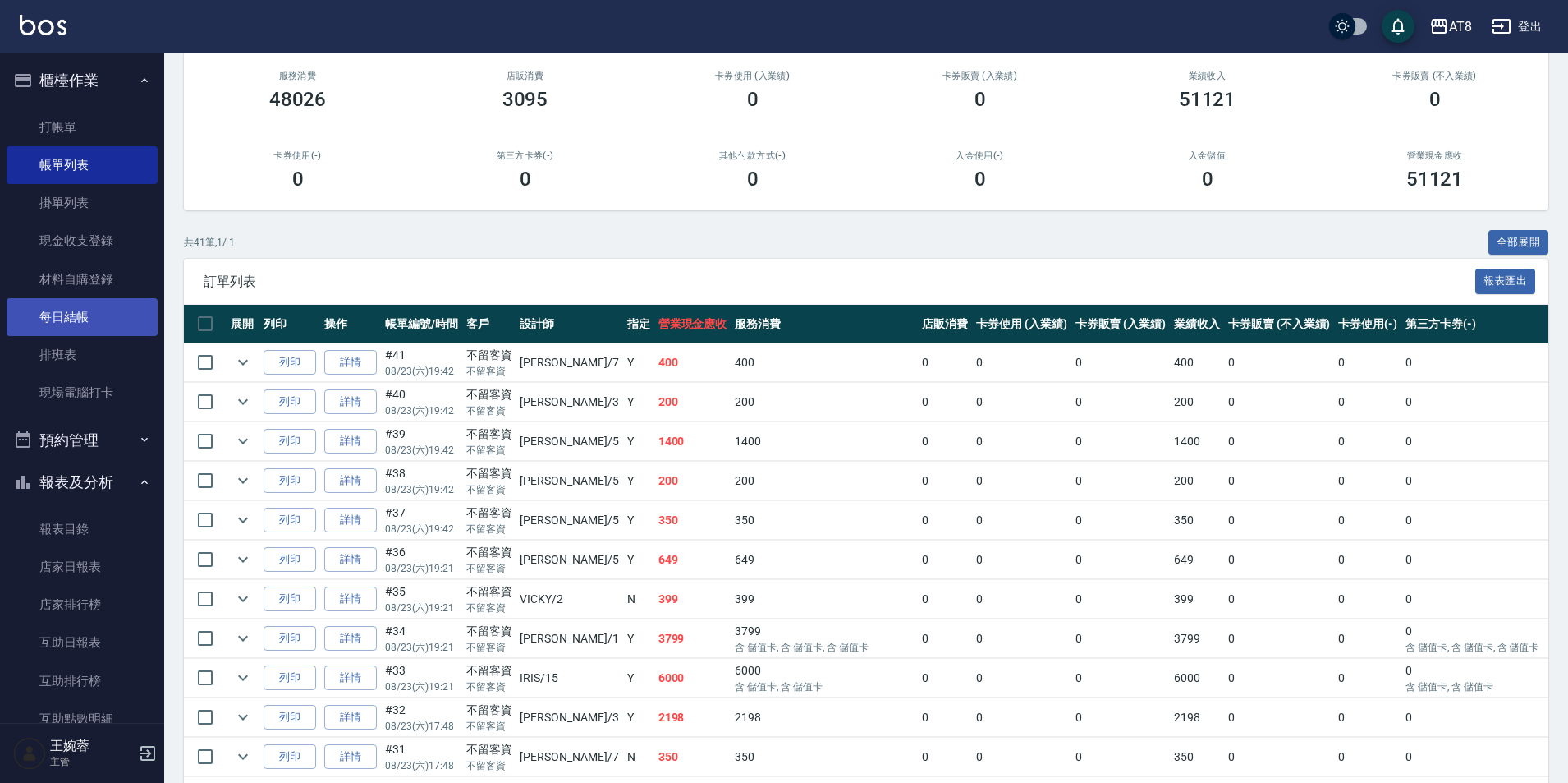
click at [55, 327] on link "每日結帳" at bounding box center [83, 317] width 151 height 38
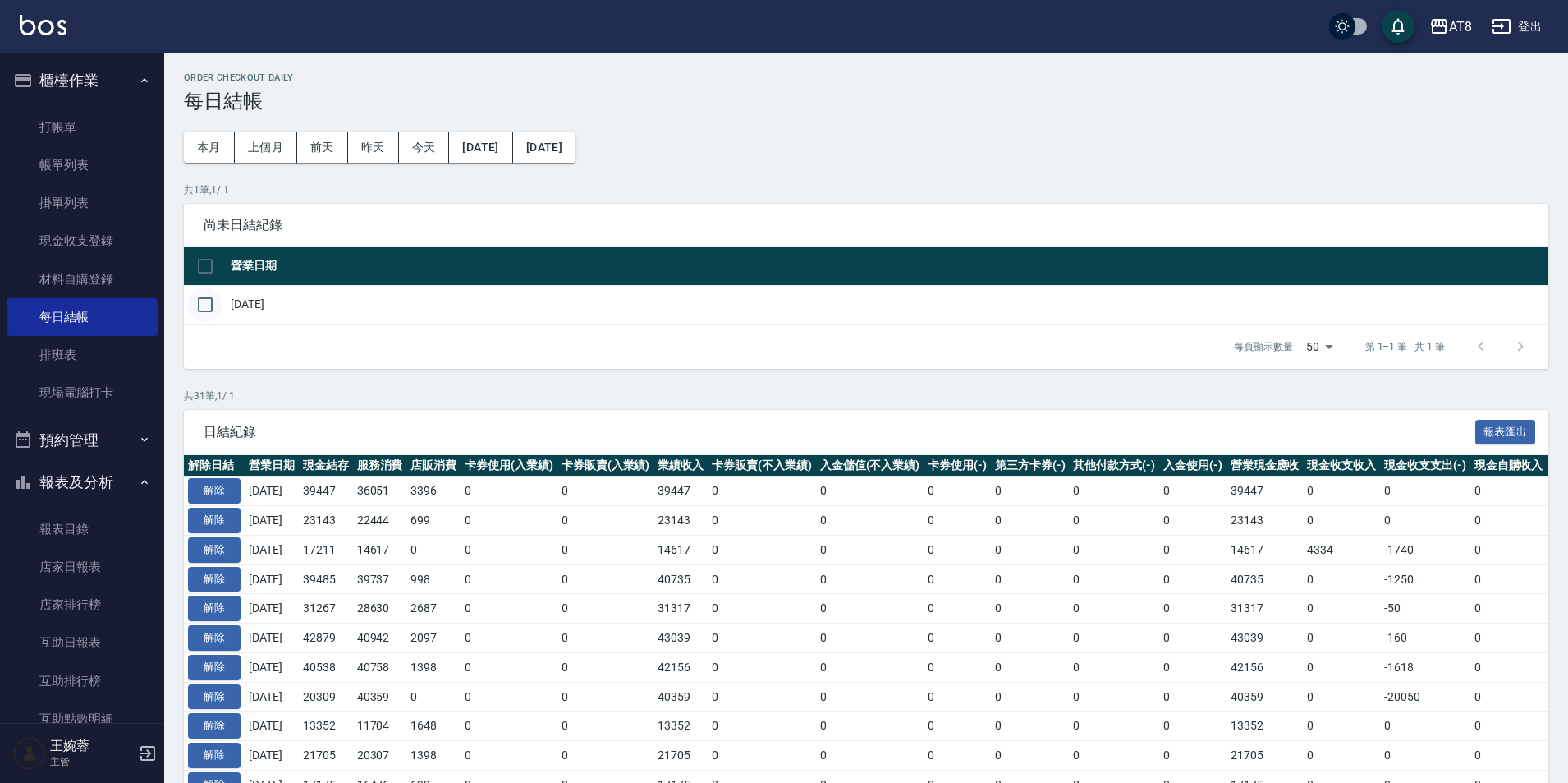
click at [211, 306] on input "checkbox" at bounding box center [206, 305] width 35 height 35
checkbox input "true"
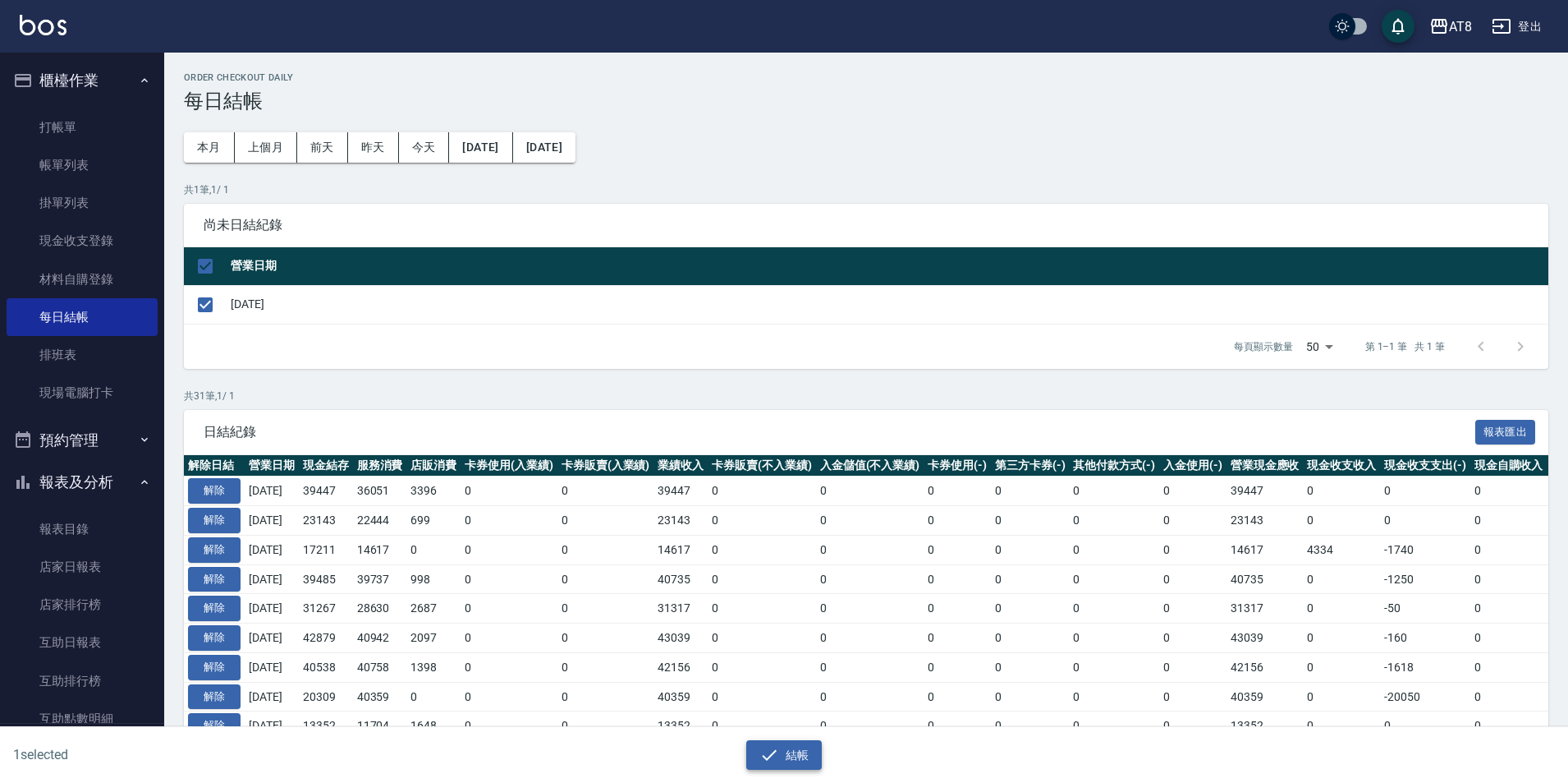
click at [762, 757] on icon "button" at bounding box center [769, 755] width 19 height 19
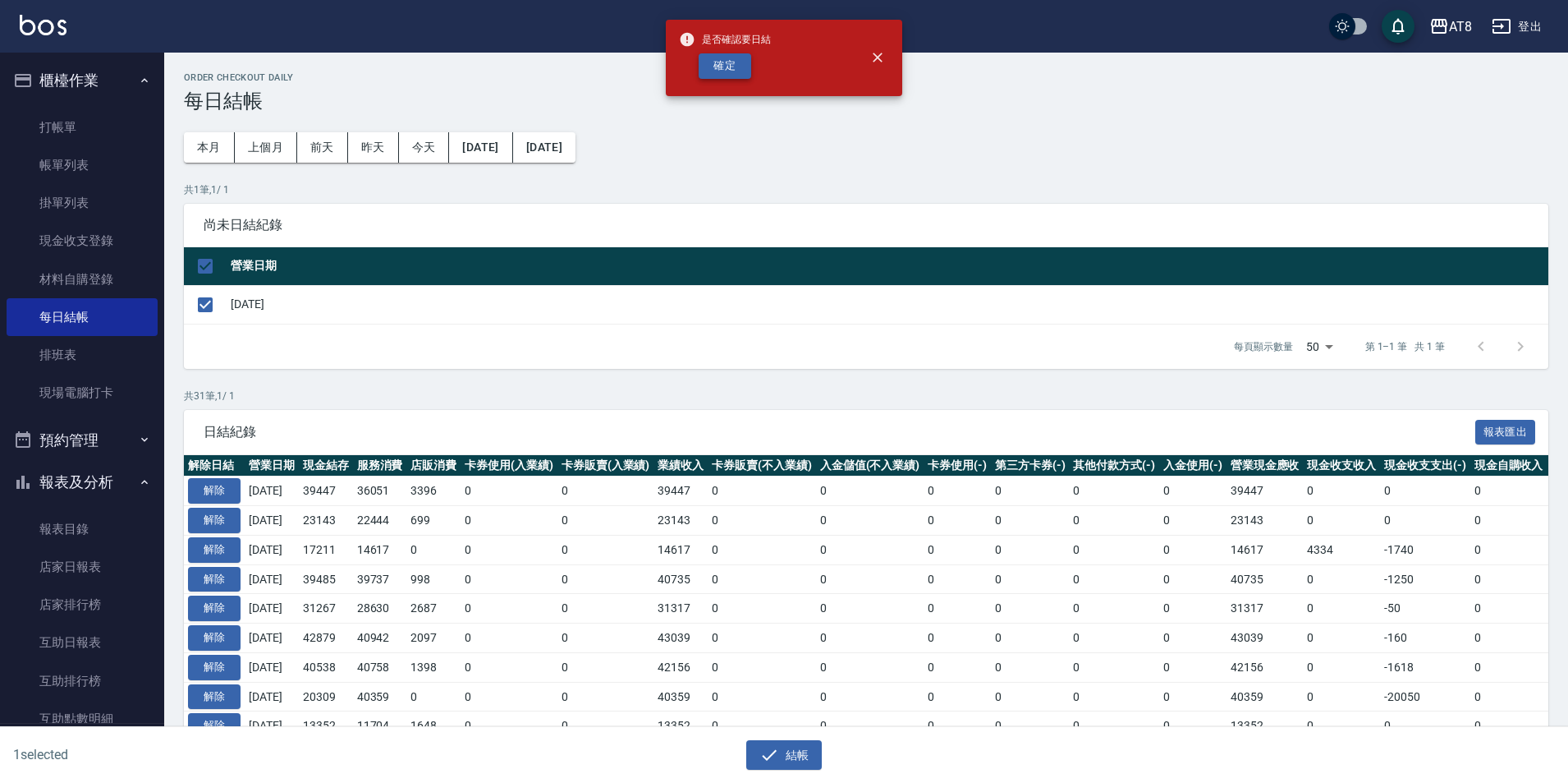
click at [728, 64] on button "確定" at bounding box center [725, 66] width 52 height 25
checkbox input "false"
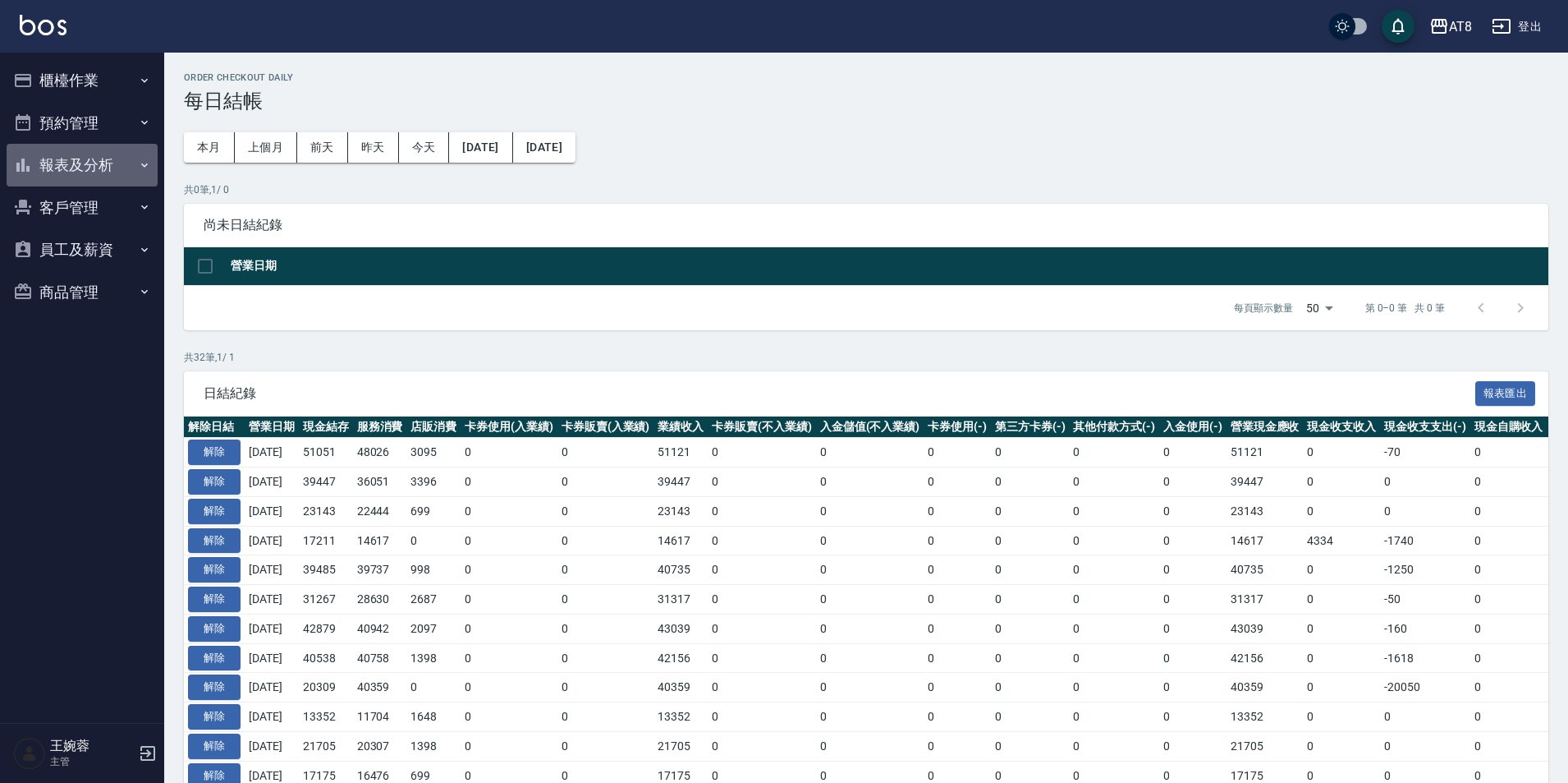
click at [78, 163] on button "報表及分析" at bounding box center [83, 165] width 151 height 43
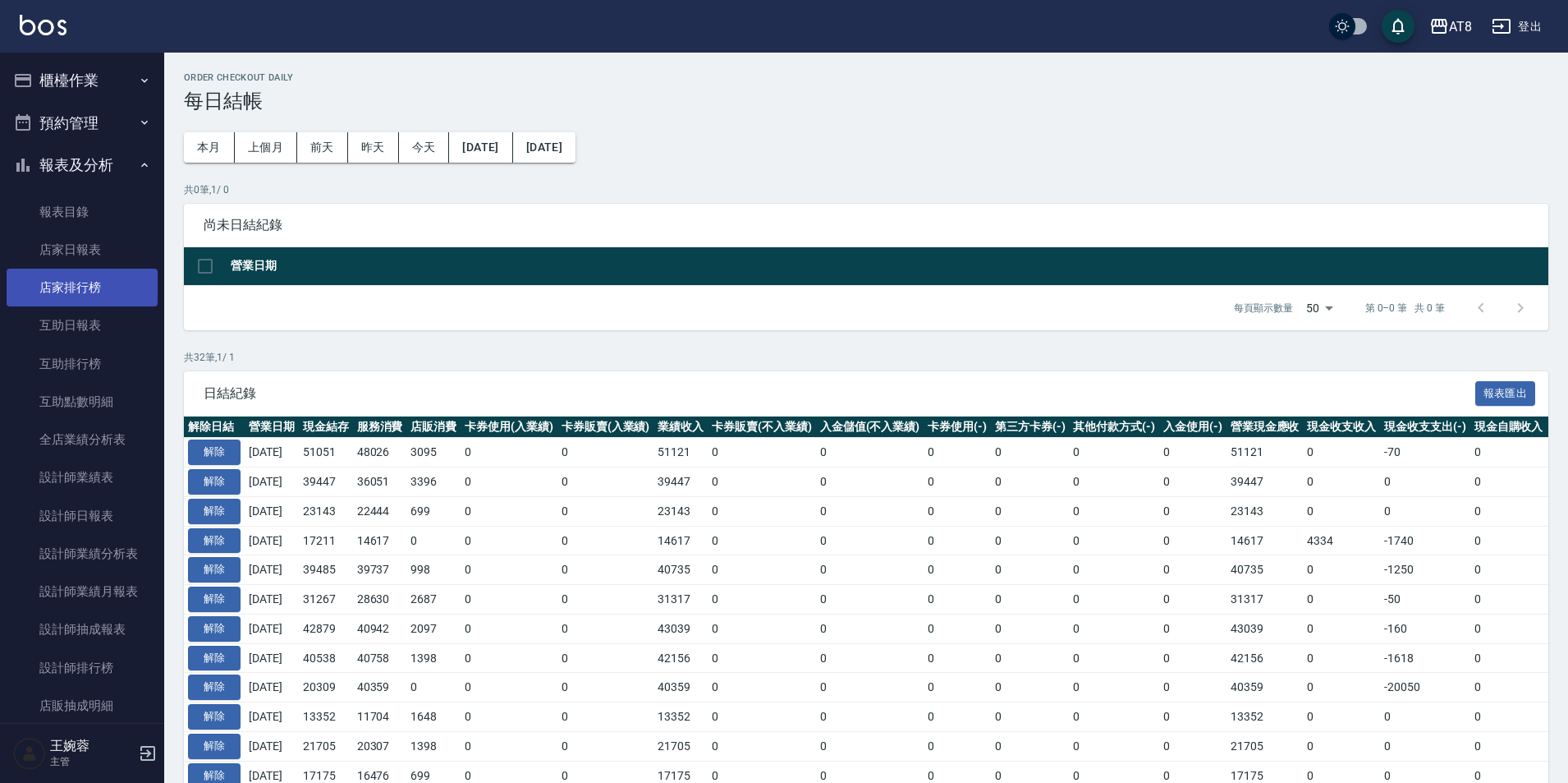
click at [63, 272] on link "店家排行榜" at bounding box center [83, 287] width 151 height 38
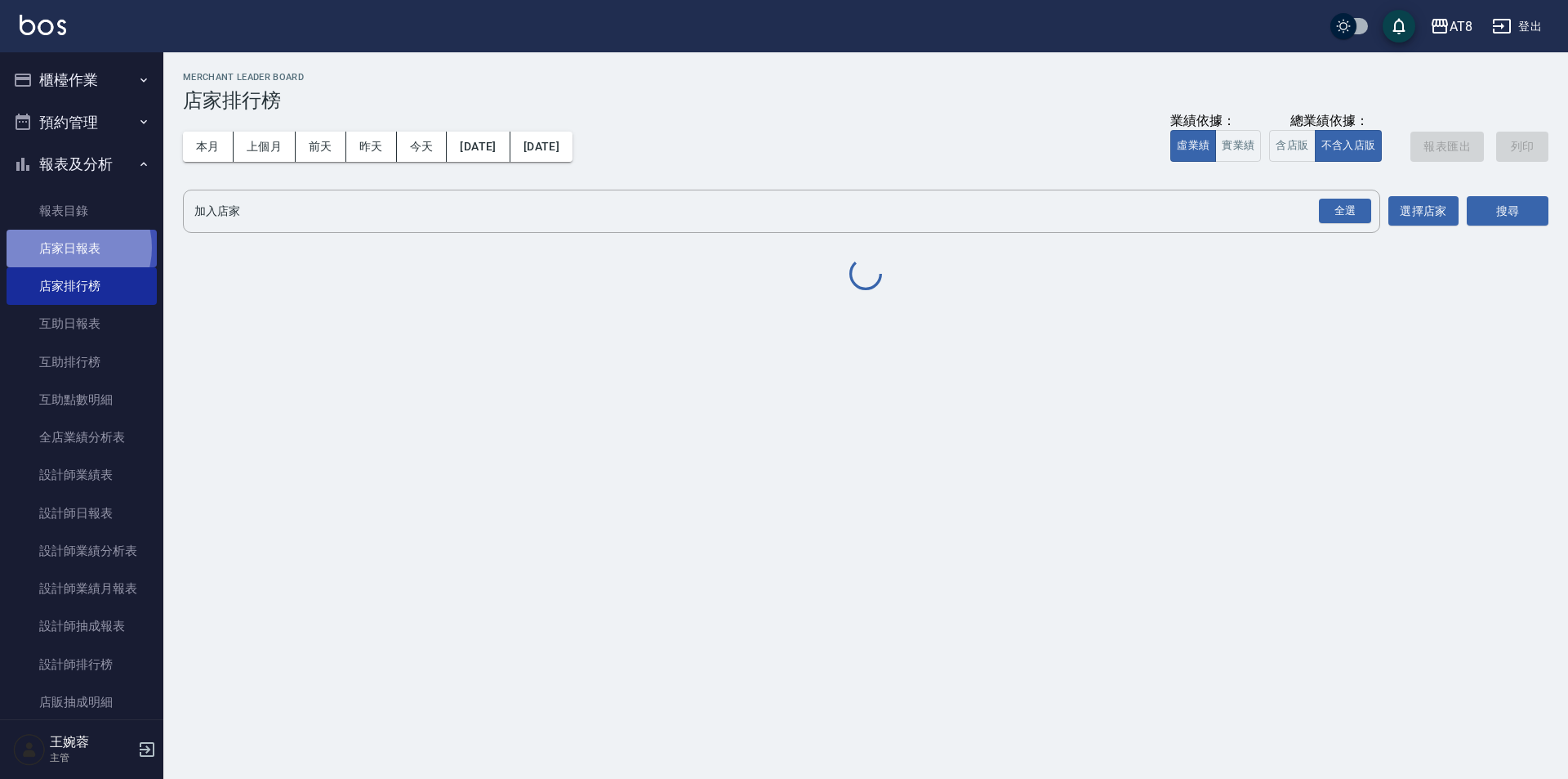
click at [69, 247] on link "店家日報表" at bounding box center [82, 248] width 151 height 38
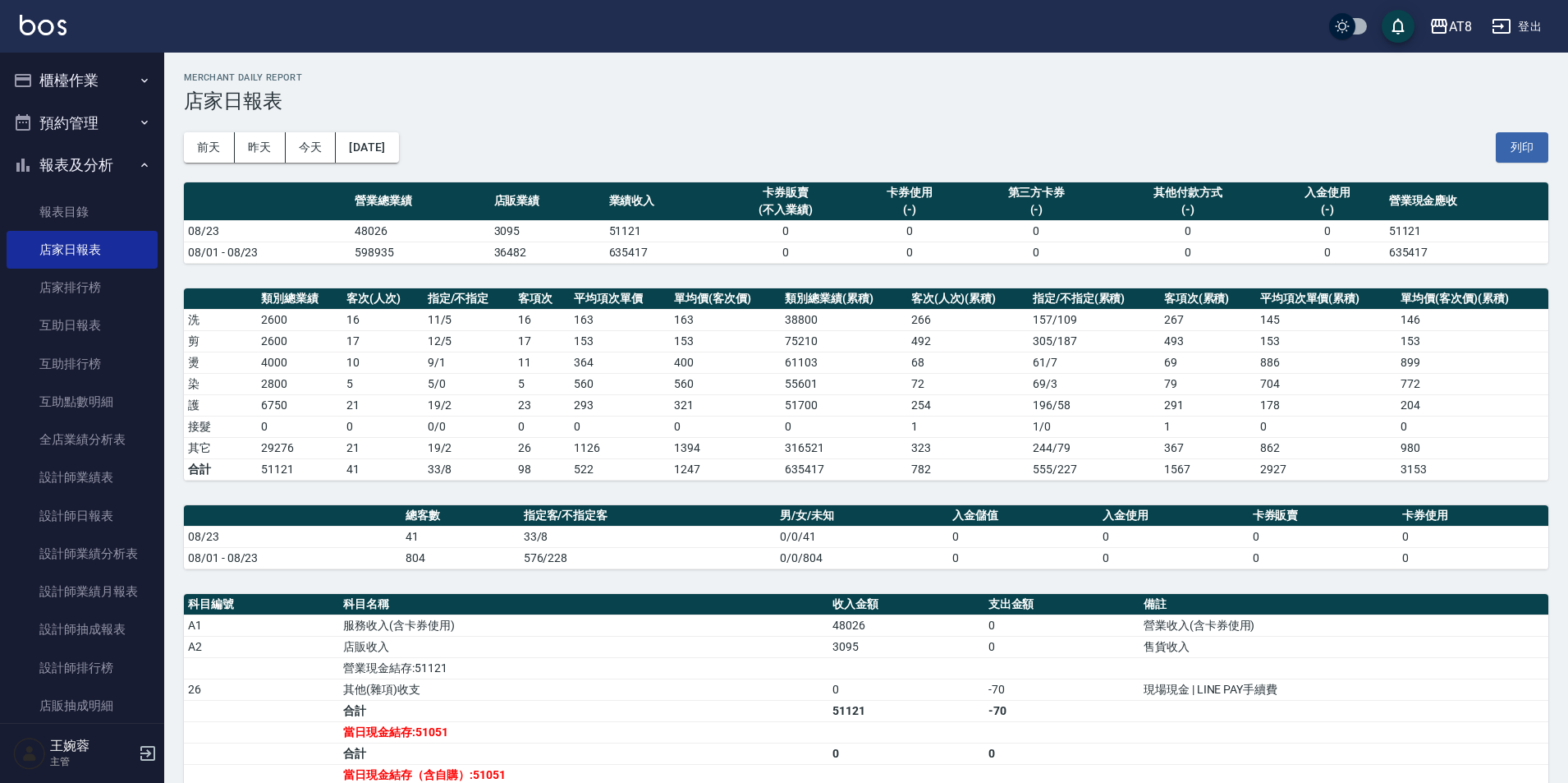
click at [62, 167] on button "報表及分析" at bounding box center [83, 165] width 151 height 43
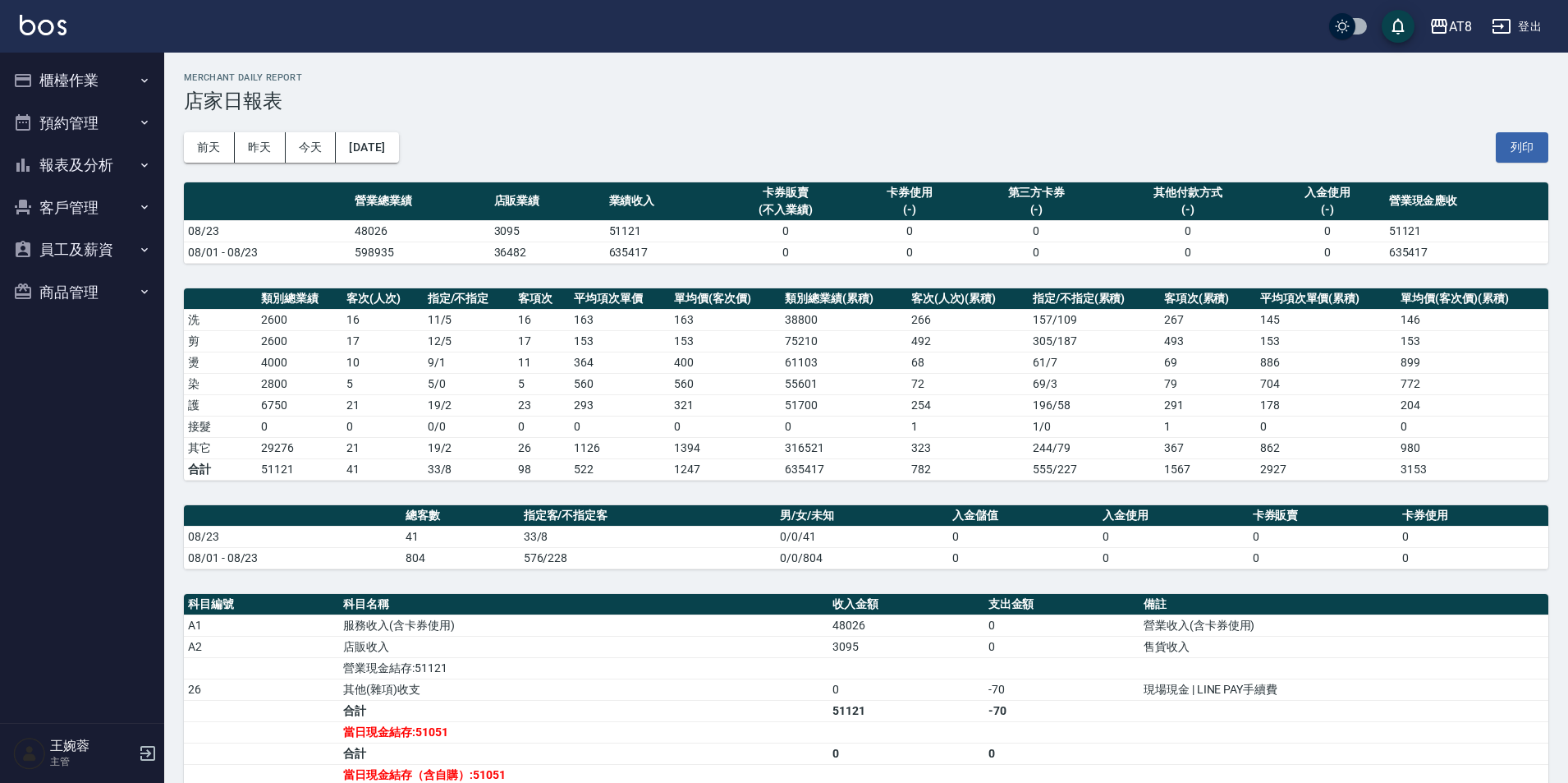
click at [87, 79] on button "櫃檯作業" at bounding box center [83, 81] width 151 height 43
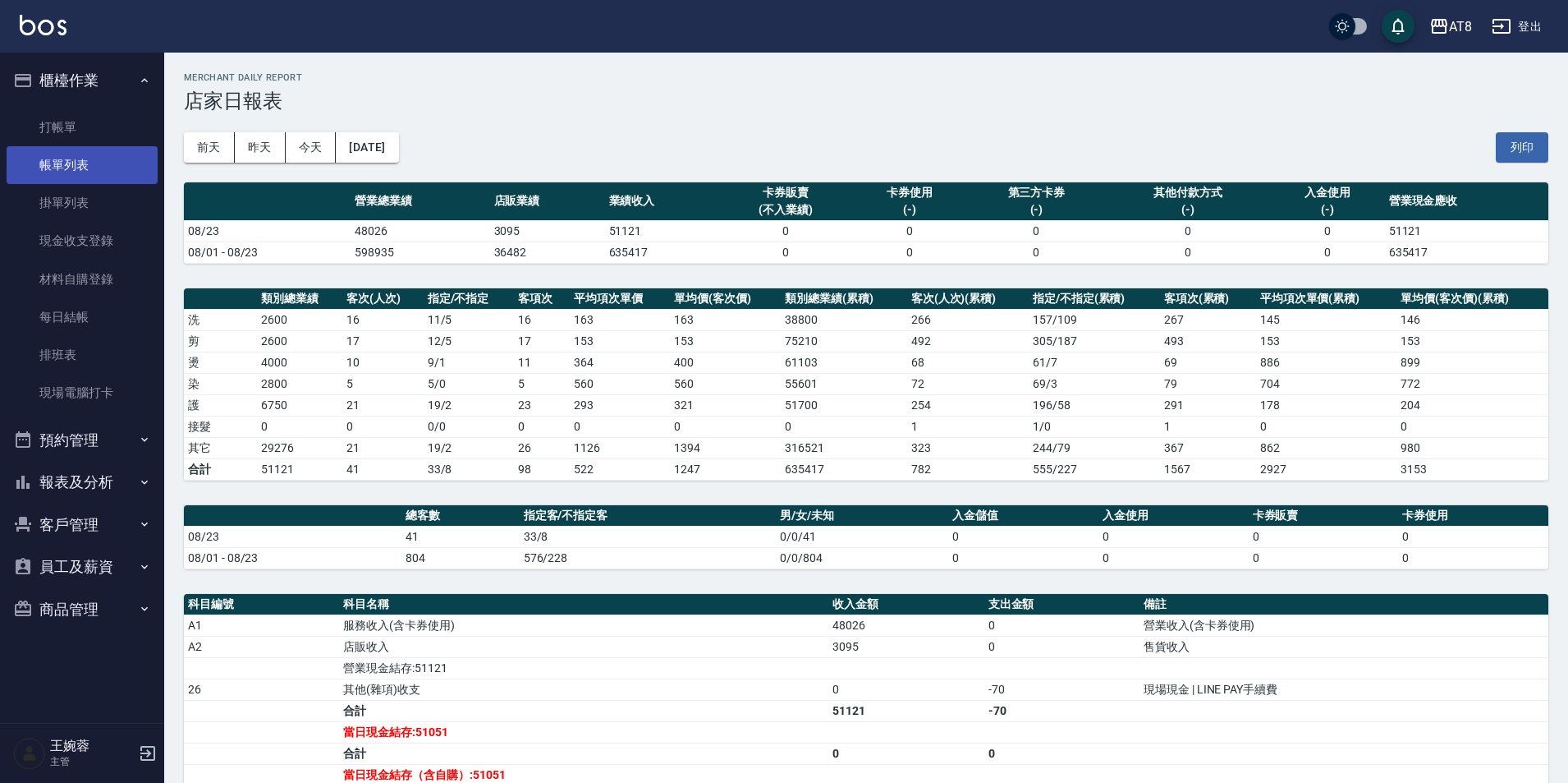
click at [96, 166] on link "帳單列表" at bounding box center [83, 165] width 151 height 38
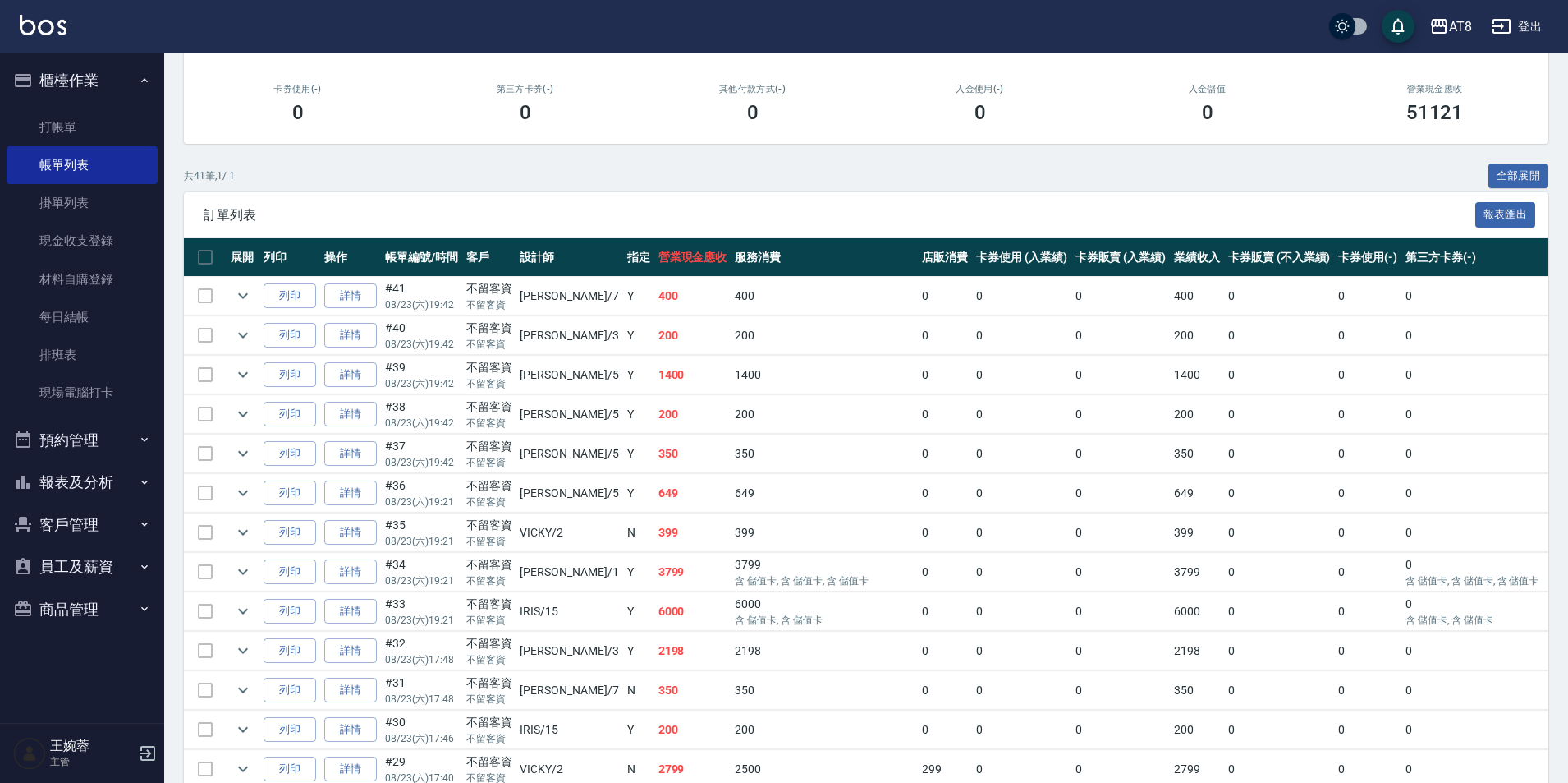
scroll to position [222, 0]
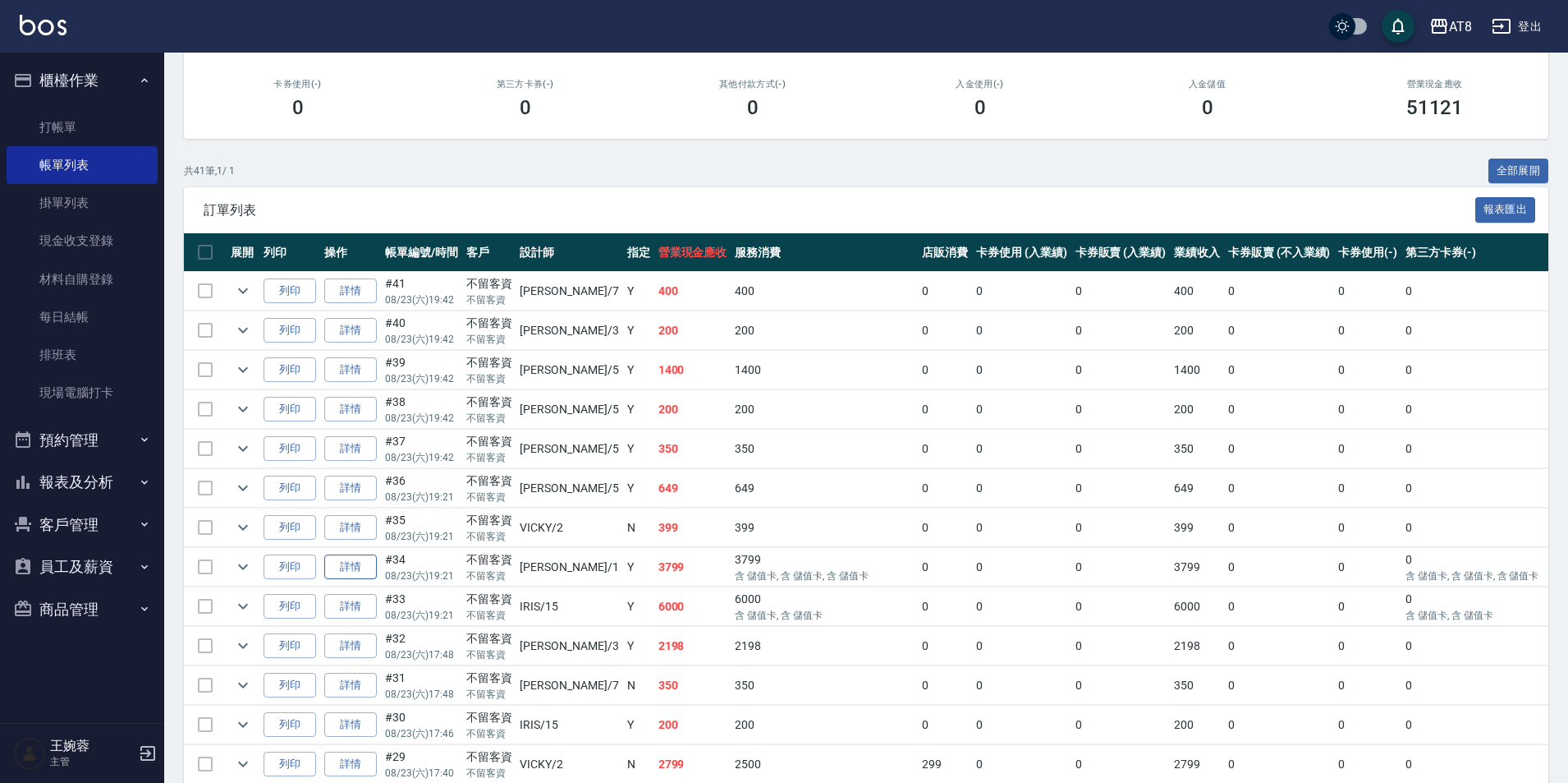
click at [367, 580] on link "詳情" at bounding box center [350, 567] width 52 height 25
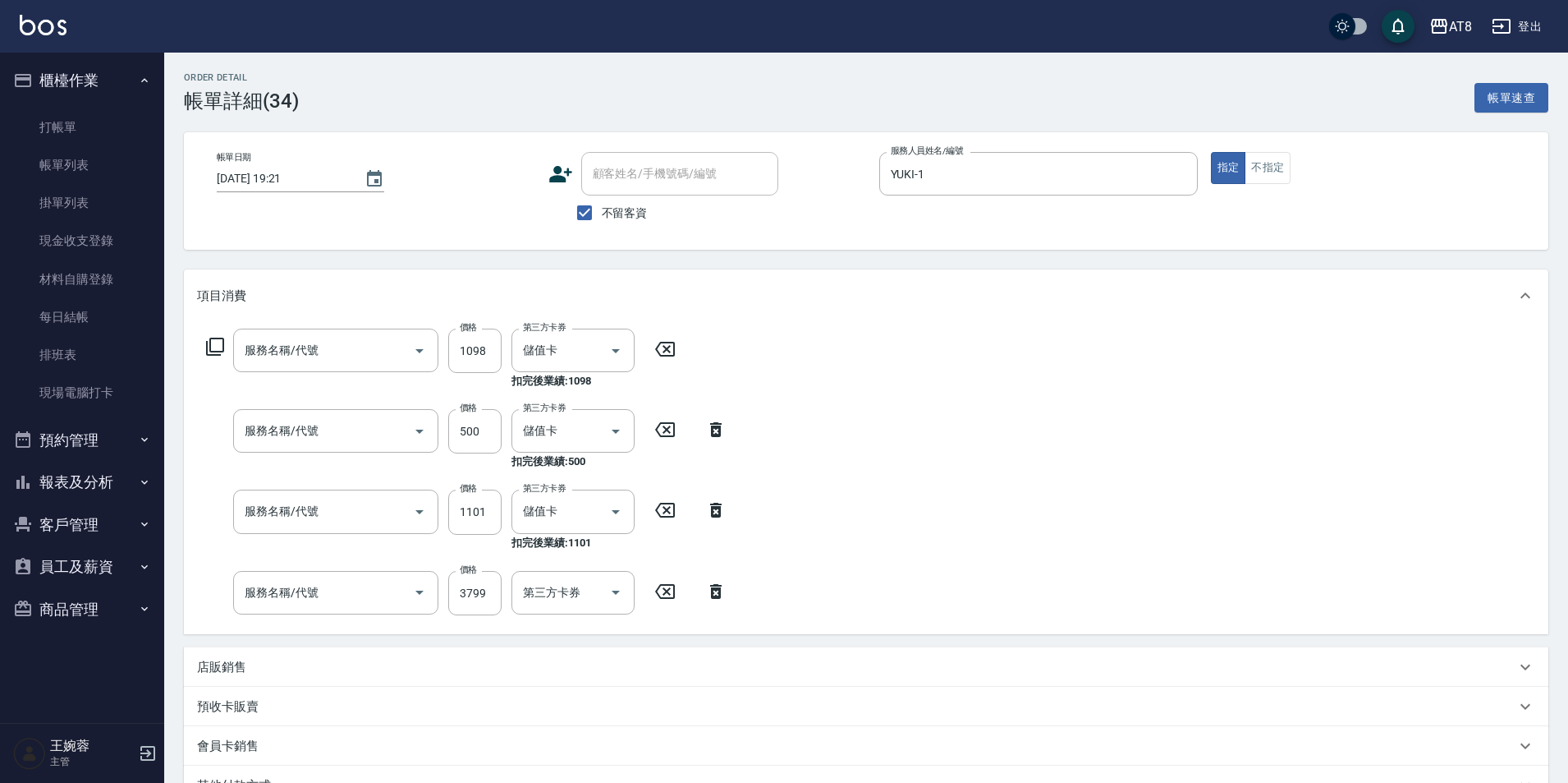
type input "[DATE] 19:21"
checkbox input "true"
type input "YUKI-1"
type input "水沁涼套餐(5699)"
type input "入金護髮500(50500)"
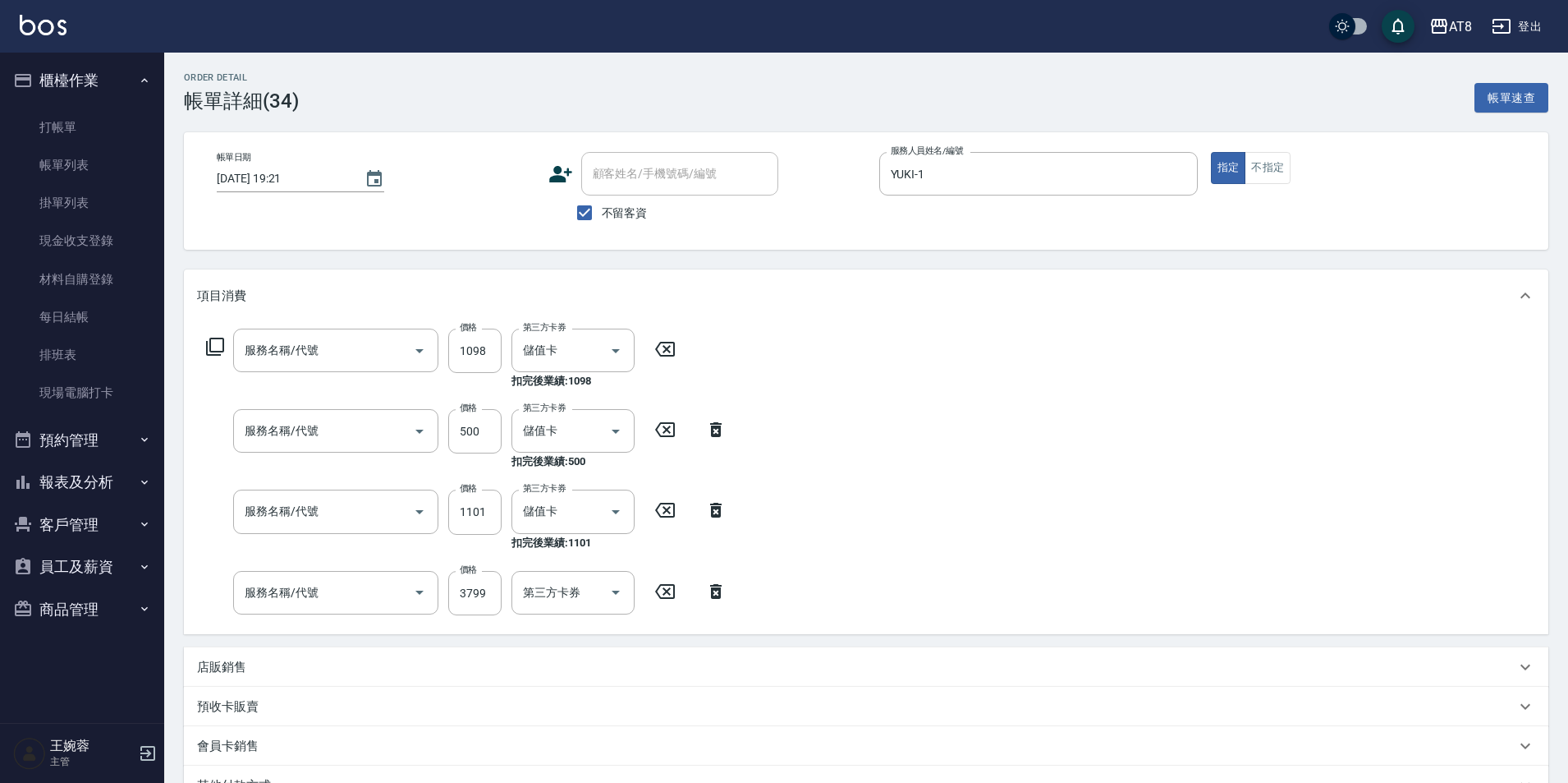
type input "入金燙髮1000(301000)"
type input "頂級豪華3(803)"
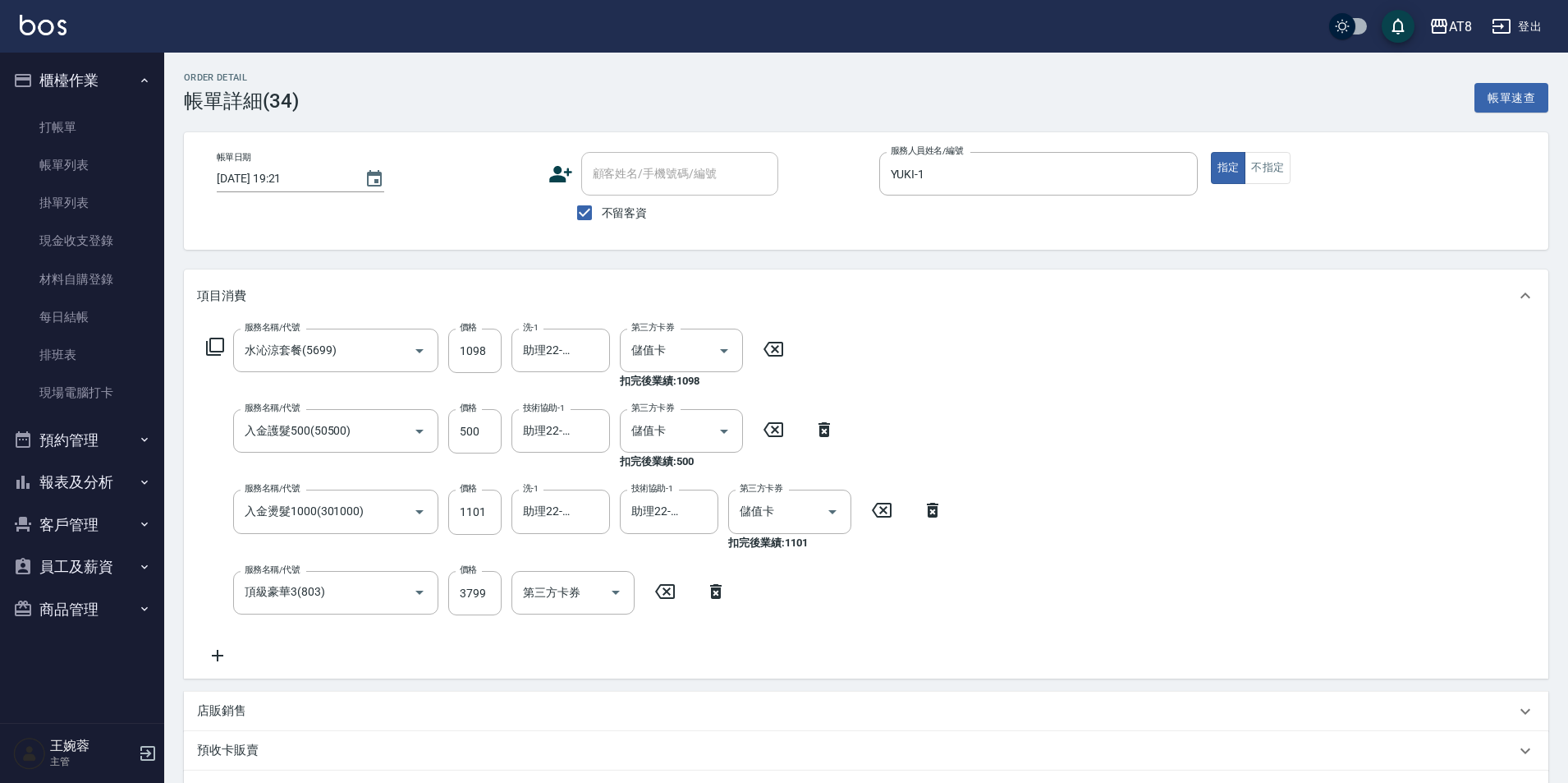
click at [719, 596] on icon at bounding box center [716, 591] width 12 height 15
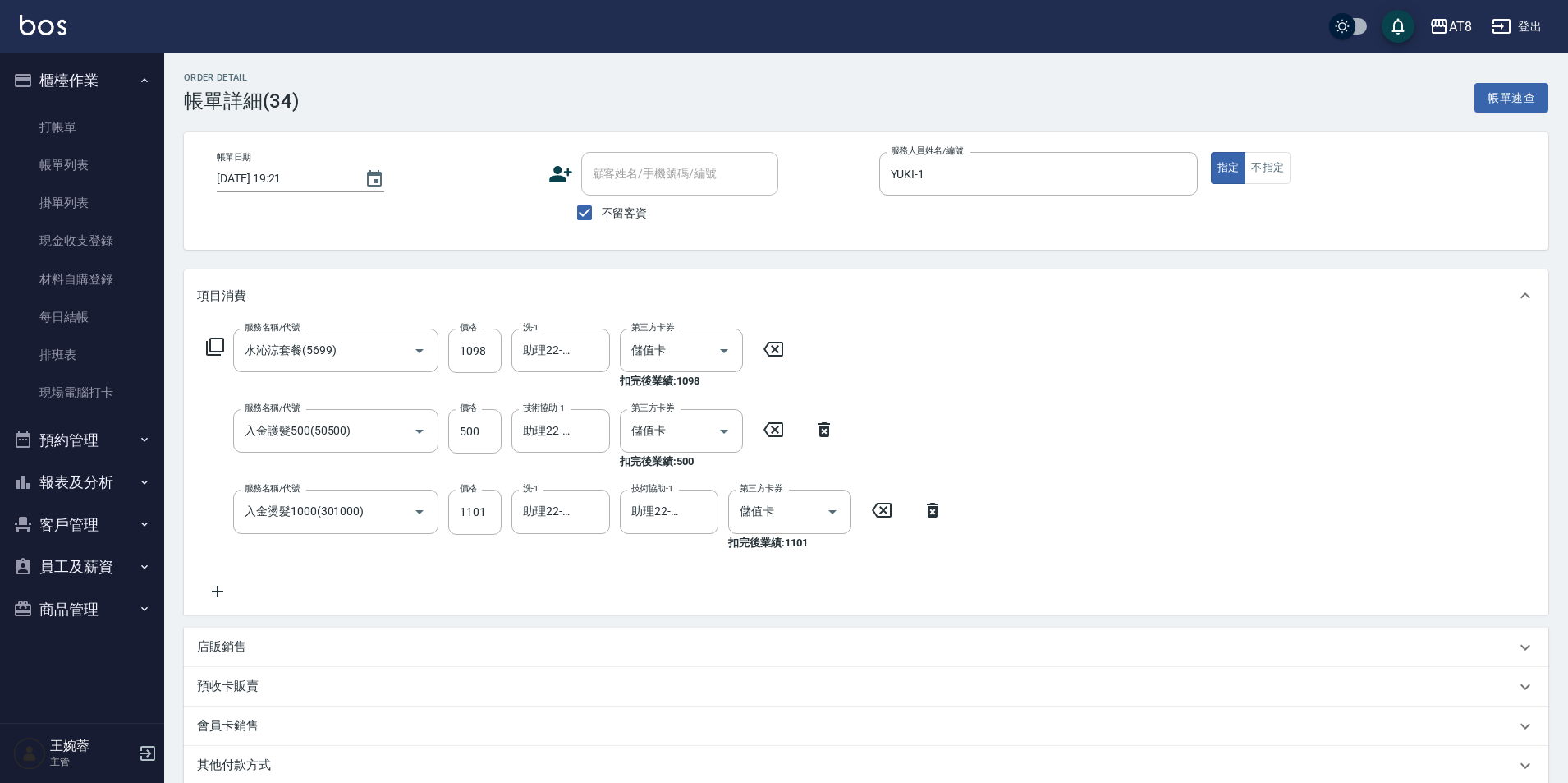
click at [218, 601] on icon at bounding box center [217, 592] width 41 height 19
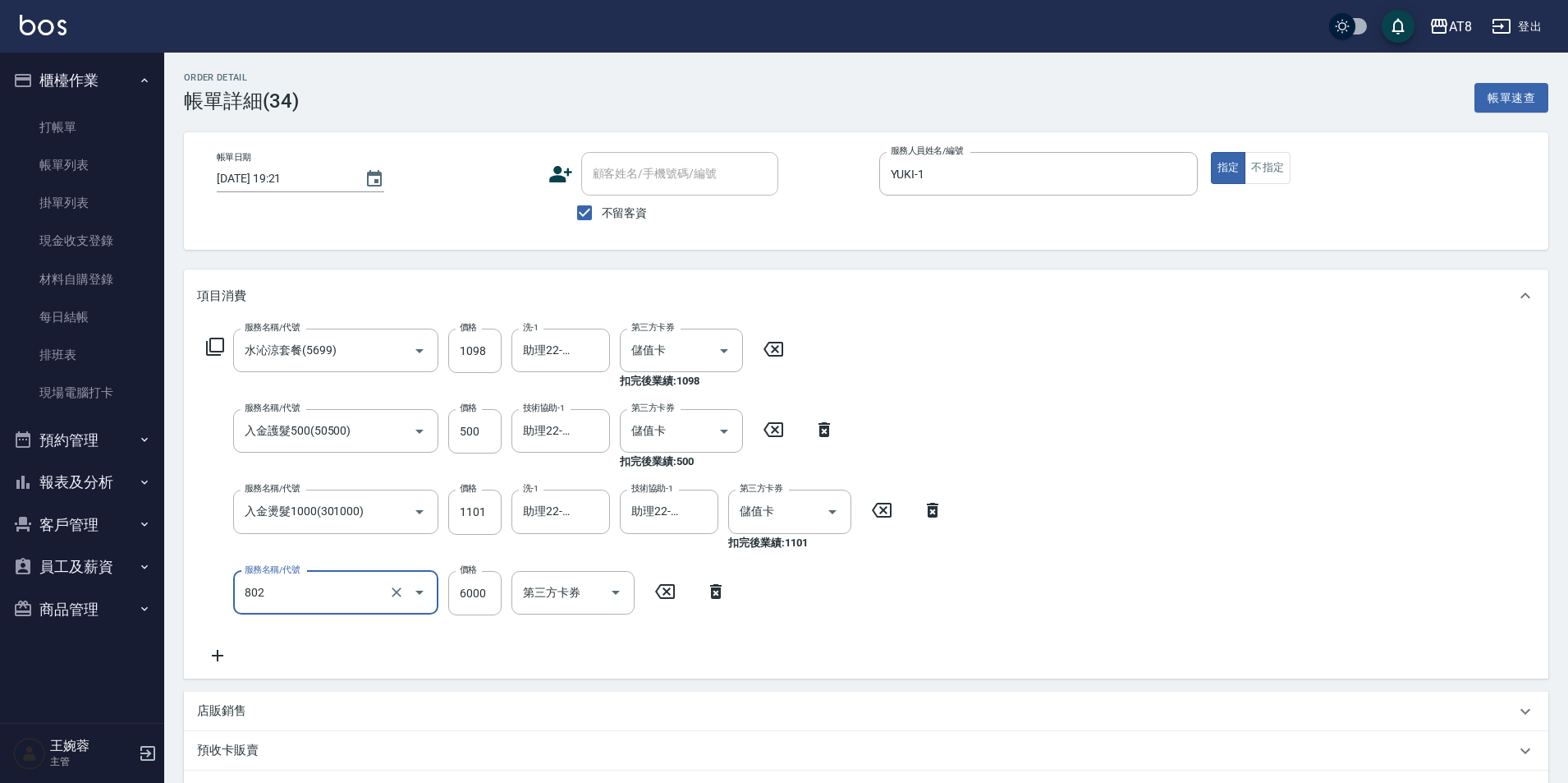
type input "頂級豪華2(802)"
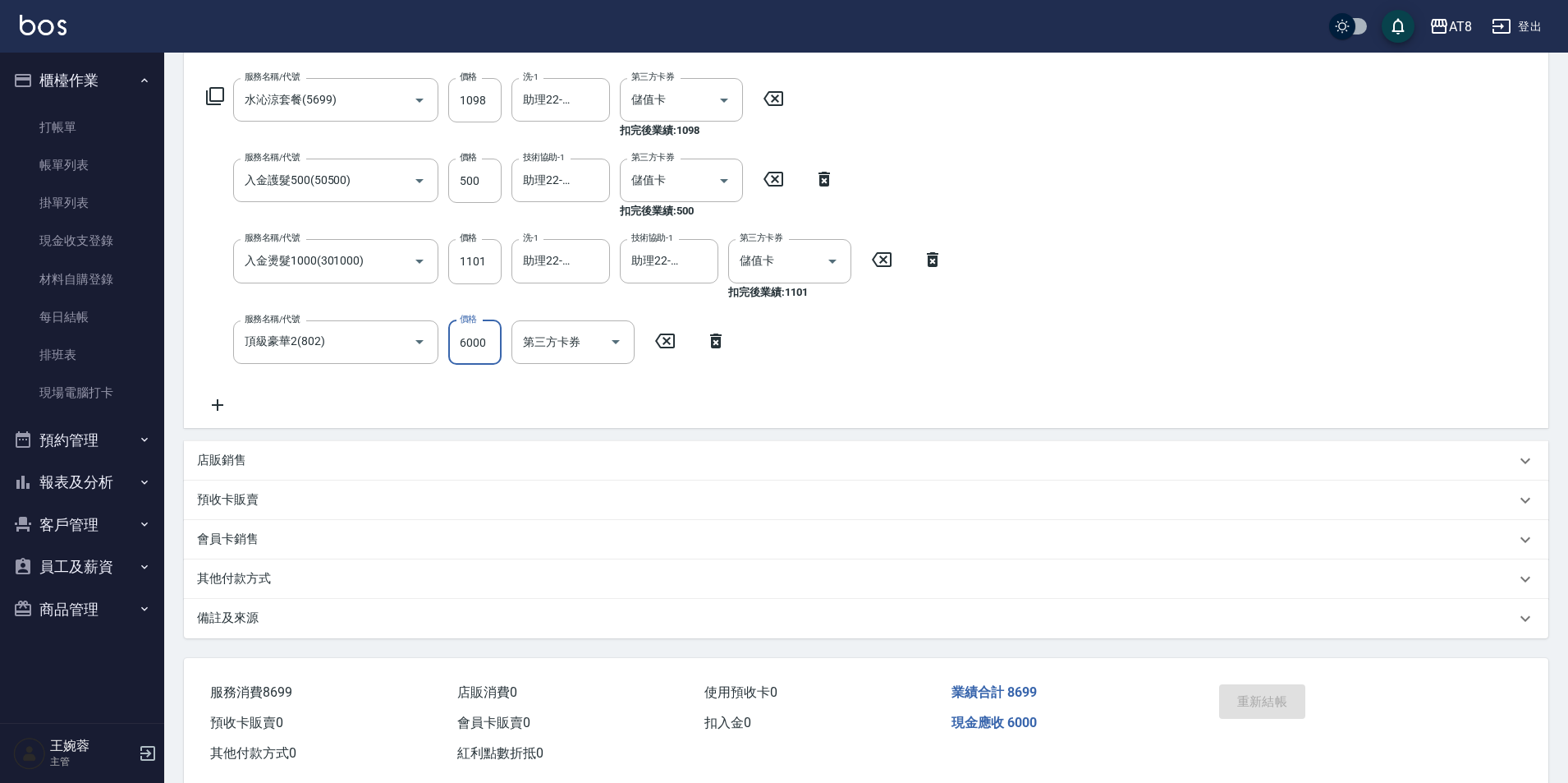
scroll to position [306, 0]
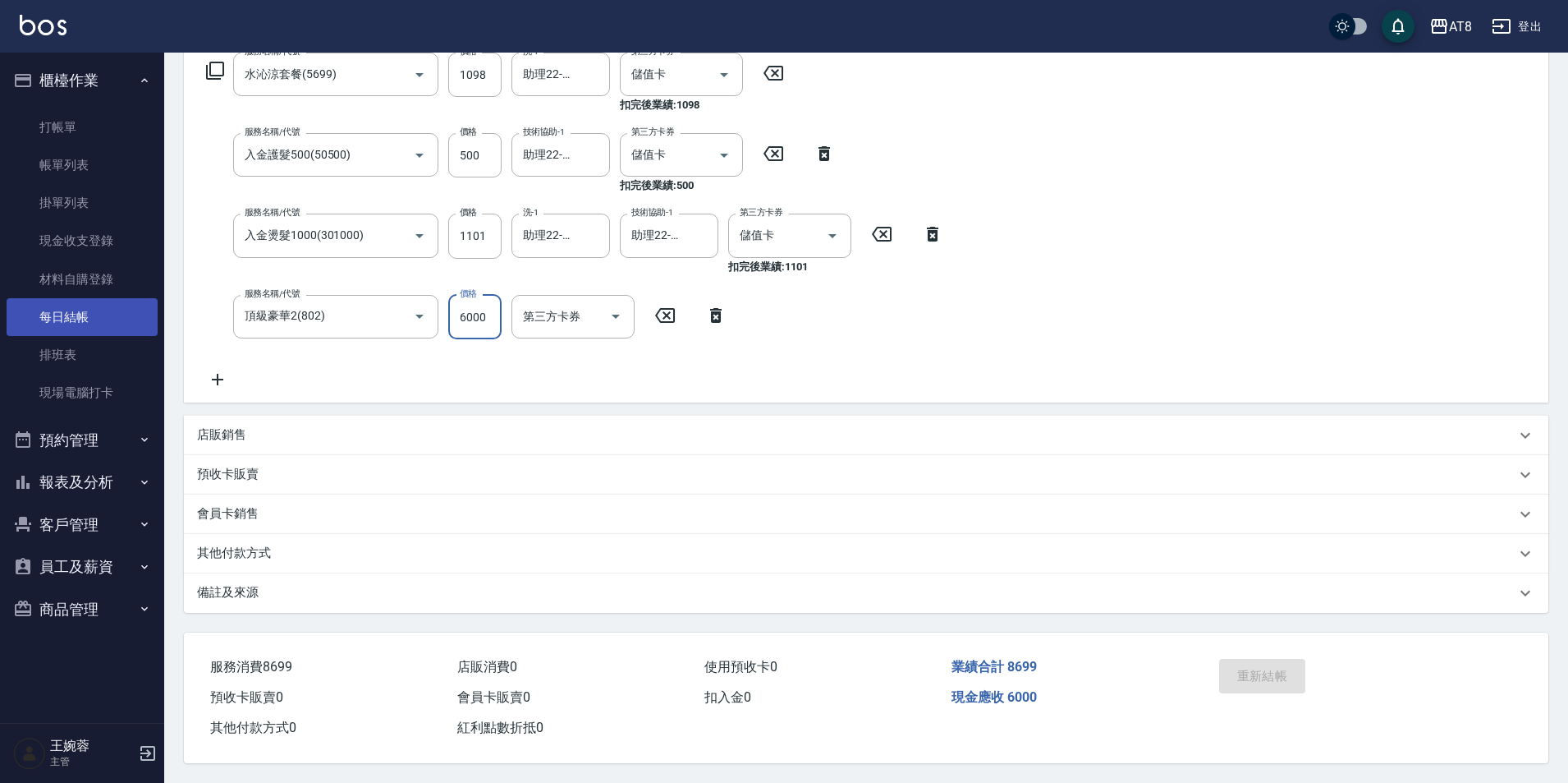
click at [86, 322] on link "每日結帳" at bounding box center [83, 317] width 151 height 38
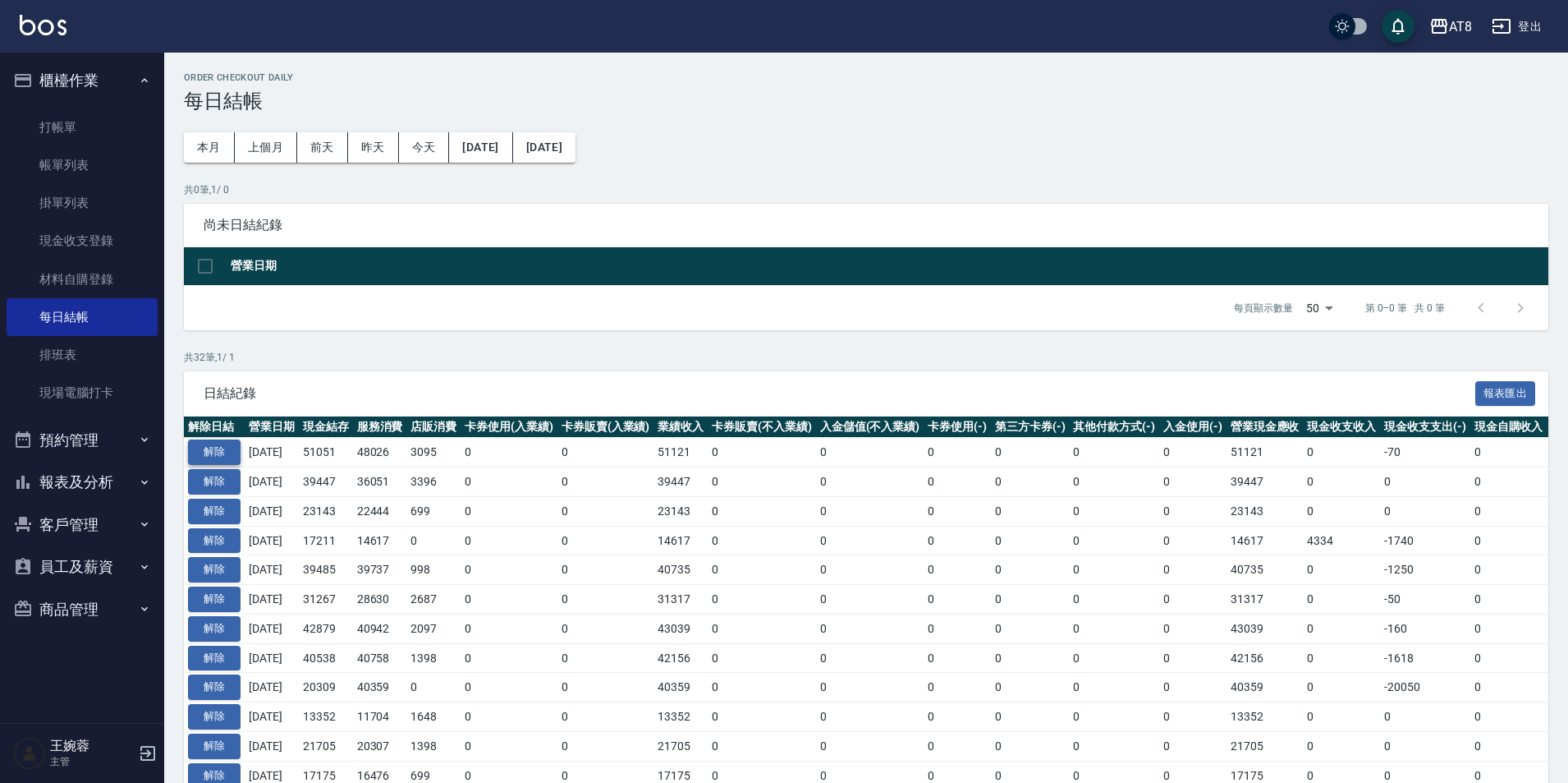
click at [219, 465] on button "解除" at bounding box center [215, 452] width 52 height 25
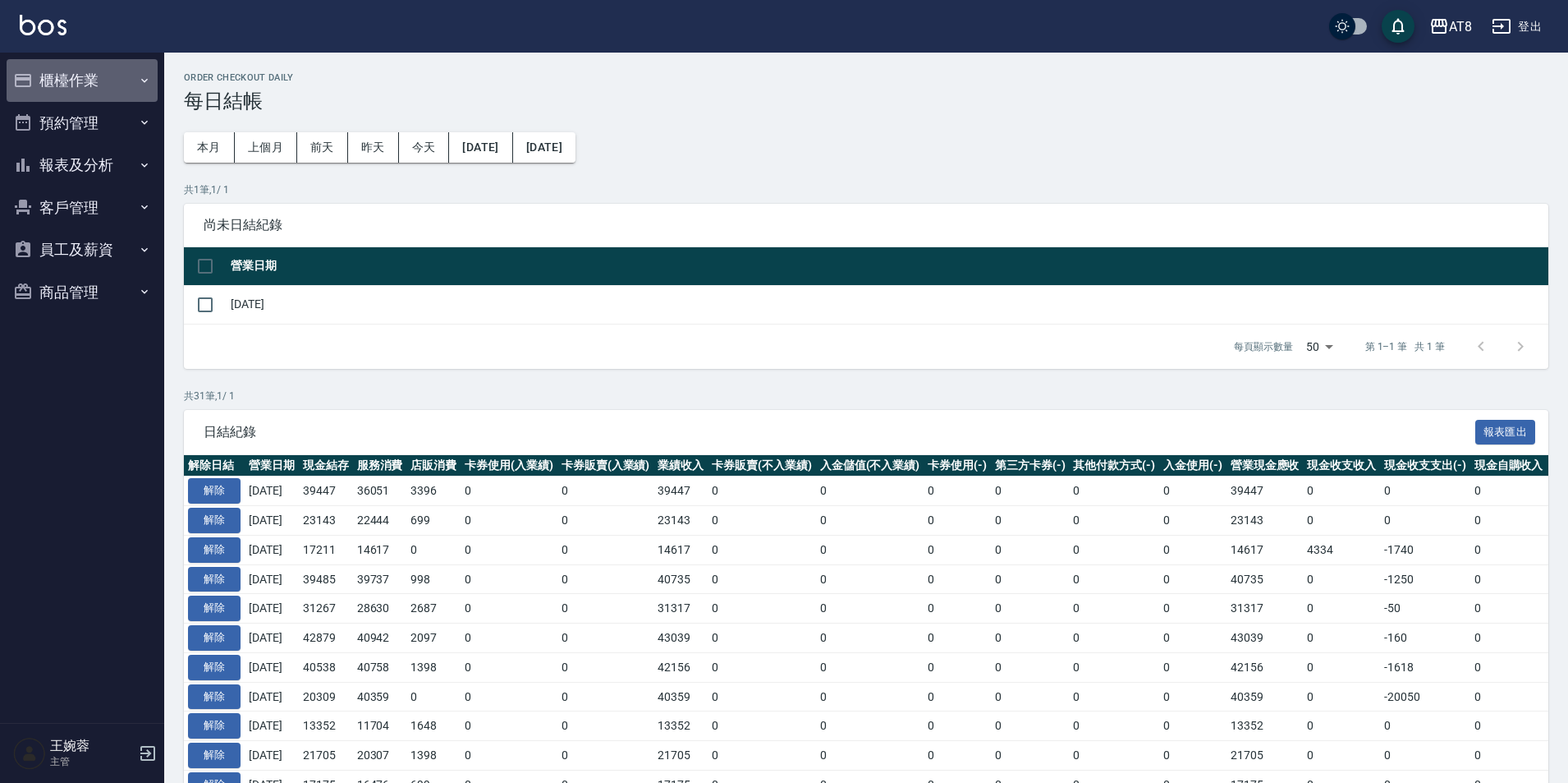
click at [70, 91] on button "櫃檯作業" at bounding box center [83, 81] width 151 height 43
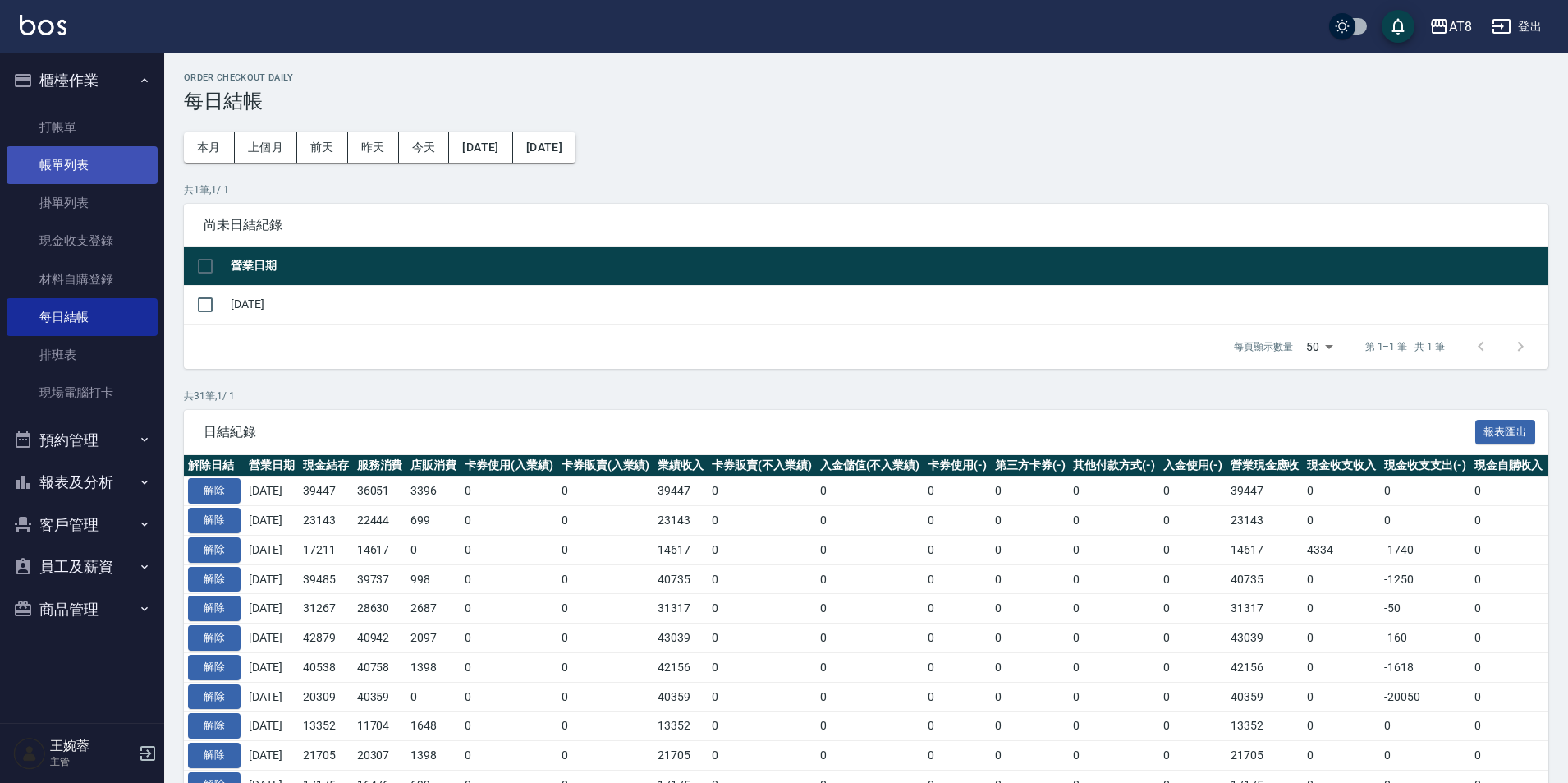
click at [78, 158] on link "帳單列表" at bounding box center [83, 165] width 151 height 38
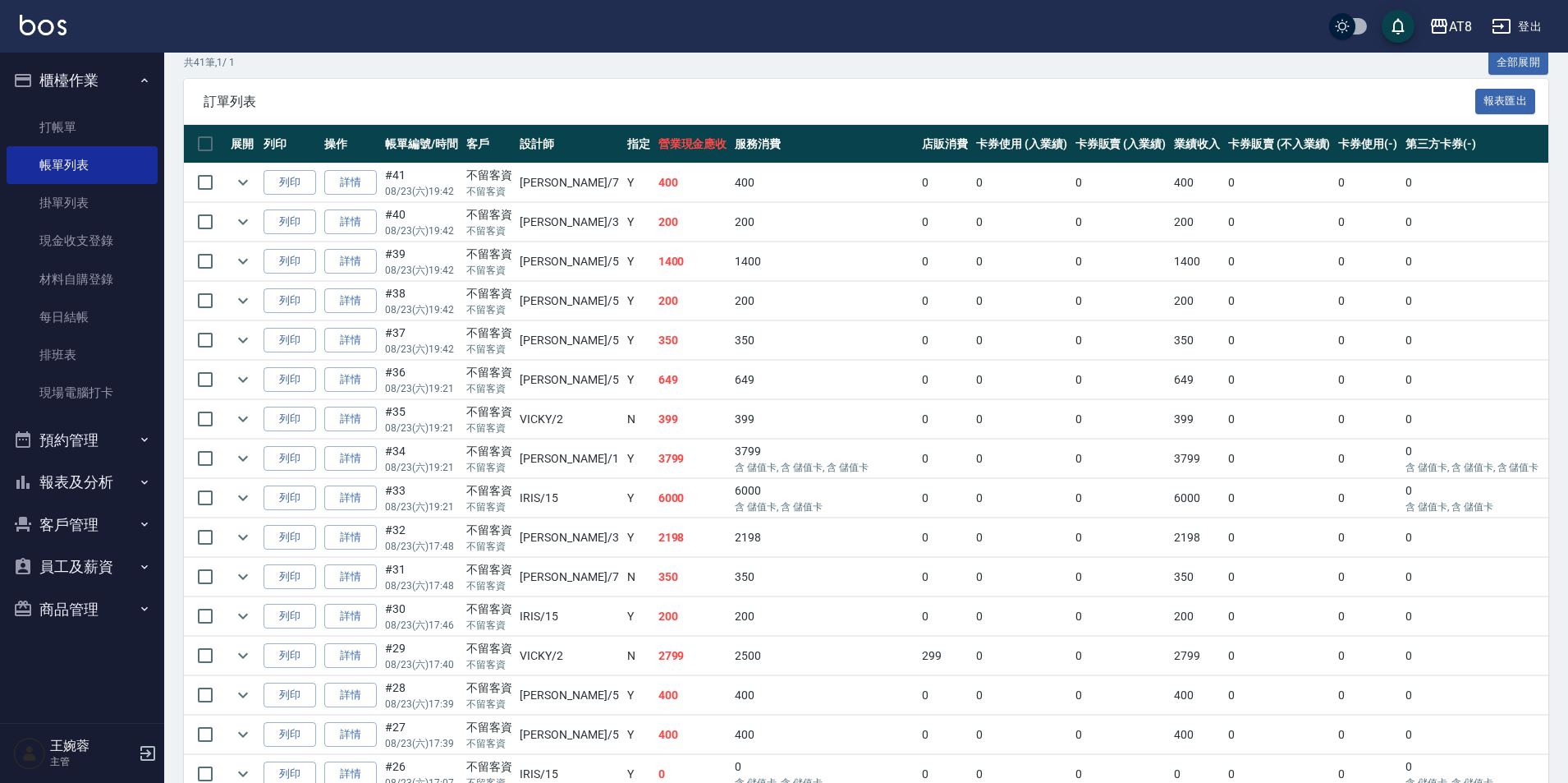
scroll to position [380, 0]
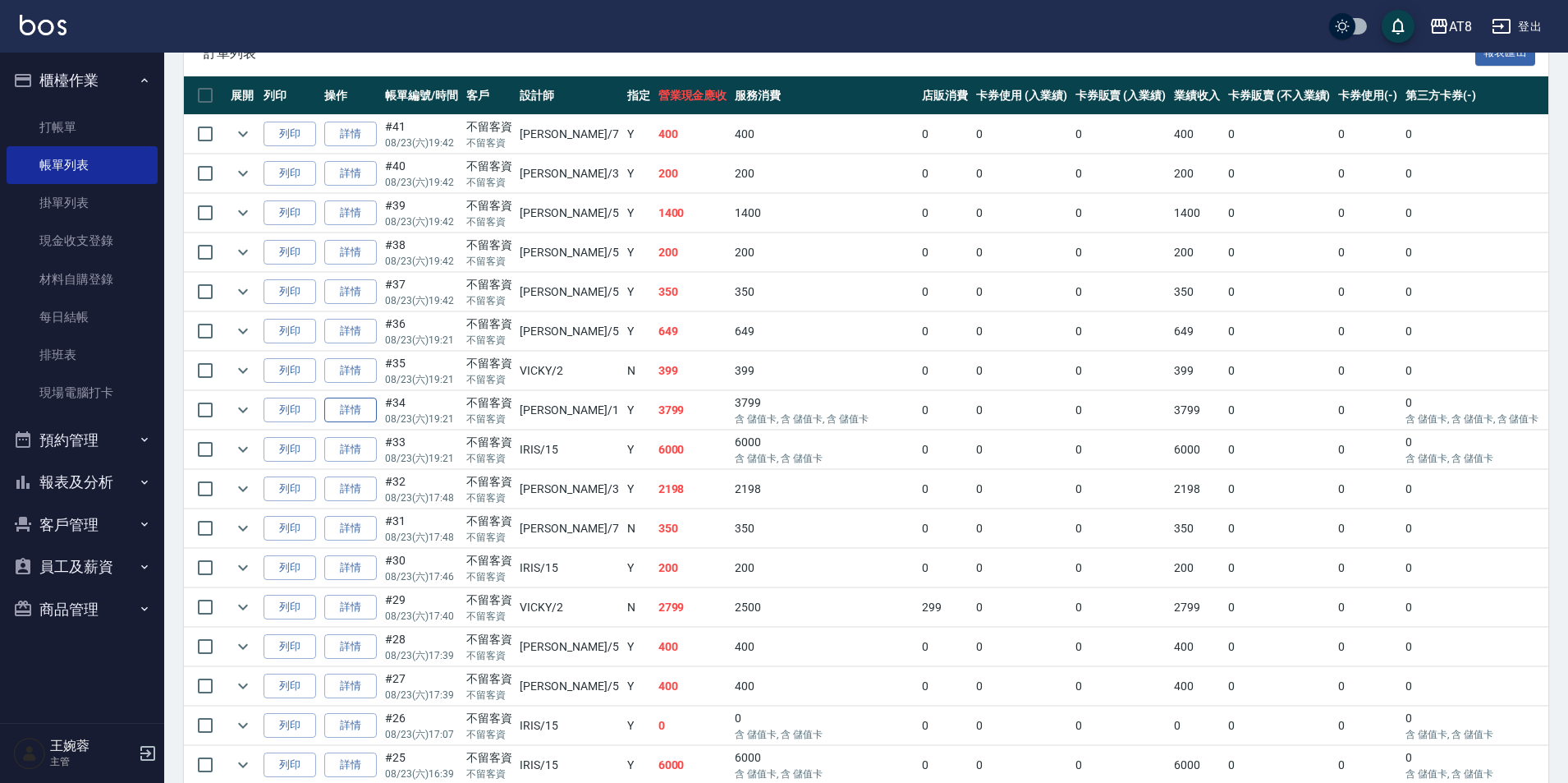
click at [367, 423] on link "詳情" at bounding box center [350, 410] width 52 height 25
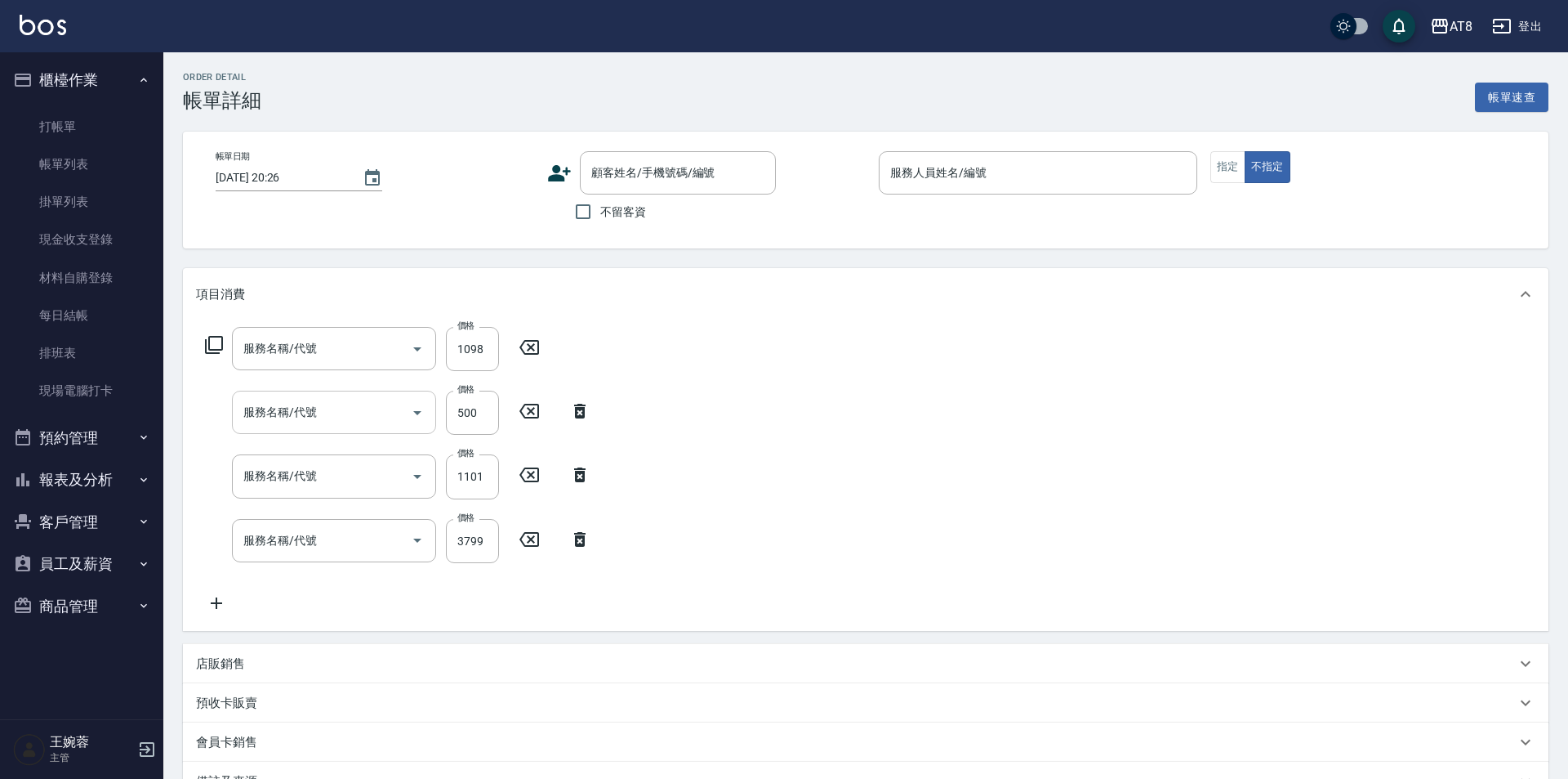
type input "[DATE] 19:21"
checkbox input "true"
type input "YUKI-1"
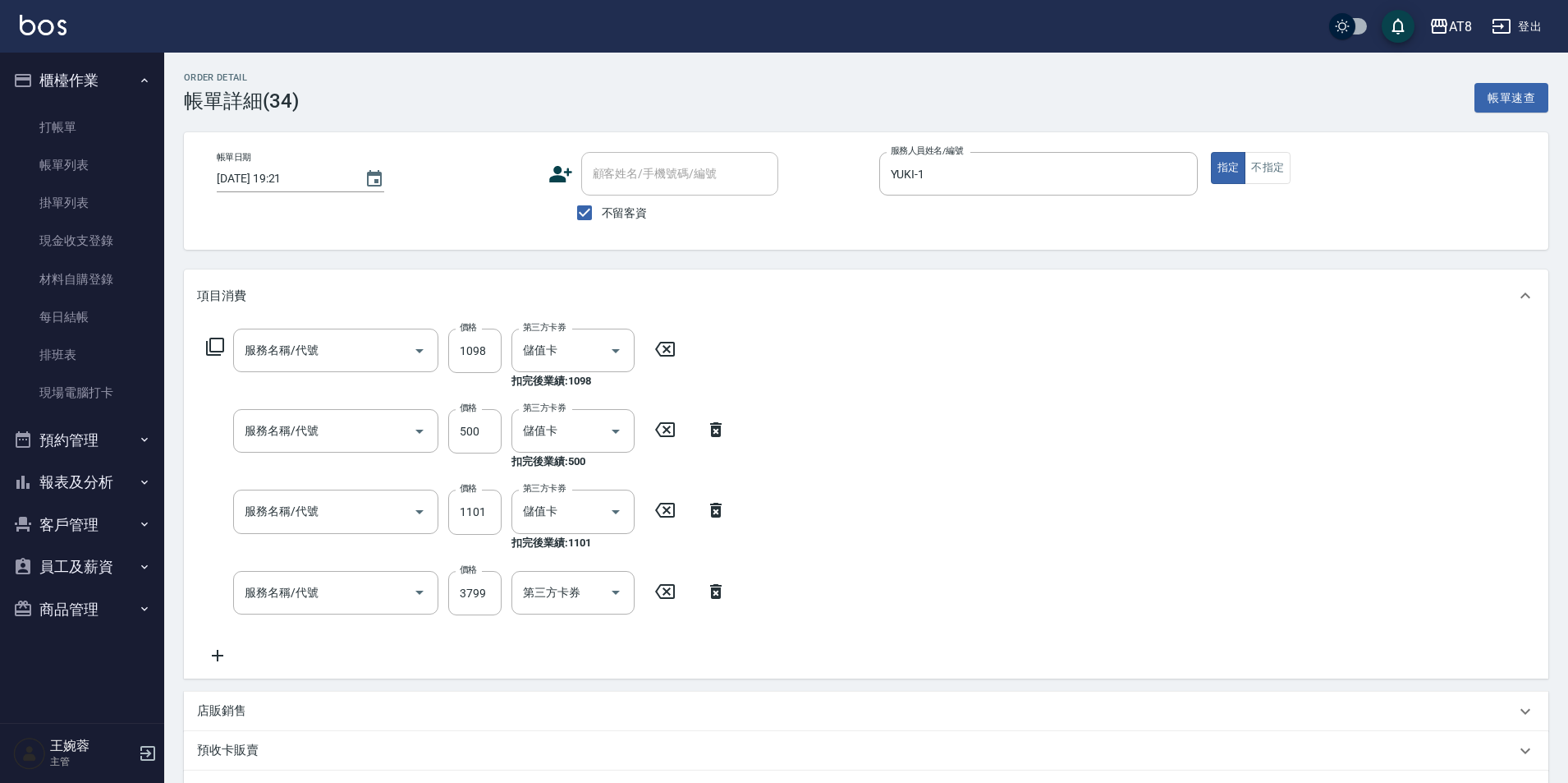
type input "水沁涼套餐(5699)"
type input "入金護髮500(50500)"
type input "入金燙髮1000(301000)"
type input "頂級豪華3(803)"
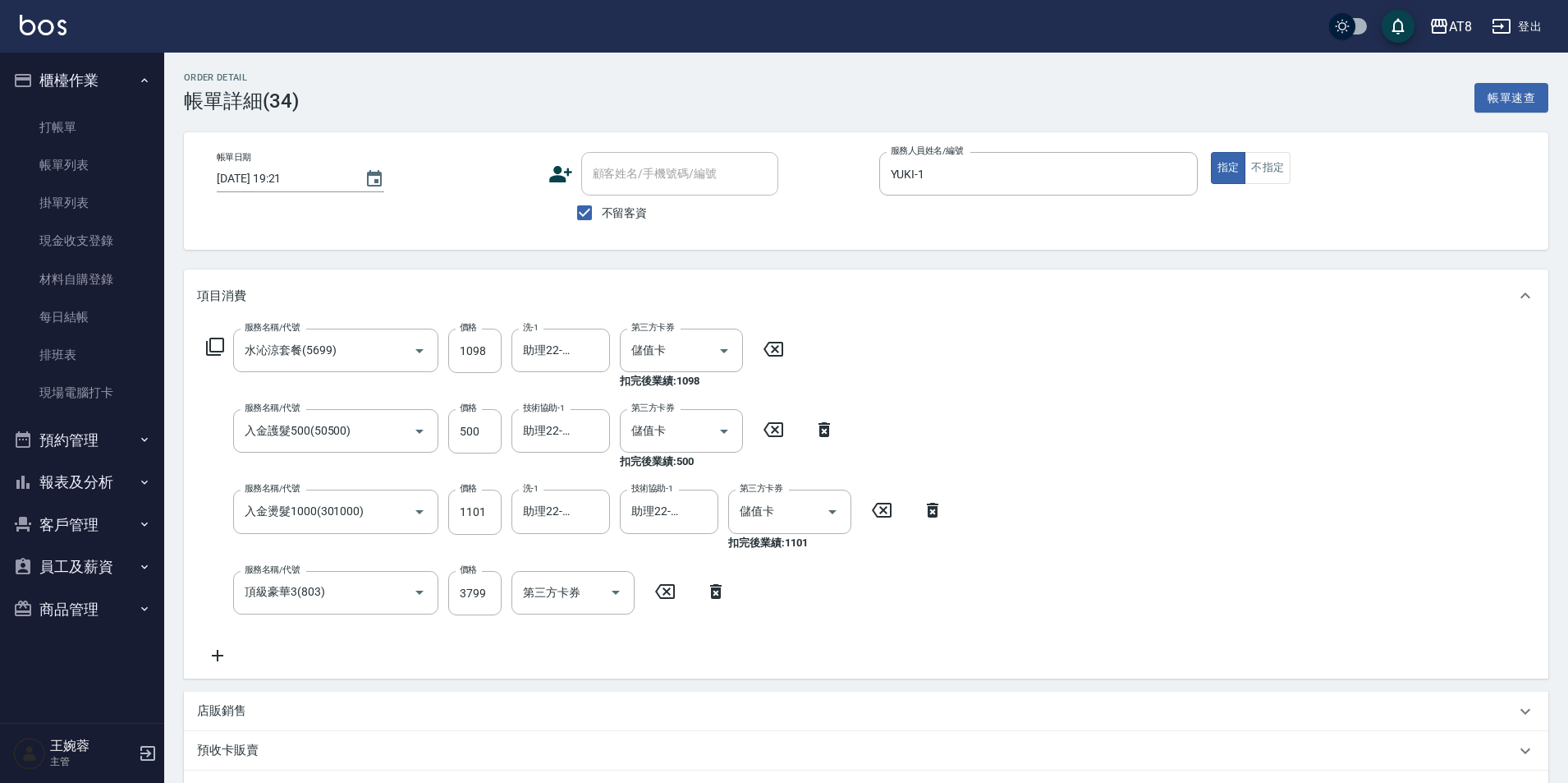
click at [713, 598] on icon at bounding box center [716, 592] width 41 height 19
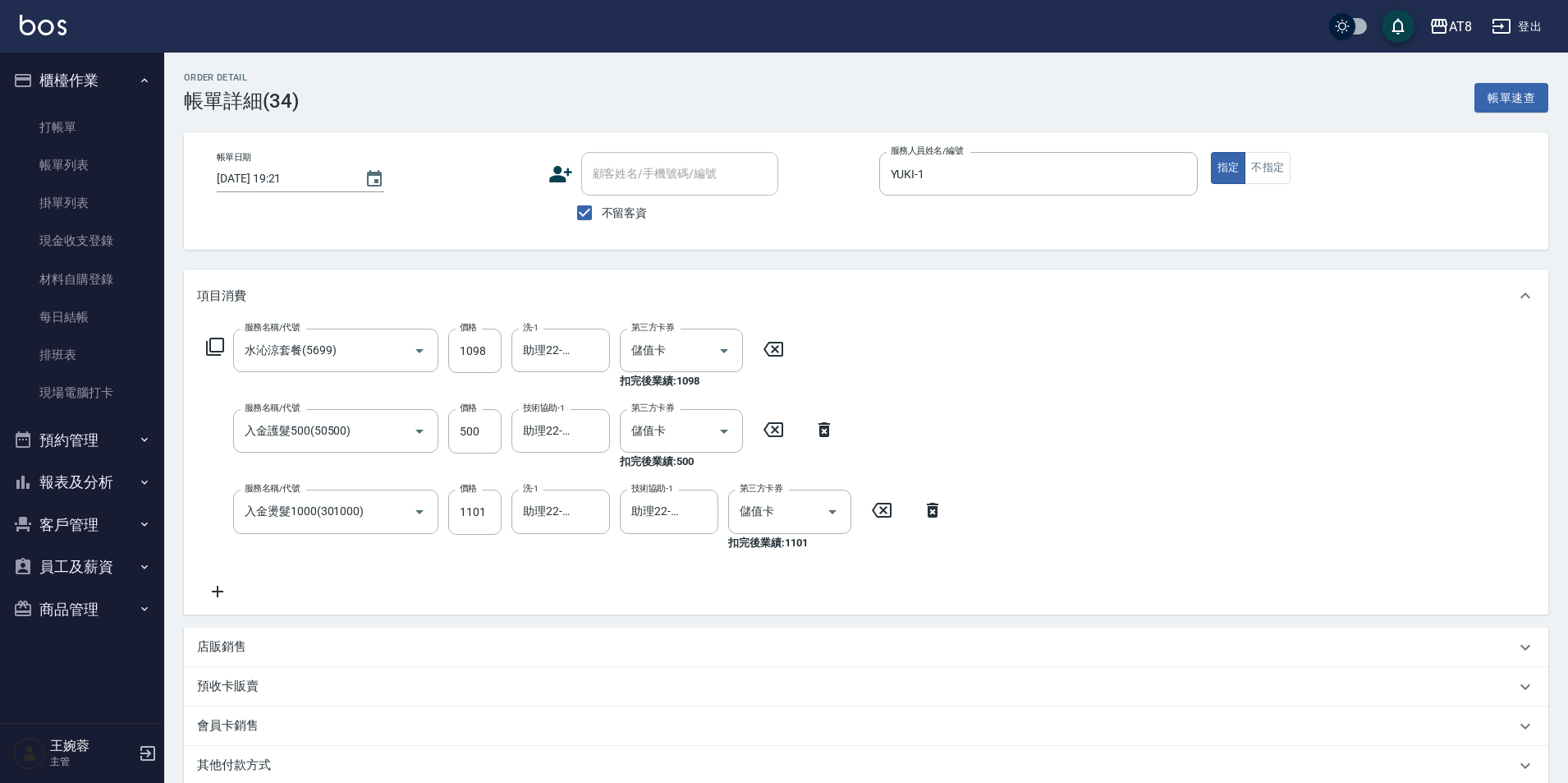
click at [227, 593] on icon at bounding box center [217, 592] width 41 height 19
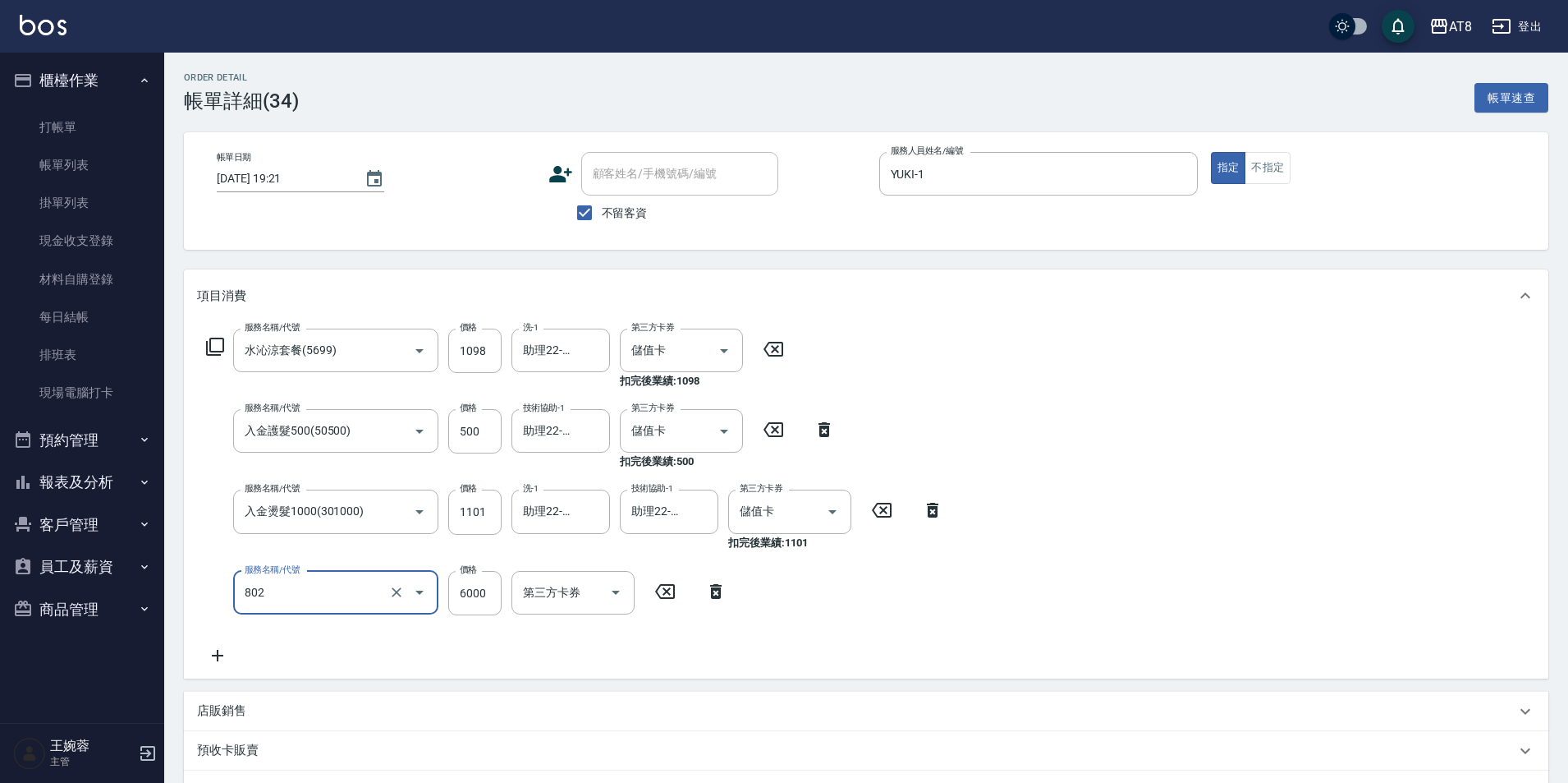
type input "頂級豪華2(802)"
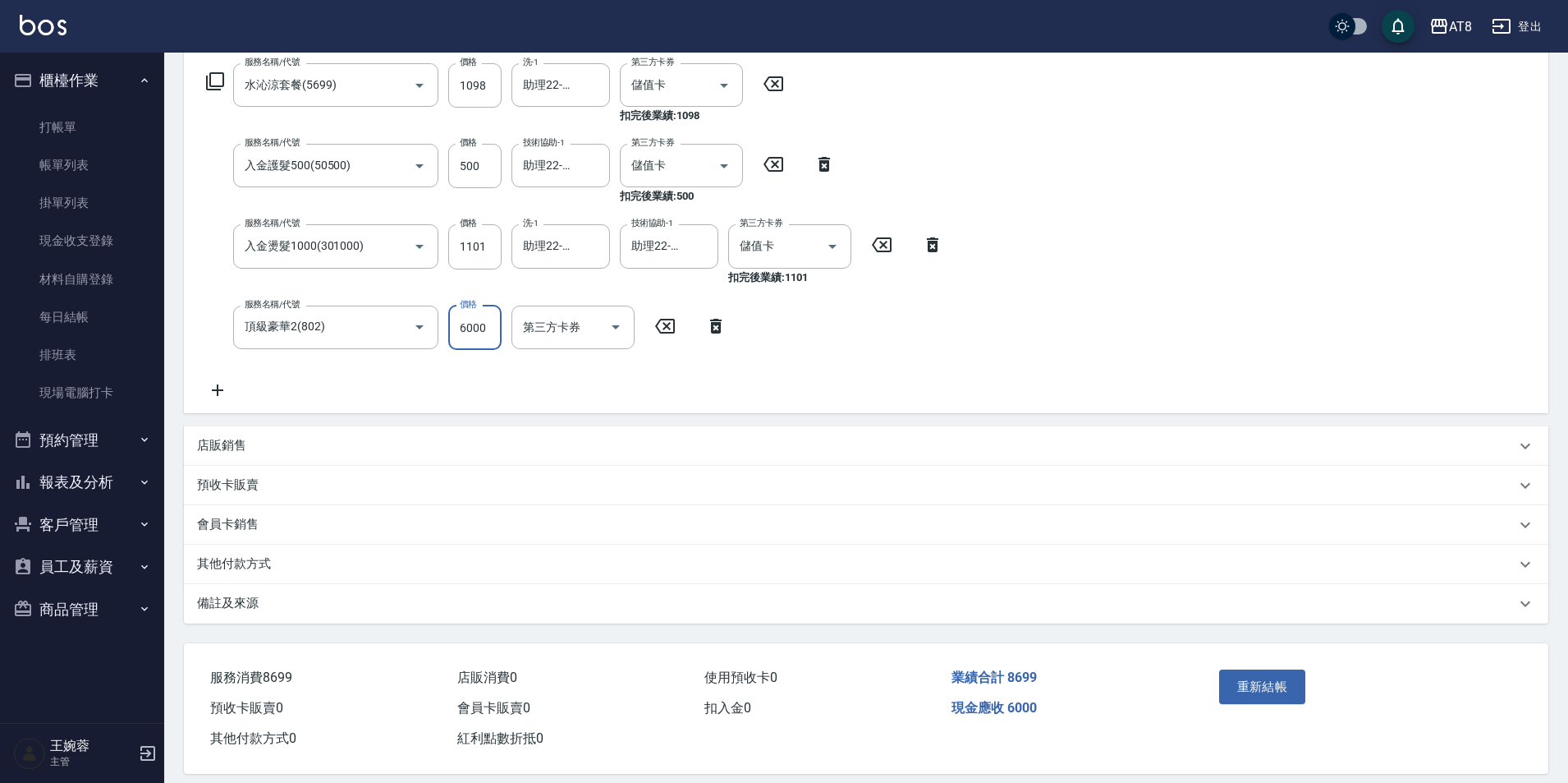
scroll to position [306, 0]
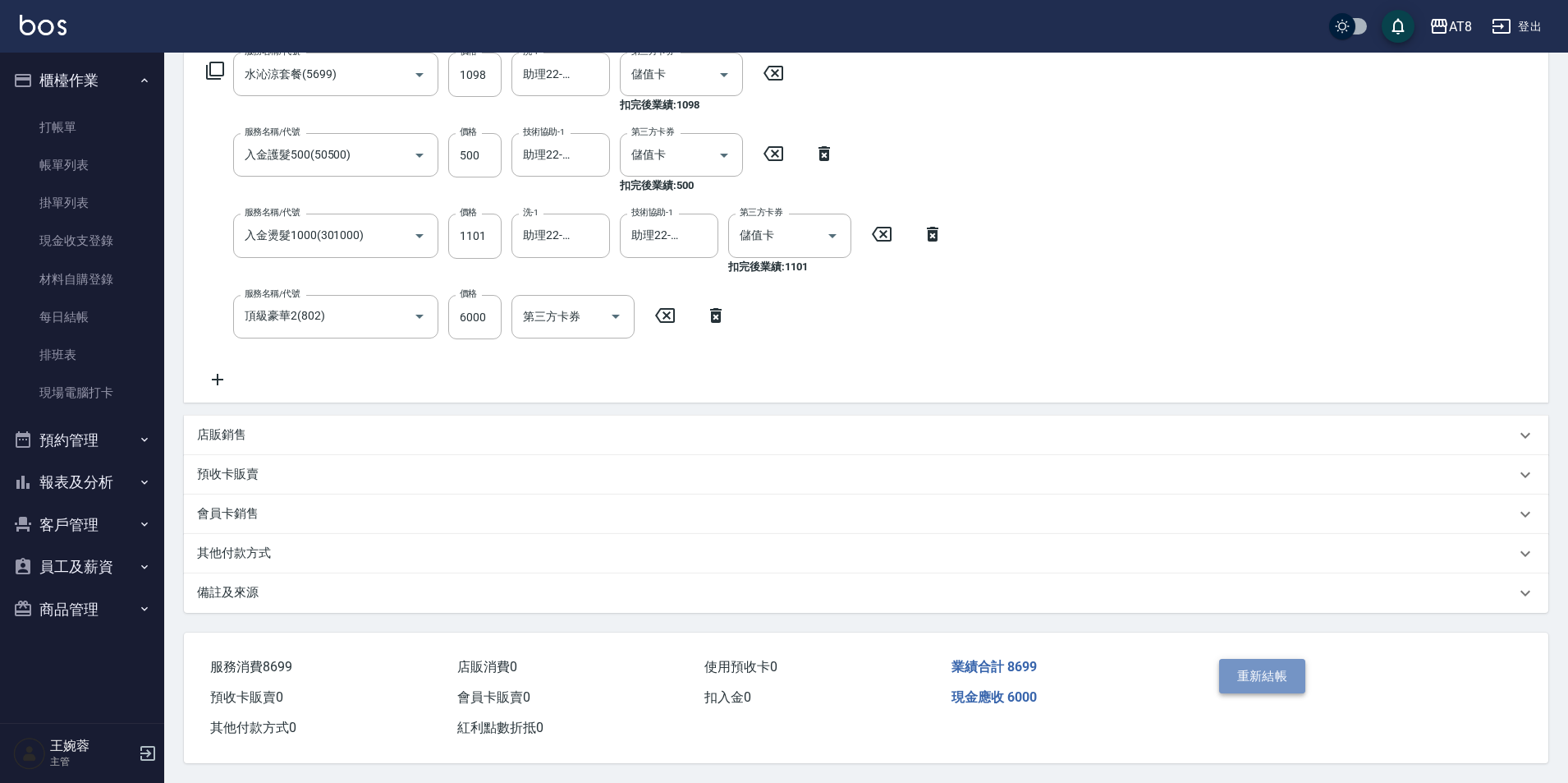
click at [1219, 660] on button "重新結帳" at bounding box center [1263, 676] width 87 height 35
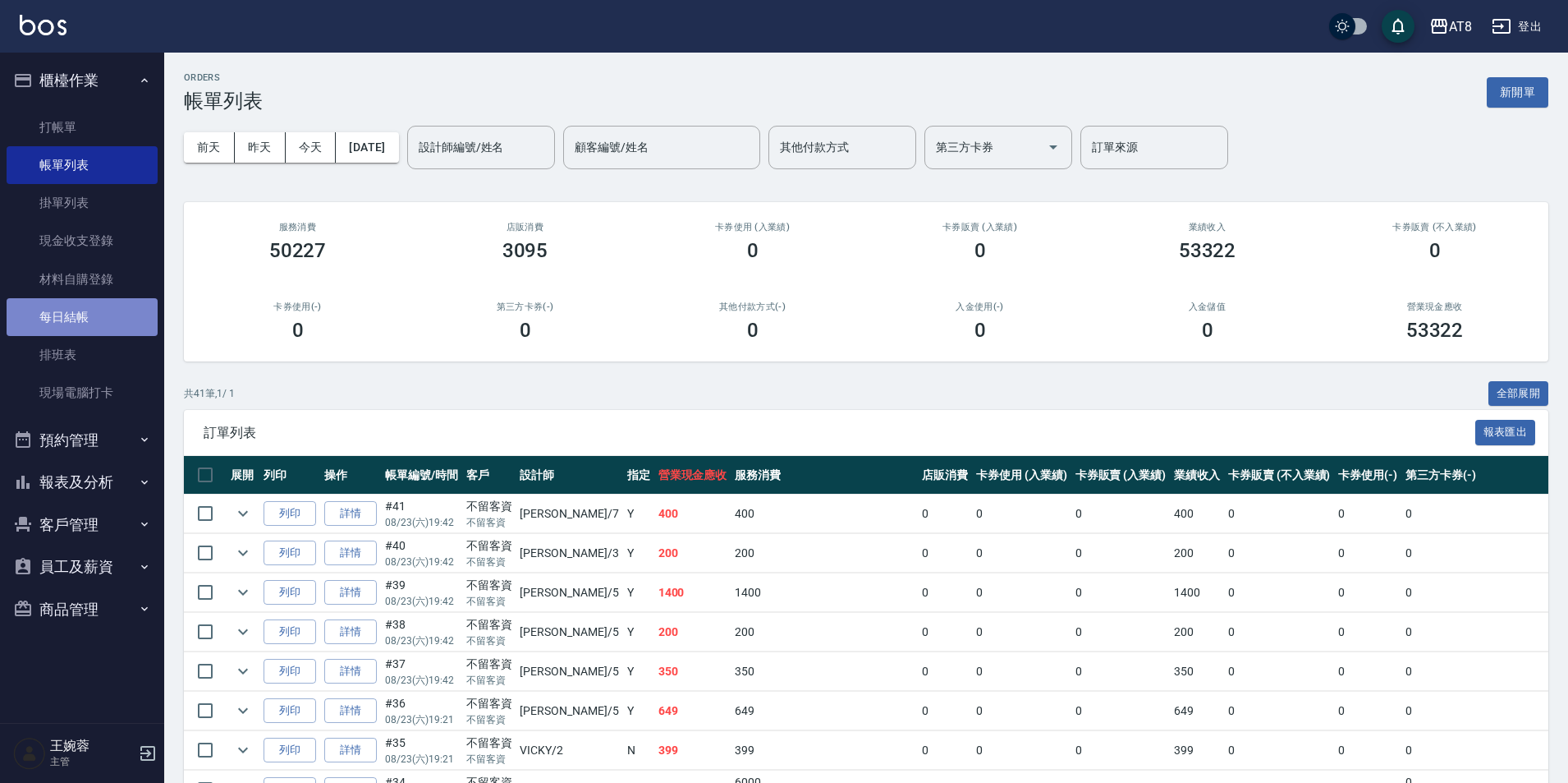
click at [92, 306] on link "每日結帳" at bounding box center [83, 317] width 151 height 38
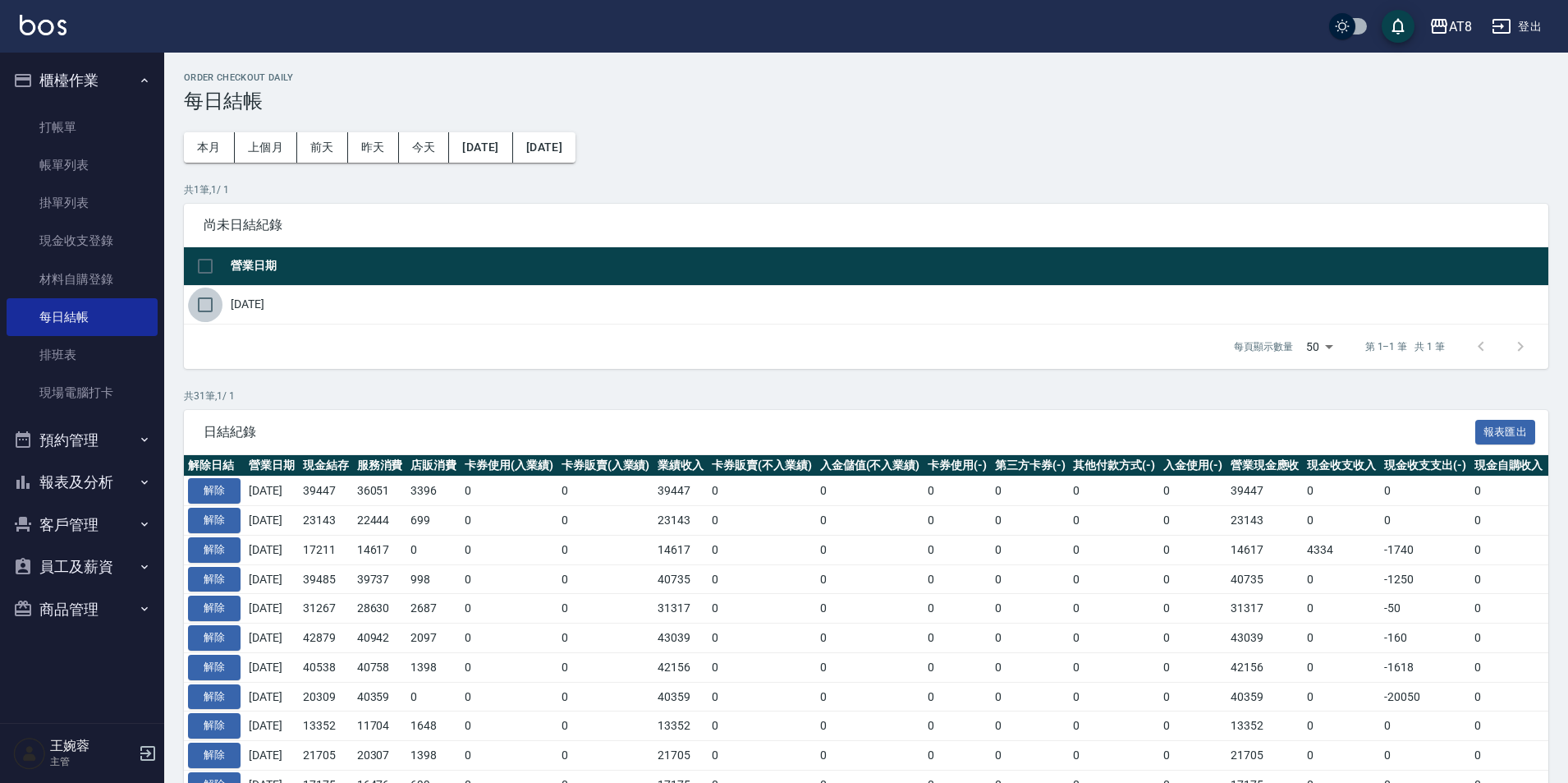
click at [204, 314] on input "checkbox" at bounding box center [206, 305] width 35 height 35
checkbox input "true"
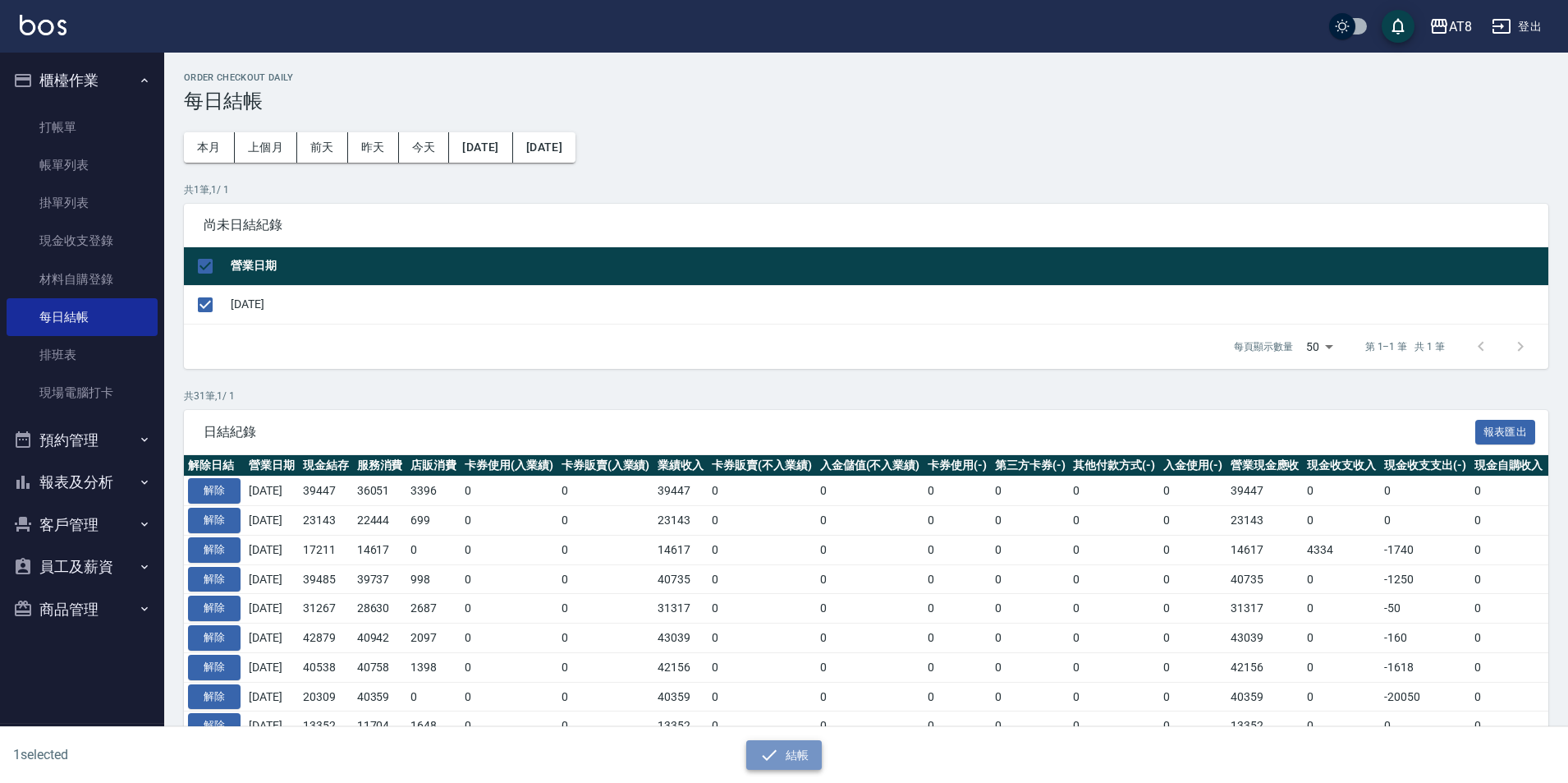
click at [773, 759] on icon "button" at bounding box center [769, 755] width 19 height 19
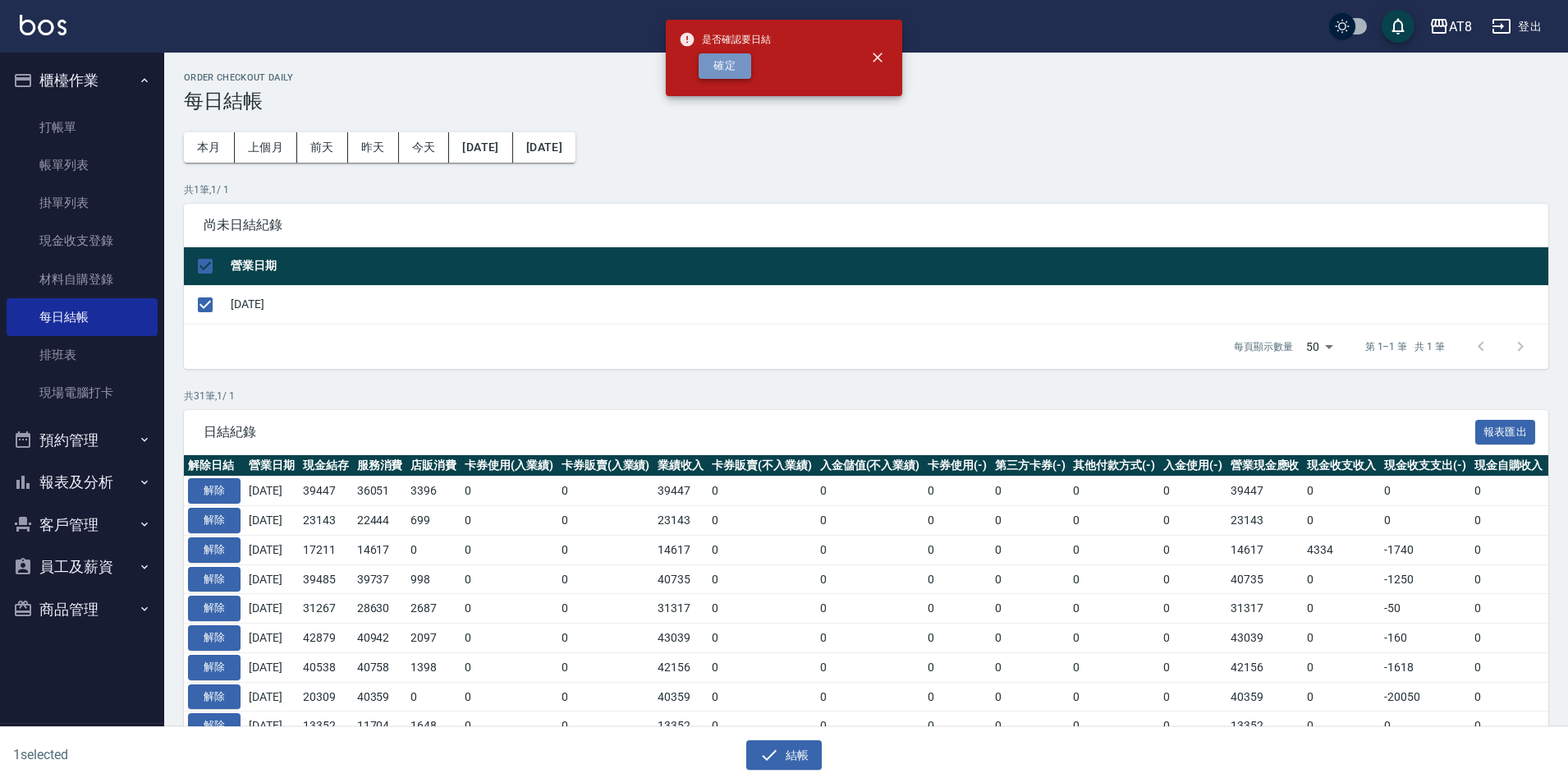
click at [725, 63] on button "確定" at bounding box center [725, 66] width 52 height 25
checkbox input "false"
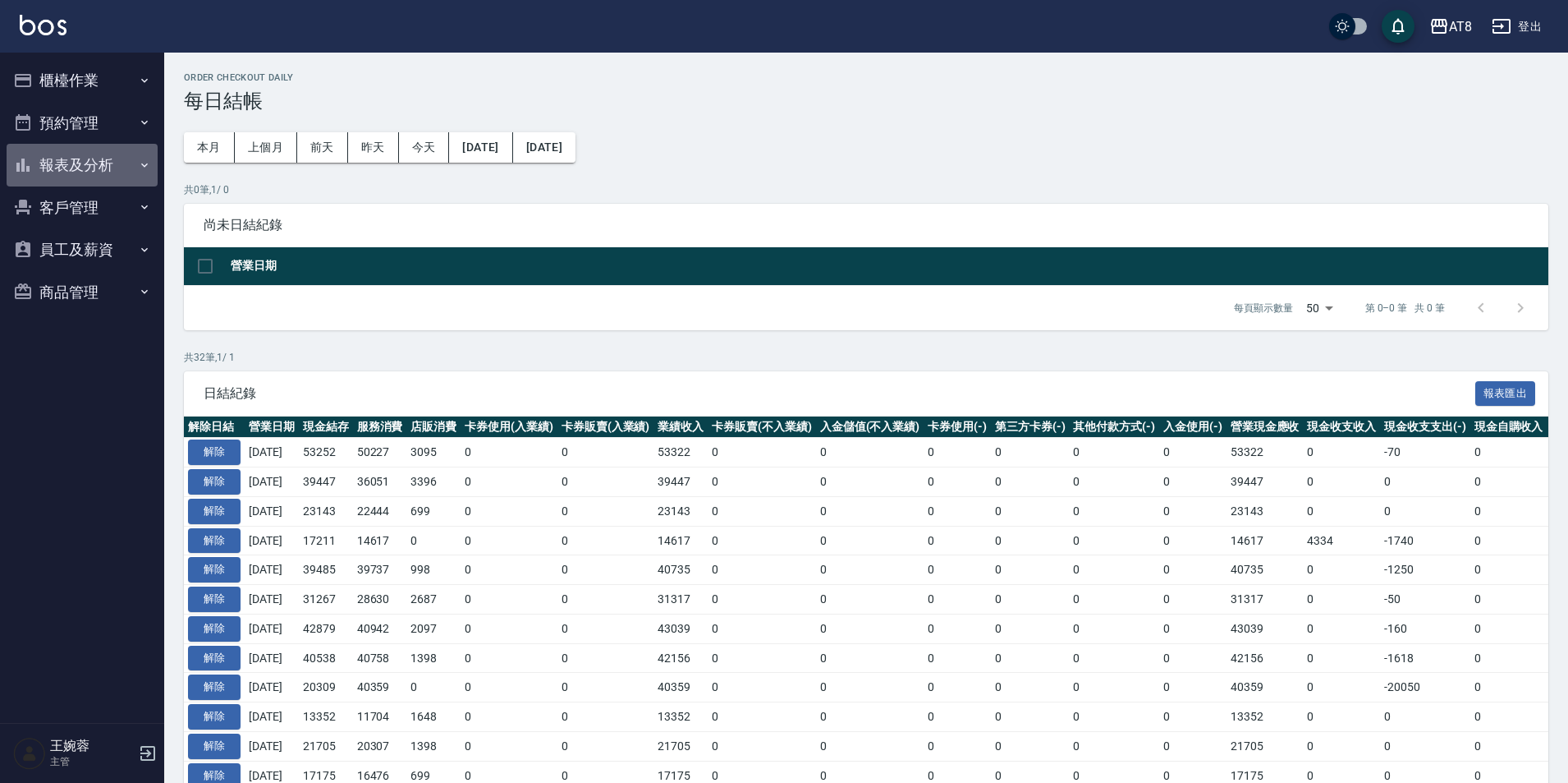
click at [110, 168] on button "報表及分析" at bounding box center [83, 165] width 151 height 43
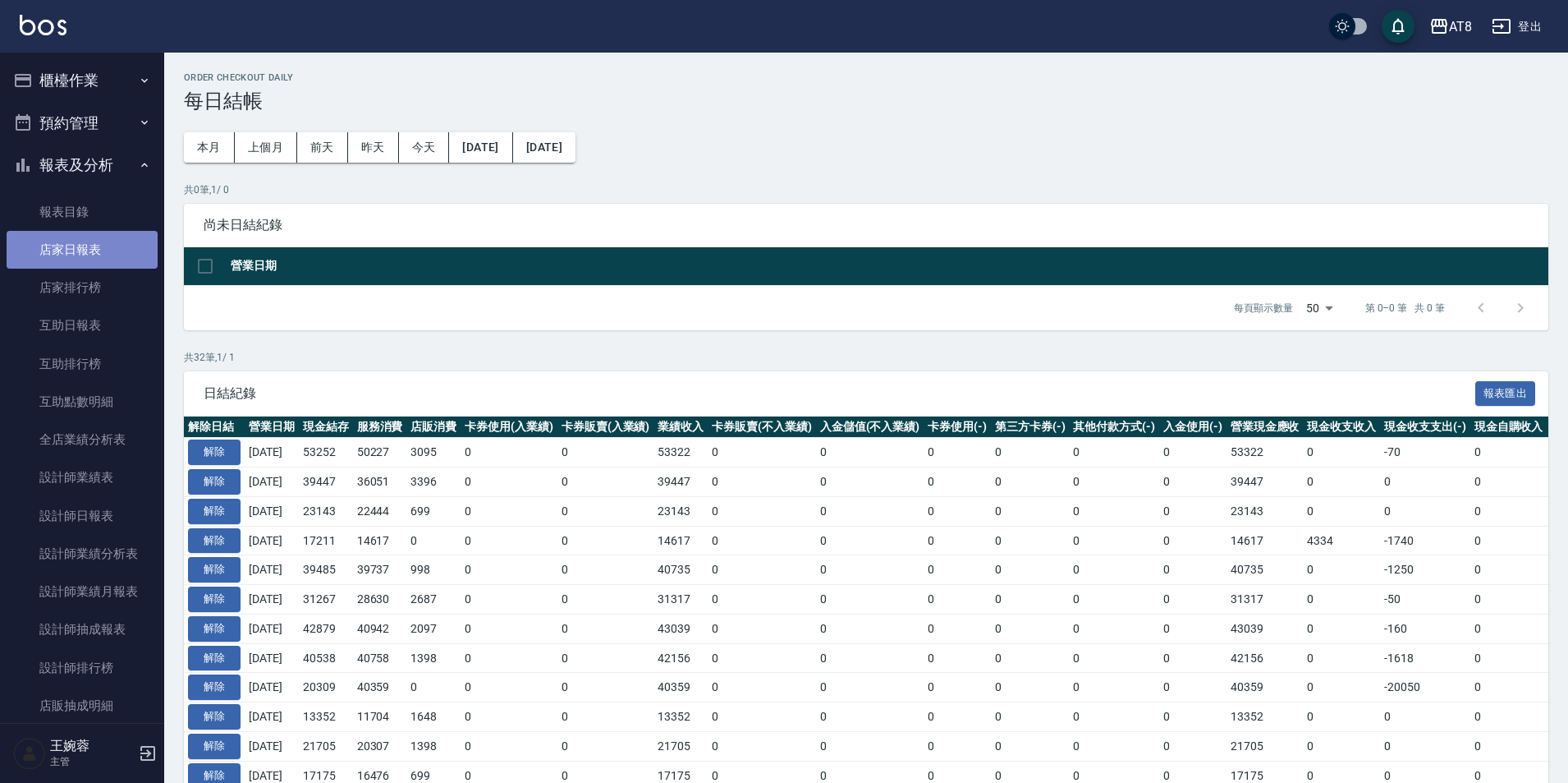
click at [104, 253] on link "店家日報表" at bounding box center [83, 250] width 151 height 38
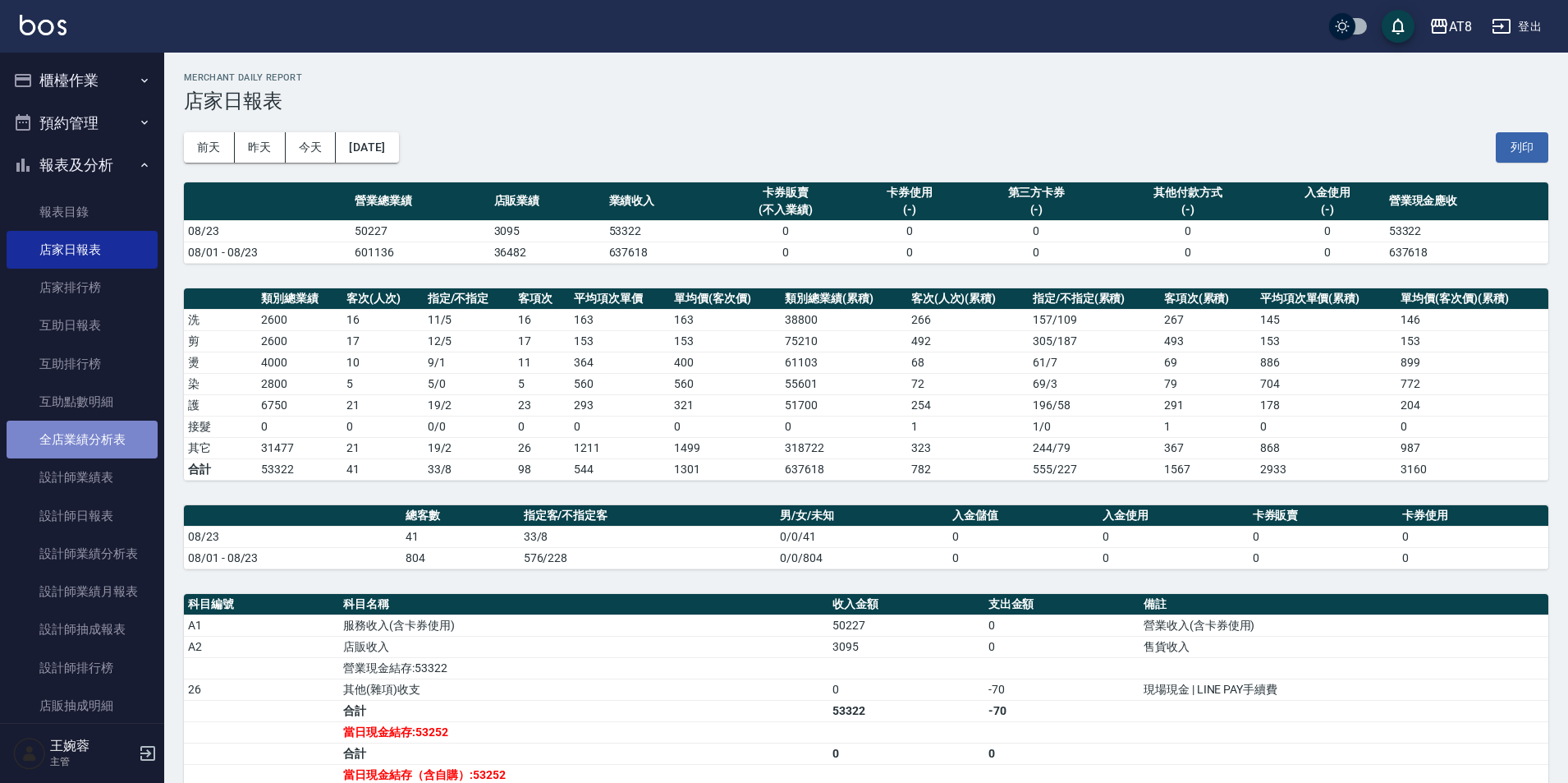
click at [101, 428] on link "全店業績分析表" at bounding box center [83, 439] width 151 height 38
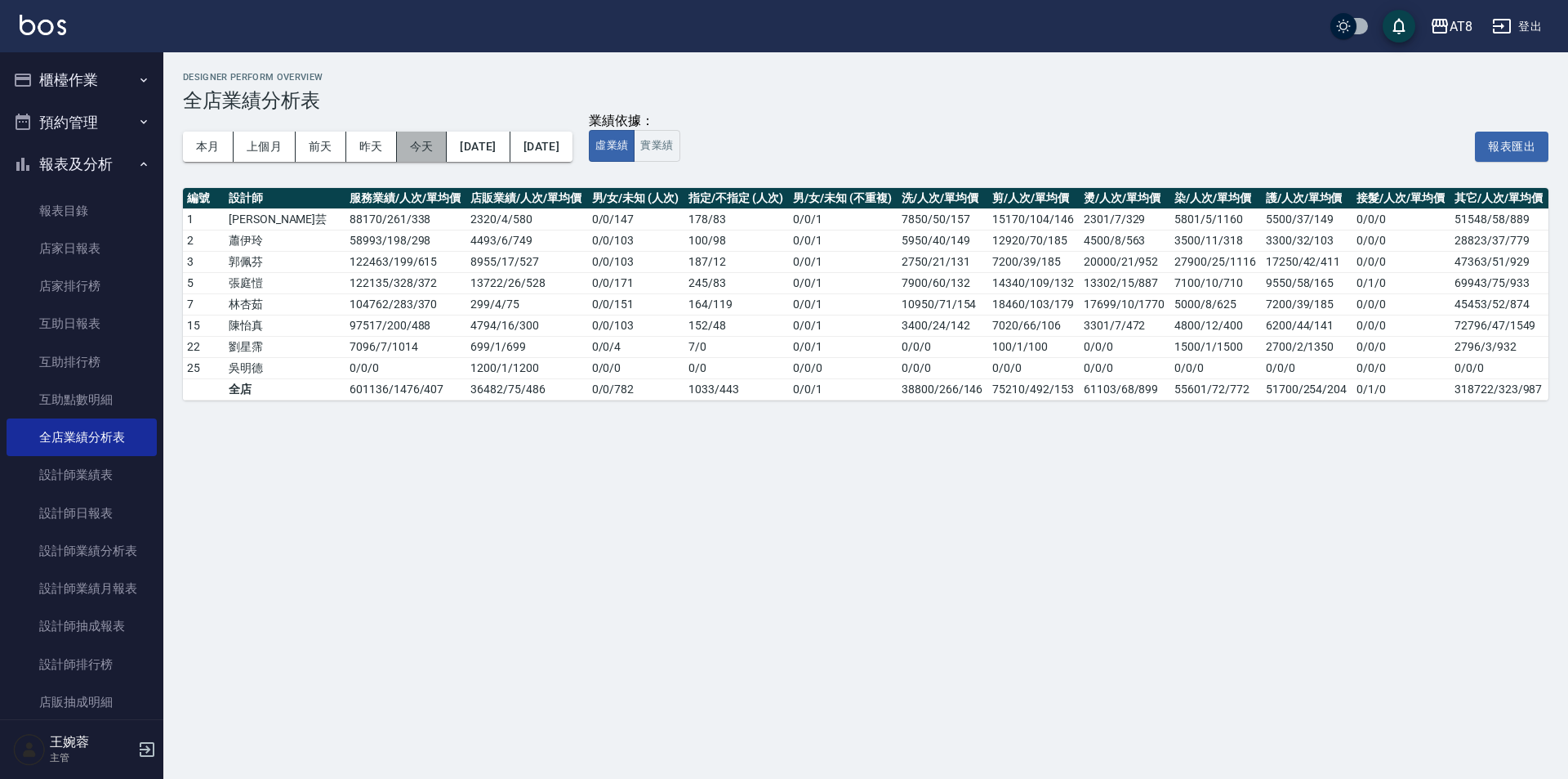
click at [407, 143] on button "今天" at bounding box center [422, 146] width 50 height 30
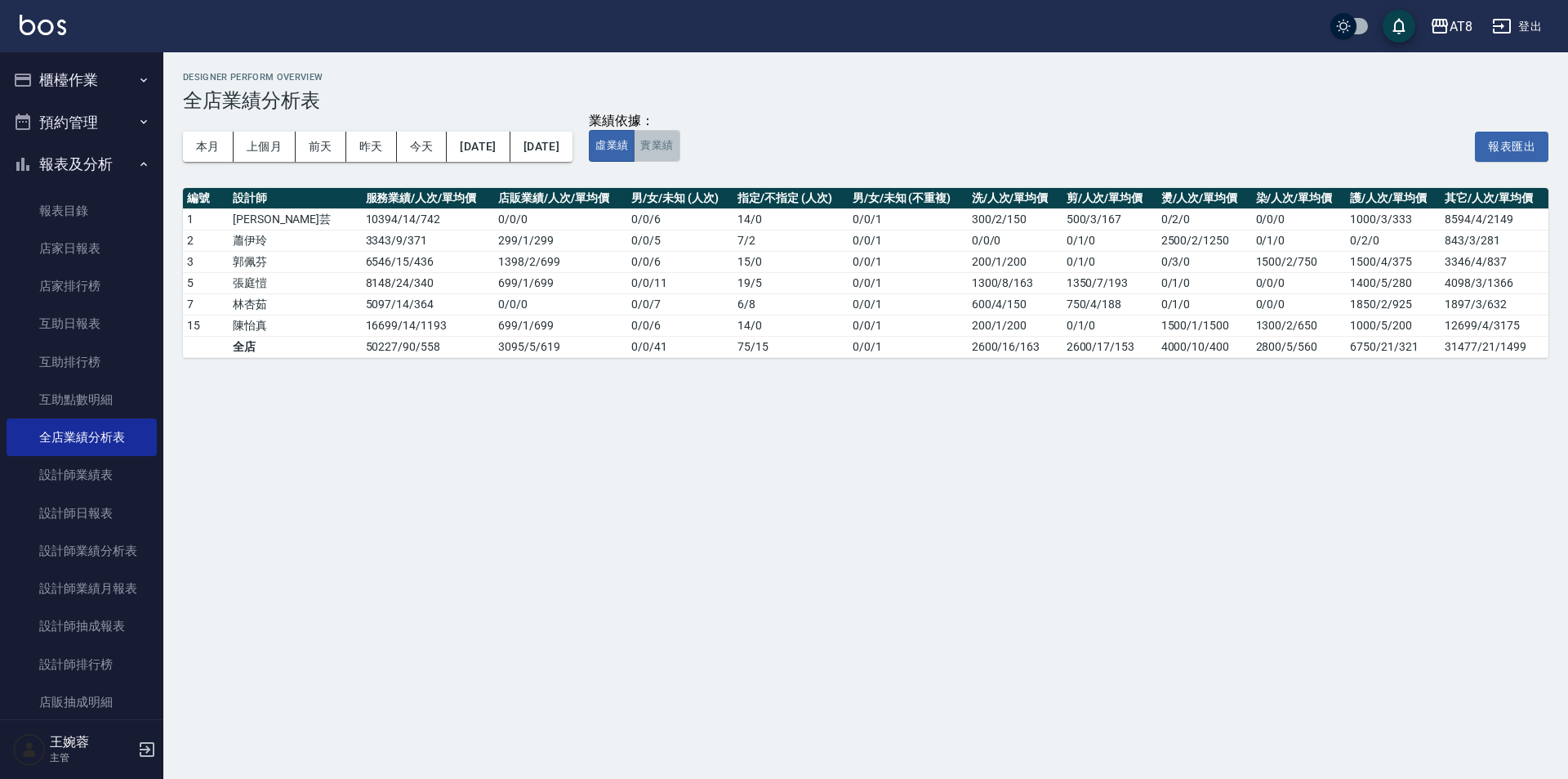
click at [679, 149] on button "實業績" at bounding box center [656, 145] width 45 height 32
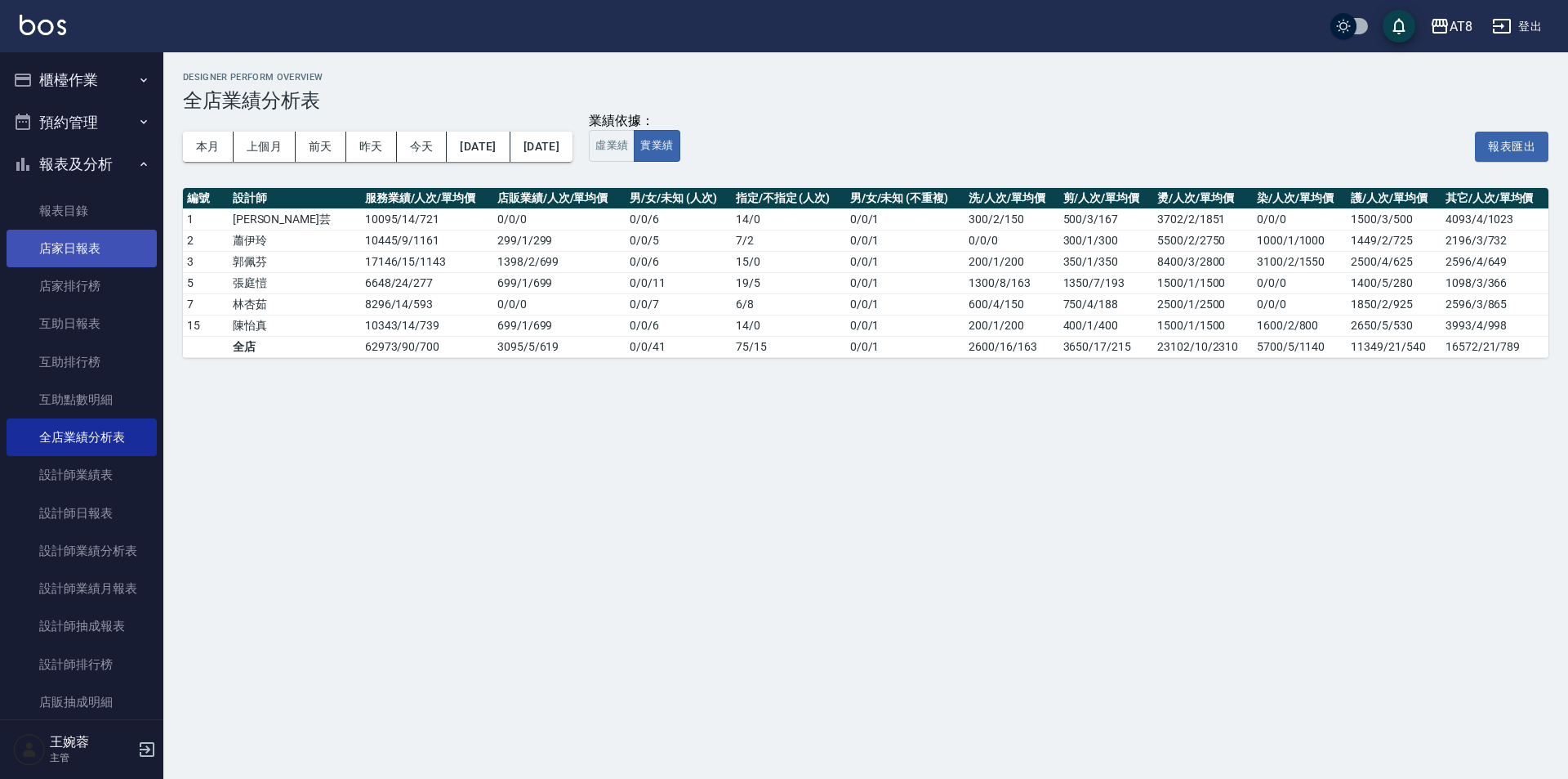
click at [71, 239] on link "店家日報表" at bounding box center [82, 248] width 151 height 38
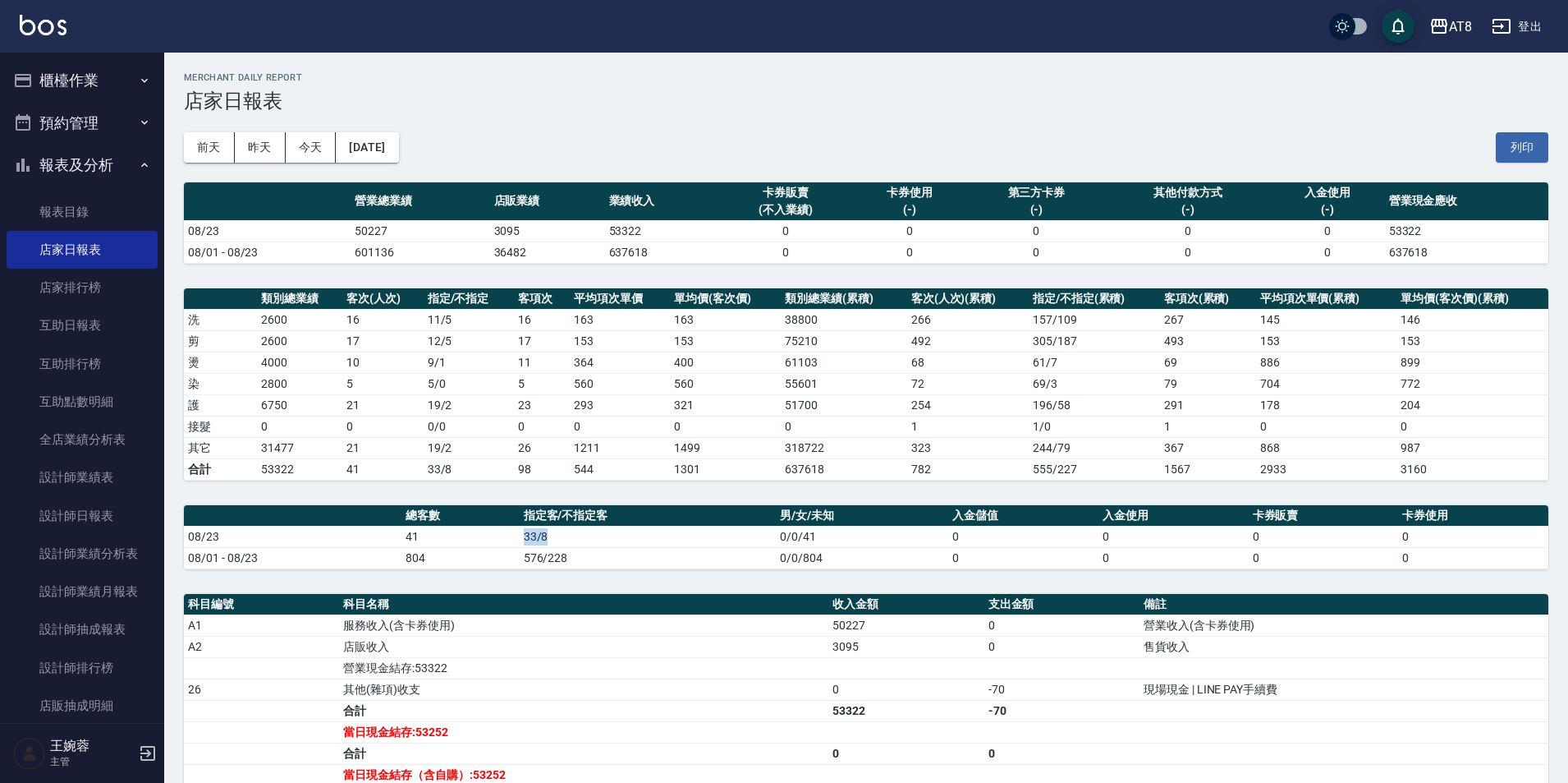
drag, startPoint x: 522, startPoint y: 534, endPoint x: 550, endPoint y: 537, distance: 28.2
click at [550, 537] on td "33/8" at bounding box center [648, 536] width 257 height 21
click at [563, 539] on td "33/8" at bounding box center [648, 536] width 257 height 21
click at [116, 508] on link "設計師日報表" at bounding box center [83, 516] width 151 height 38
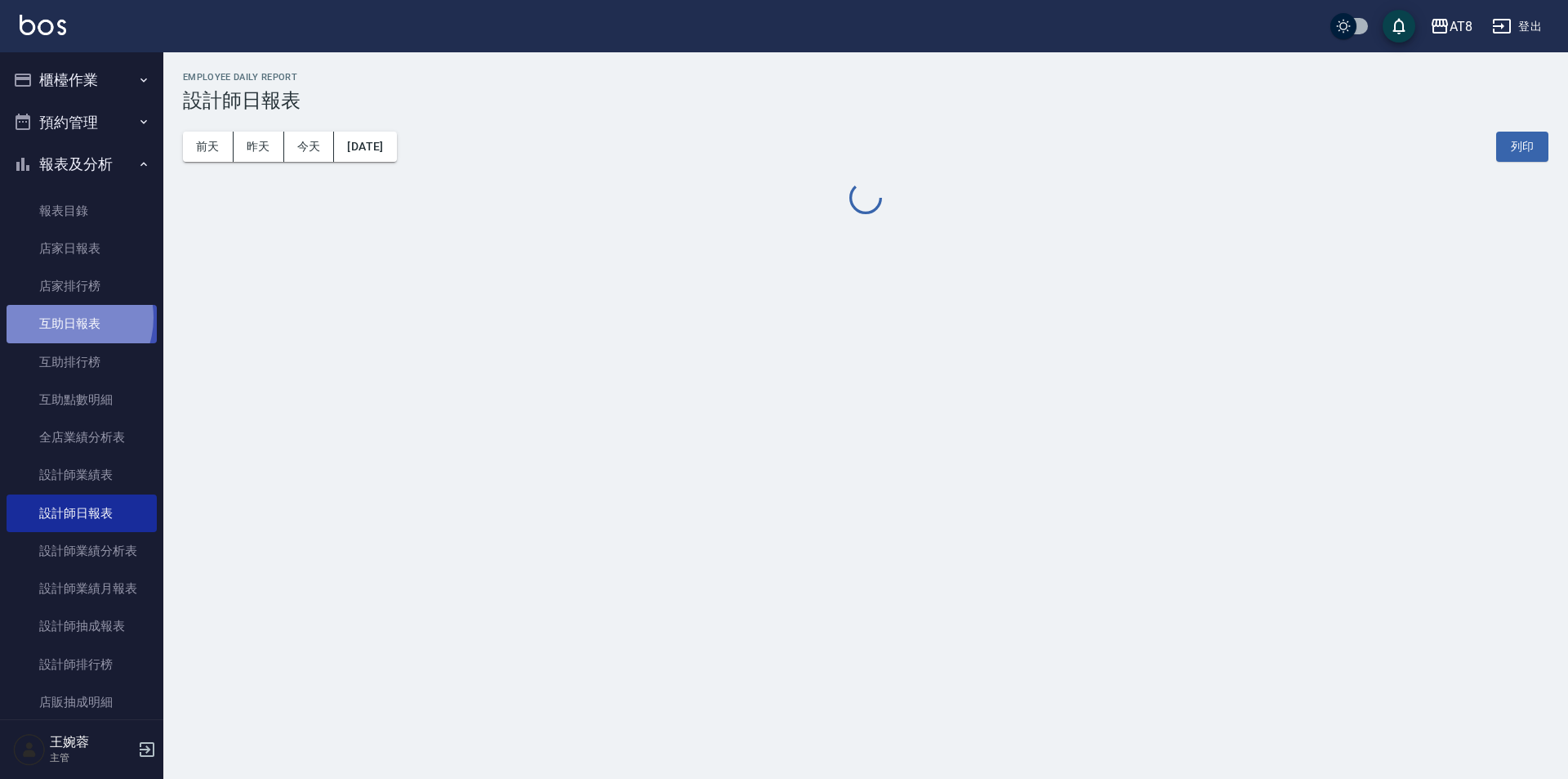
click at [61, 317] on link "互助日報表" at bounding box center [82, 323] width 151 height 38
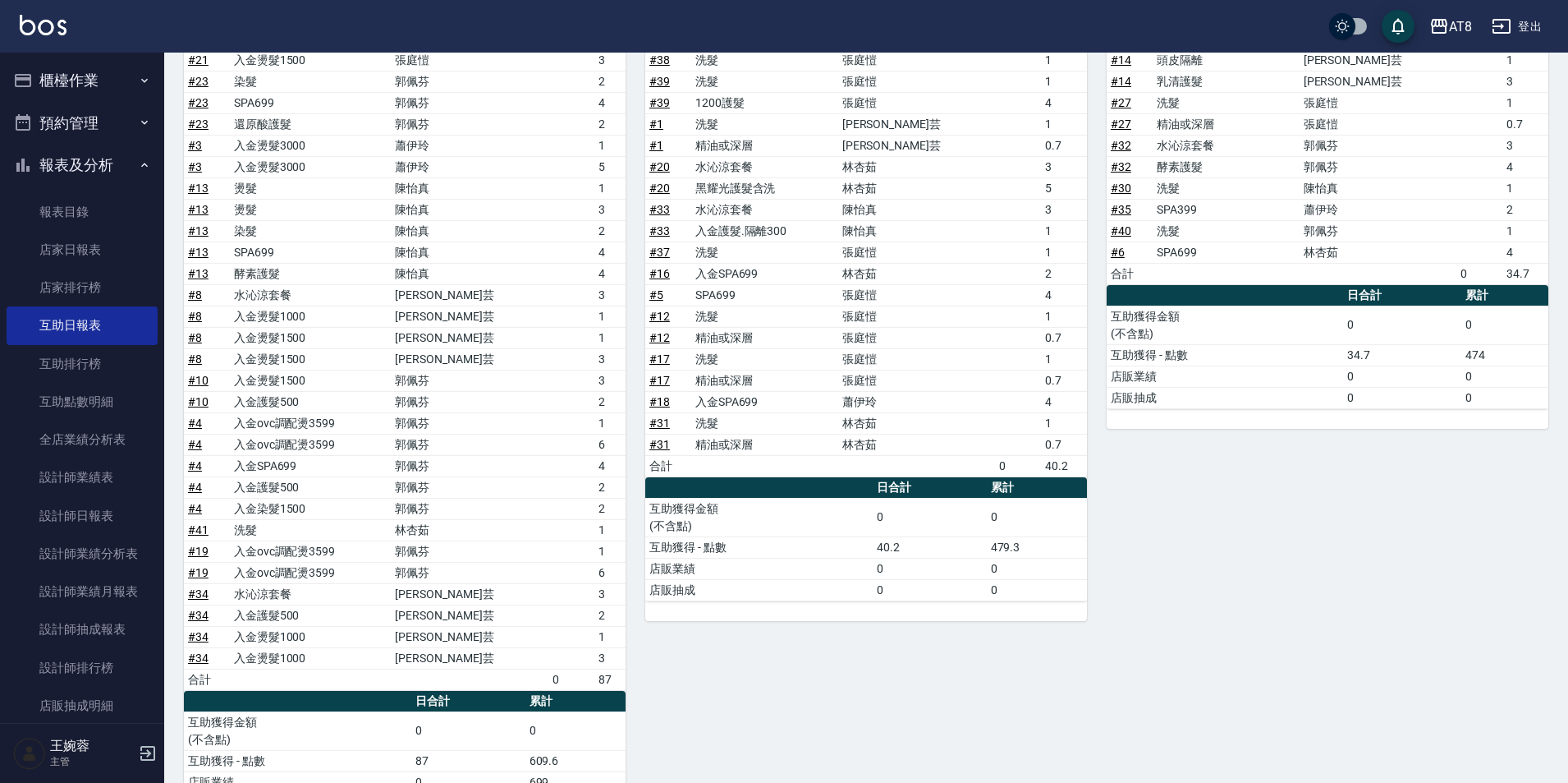
scroll to position [1063, 0]
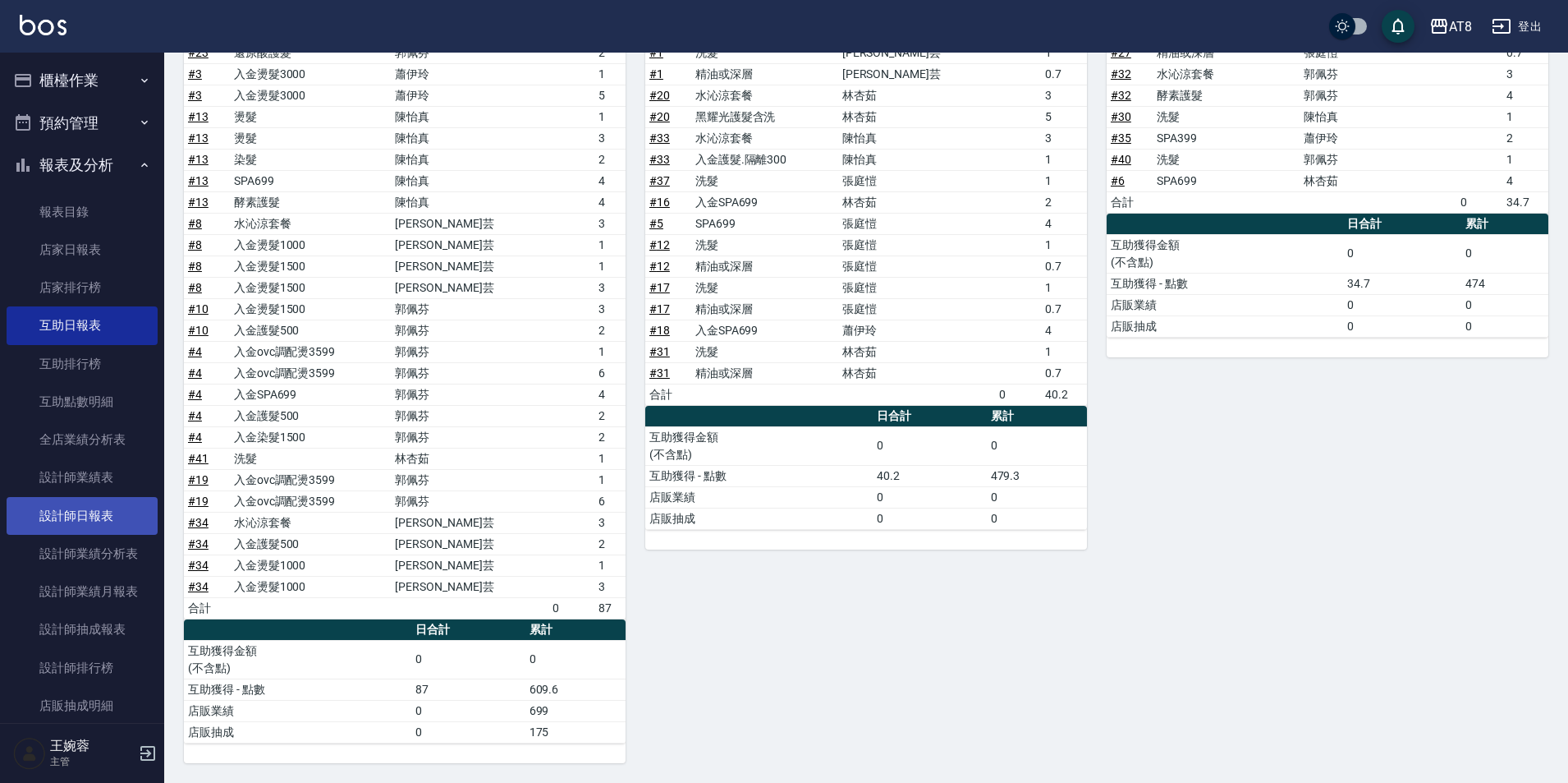
click at [100, 526] on link "設計師日報表" at bounding box center [83, 516] width 151 height 38
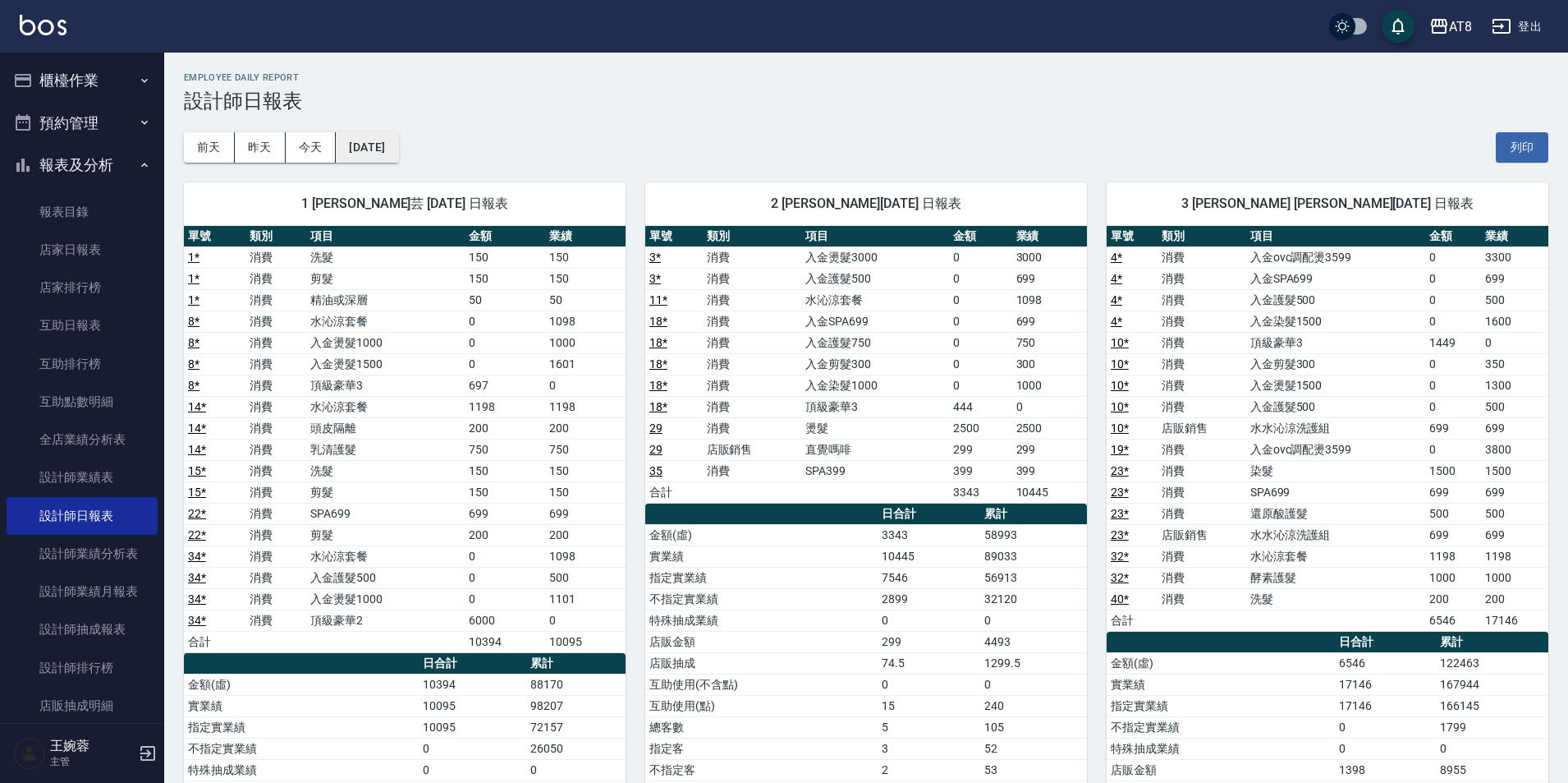
click at [395, 142] on button "[DATE]" at bounding box center [367, 147] width 62 height 30
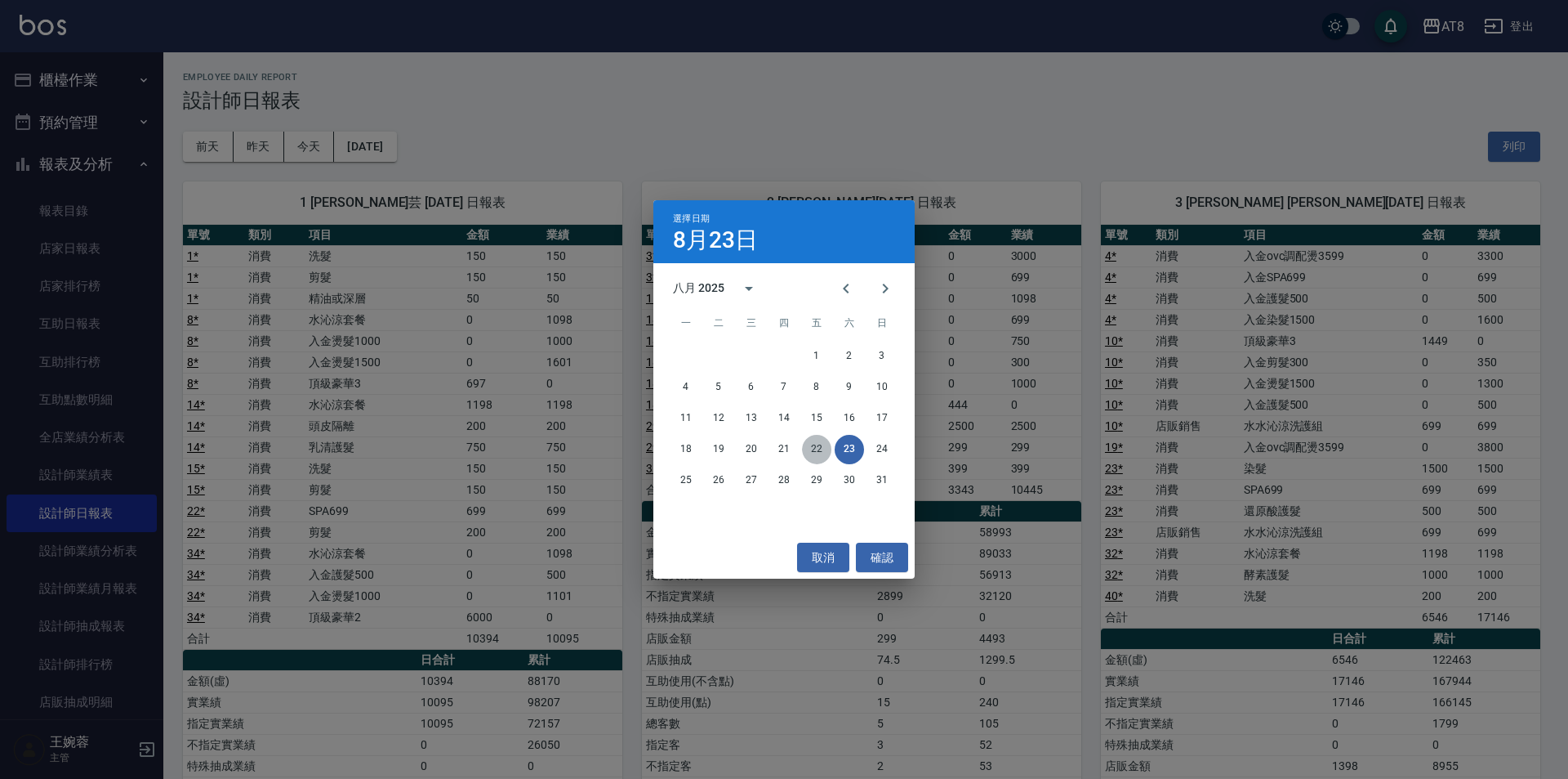
click at [822, 442] on button "22" at bounding box center [816, 449] width 29 height 29
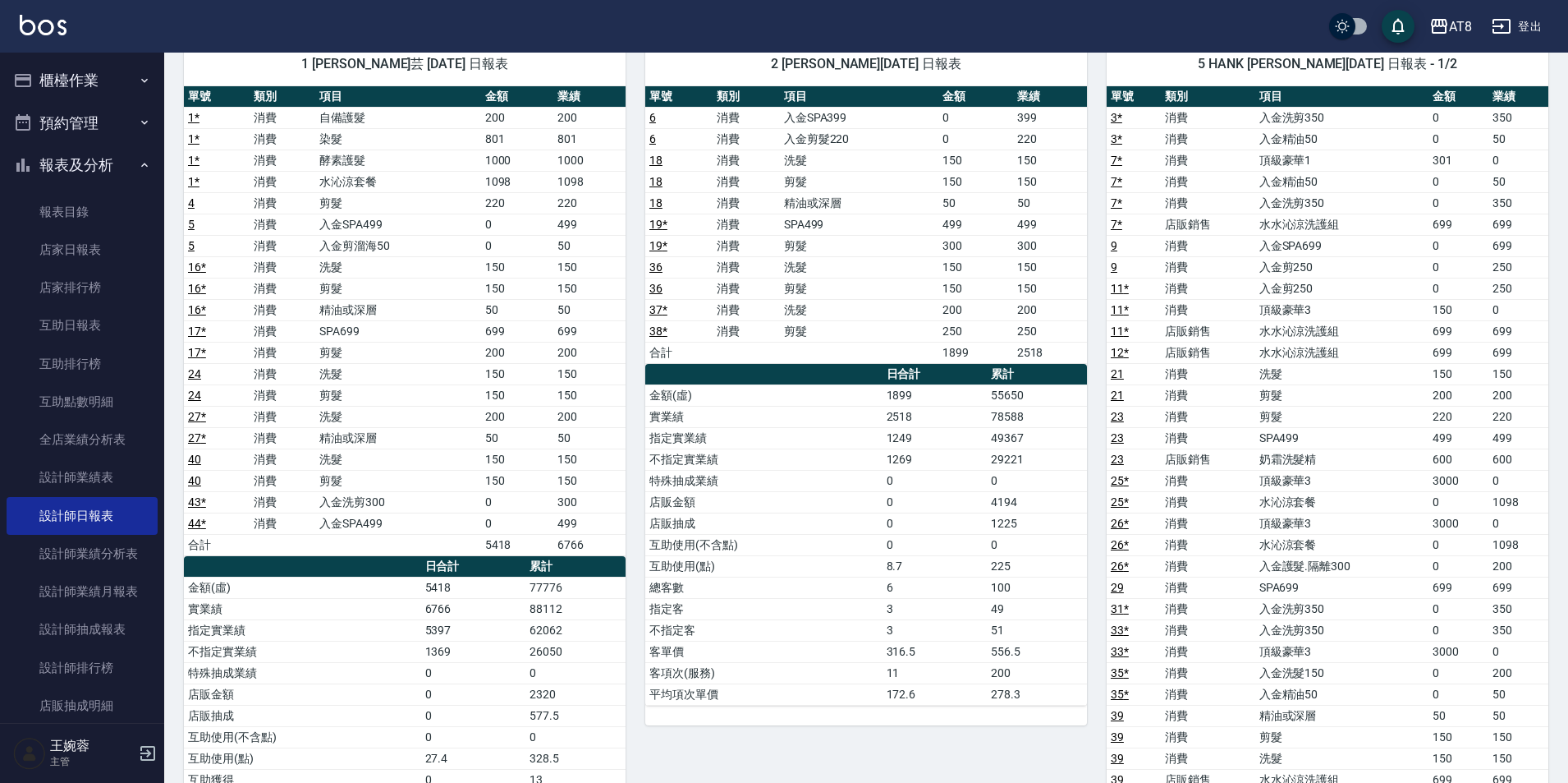
scroll to position [137, 0]
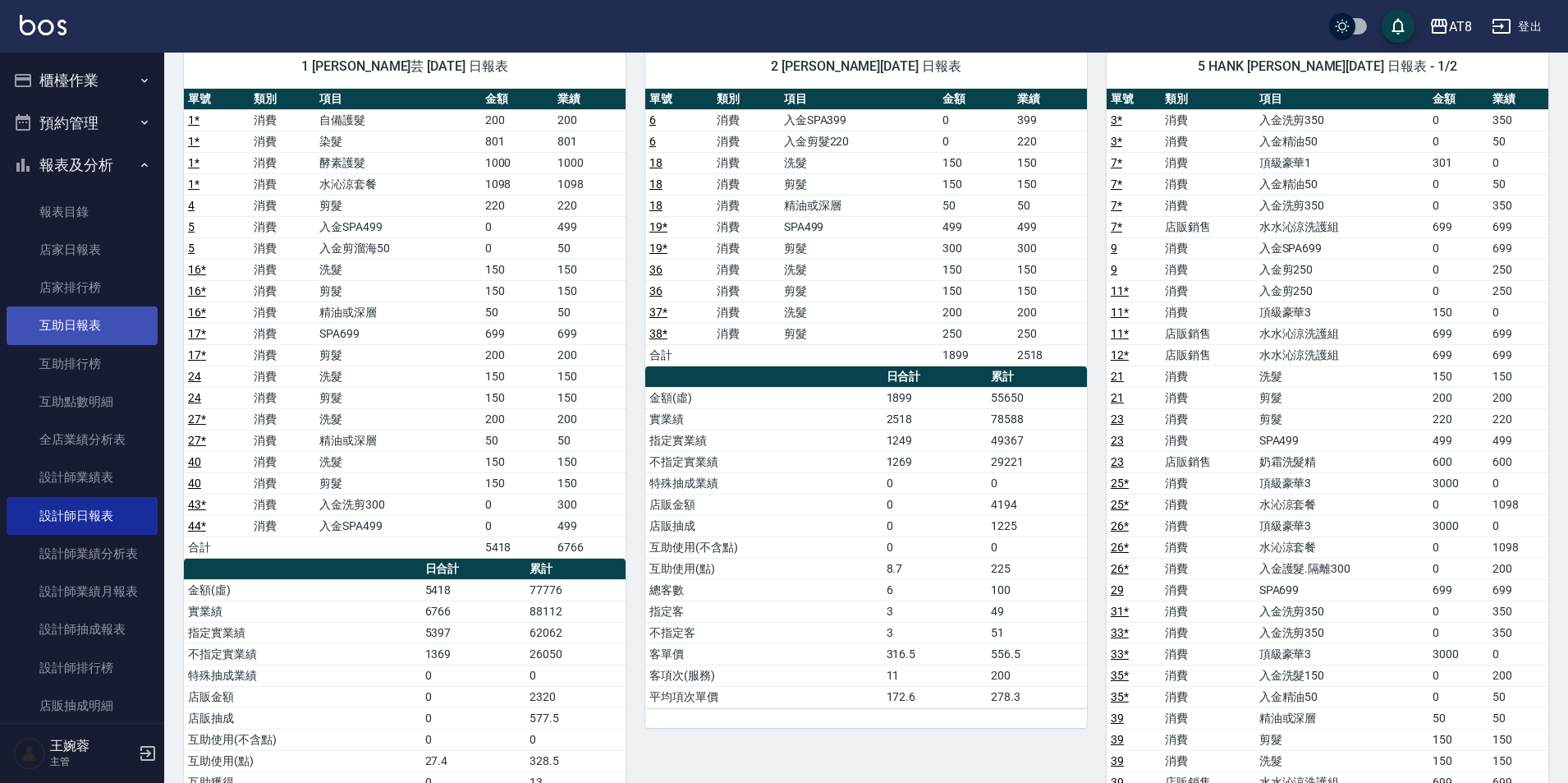
click at [88, 324] on link "互助日報表" at bounding box center [83, 324] width 151 height 38
